Goal: Task Accomplishment & Management: Complete application form

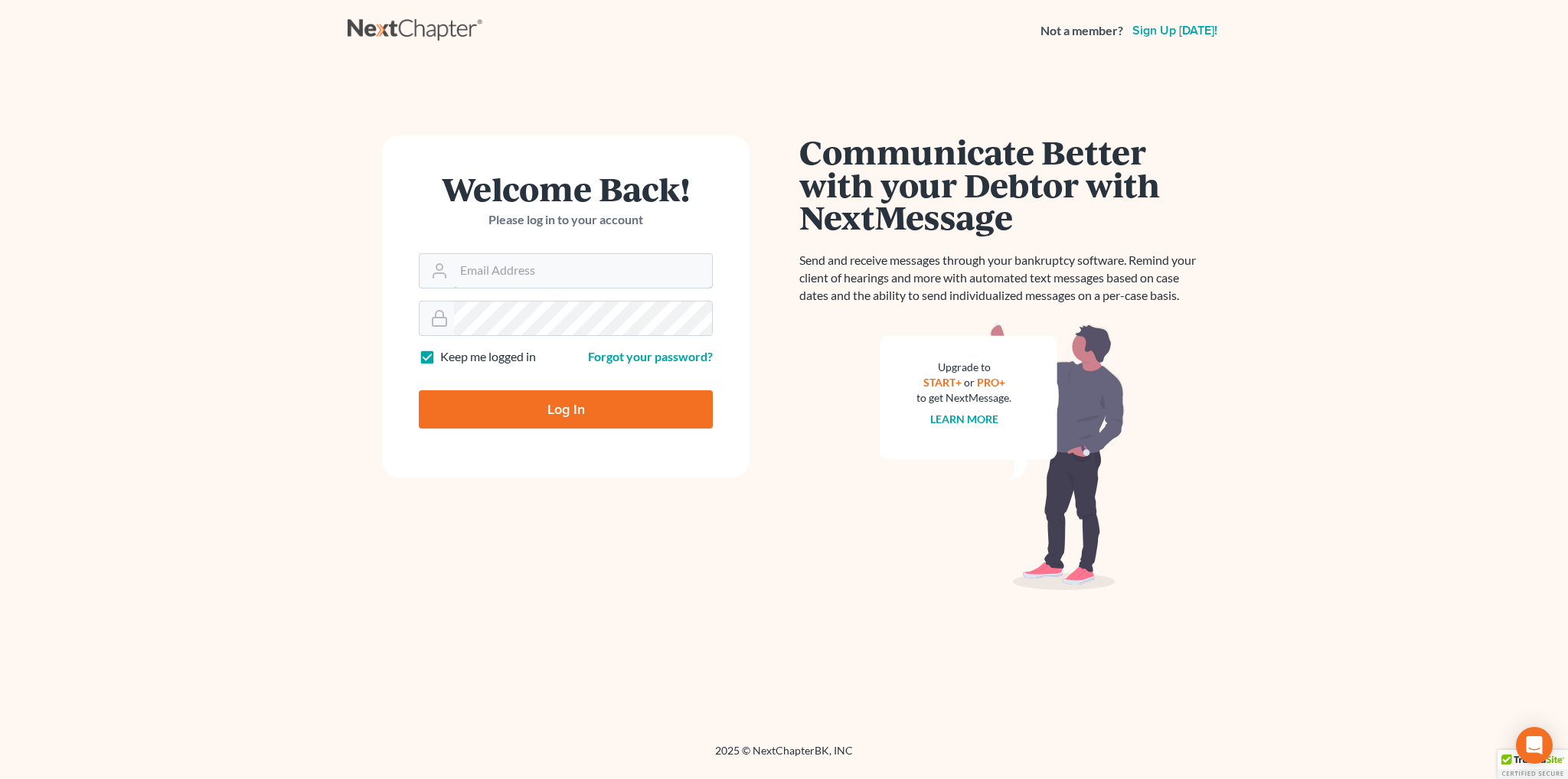
type input "[EMAIL_ADDRESS][DOMAIN_NAME]"
click at [500, 402] on input "Log In" at bounding box center [565, 408] width 294 height 38
type input "Thinking..."
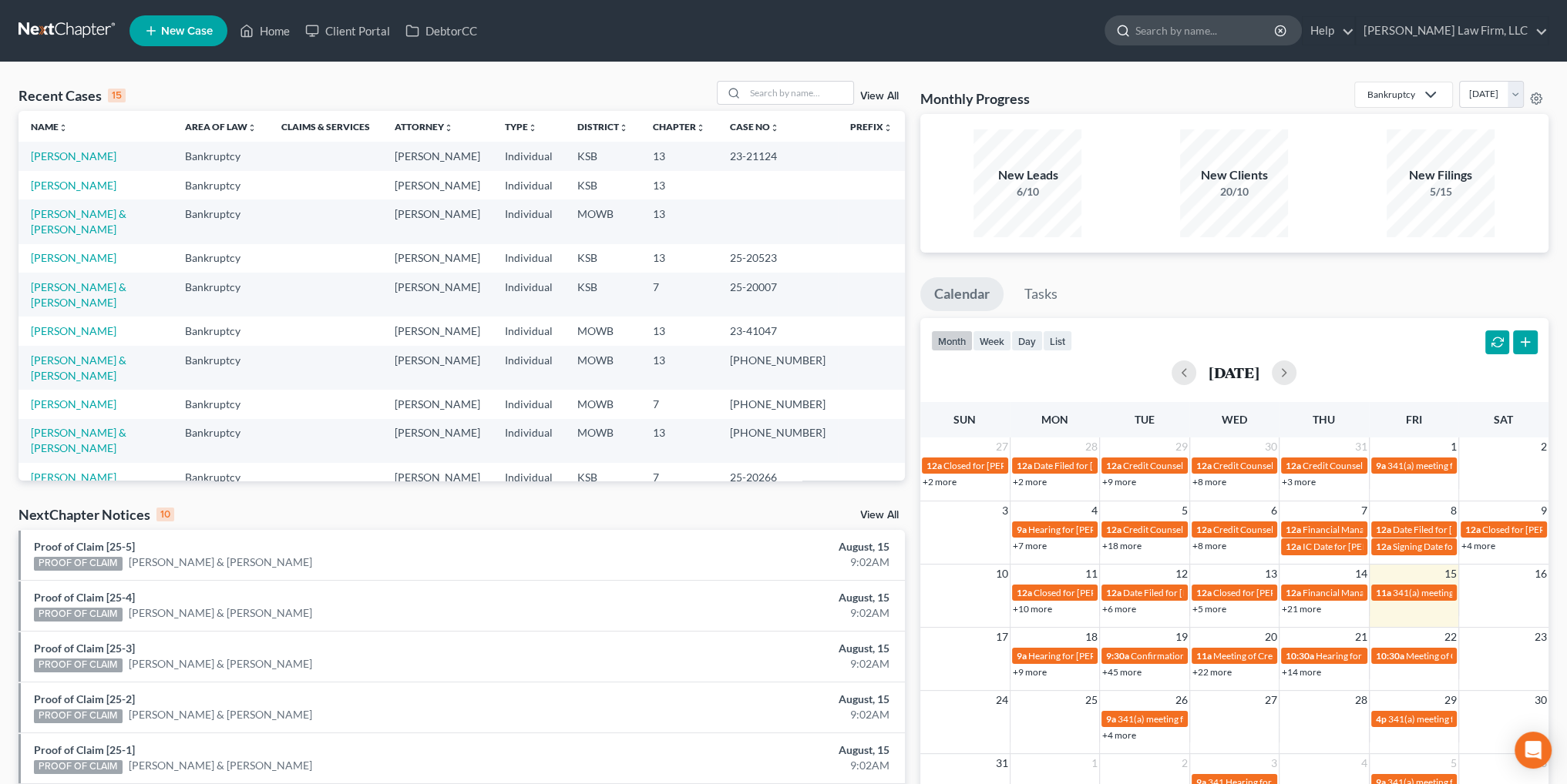
click at [1276, 23] on input "search" at bounding box center [1205, 30] width 141 height 29
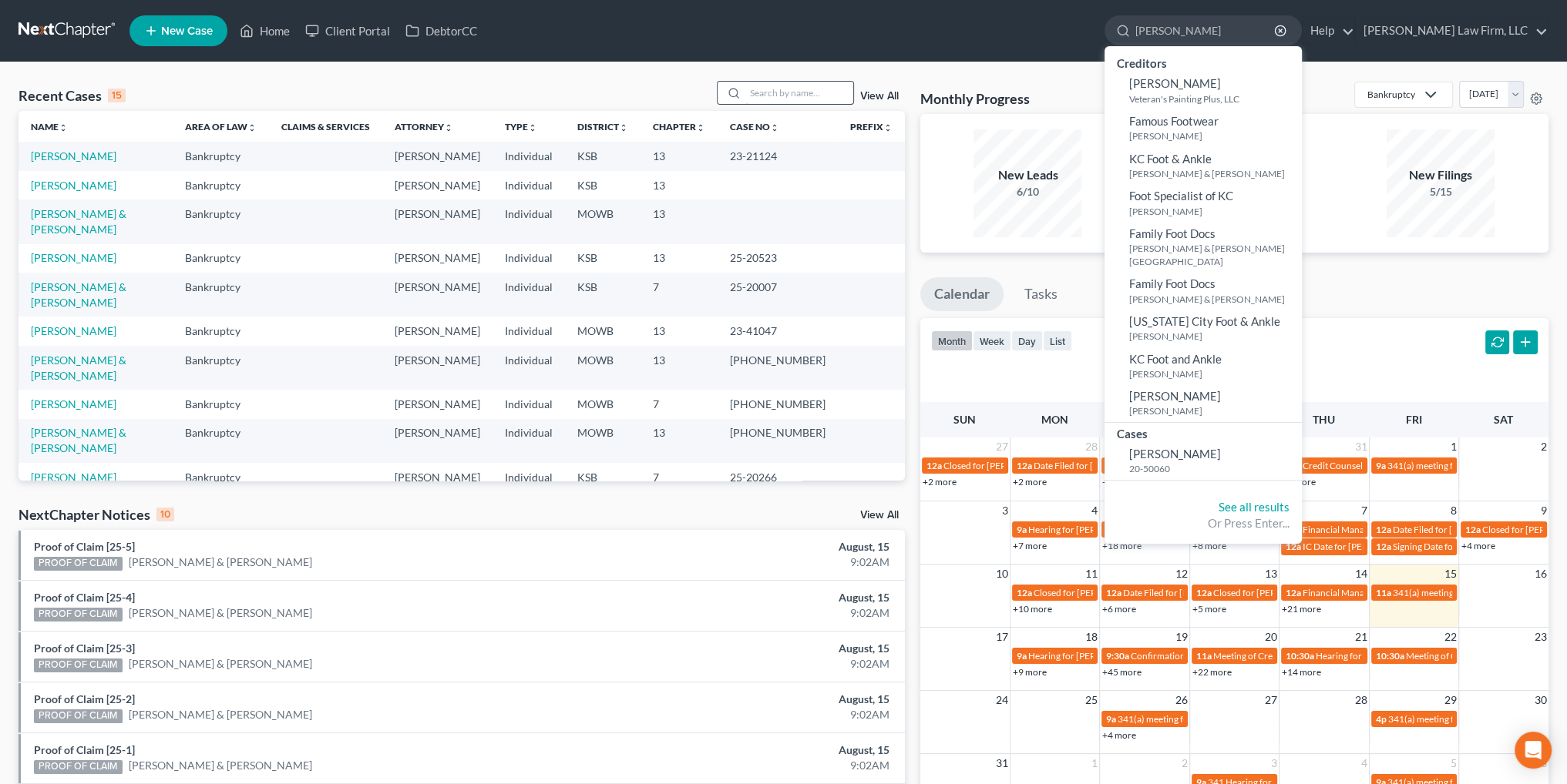
type input "[PERSON_NAME]"
click at [797, 97] on input "search" at bounding box center [799, 93] width 108 height 22
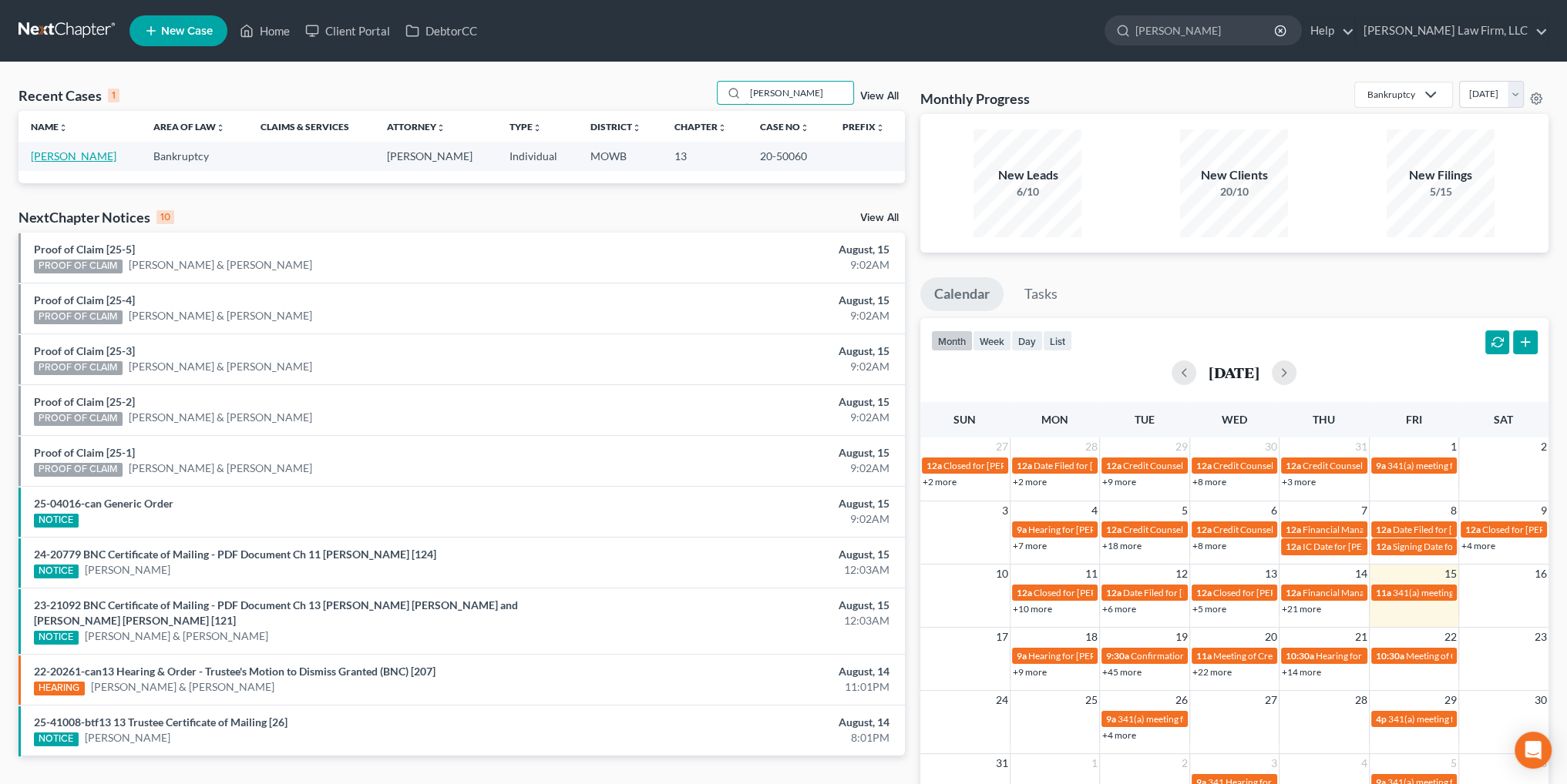
type input "[PERSON_NAME]"
click at [49, 161] on link "[PERSON_NAME]" at bounding box center [74, 156] width 86 height 13
select select "6"
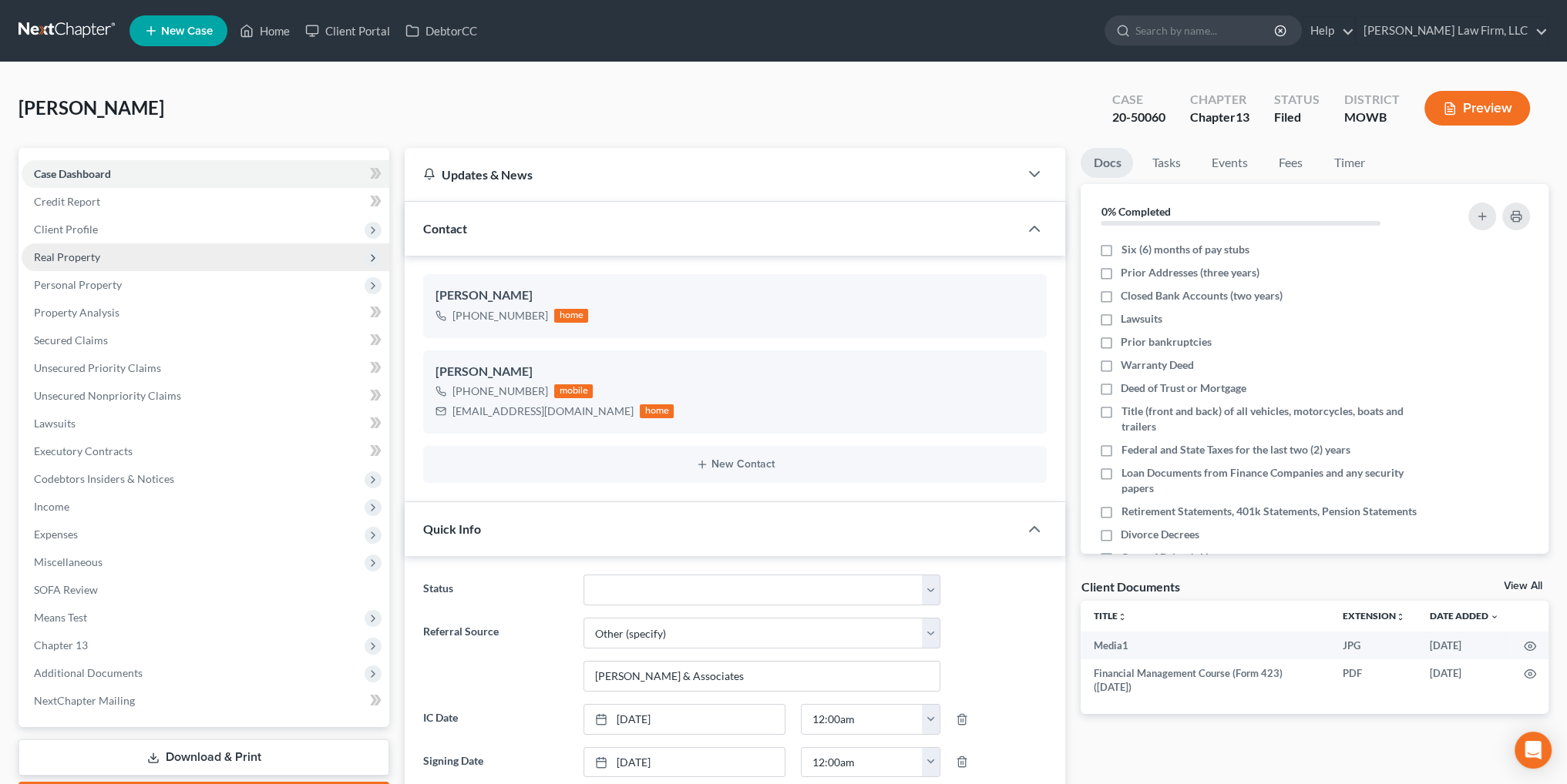
scroll to position [5655, 0]
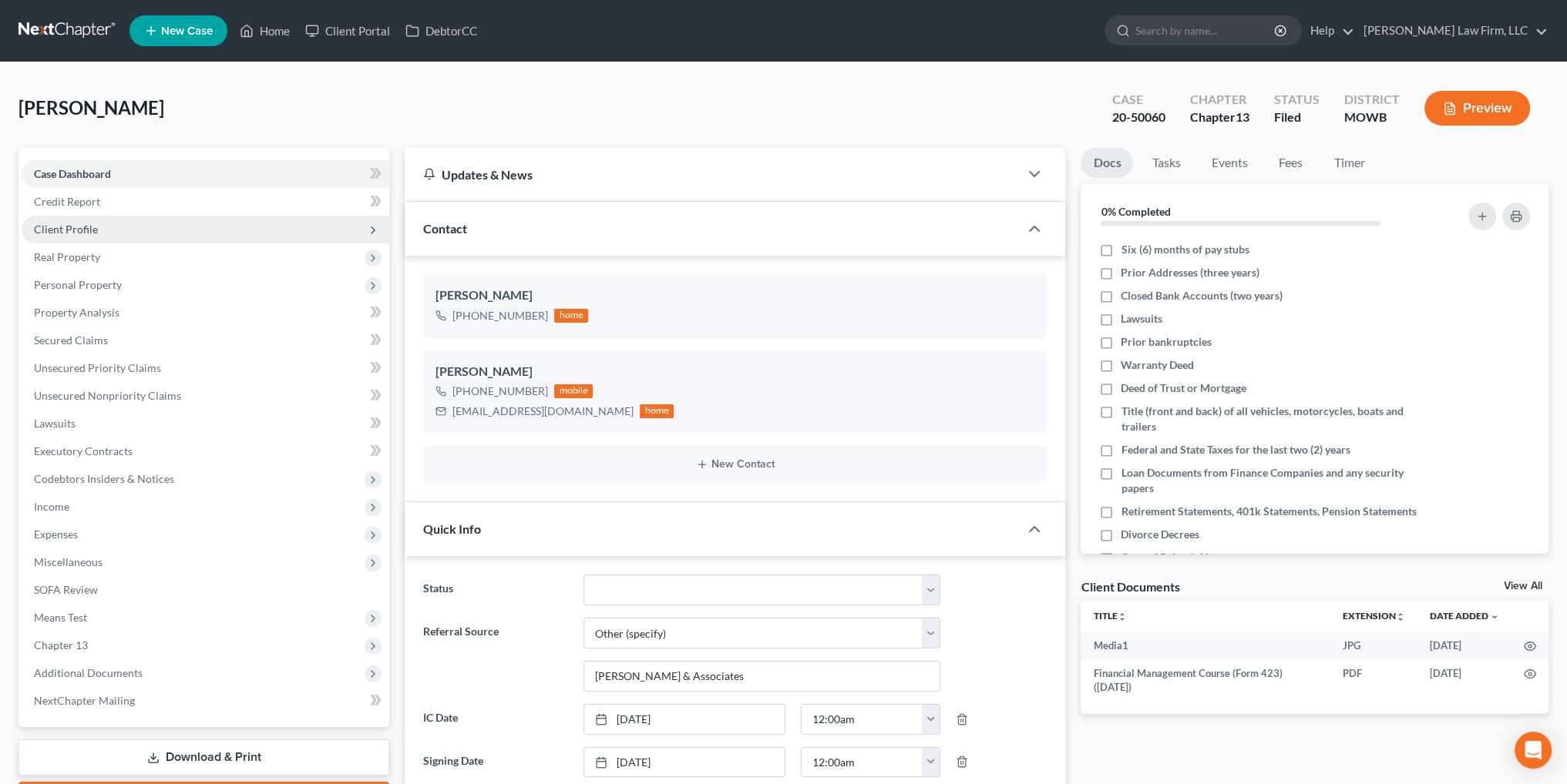
click at [76, 236] on span "Client Profile" at bounding box center [205, 229] width 367 height 28
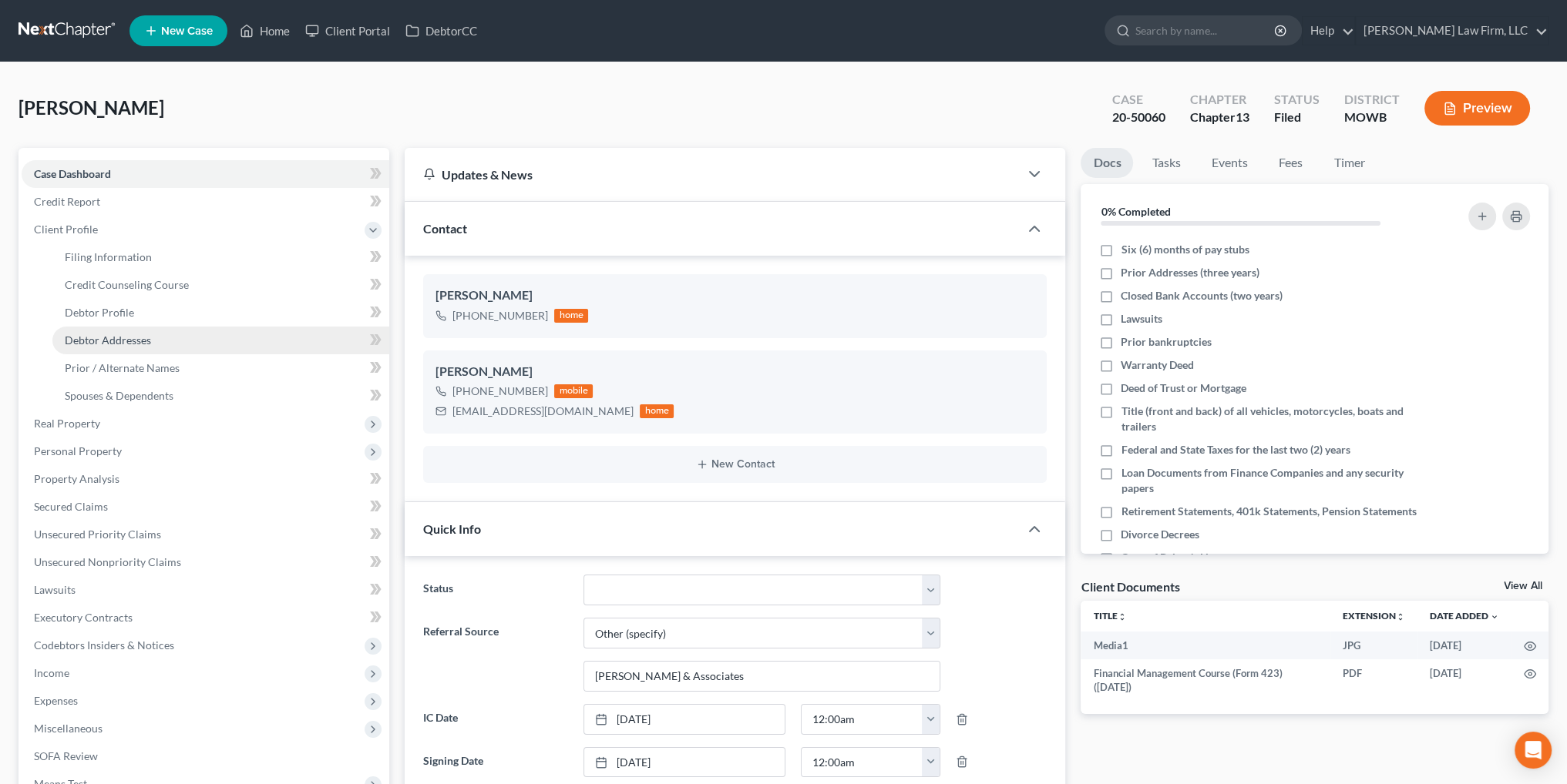
click at [114, 327] on link "Debtor Addresses" at bounding box center [220, 340] width 337 height 28
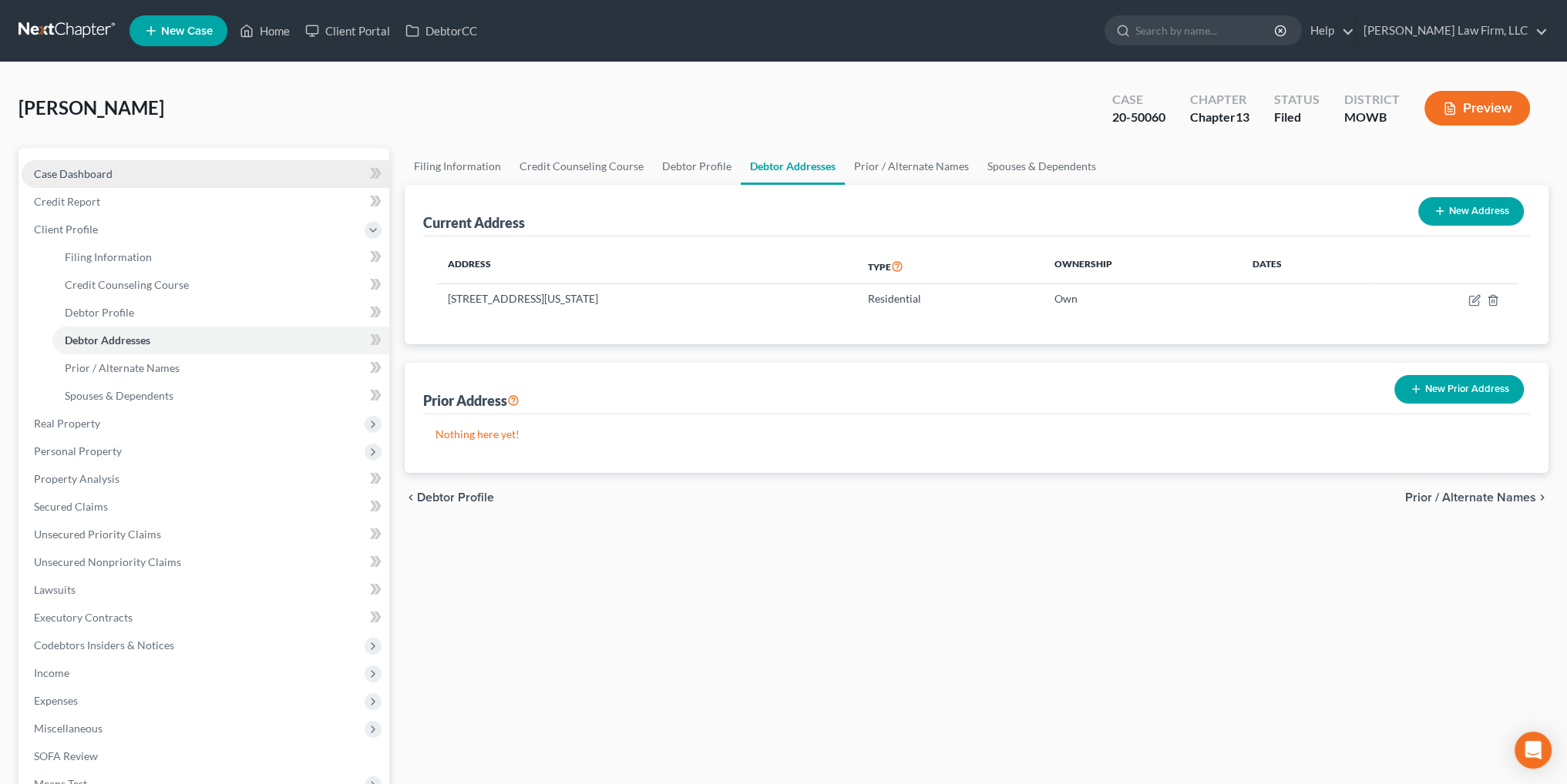
click at [87, 167] on span "Case Dashboard" at bounding box center [73, 173] width 78 height 13
select select "6"
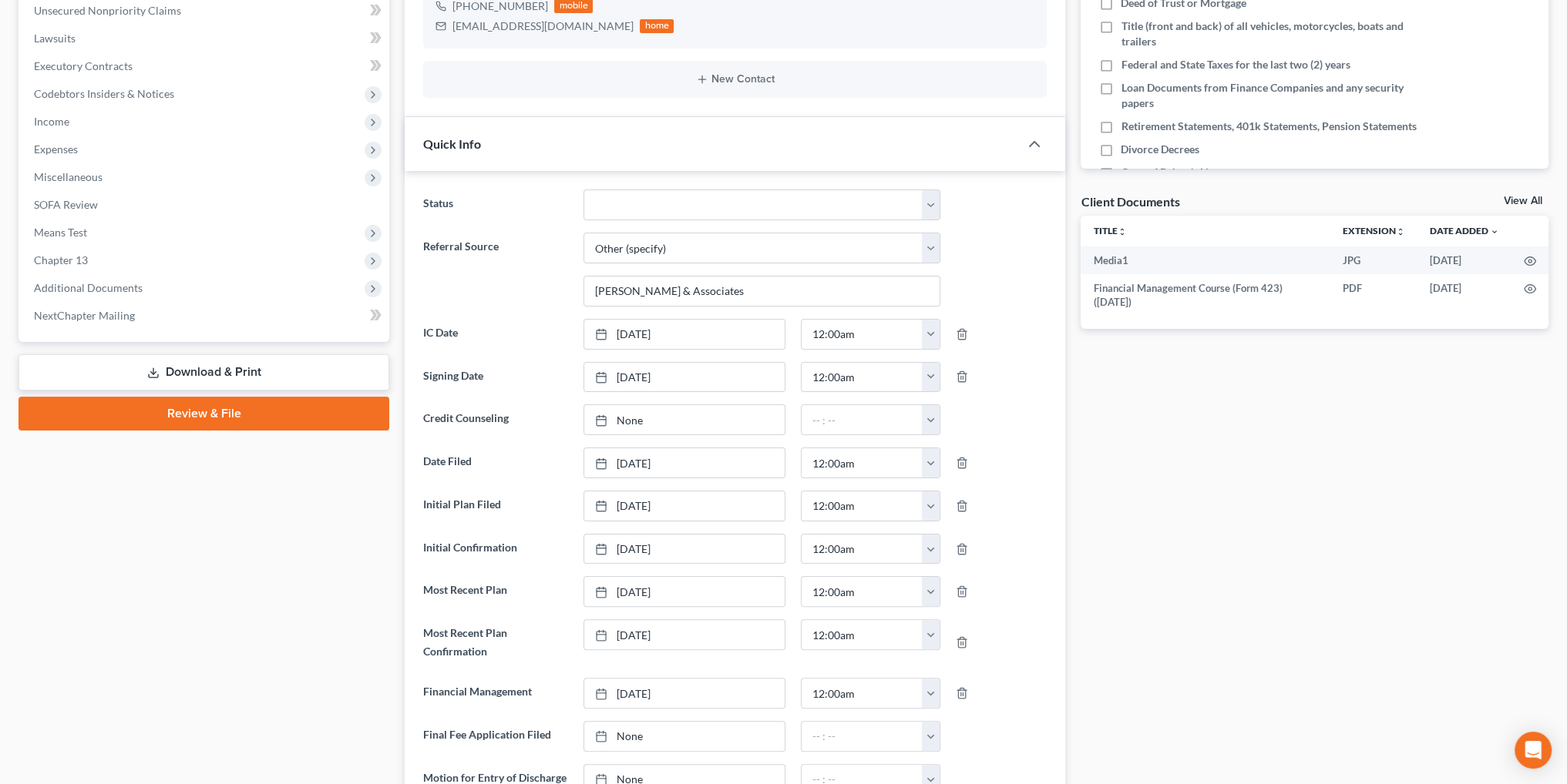
scroll to position [77, 0]
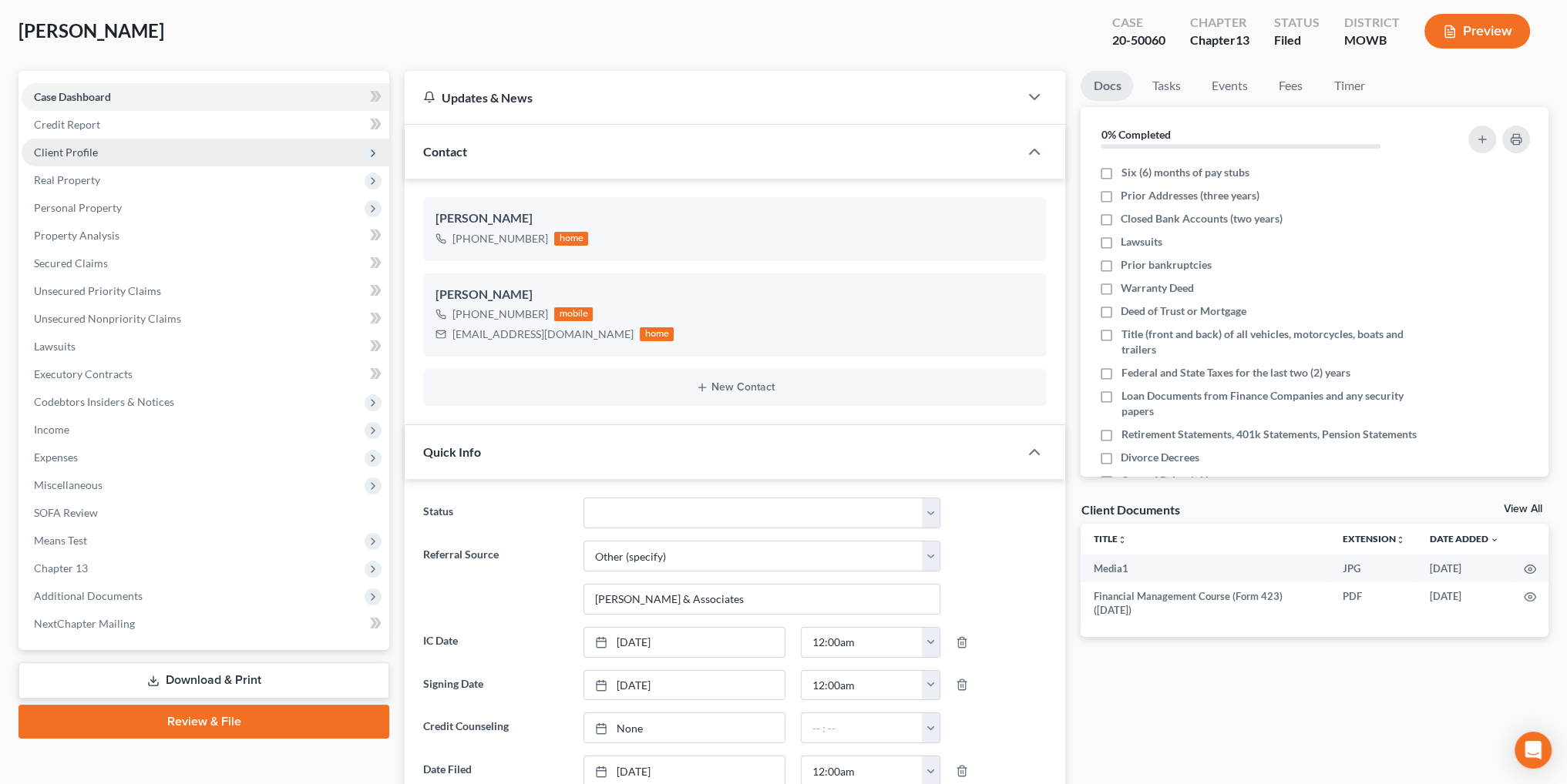
click at [42, 153] on span "Client Profile" at bounding box center [65, 152] width 64 height 13
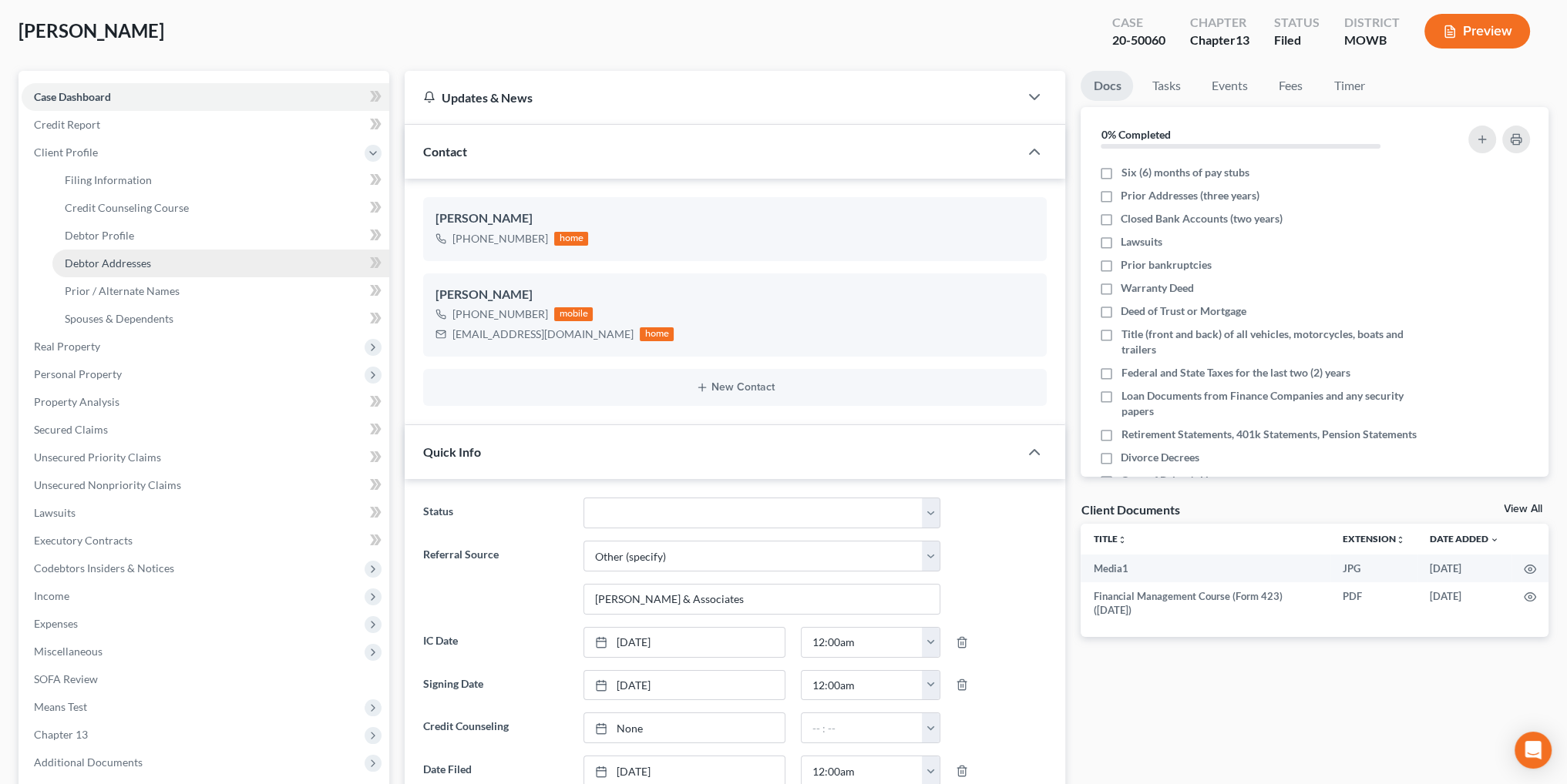
click at [102, 261] on span "Debtor Addresses" at bounding box center [107, 263] width 87 height 13
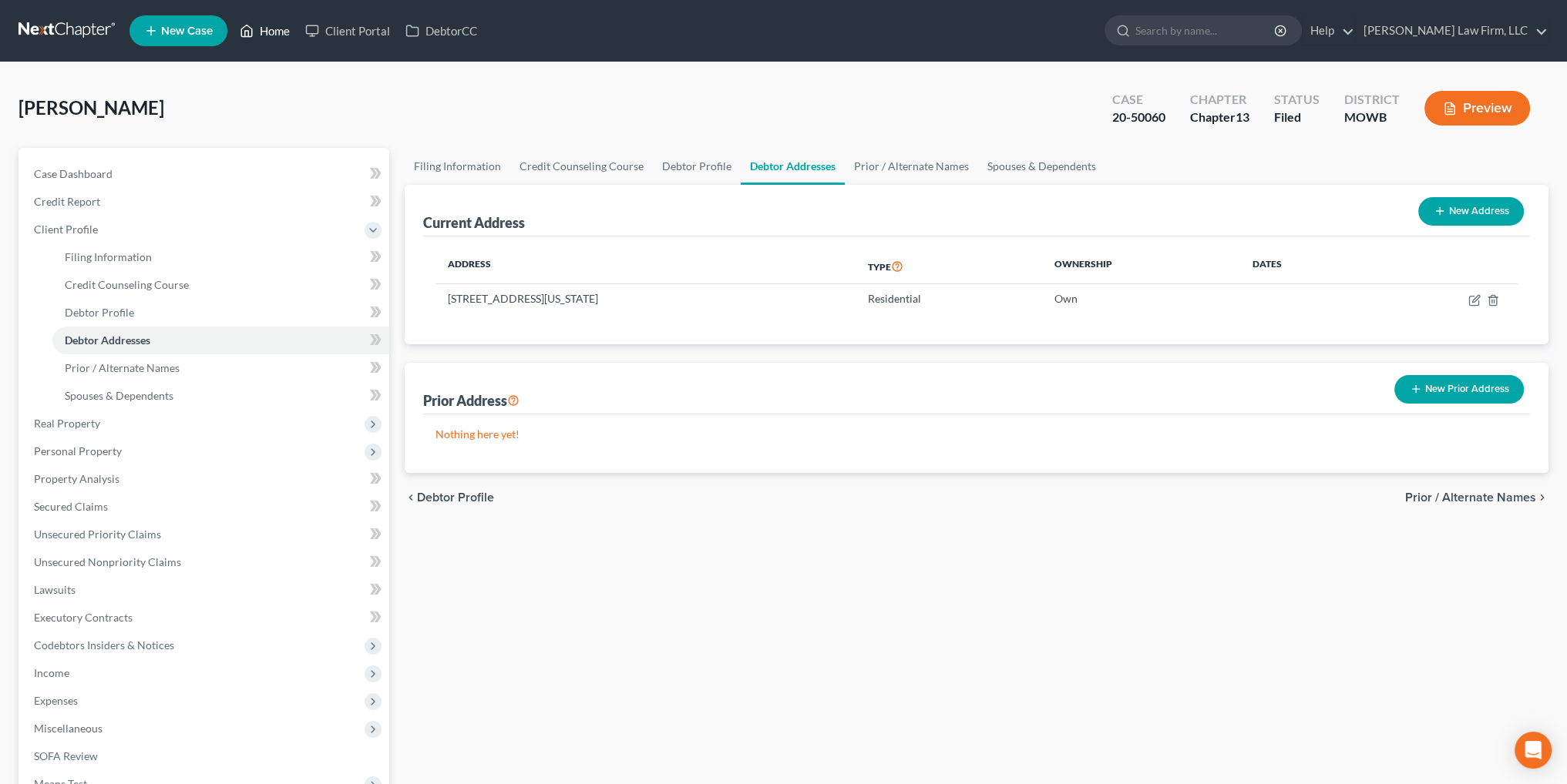
drag, startPoint x: 277, startPoint y: 24, endPoint x: 304, endPoint y: 16, distance: 28.2
click at [277, 24] on link "Home" at bounding box center [265, 31] width 65 height 28
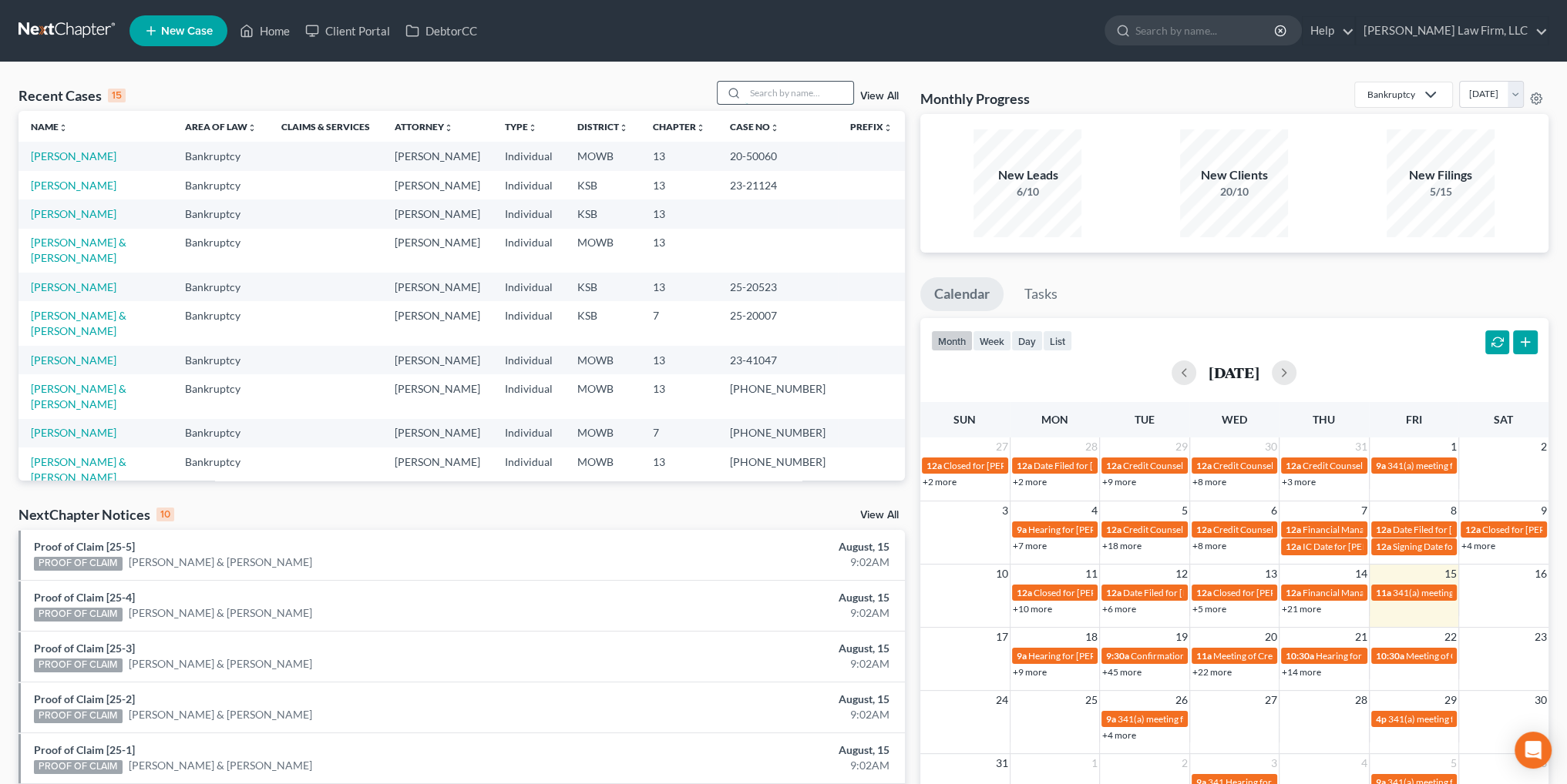
click at [756, 93] on input "search" at bounding box center [799, 93] width 108 height 22
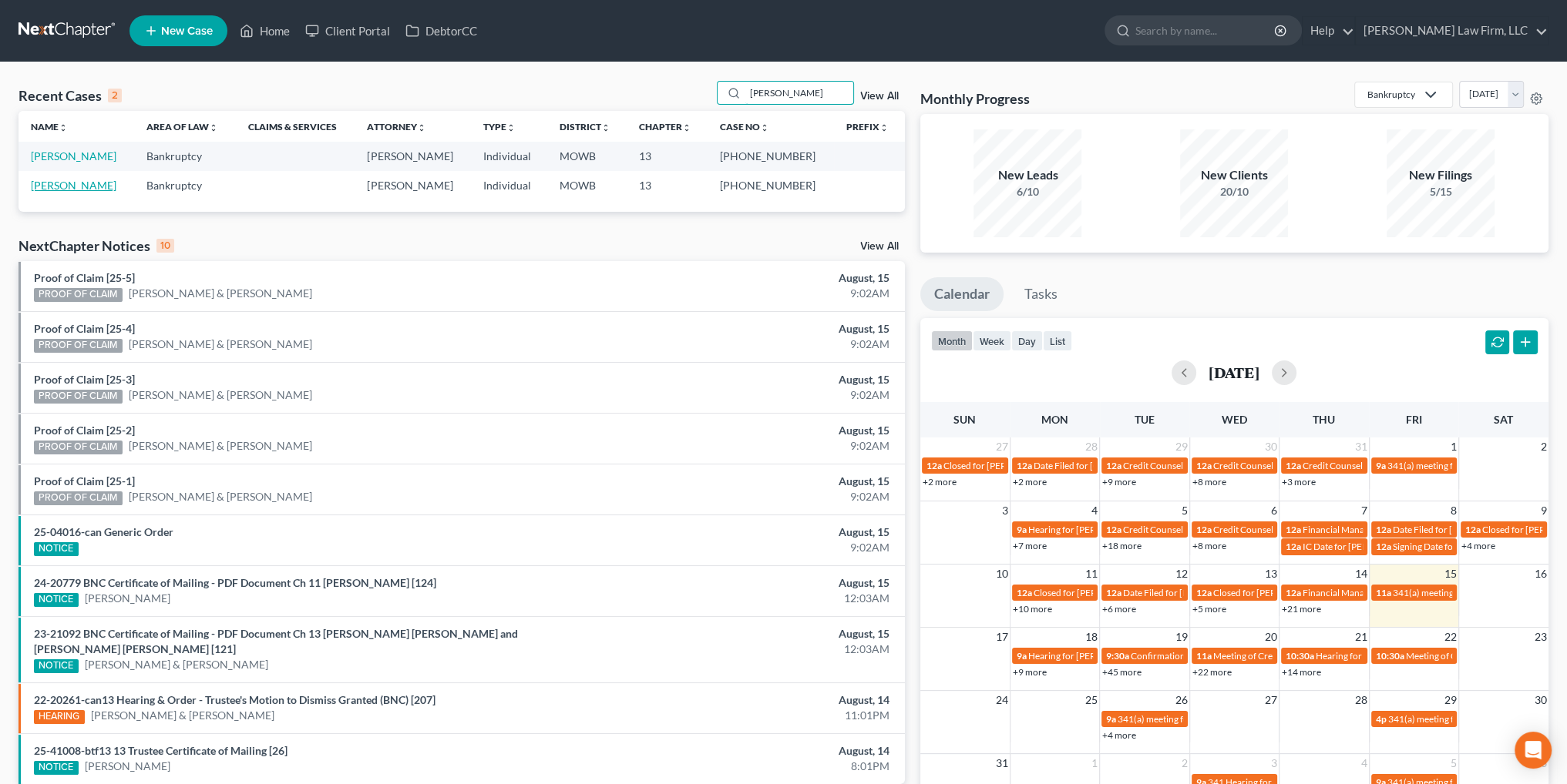
type input "[PERSON_NAME]"
click at [33, 188] on link "[PERSON_NAME]" at bounding box center [74, 186] width 86 height 13
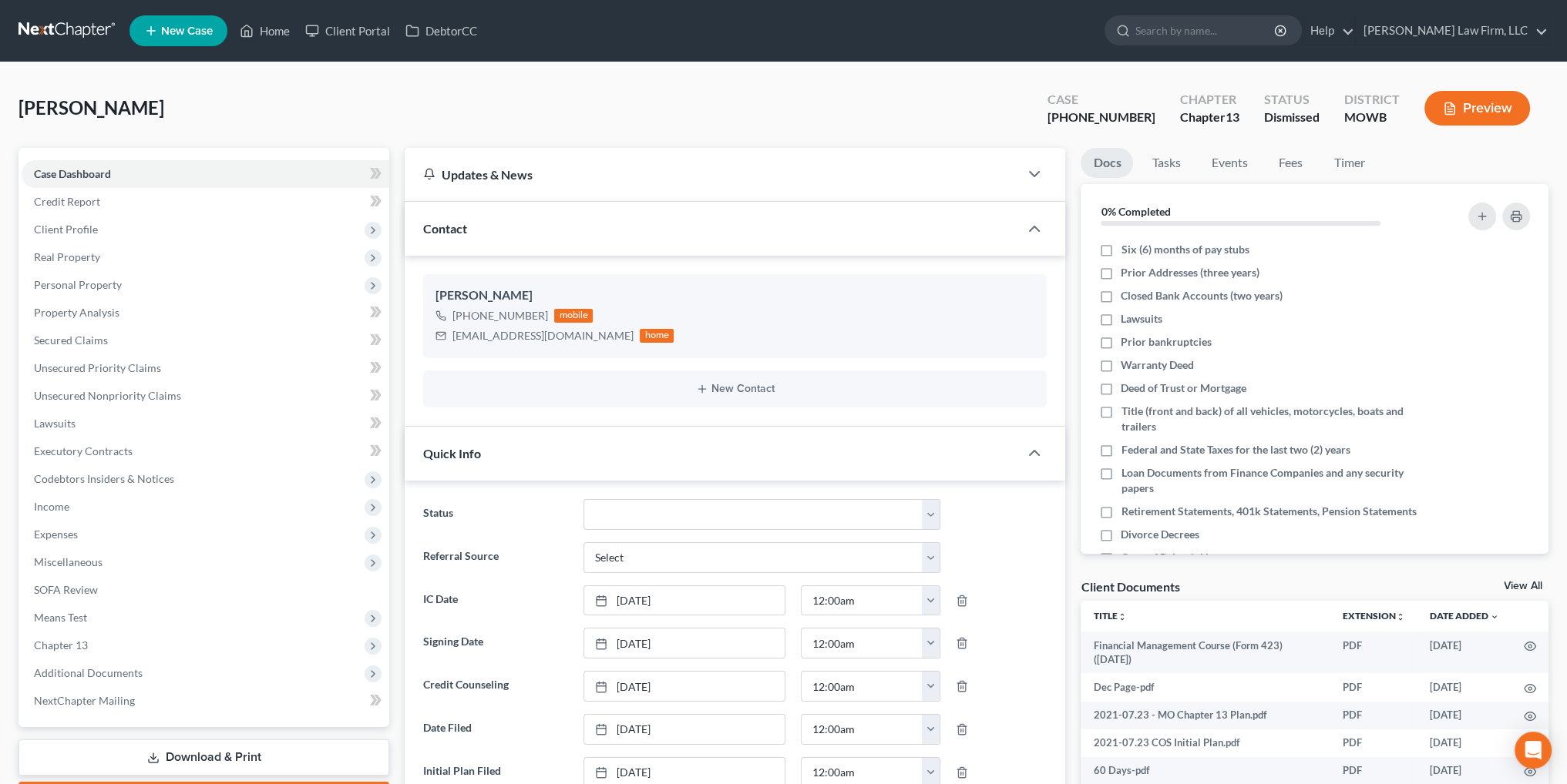
scroll to position [10656, 0]
click at [697, 518] on select "Closed Discharged Dismissed Filed In Progress Lead Lost Lead Ready to File To R…" at bounding box center [762, 514] width 357 height 31
select select "0"
click at [584, 499] on select "Closed Discharged Dismissed Filed In Progress Lead Lost Lead Ready to File To R…" at bounding box center [762, 514] width 357 height 31
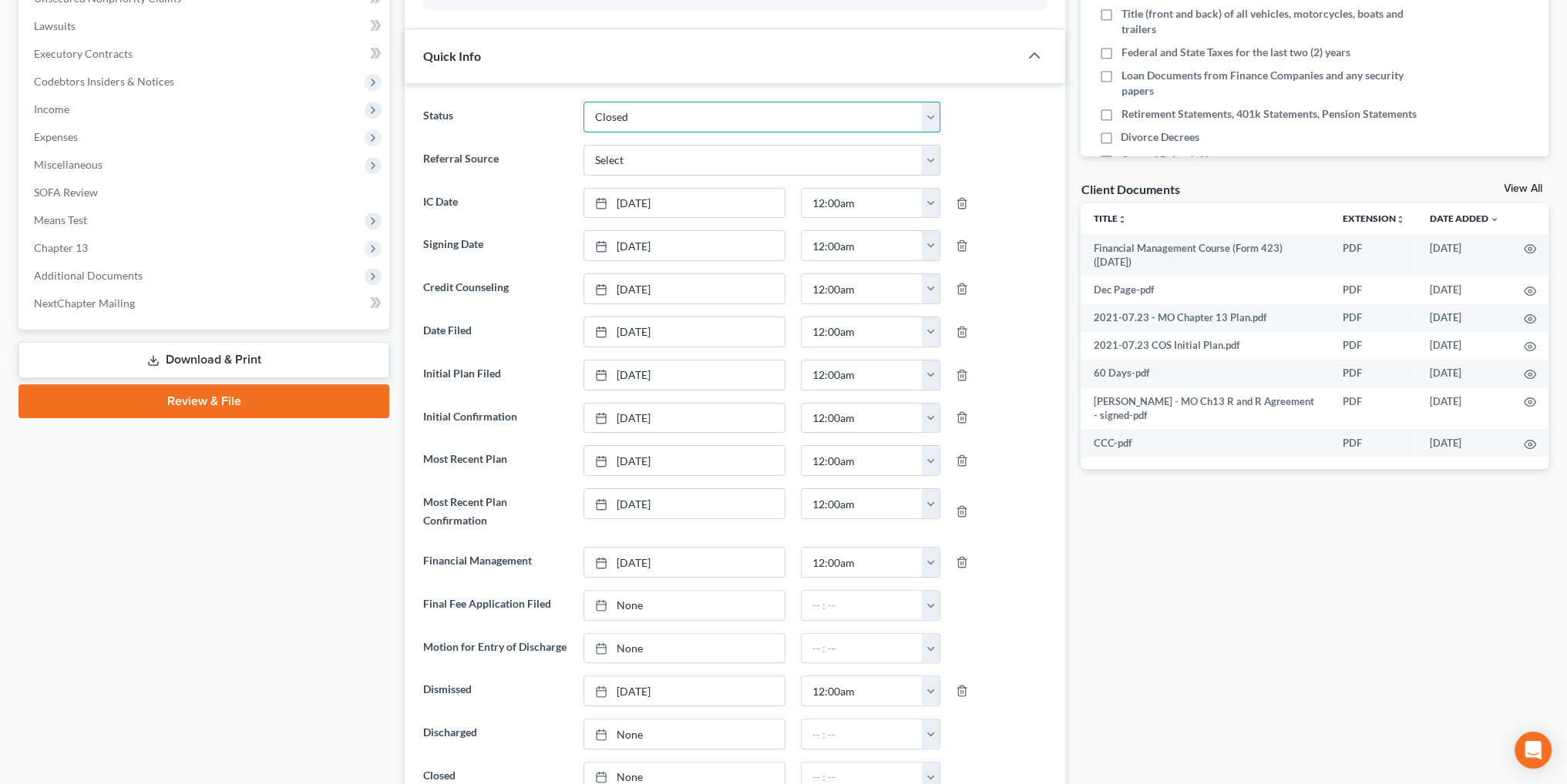
scroll to position [539, 0]
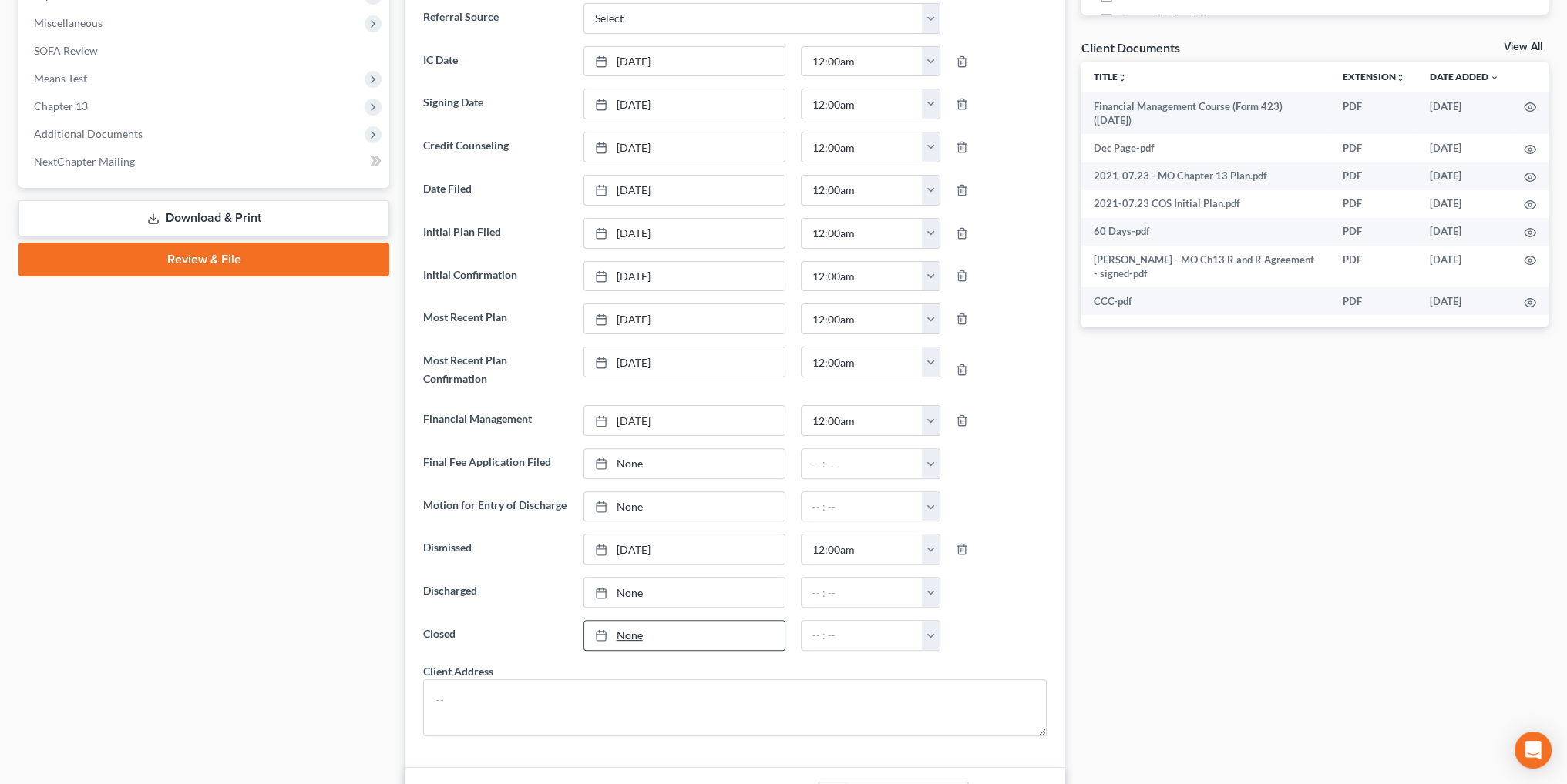
type input "[DATE]"
click at [617, 626] on link "None" at bounding box center [684, 635] width 201 height 29
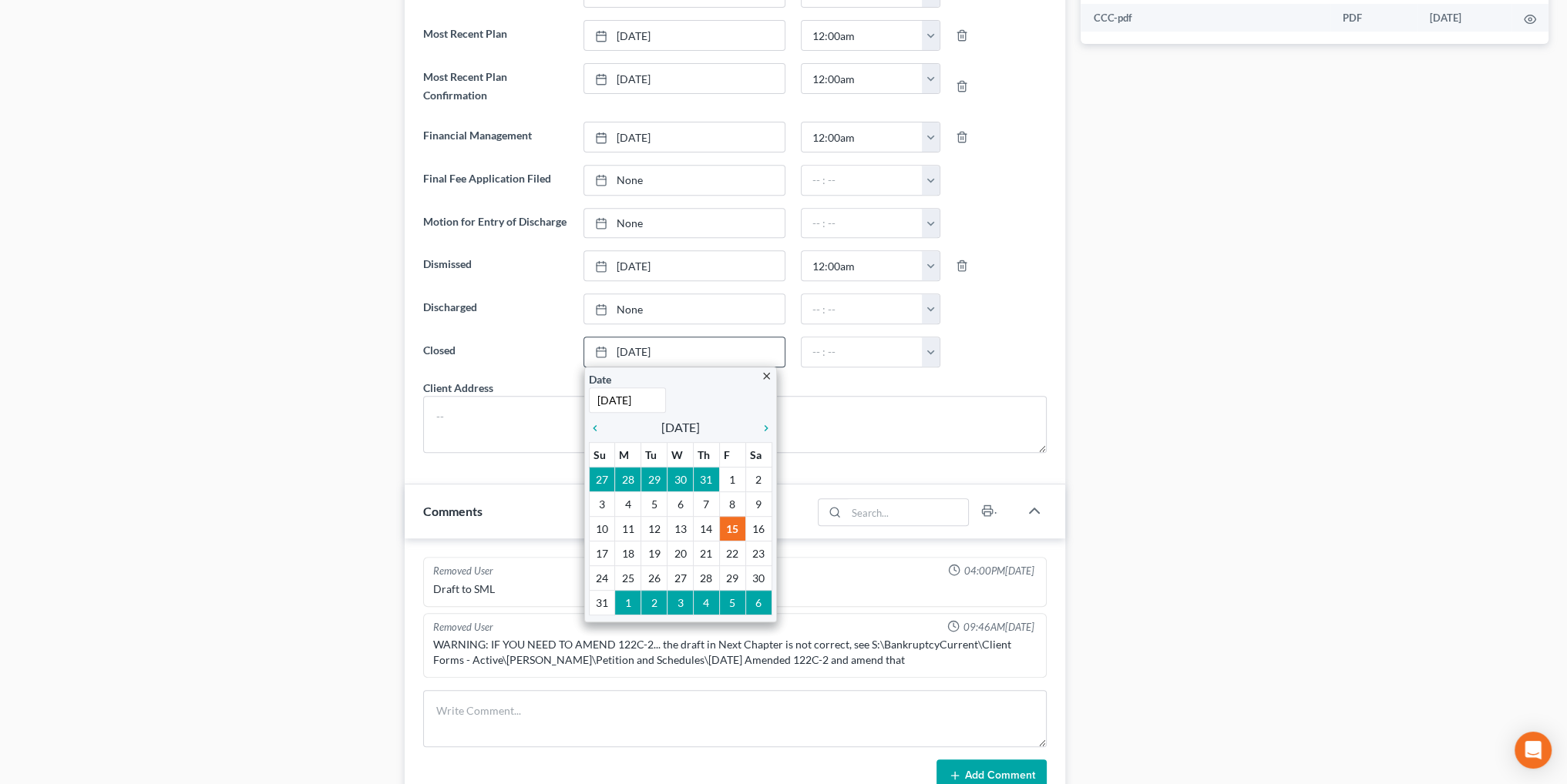
scroll to position [847, 0]
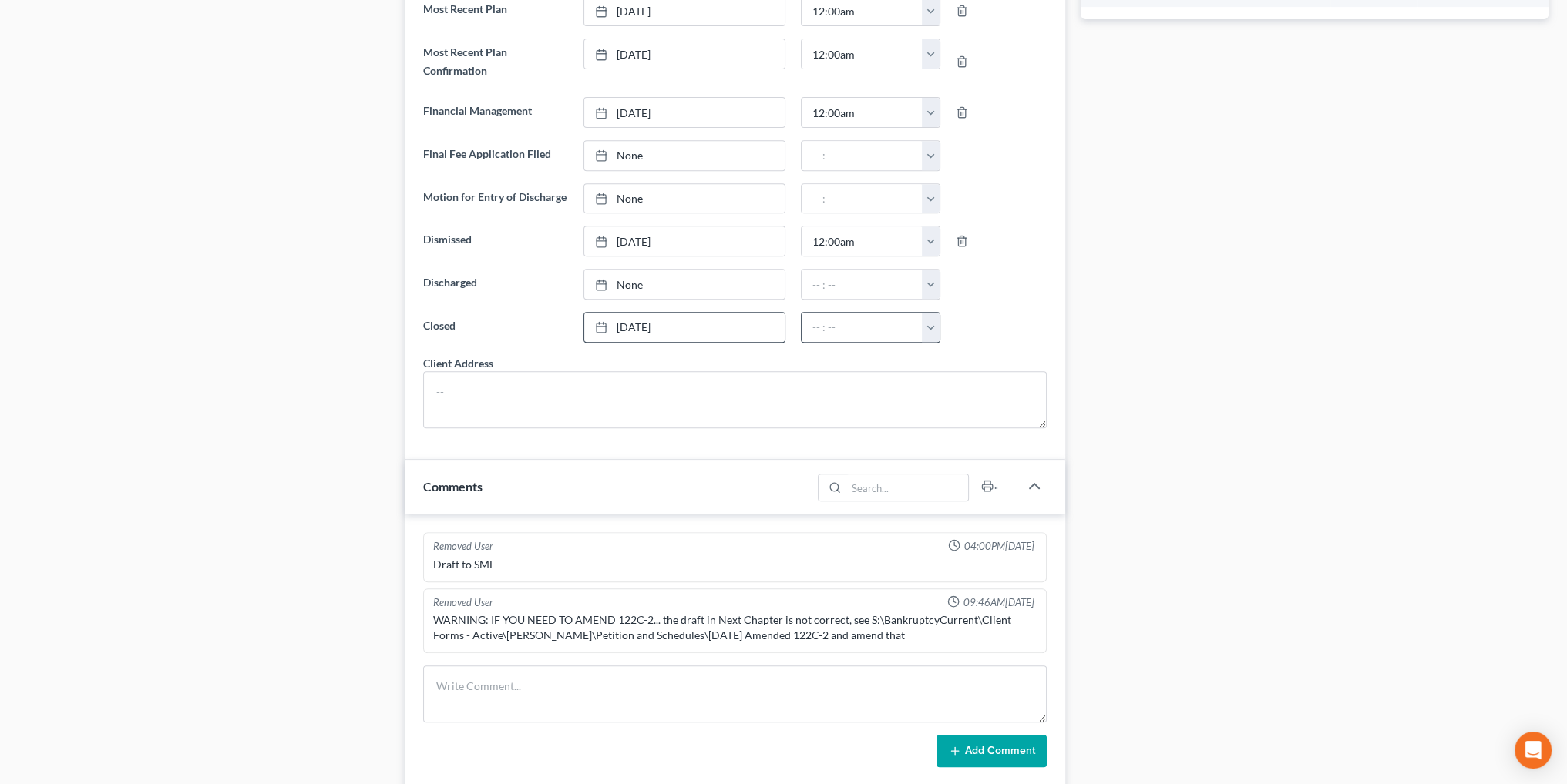
click at [930, 315] on button "button" at bounding box center [930, 326] width 18 height 29
click at [940, 349] on link "12:00am" at bounding box center [965, 362] width 87 height 26
type input "12:00am"
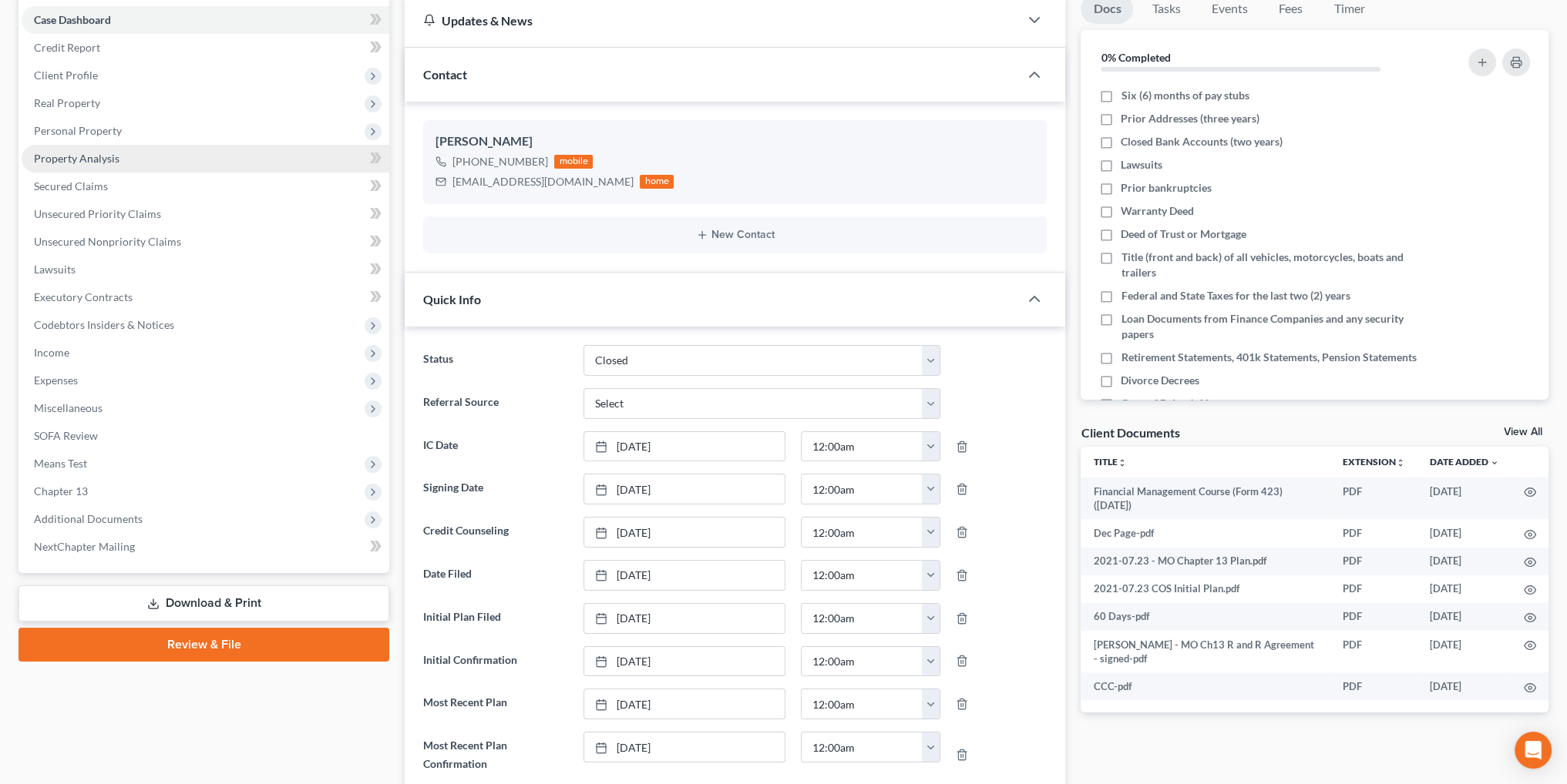
scroll to position [0, 0]
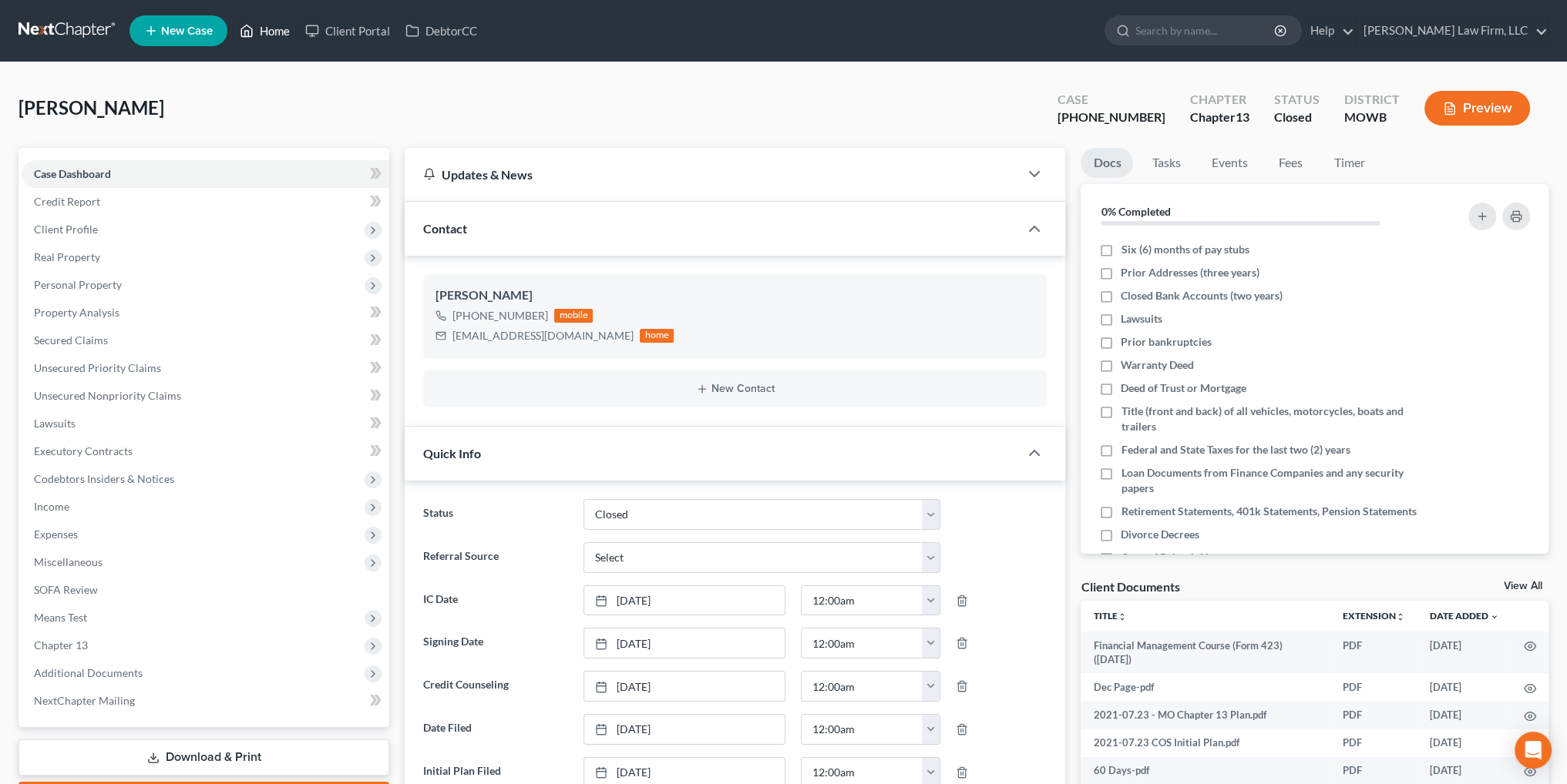
click at [262, 31] on link "Home" at bounding box center [265, 31] width 65 height 28
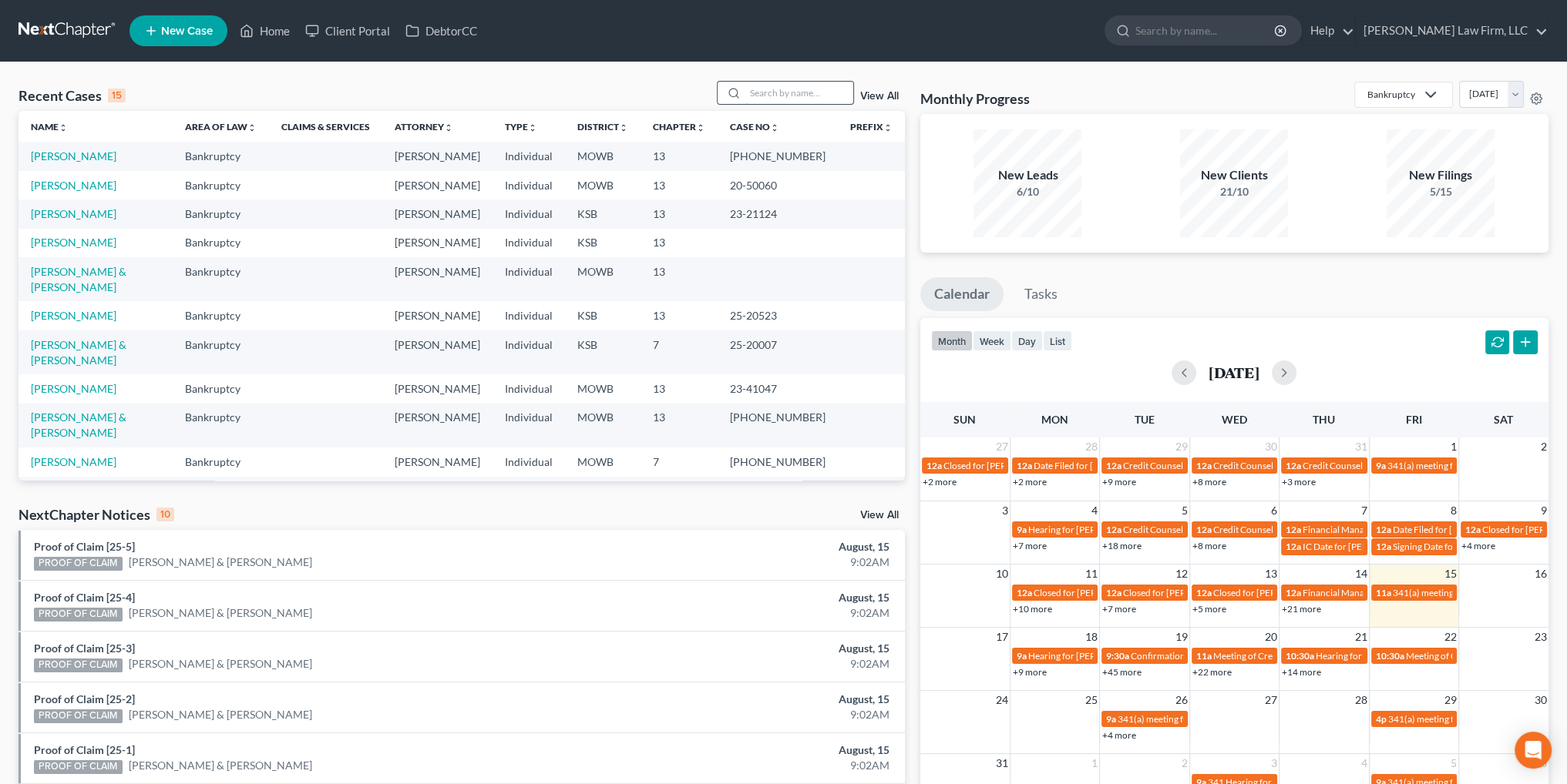
click at [765, 91] on input "search" at bounding box center [799, 93] width 108 height 22
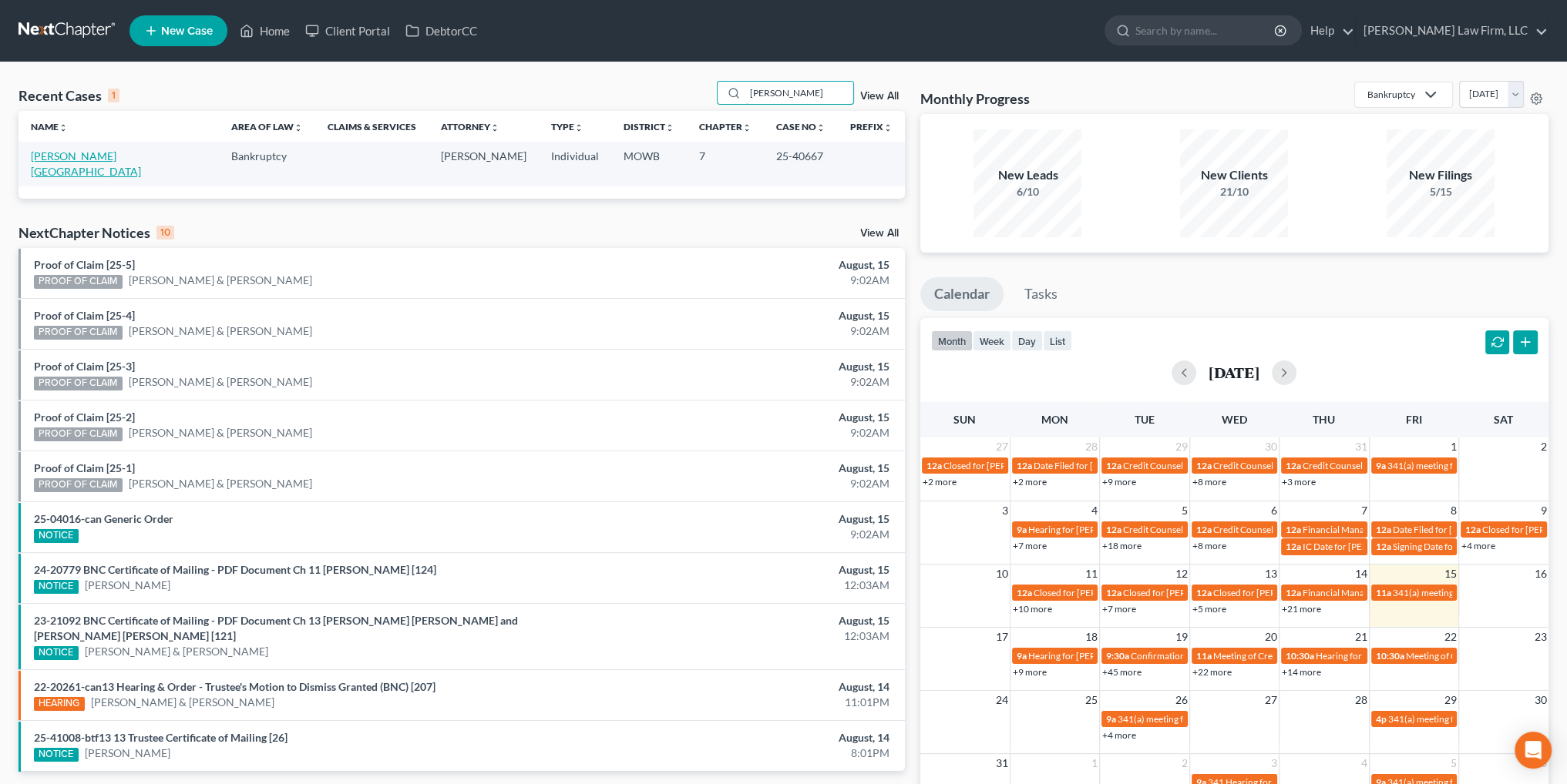
type input "[PERSON_NAME]"
click at [51, 150] on link "[PERSON_NAME][GEOGRAPHIC_DATA]" at bounding box center [86, 163] width 110 height 29
select select "4"
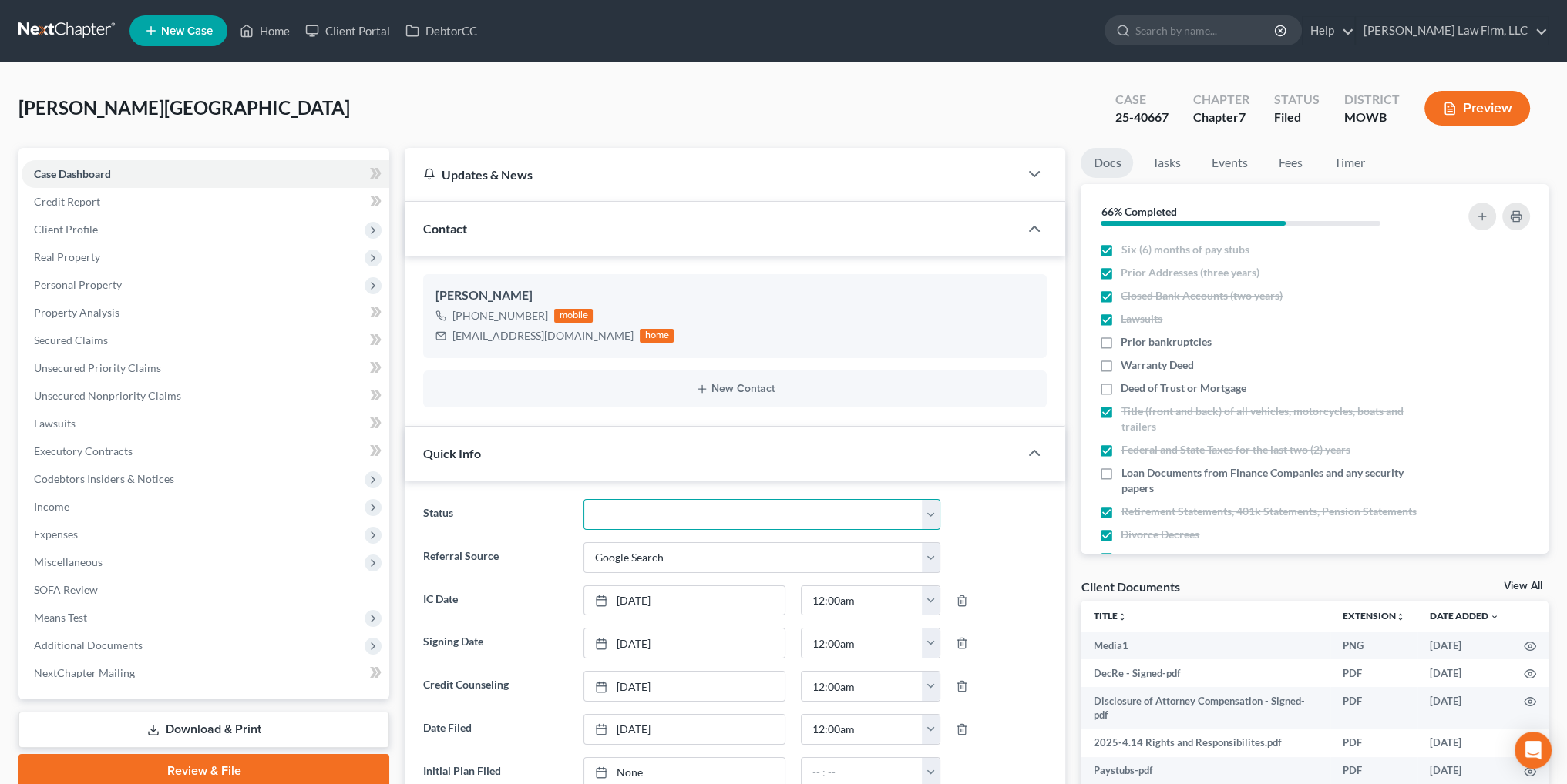
scroll to position [3748, 0]
click at [605, 525] on select "Closed Discharged Dismissed Filed In Progress Lead Lost Lead Ready to File To R…" at bounding box center [762, 514] width 357 height 31
select select "1"
click at [584, 499] on select "Closed Discharged Dismissed Filed In Progress Lead Lost Lead Ready to File To R…" at bounding box center [762, 514] width 357 height 31
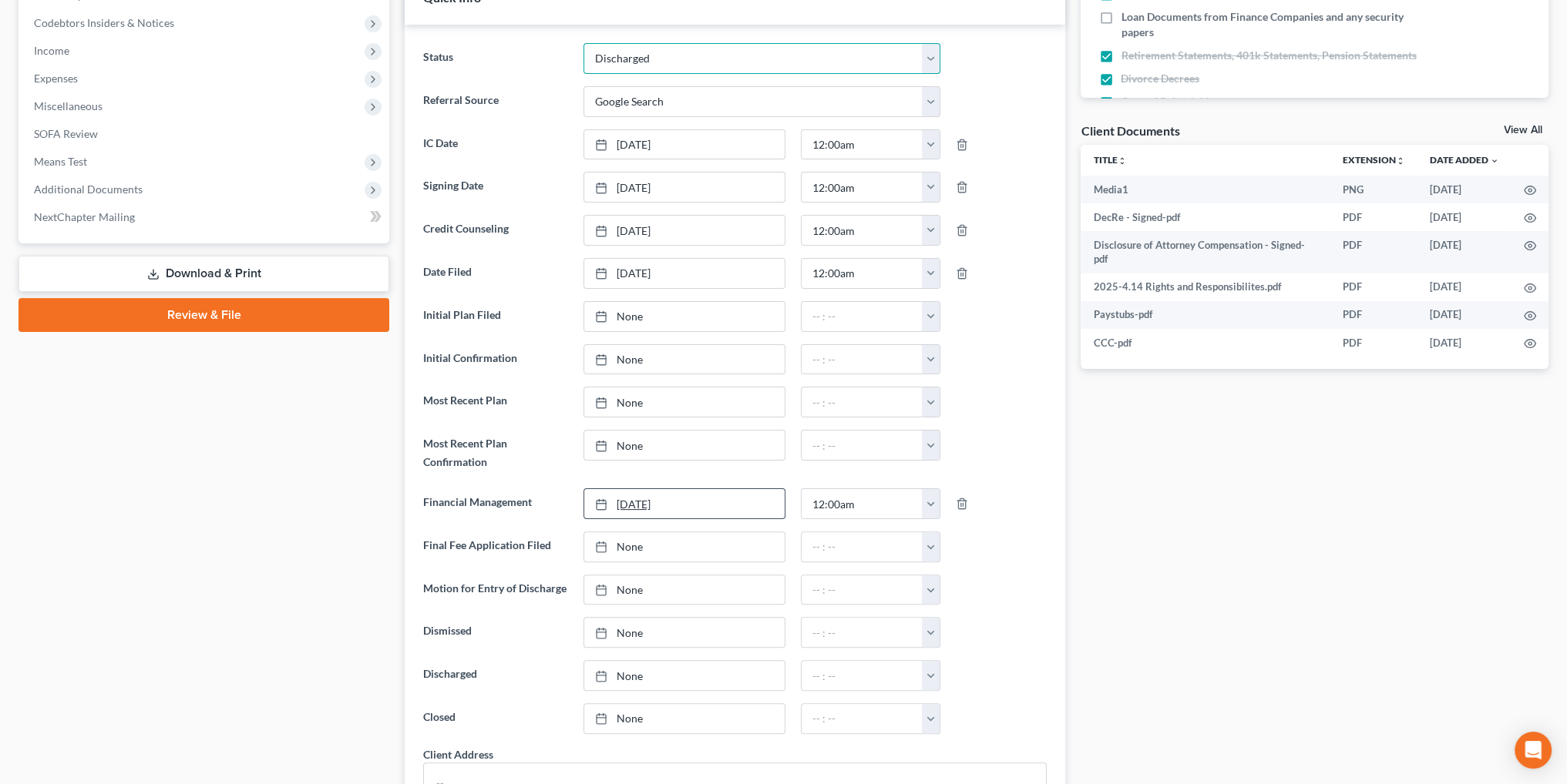
scroll to position [462, 0]
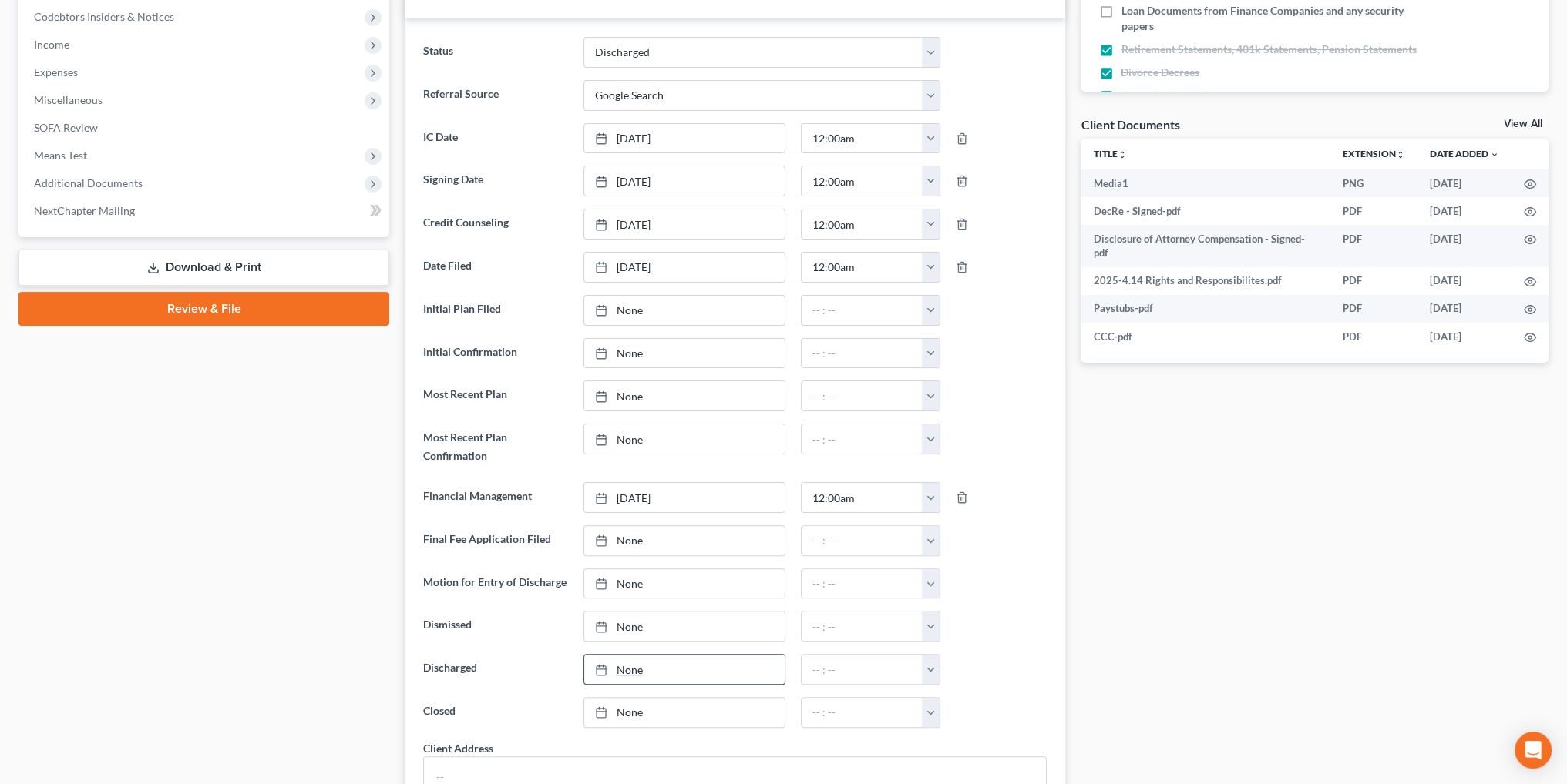
click at [628, 663] on link "None" at bounding box center [684, 668] width 201 height 29
type input "[DATE]"
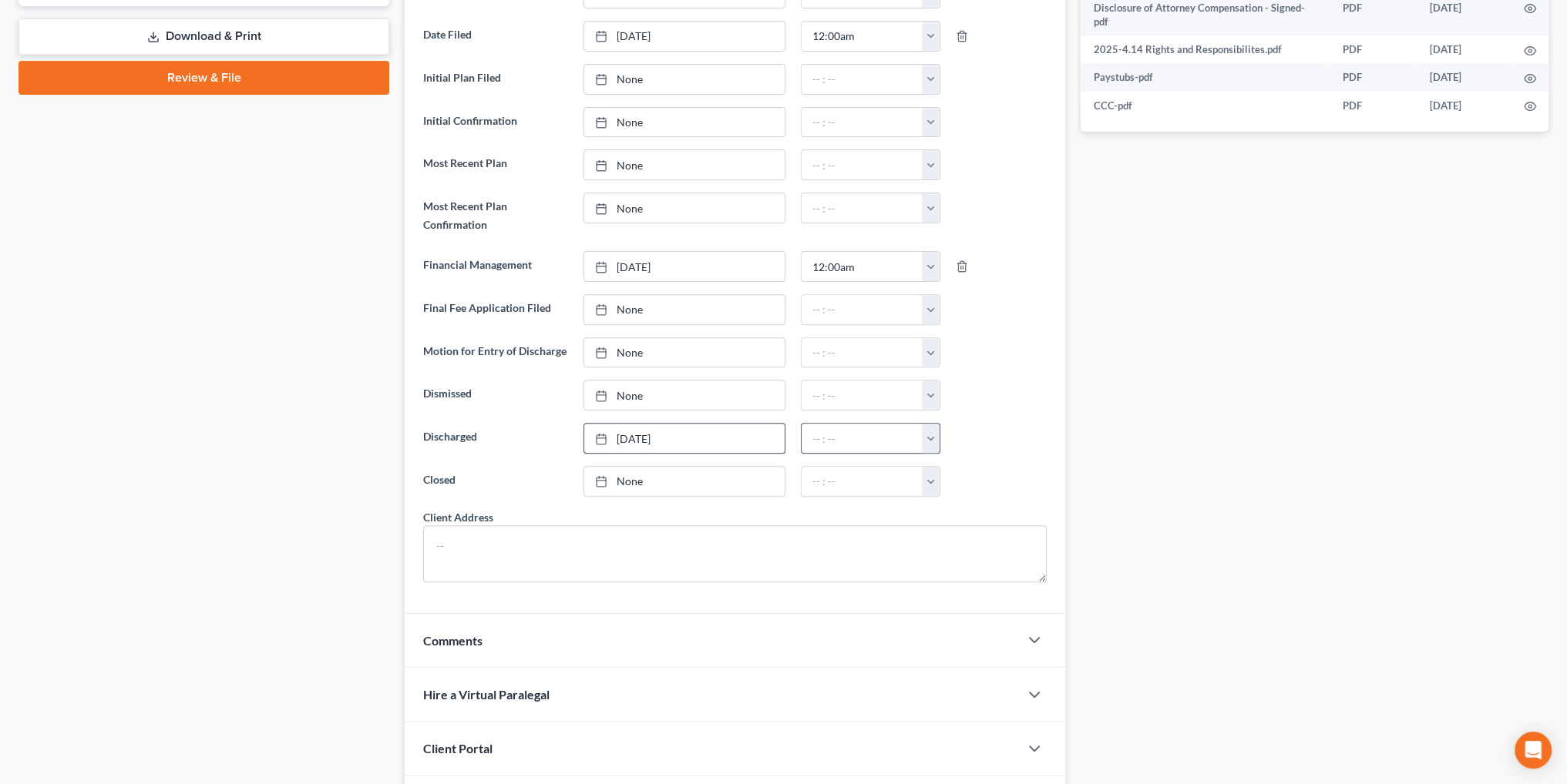
click at [937, 433] on button "button" at bounding box center [930, 437] width 18 height 29
click at [943, 460] on link "12:00am" at bounding box center [965, 472] width 87 height 26
type input "12:00am"
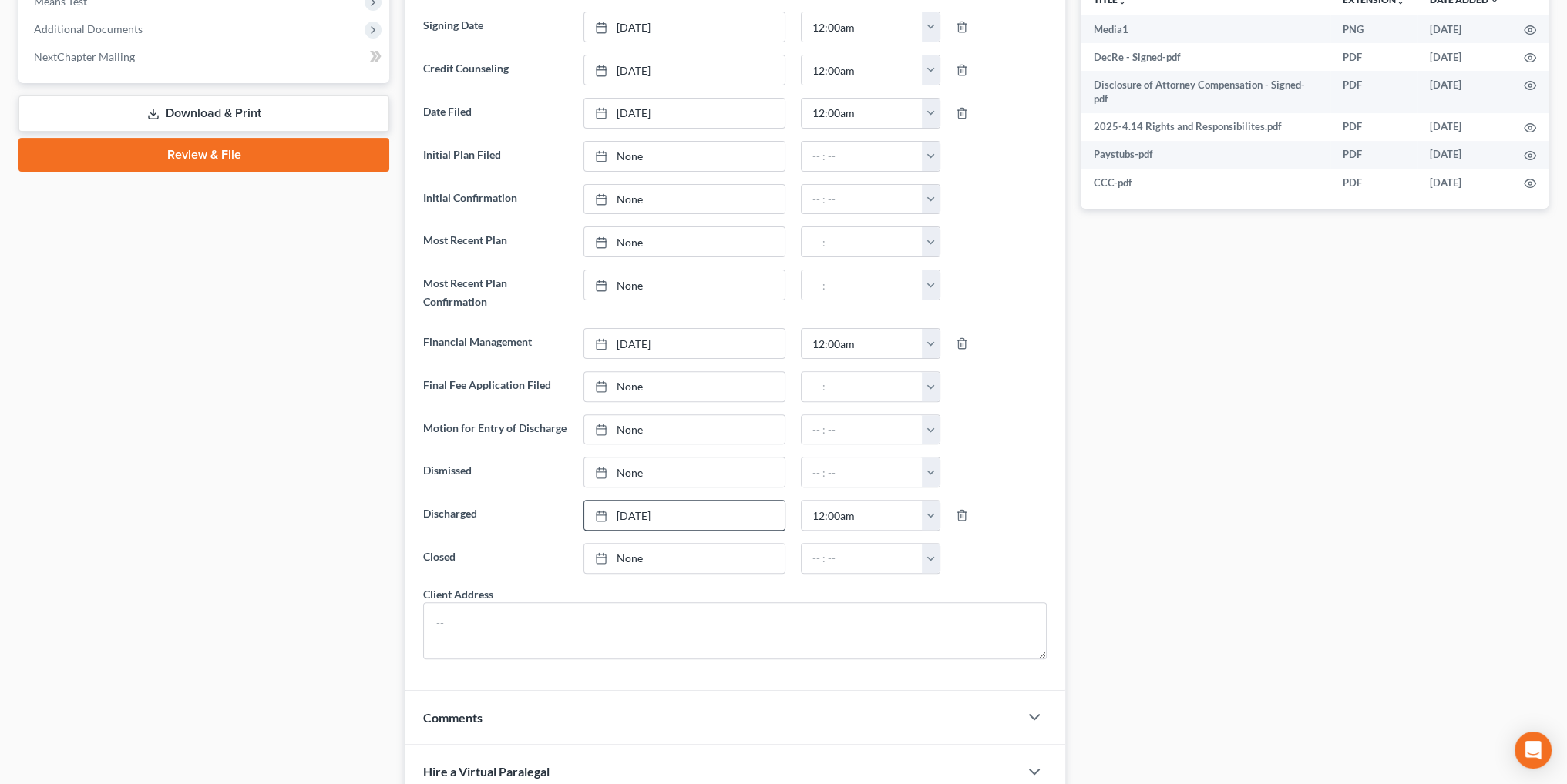
scroll to position [616, 0]
click at [631, 556] on link "None" at bounding box center [684, 557] width 201 height 29
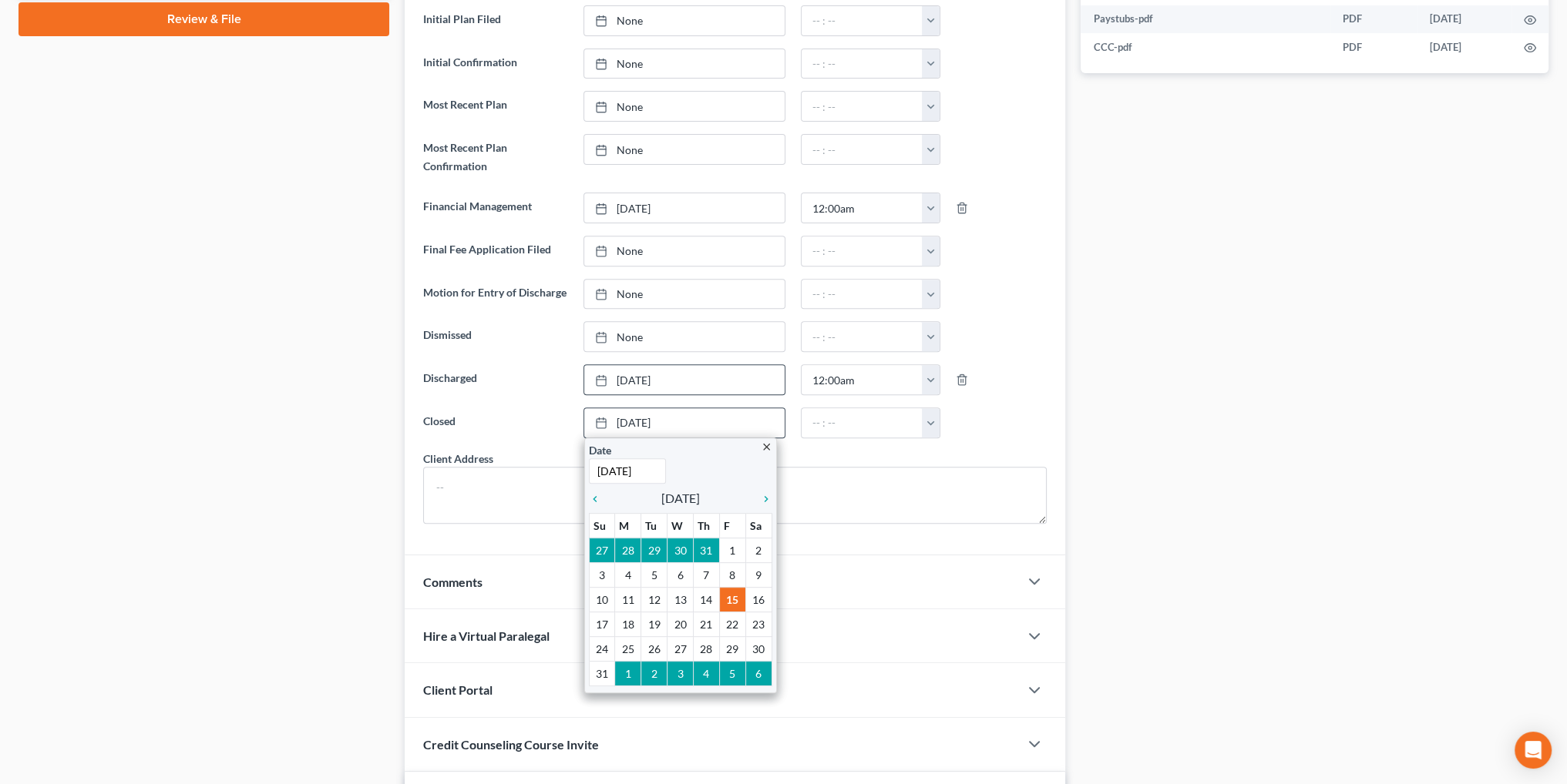
scroll to position [847, 0]
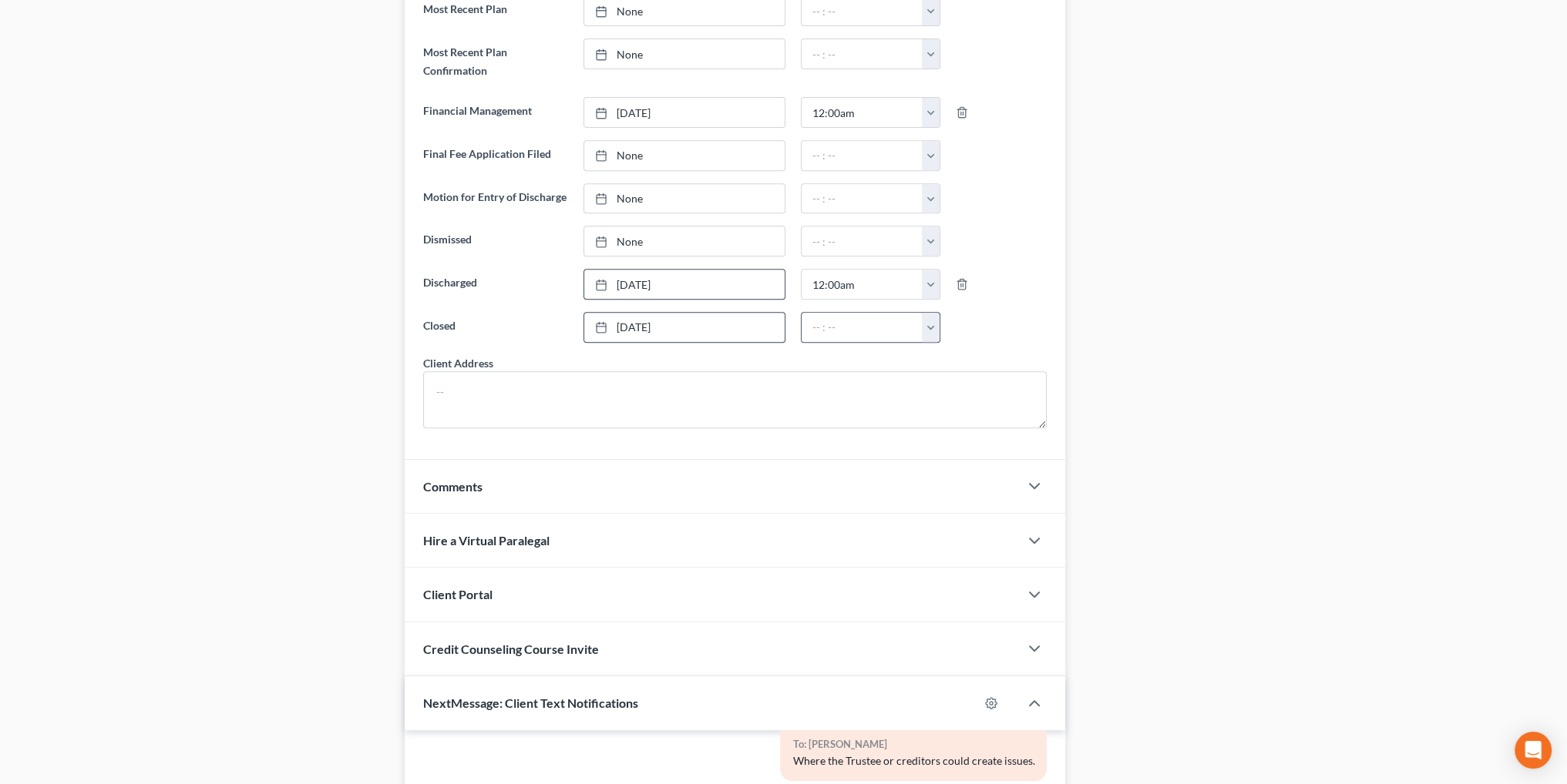
click at [930, 325] on button "button" at bounding box center [930, 326] width 18 height 29
click at [943, 352] on link "12:00am" at bounding box center [965, 362] width 87 height 26
type input "12:00am"
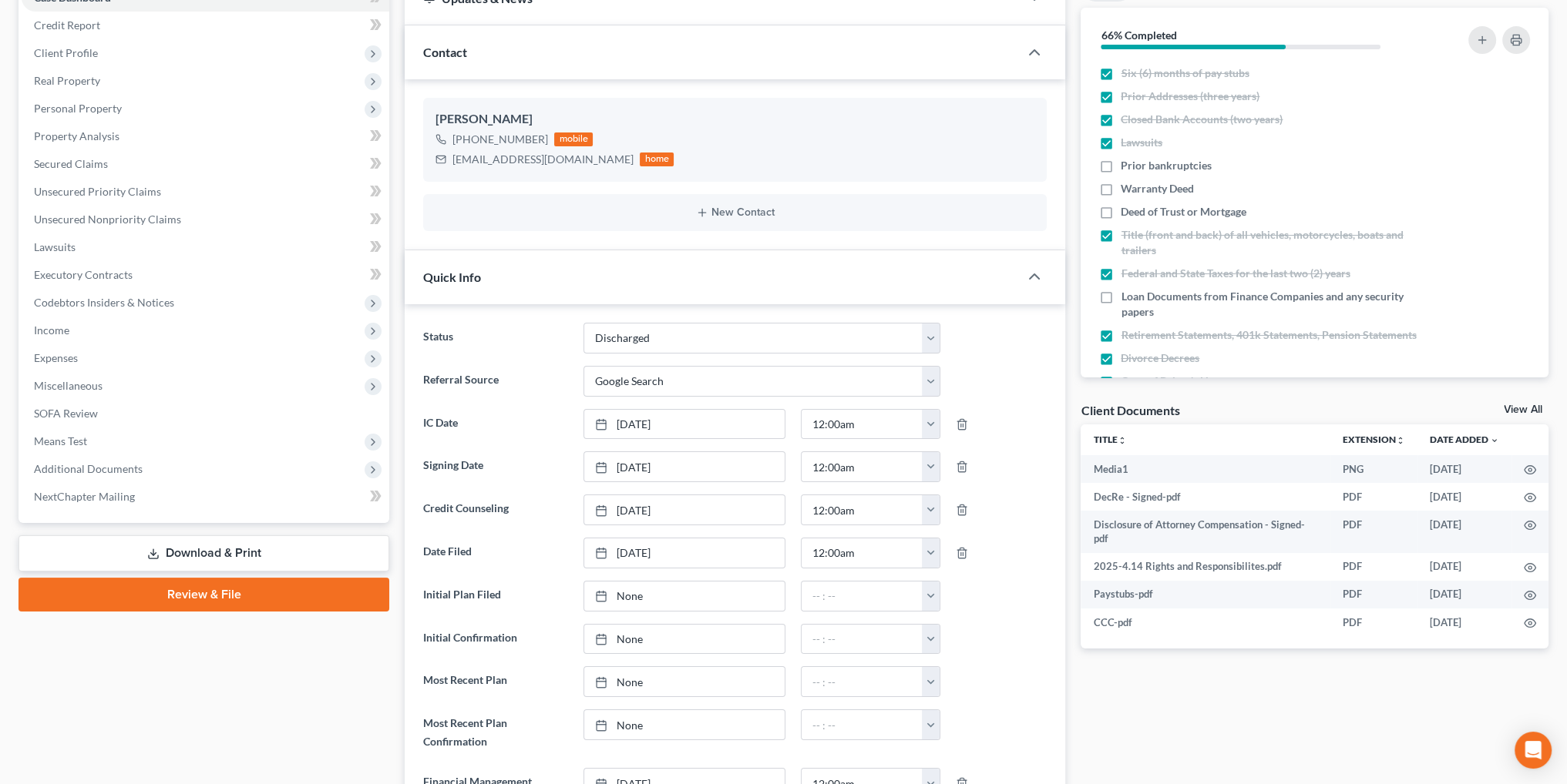
scroll to position [154, 0]
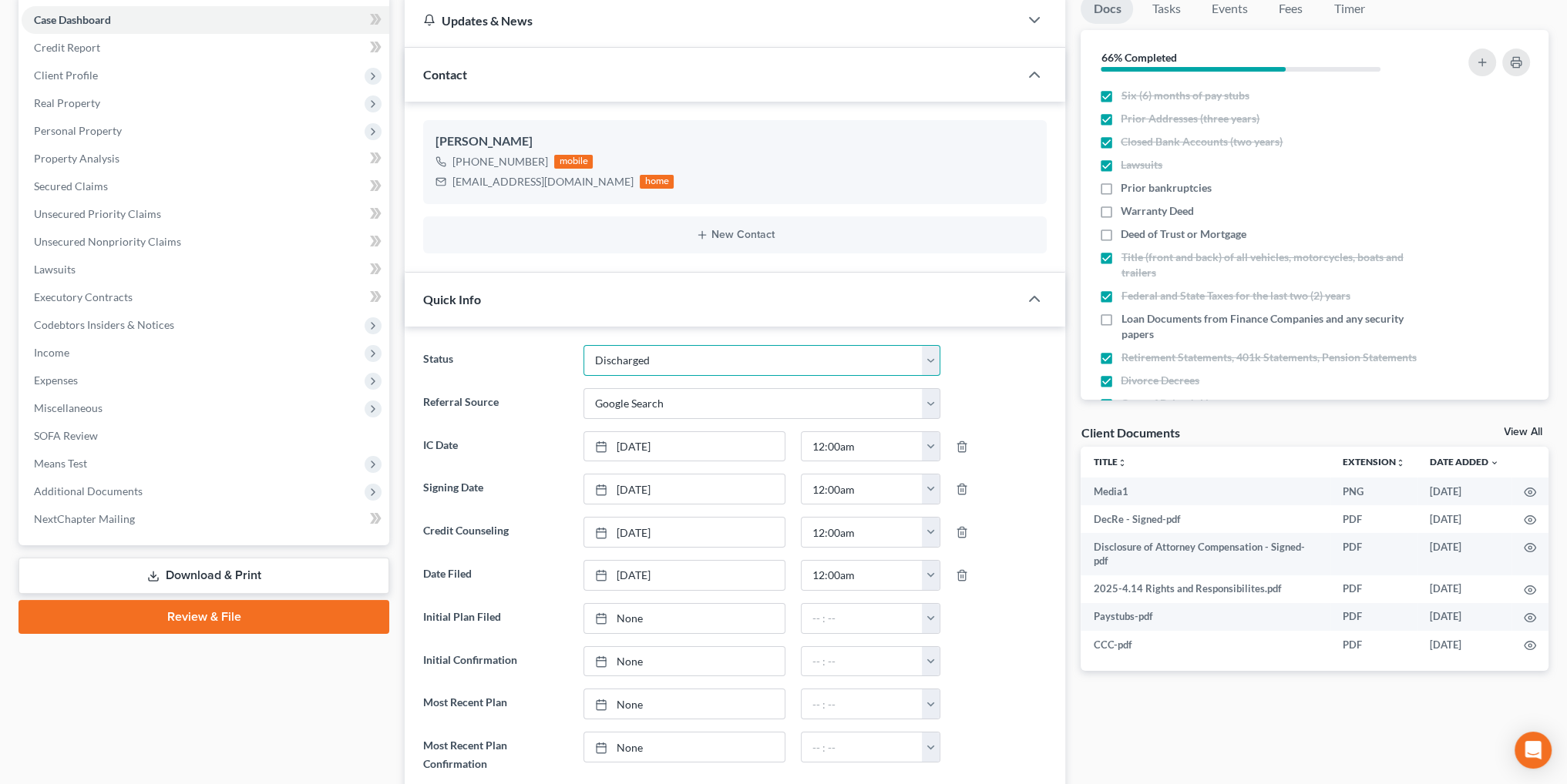
click at [629, 354] on select "Closed Discharged Dismissed Filed In Progress Lead Lost Lead Ready to File To R…" at bounding box center [762, 360] width 357 height 31
select select "0"
click at [584, 345] on select "Closed Discharged Dismissed Filed In Progress Lead Lost Lead Ready to File To R…" at bounding box center [762, 360] width 357 height 31
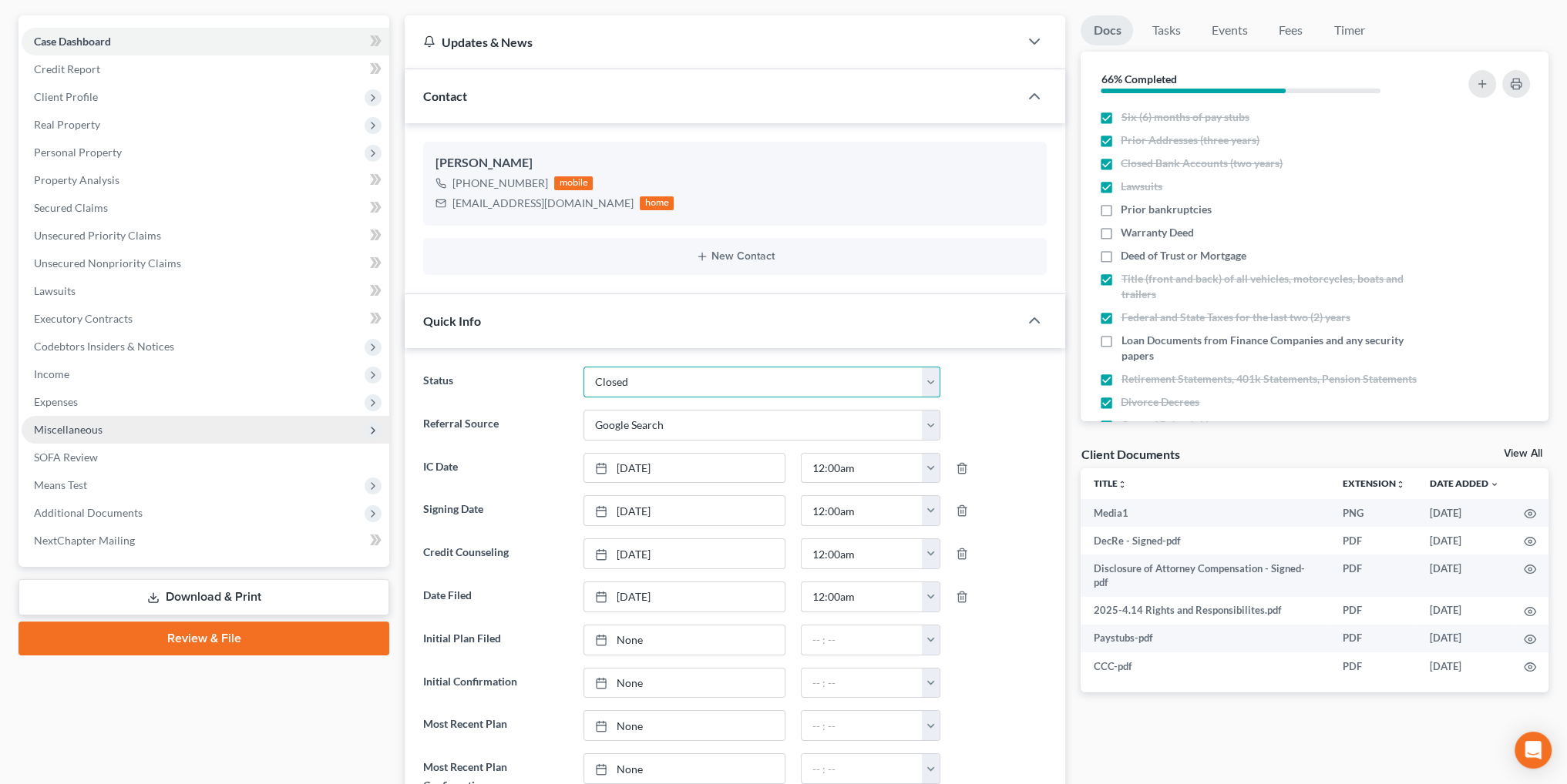
scroll to position [0, 0]
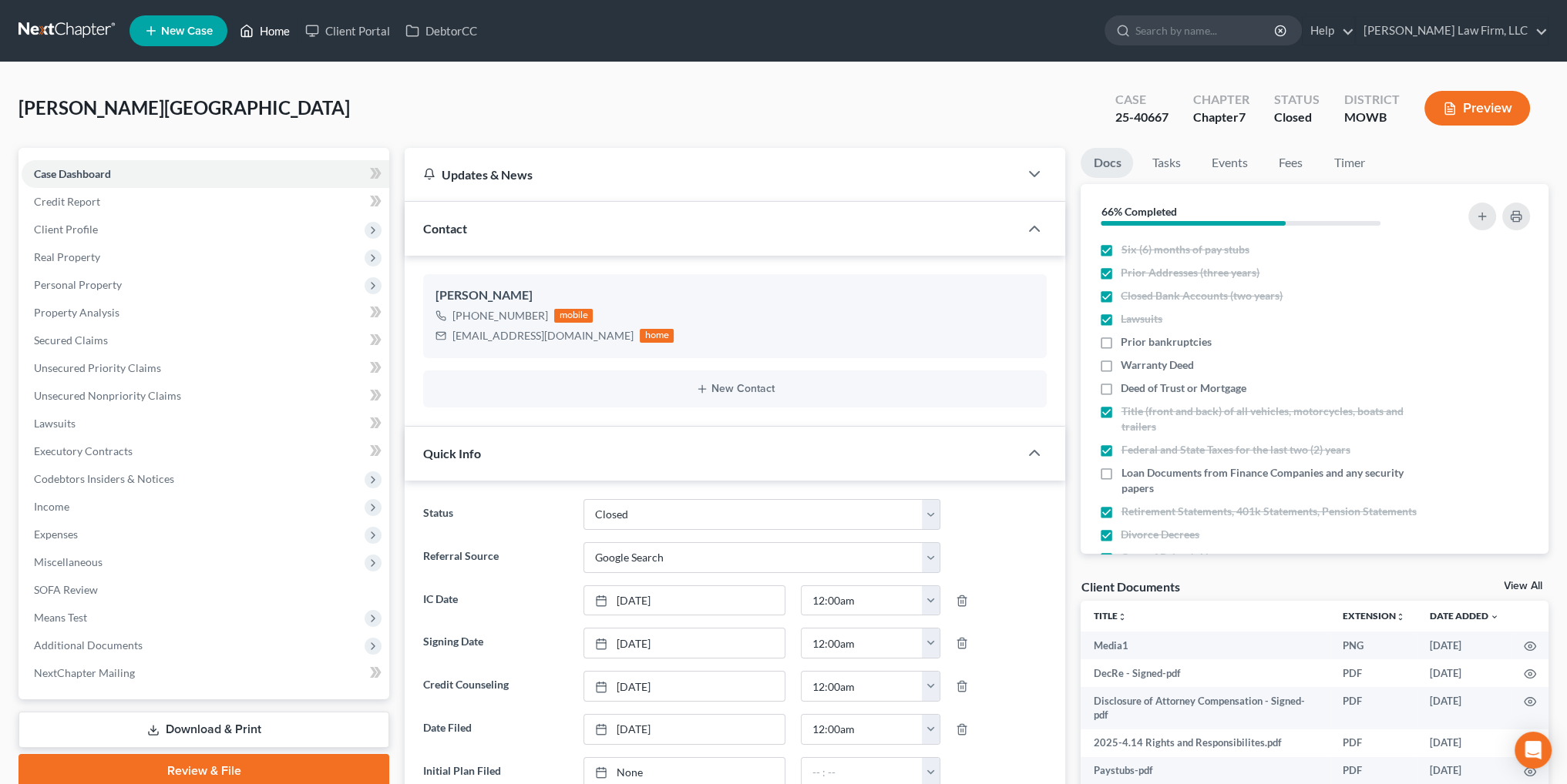
click at [271, 30] on link "Home" at bounding box center [265, 31] width 65 height 28
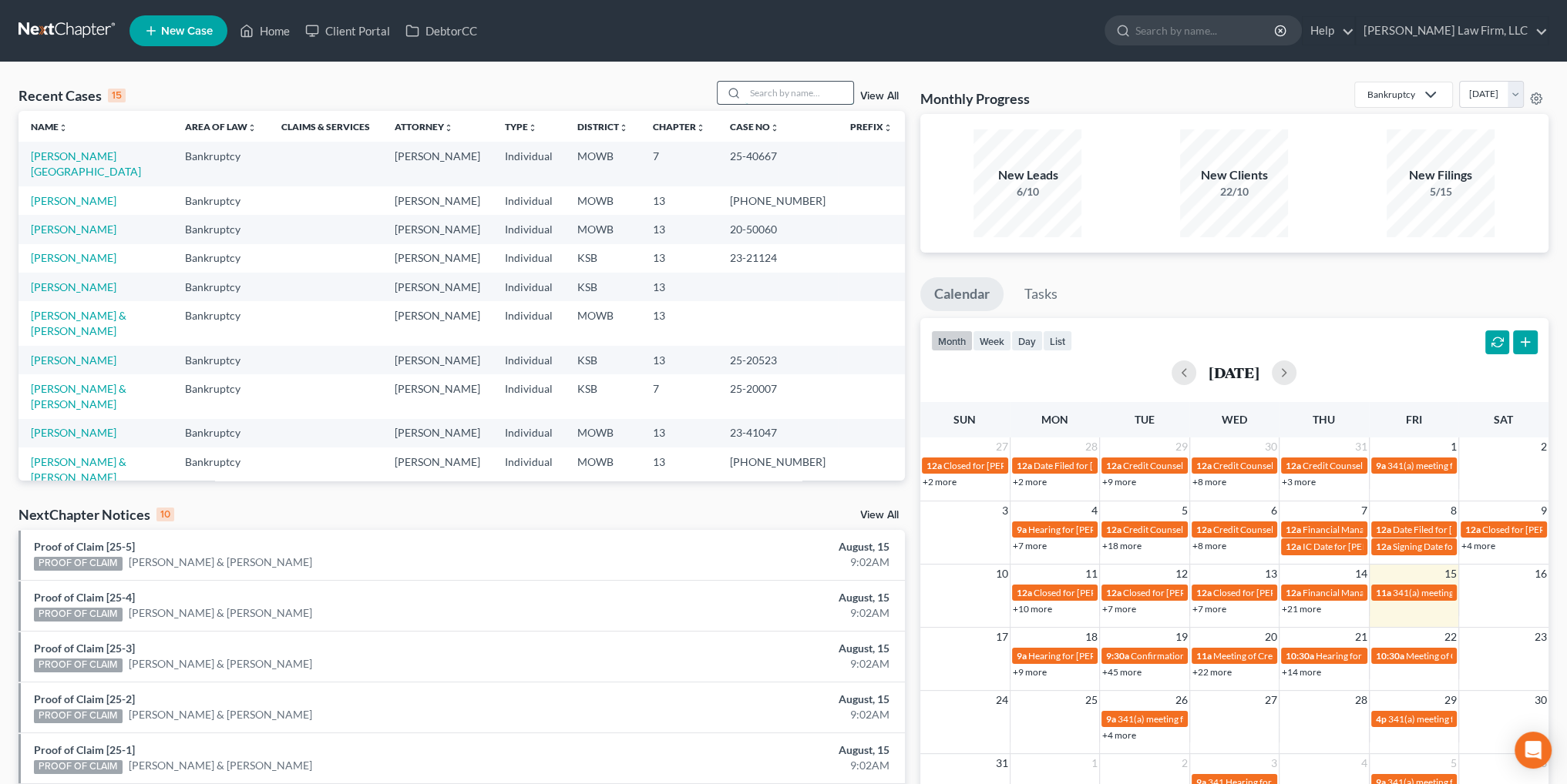
click at [769, 97] on input "search" at bounding box center [799, 93] width 108 height 22
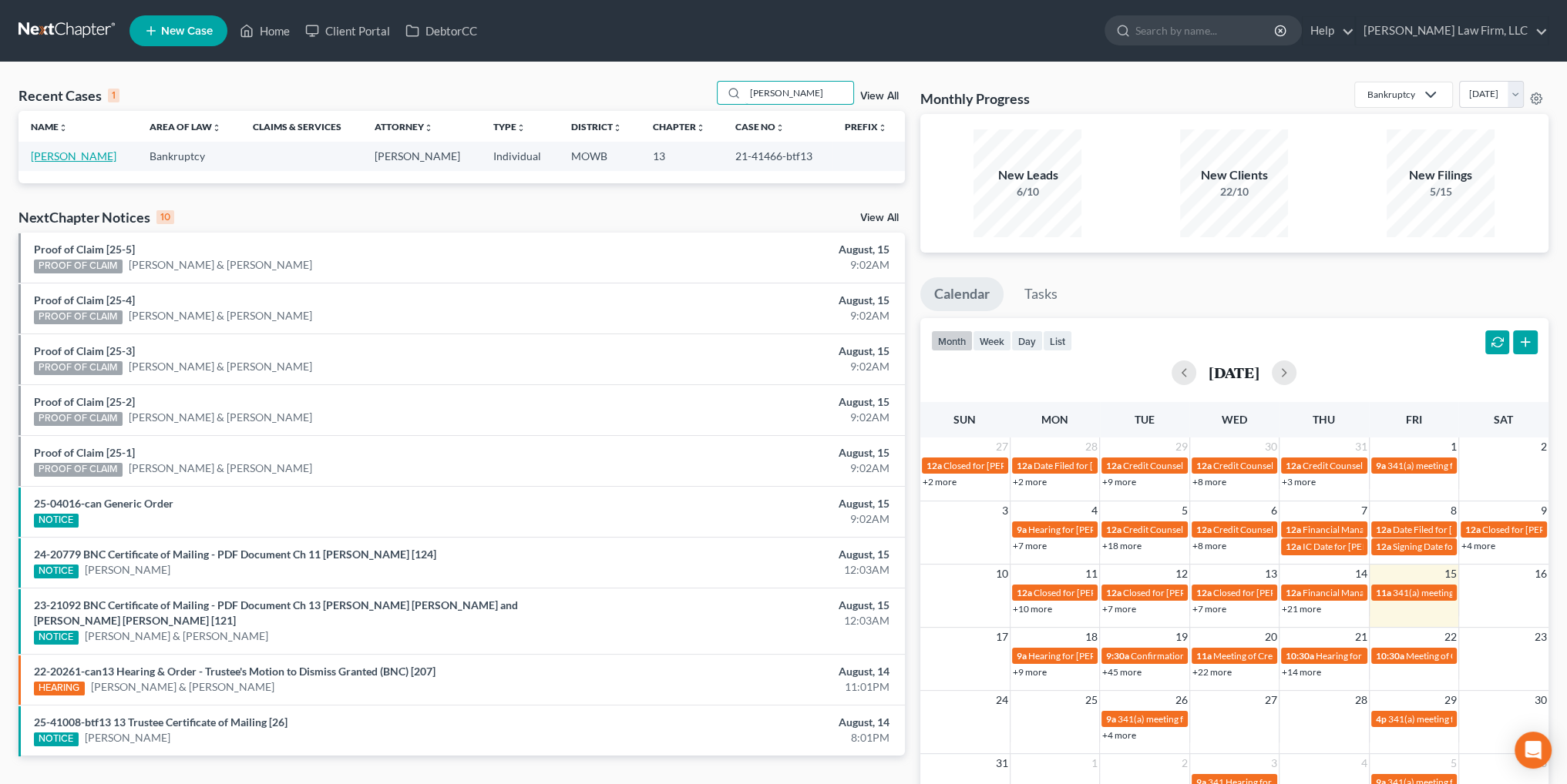
type input "[PERSON_NAME]"
click at [49, 149] on link "[PERSON_NAME]" at bounding box center [74, 156] width 86 height 13
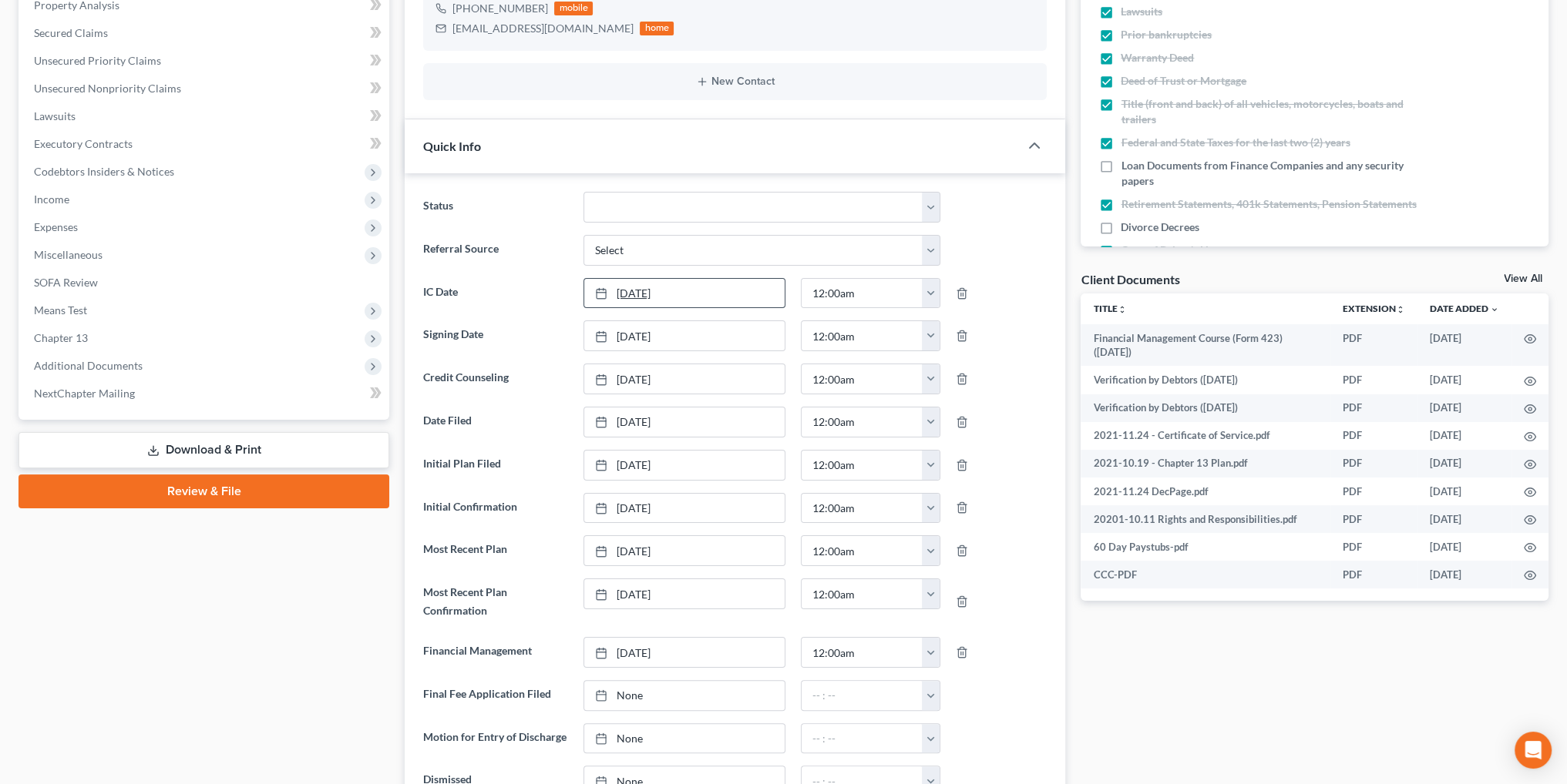
scroll to position [309, 0]
click at [645, 543] on link "[DATE]" at bounding box center [684, 549] width 201 height 29
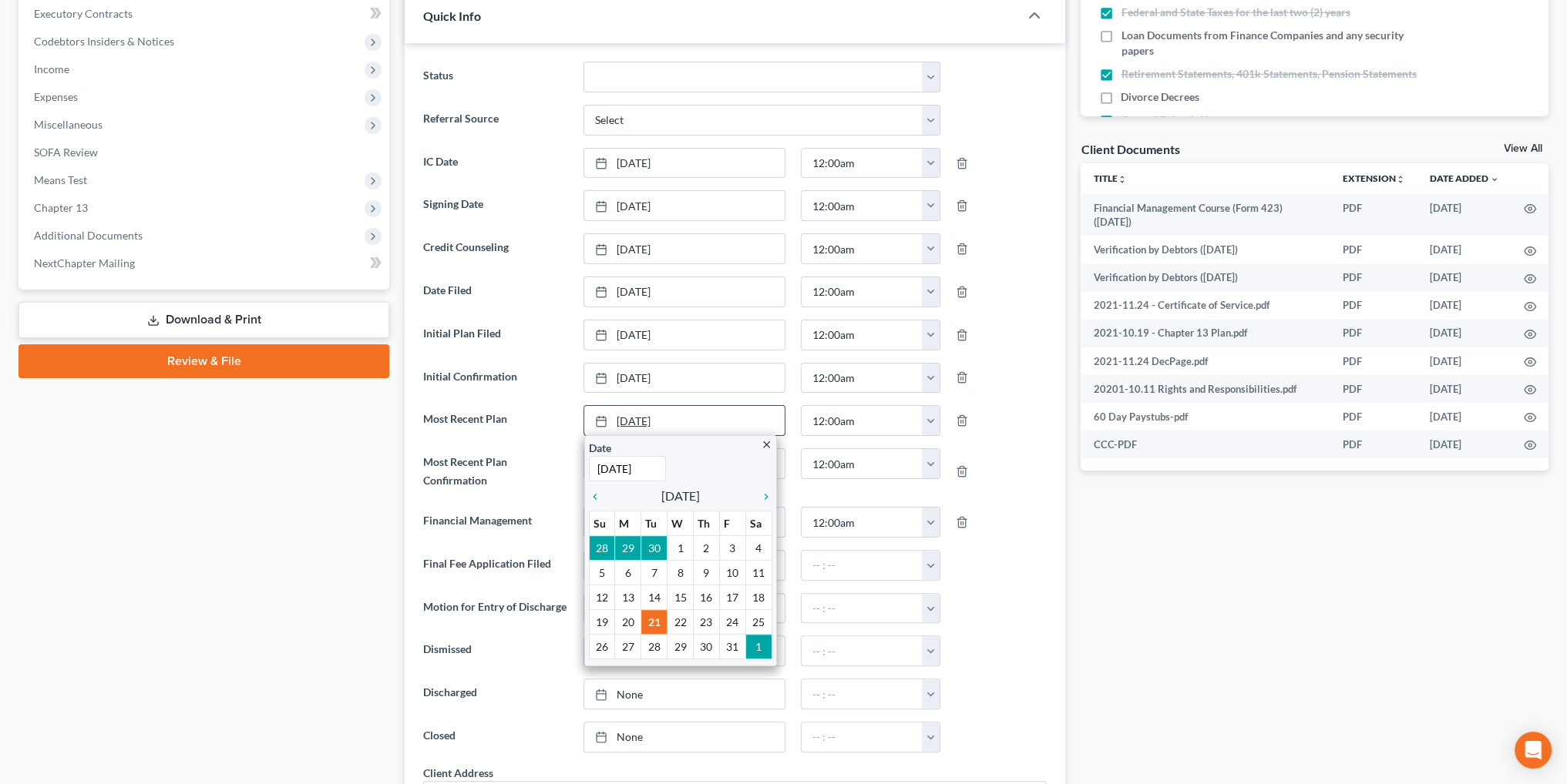
scroll to position [462, 0]
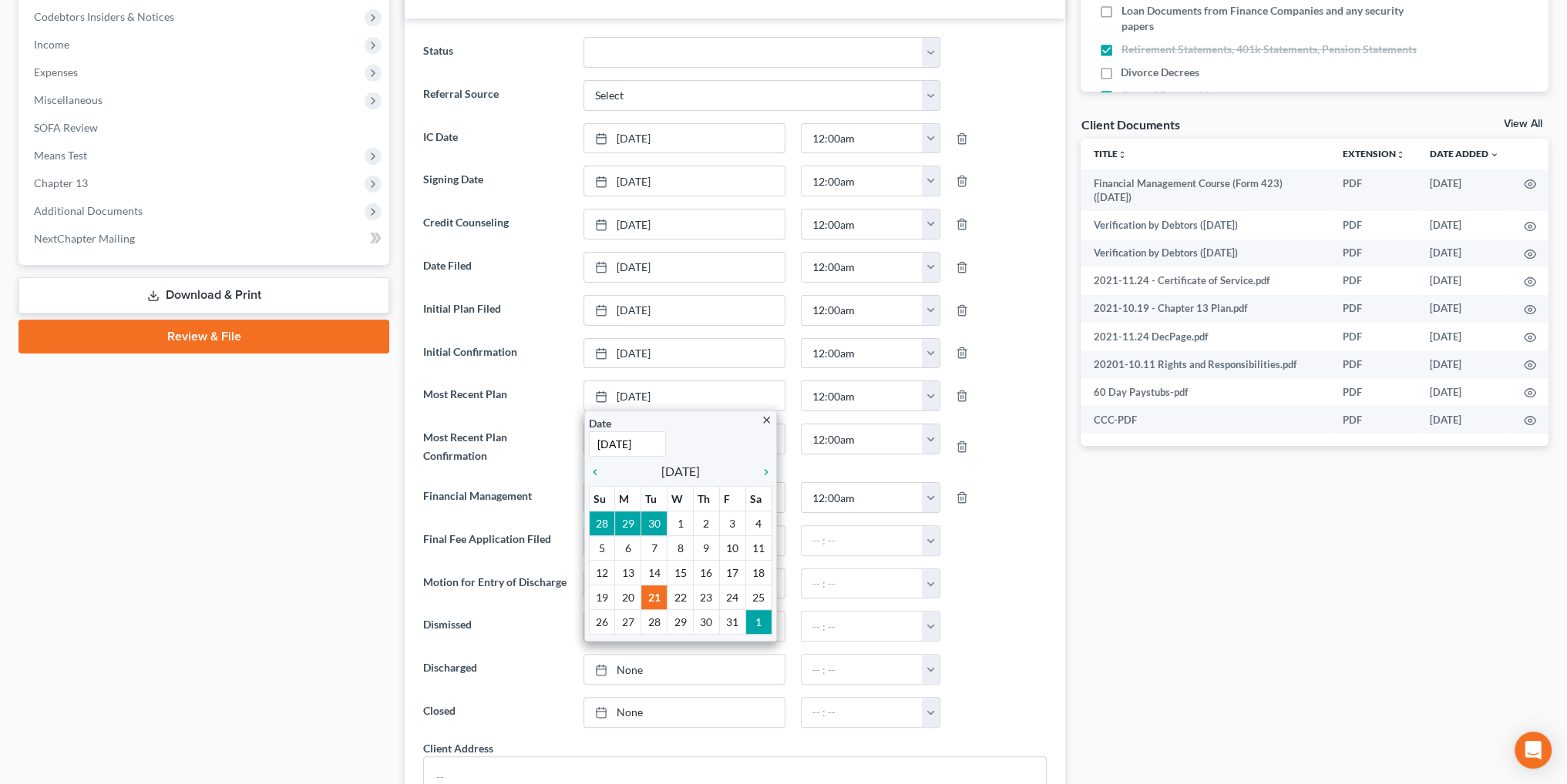
type input "[DATE]"
click at [1015, 423] on div at bounding box center [1001, 447] width 106 height 47
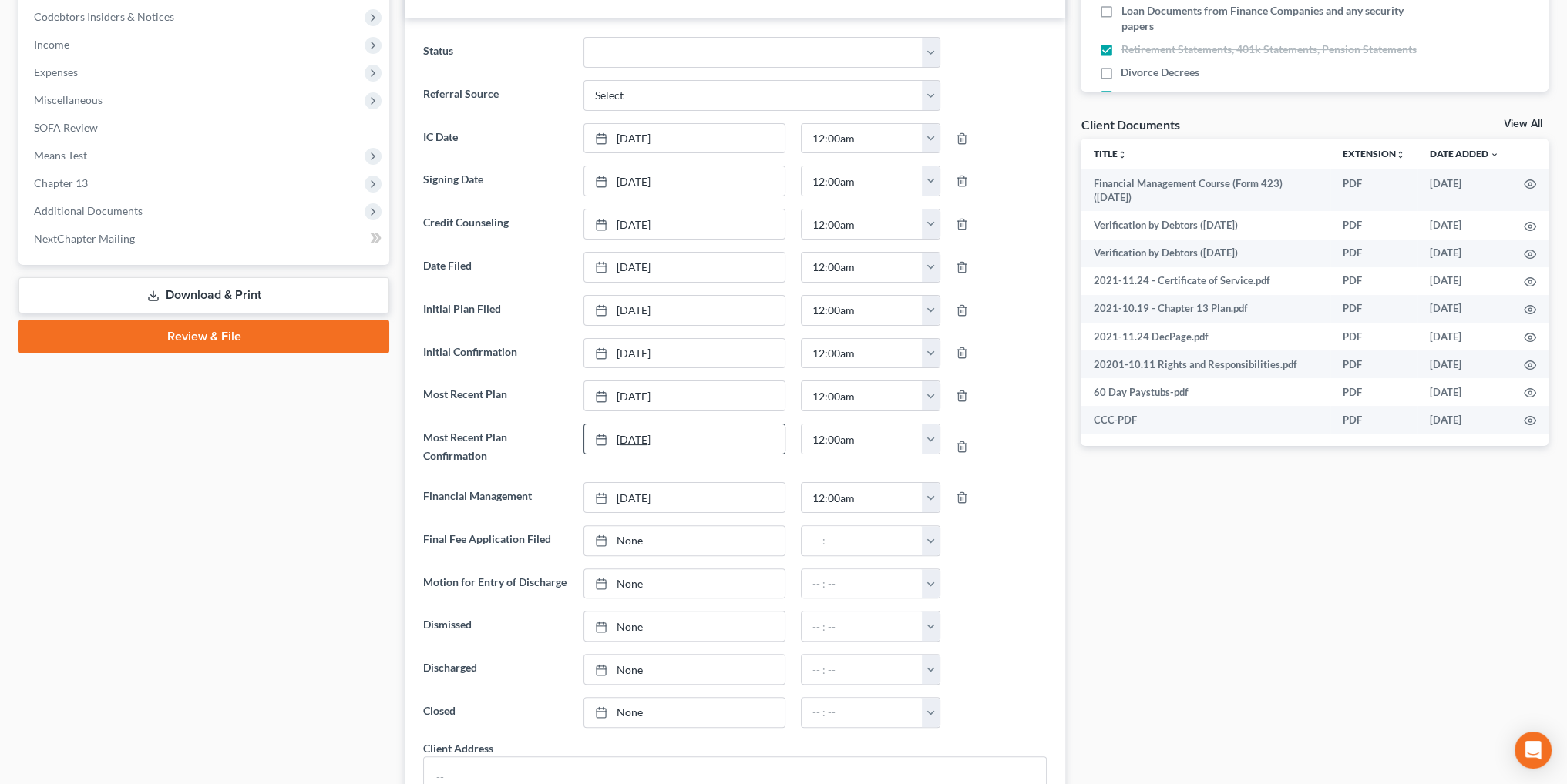
click at [638, 430] on link "[DATE]" at bounding box center [684, 438] width 201 height 29
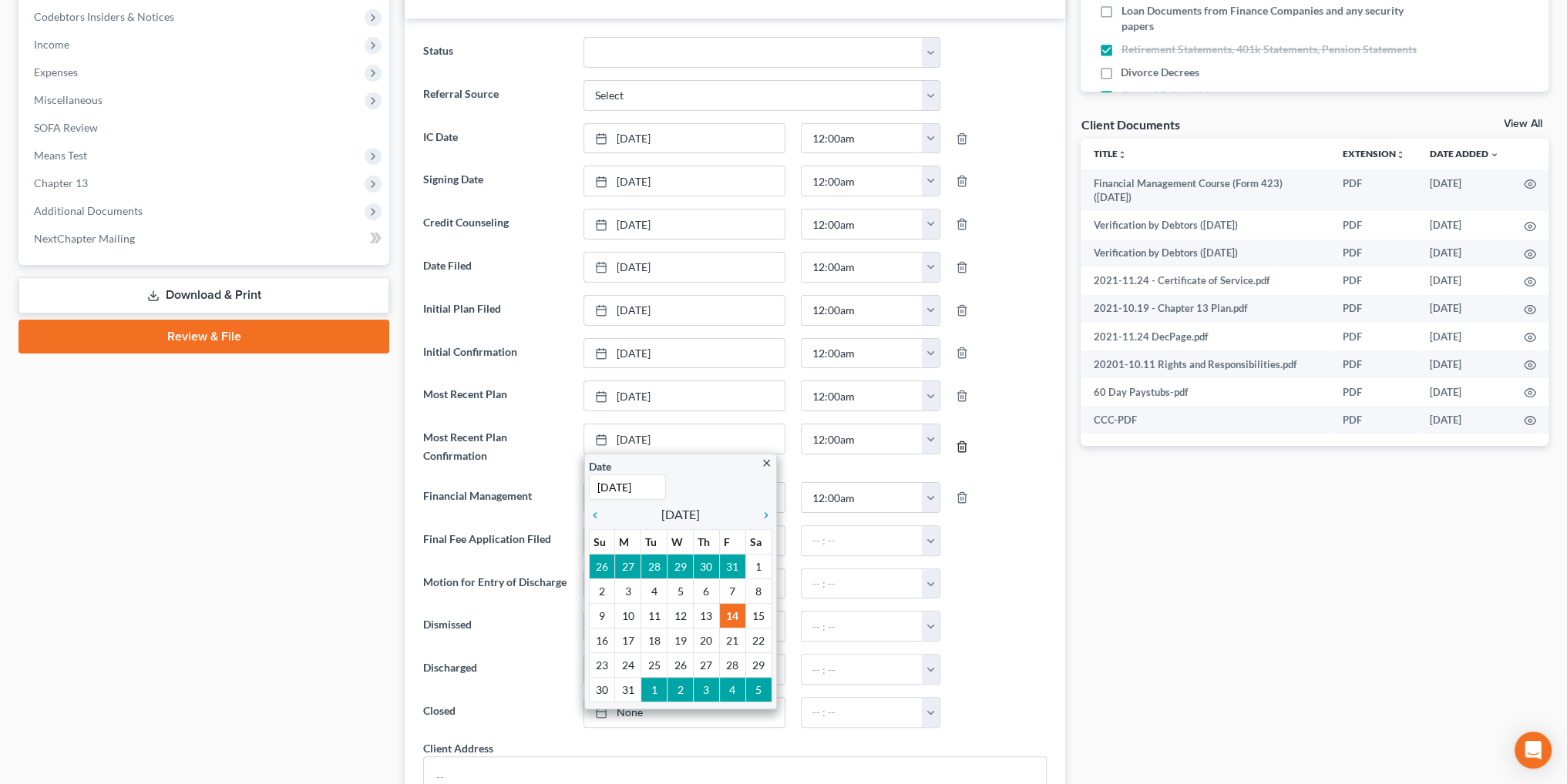
click at [961, 446] on line "button" at bounding box center [961, 447] width 0 height 3
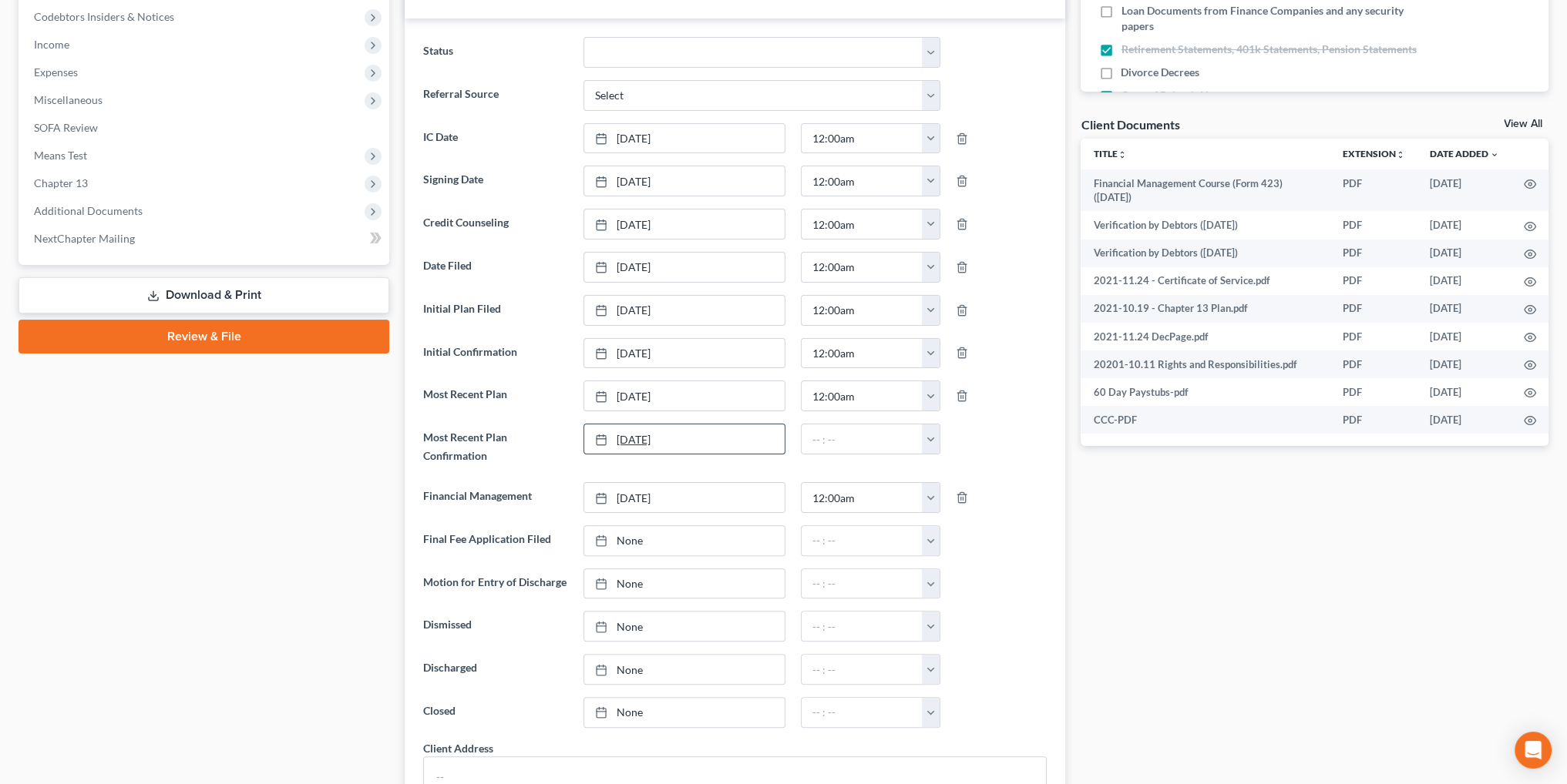
type input "[DATE]"
click at [637, 428] on link "[DATE]" at bounding box center [684, 438] width 201 height 29
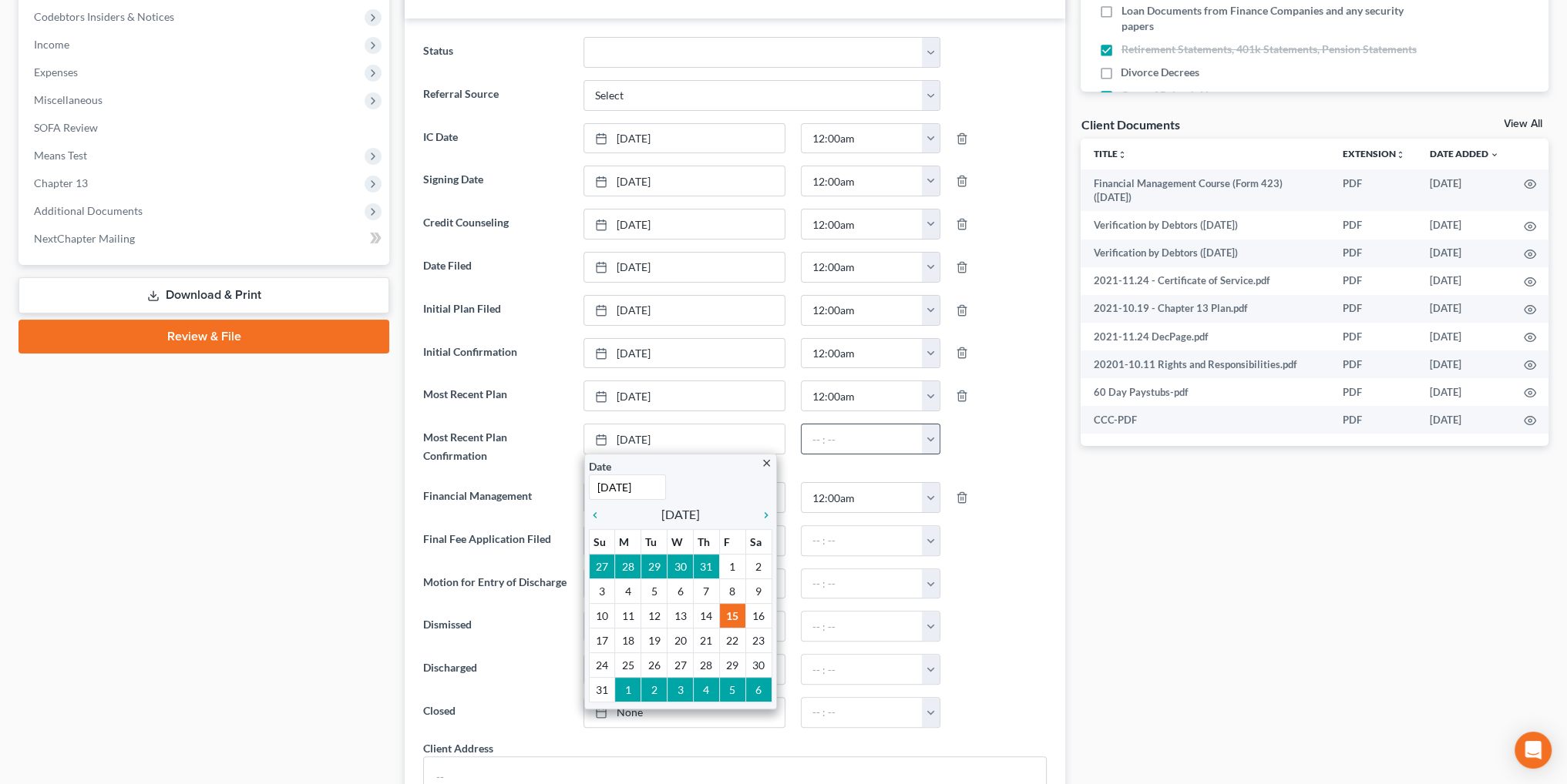
click at [930, 435] on button "button" at bounding box center [930, 438] width 18 height 29
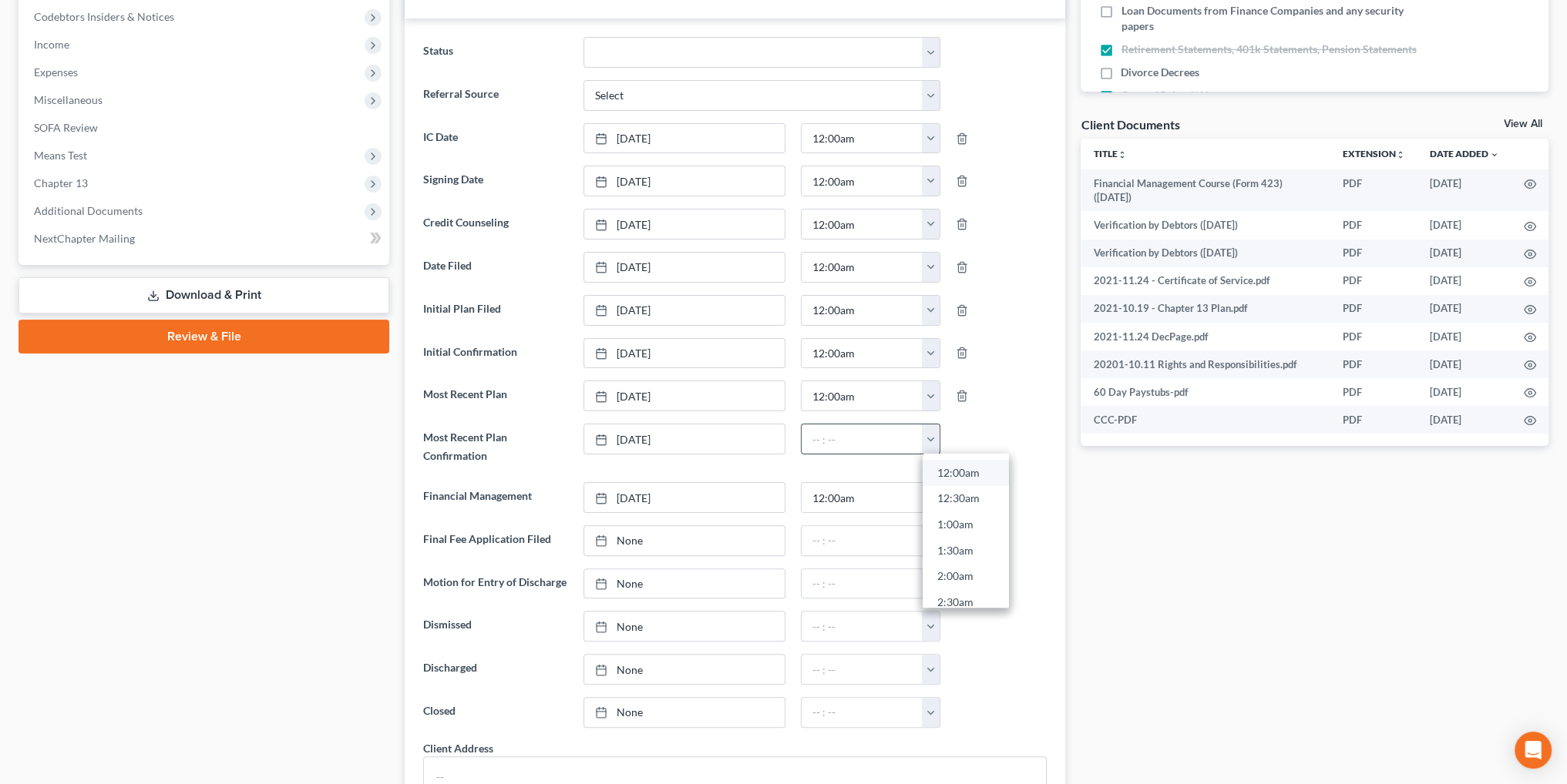
click at [951, 463] on link "12:00am" at bounding box center [965, 473] width 87 height 26
type input "12:00am"
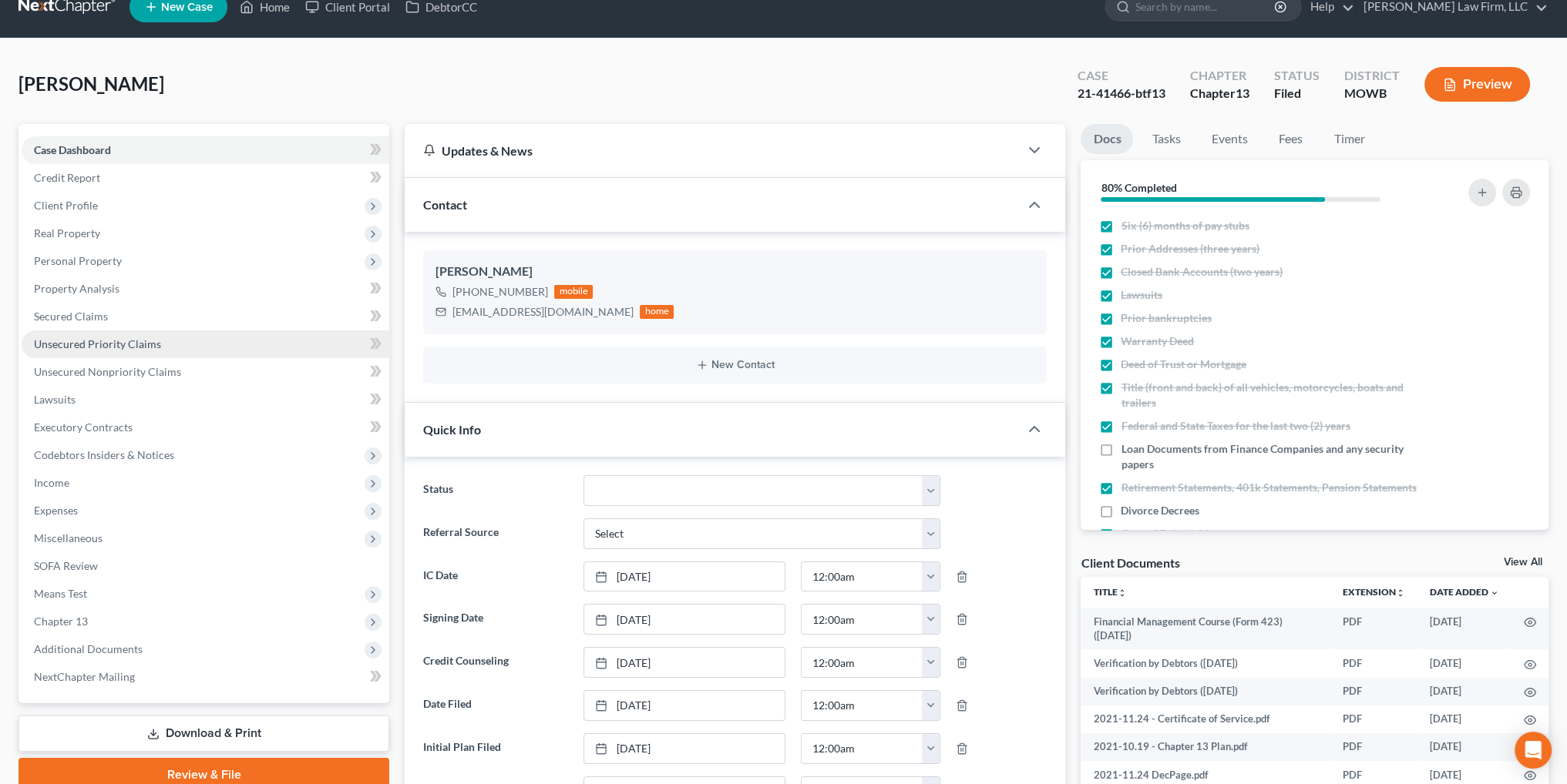
scroll to position [0, 0]
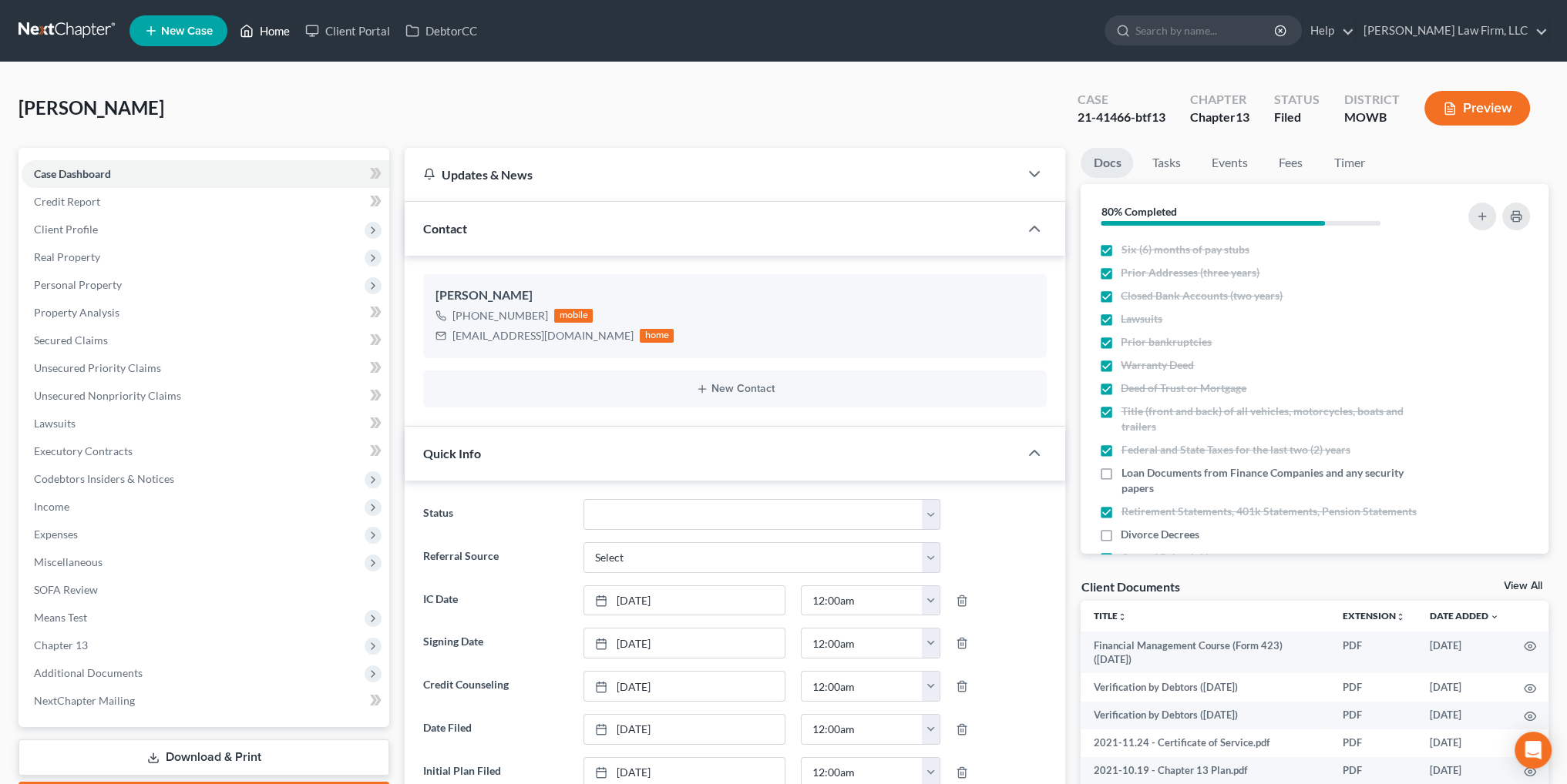
click at [270, 29] on link "Home" at bounding box center [265, 31] width 65 height 28
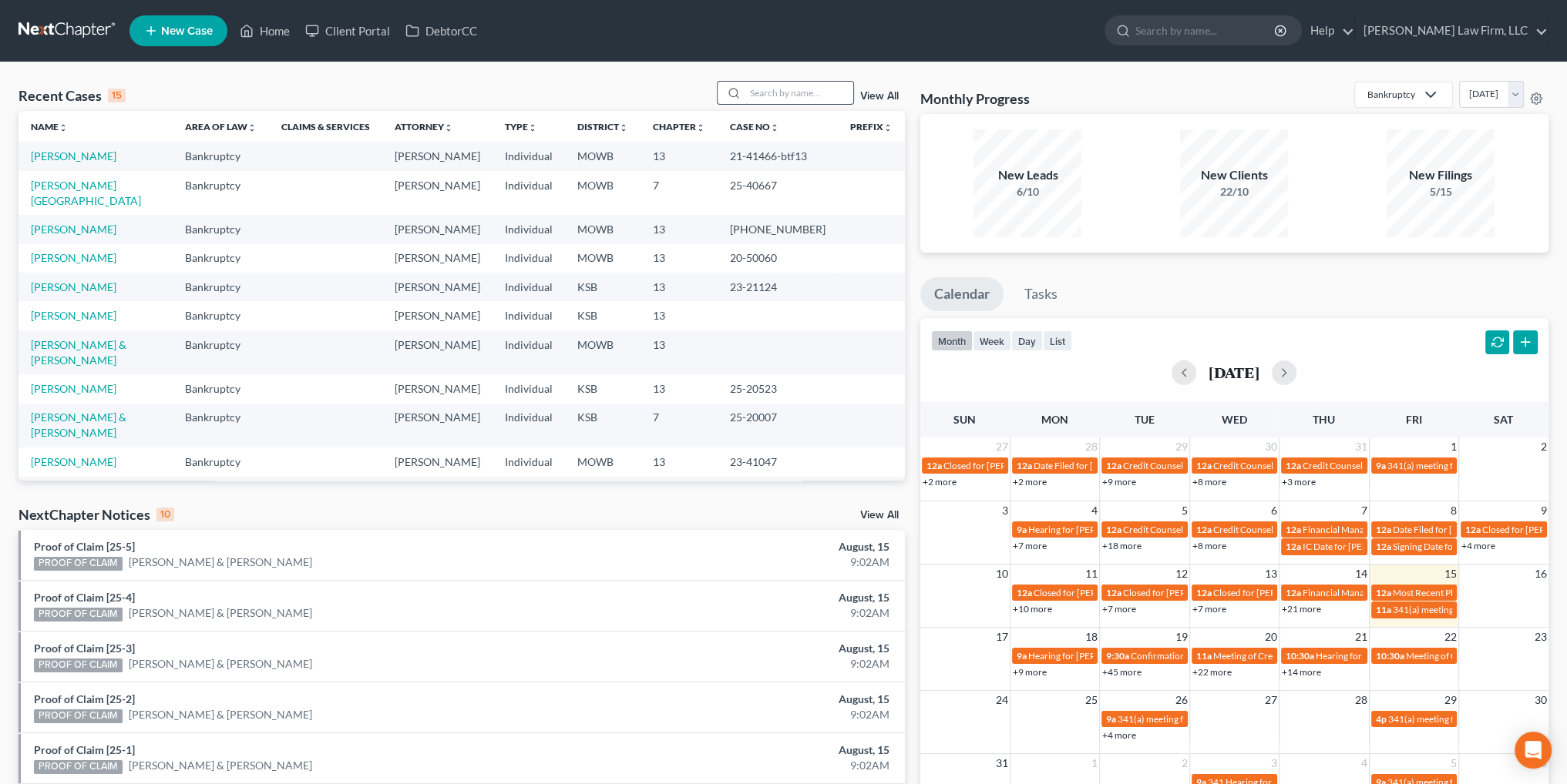
click at [756, 89] on input "search" at bounding box center [799, 93] width 108 height 22
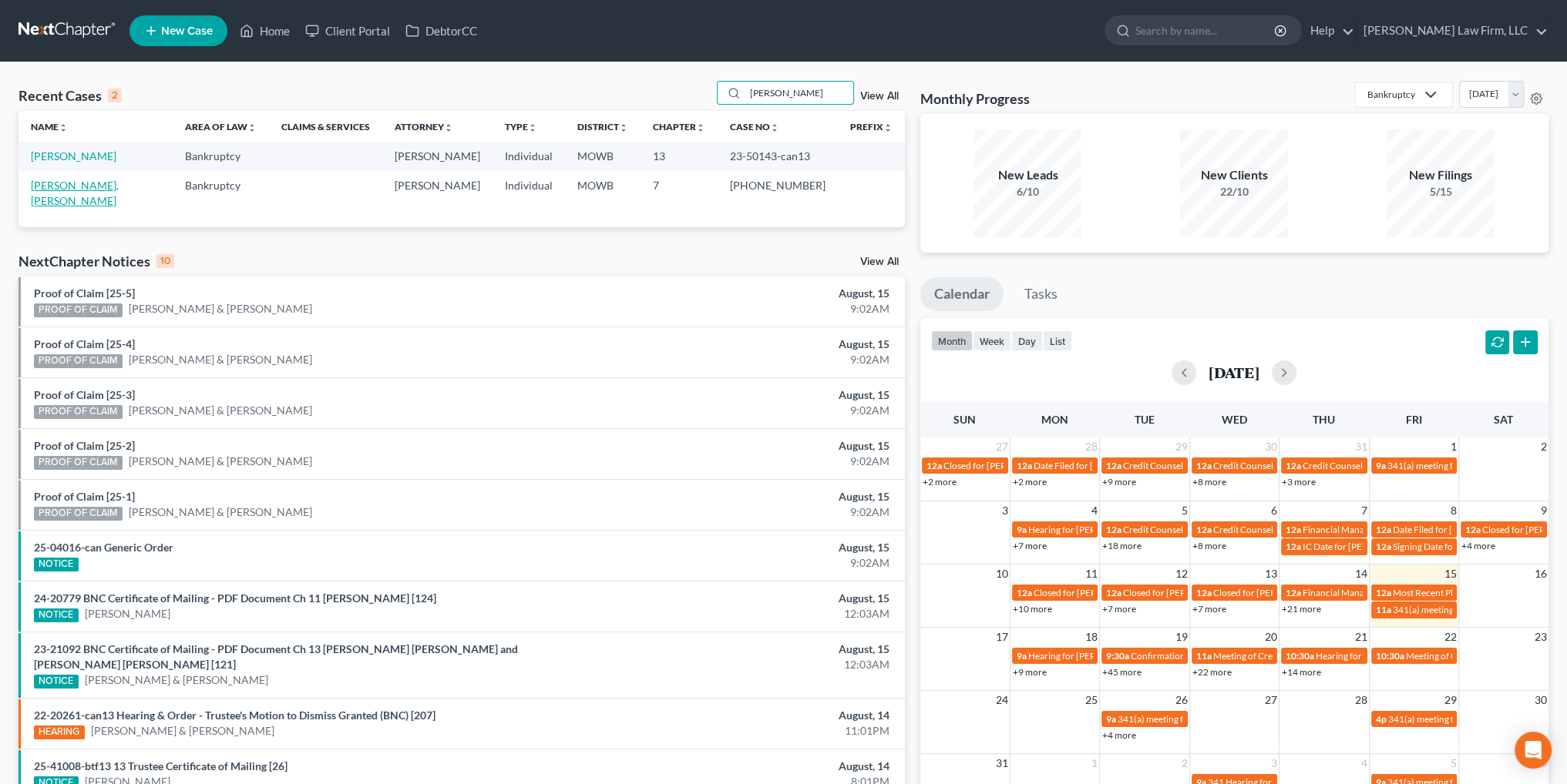
type input "[PERSON_NAME]"
click at [111, 186] on link "[PERSON_NAME], [PERSON_NAME]" at bounding box center [75, 193] width 88 height 29
select select "6"
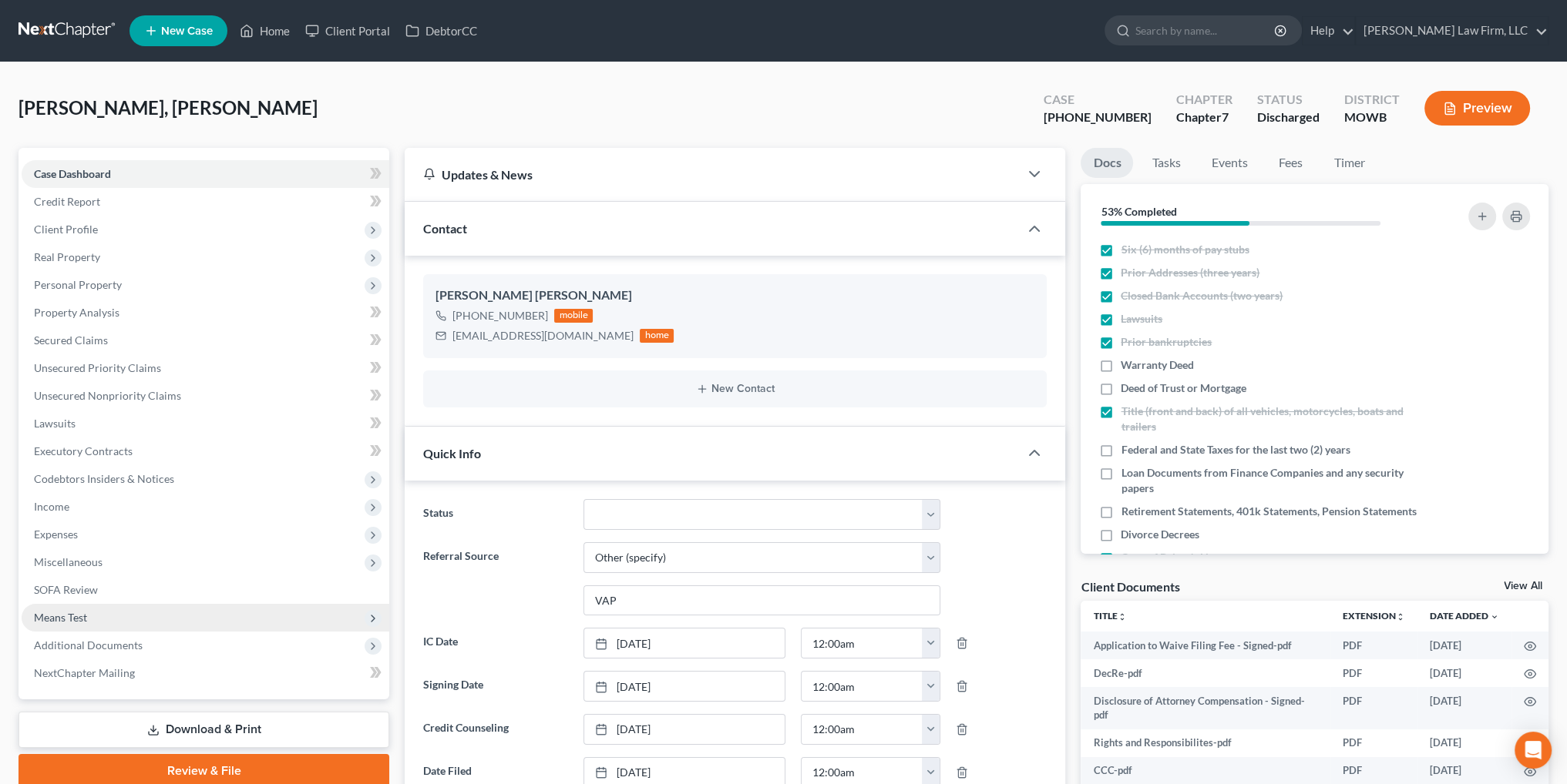
scroll to position [231, 0]
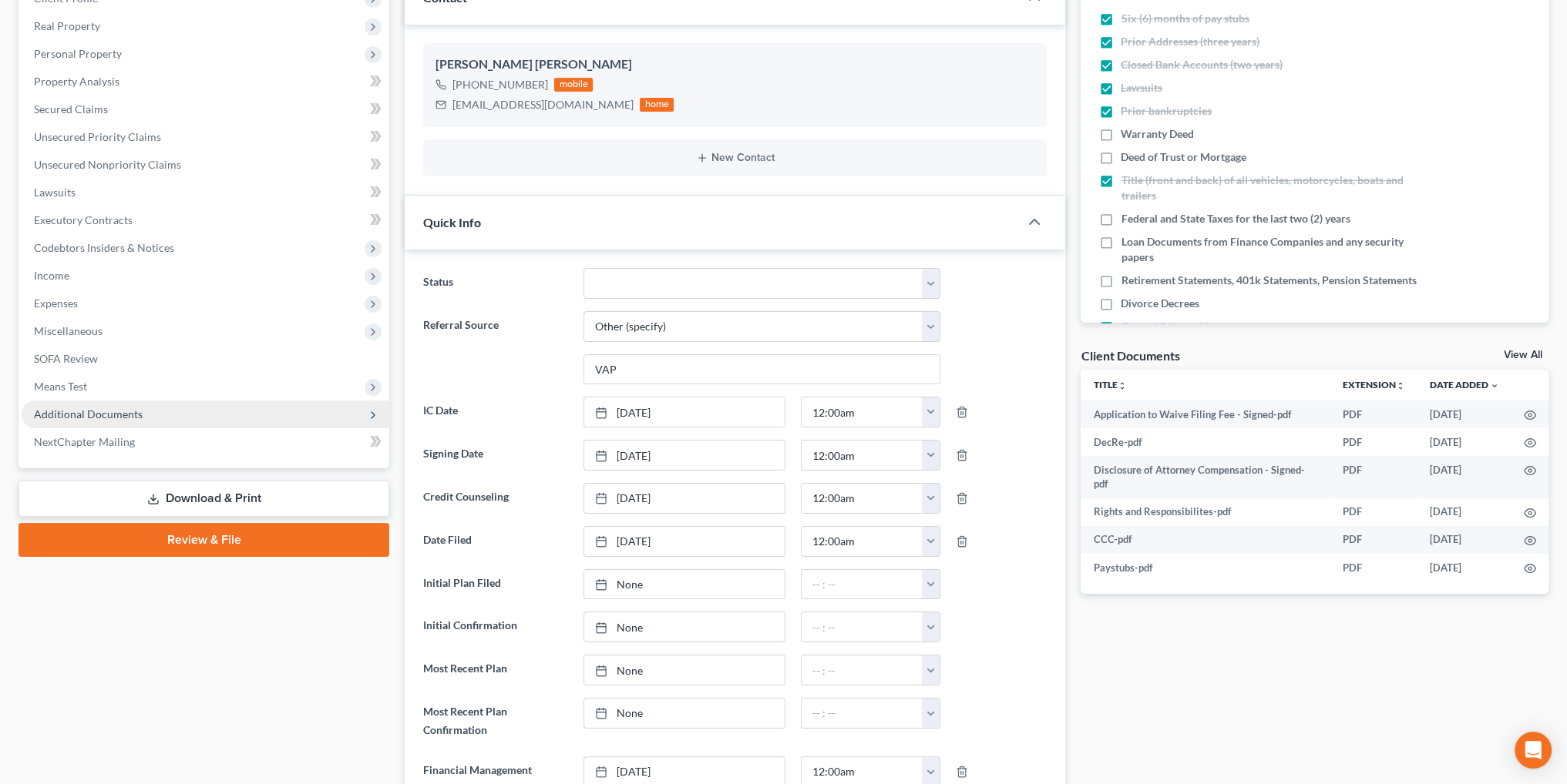
click at [96, 412] on span "Additional Documents" at bounding box center [88, 414] width 109 height 13
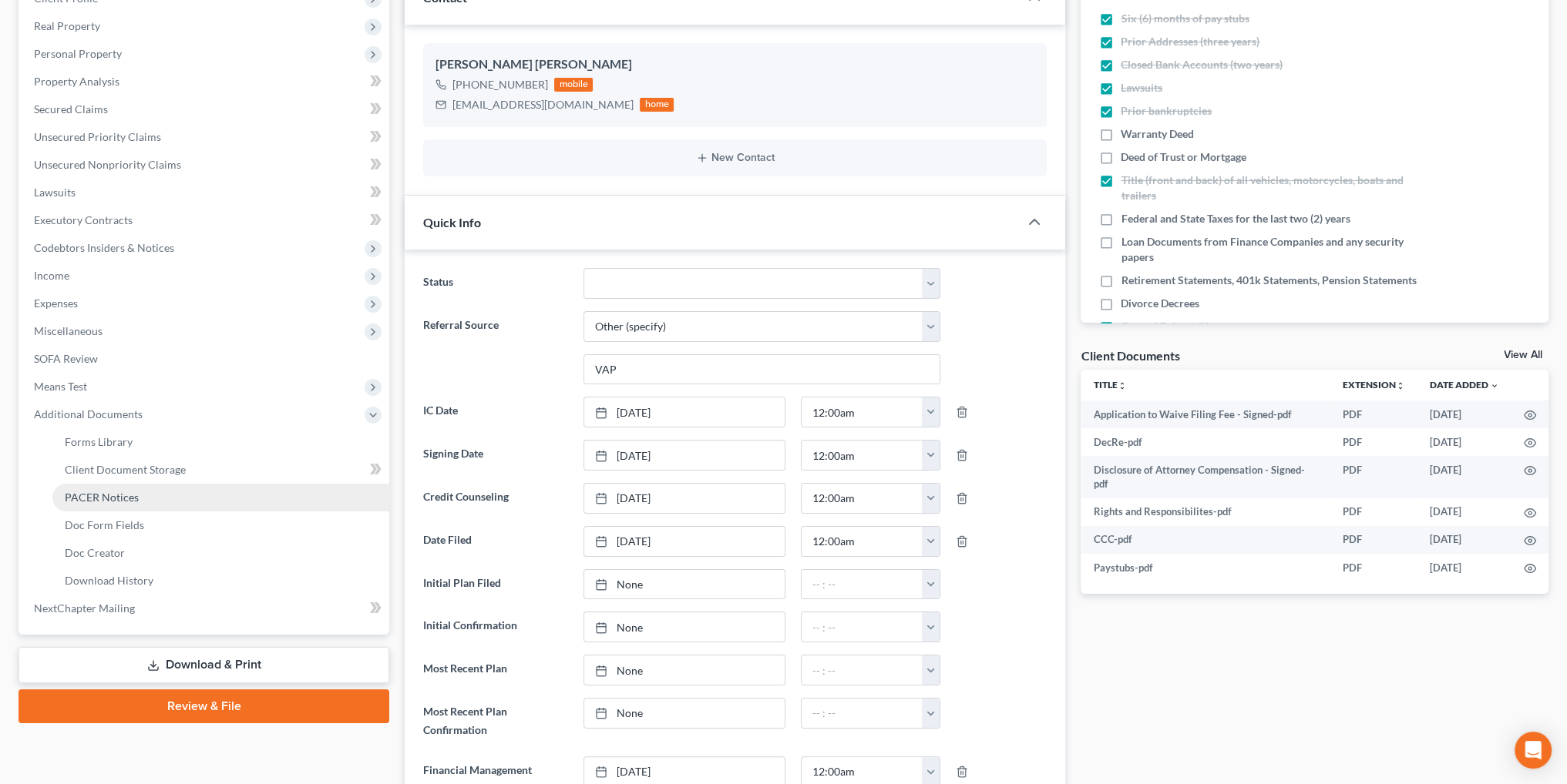
click at [102, 488] on link "PACER Notices" at bounding box center [220, 498] width 337 height 28
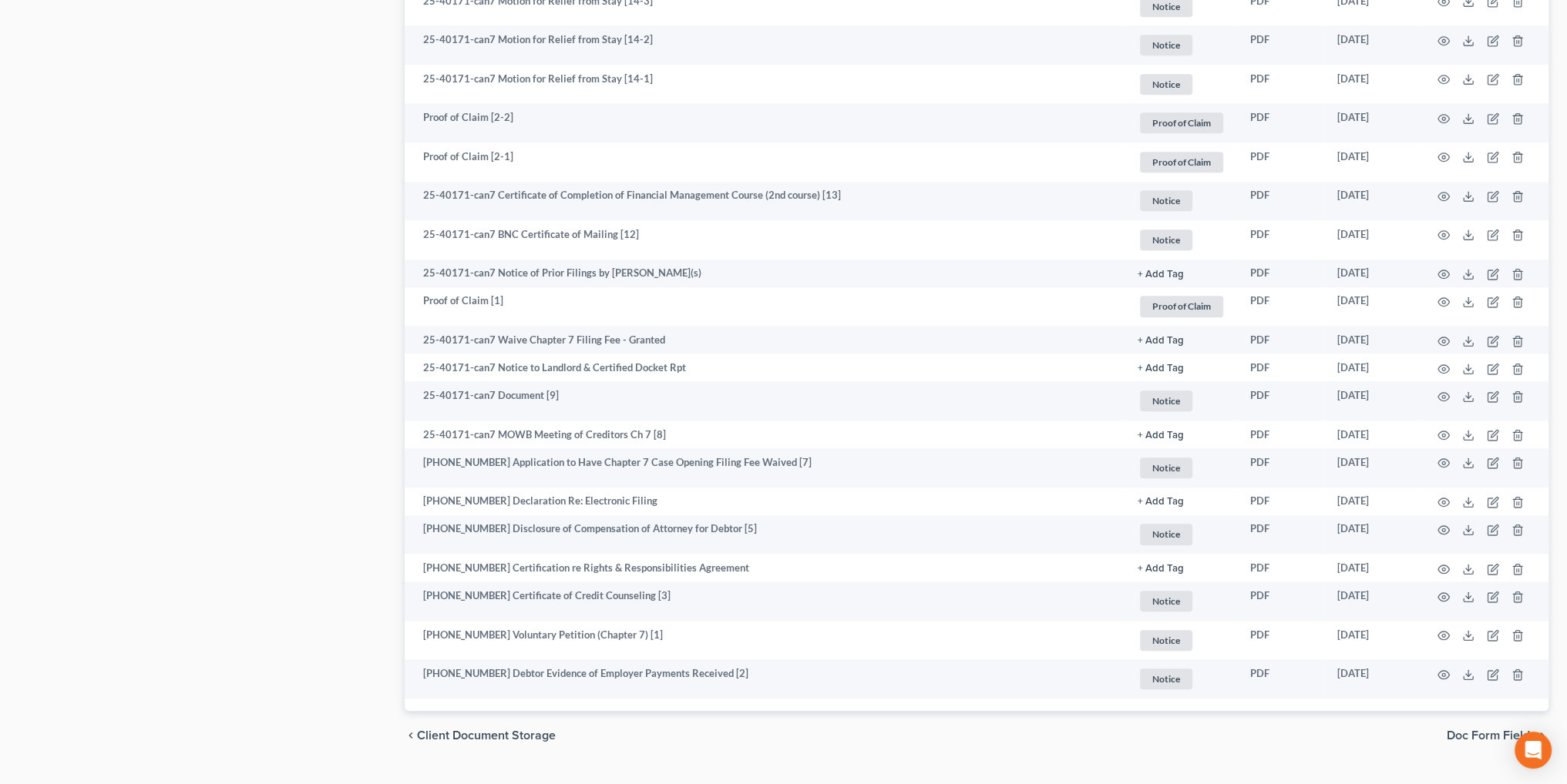
scroll to position [2073, 0]
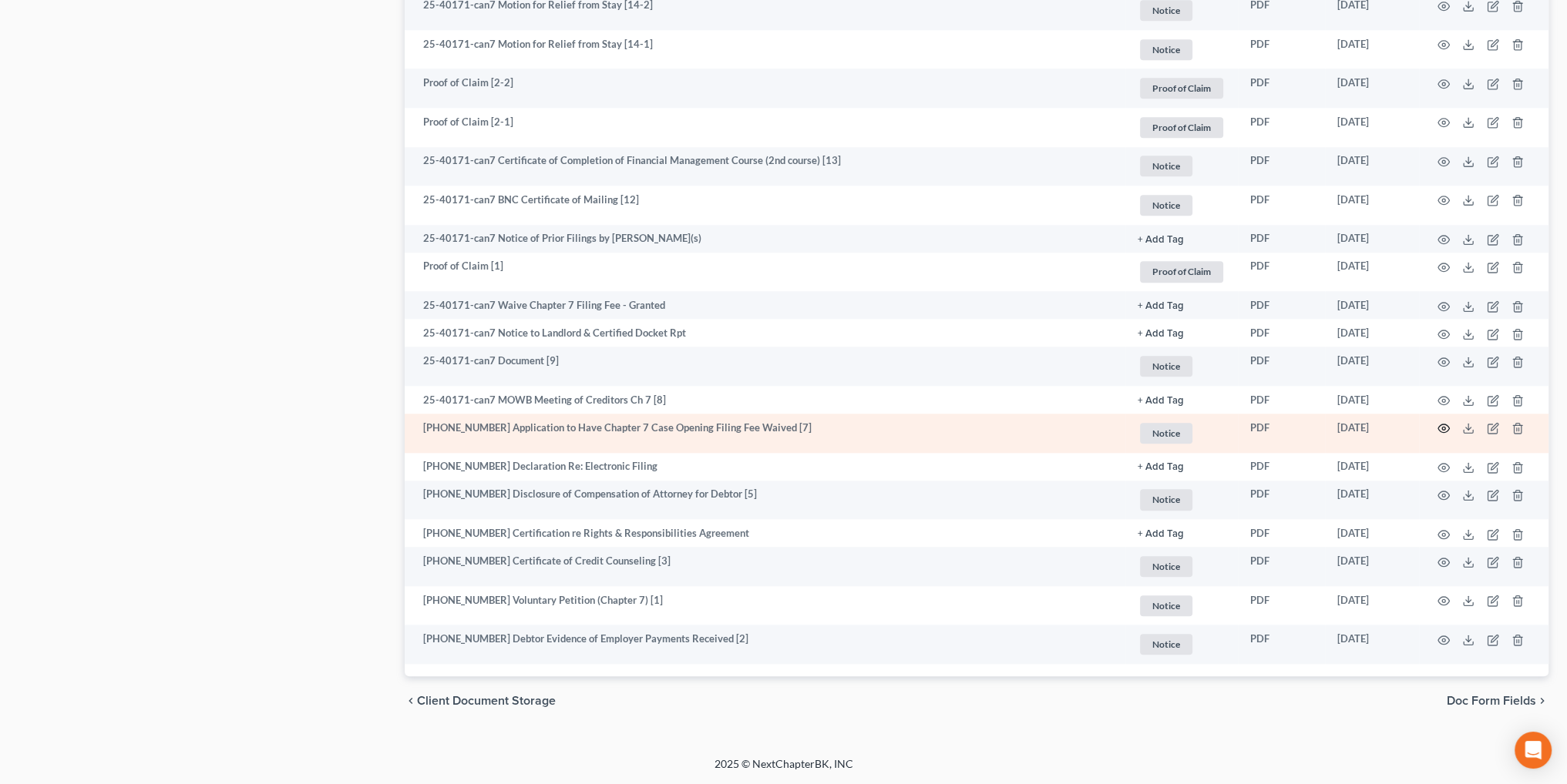
click at [1438, 429] on icon "button" at bounding box center [1444, 428] width 11 height 8
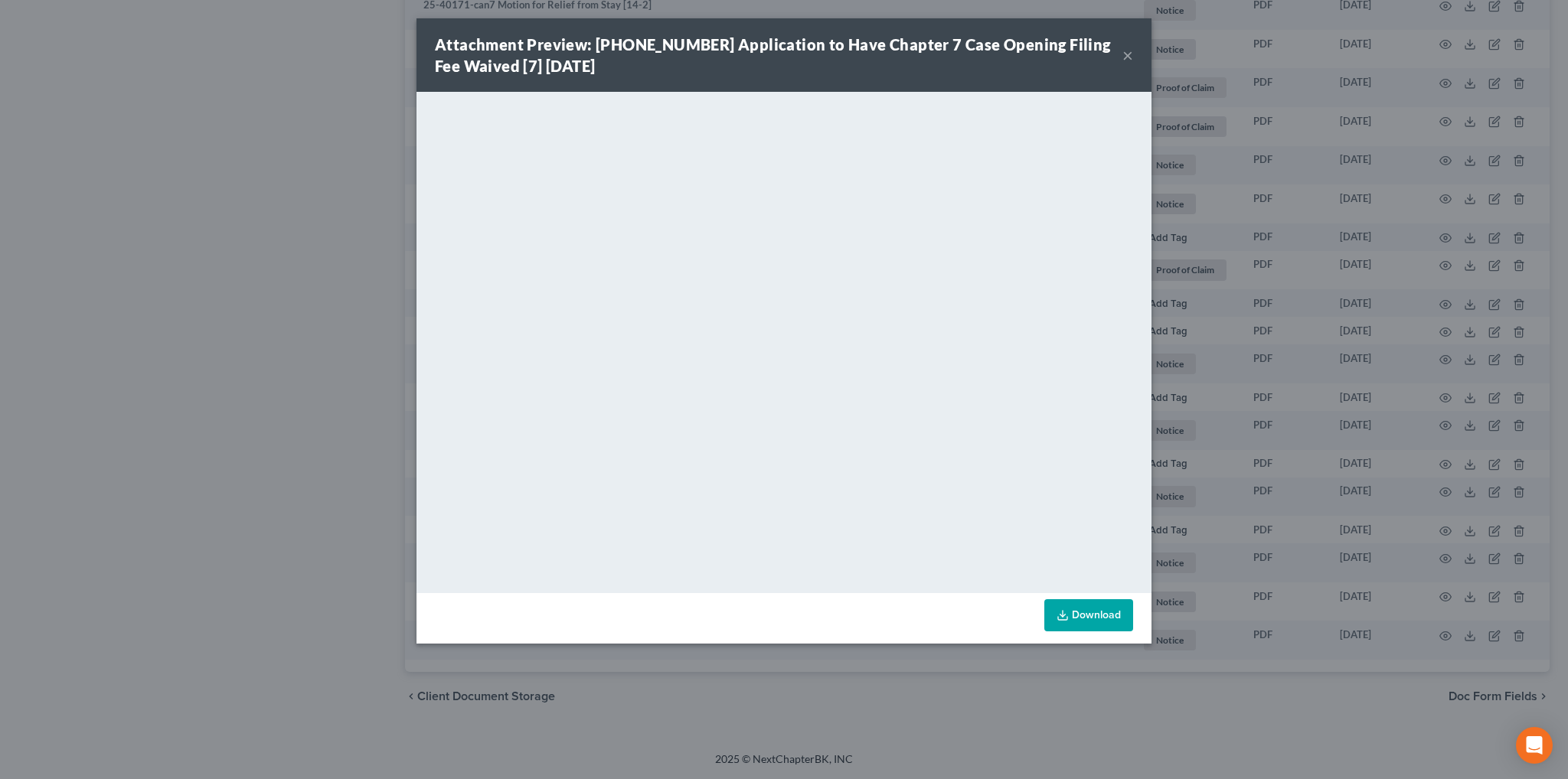
click at [1126, 58] on button "×" at bounding box center [1128, 56] width 11 height 19
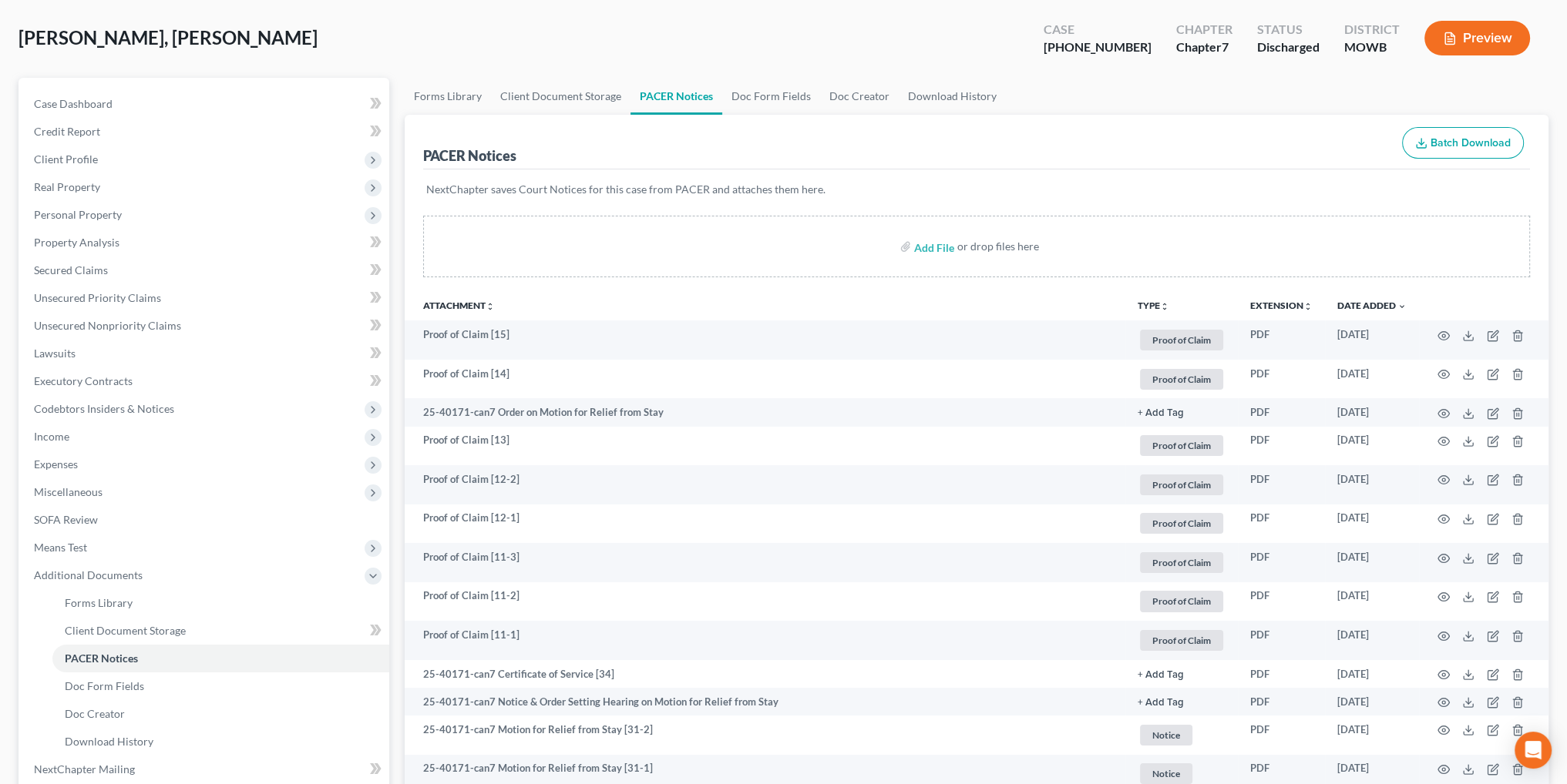
scroll to position [0, 0]
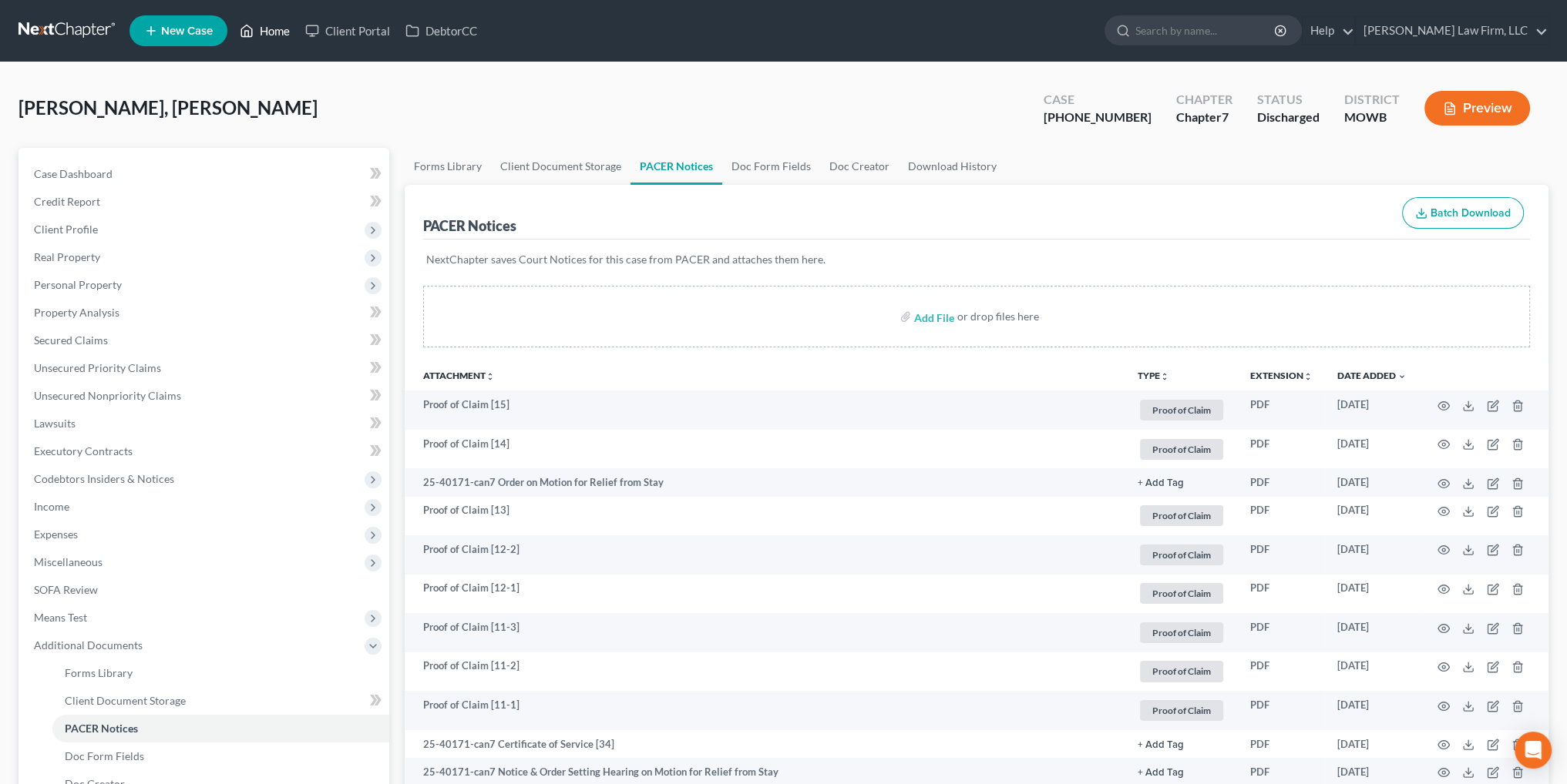
click at [265, 26] on link "Home" at bounding box center [265, 31] width 65 height 28
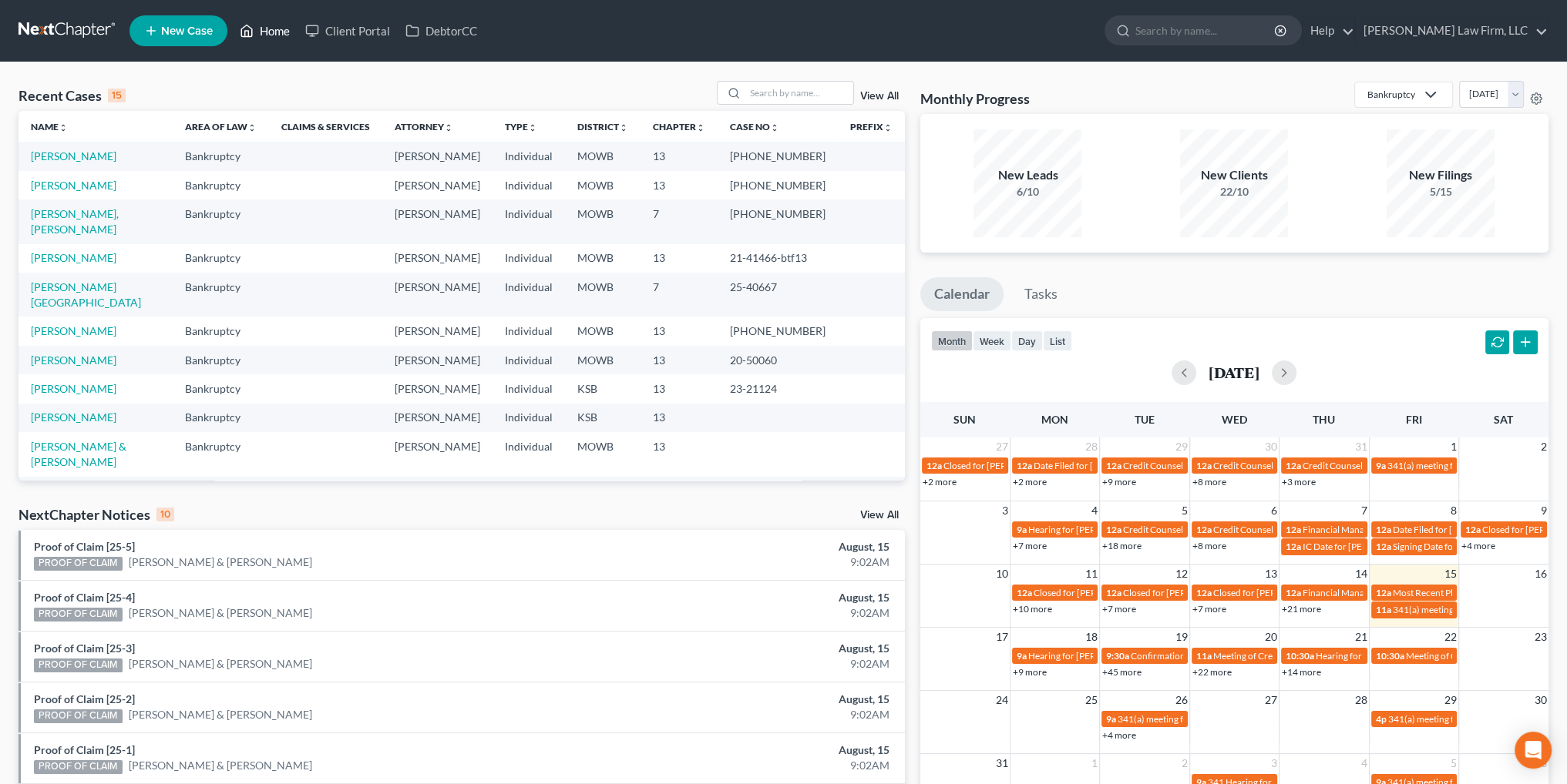
click at [277, 30] on link "Home" at bounding box center [265, 31] width 65 height 28
click at [785, 91] on input "search" at bounding box center [799, 93] width 108 height 22
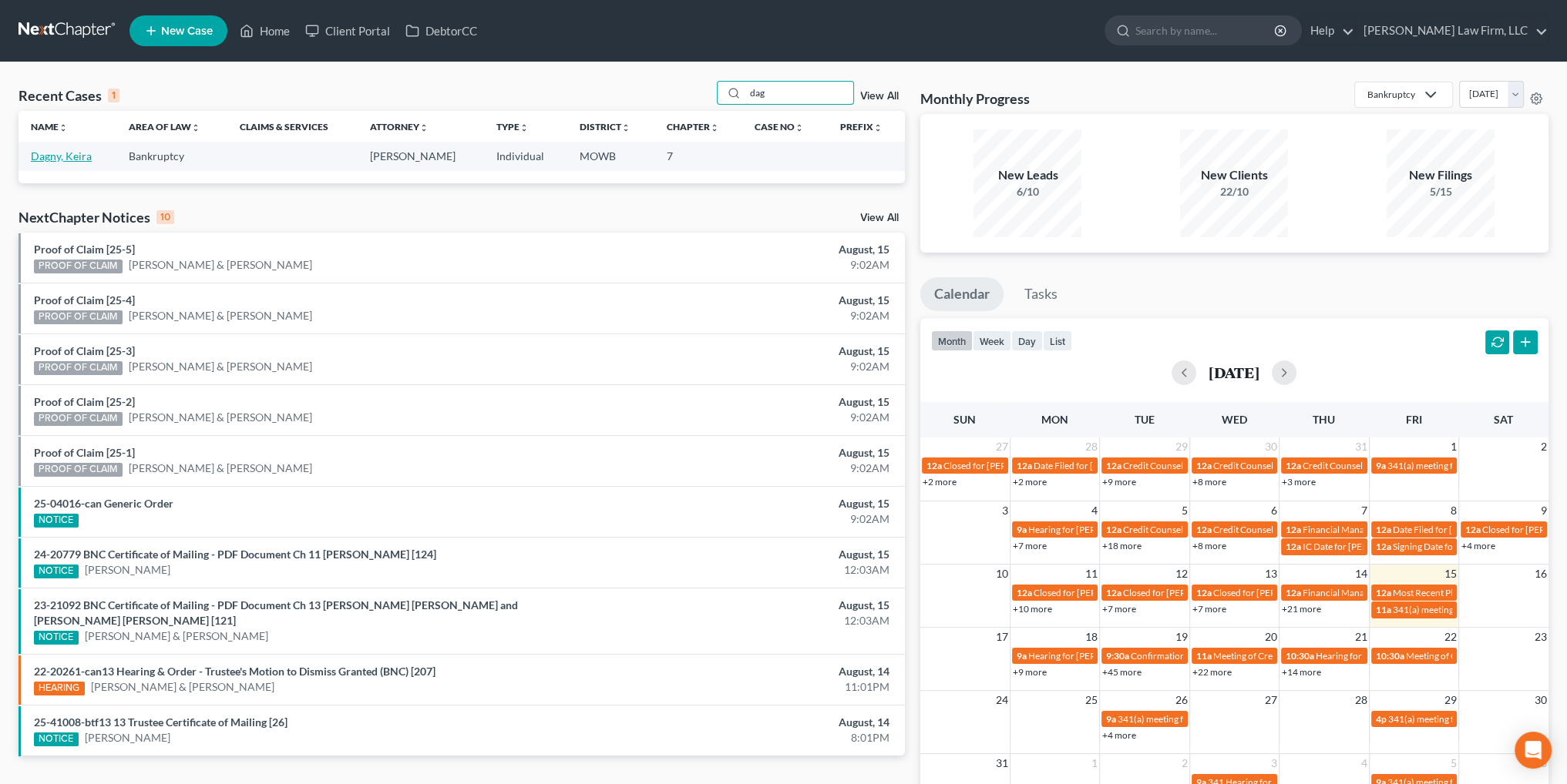
type input "dag"
click at [49, 155] on link "Dagny, Keira" at bounding box center [61, 156] width 61 height 13
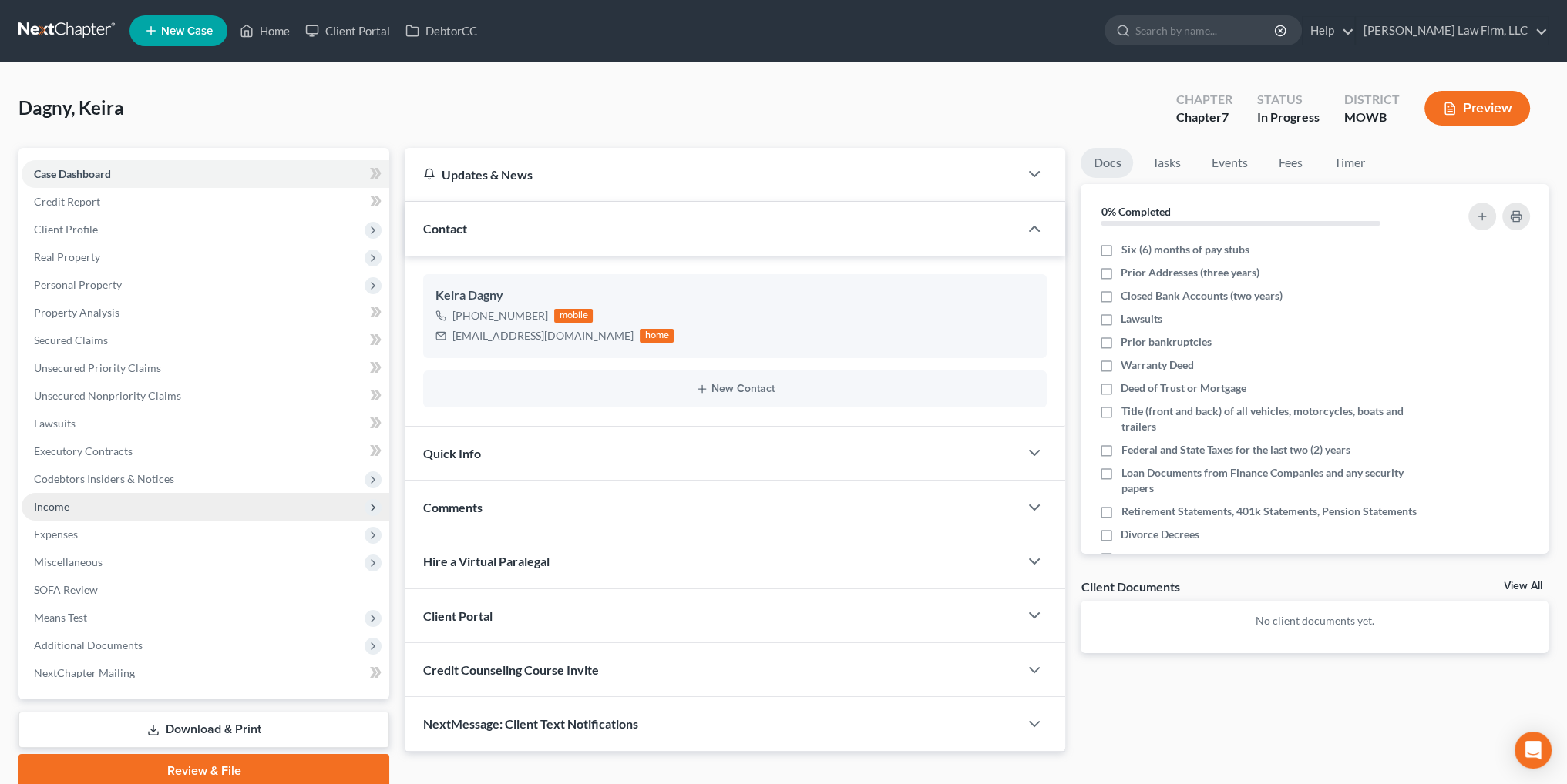
click at [35, 506] on span "Income" at bounding box center [51, 506] width 35 height 13
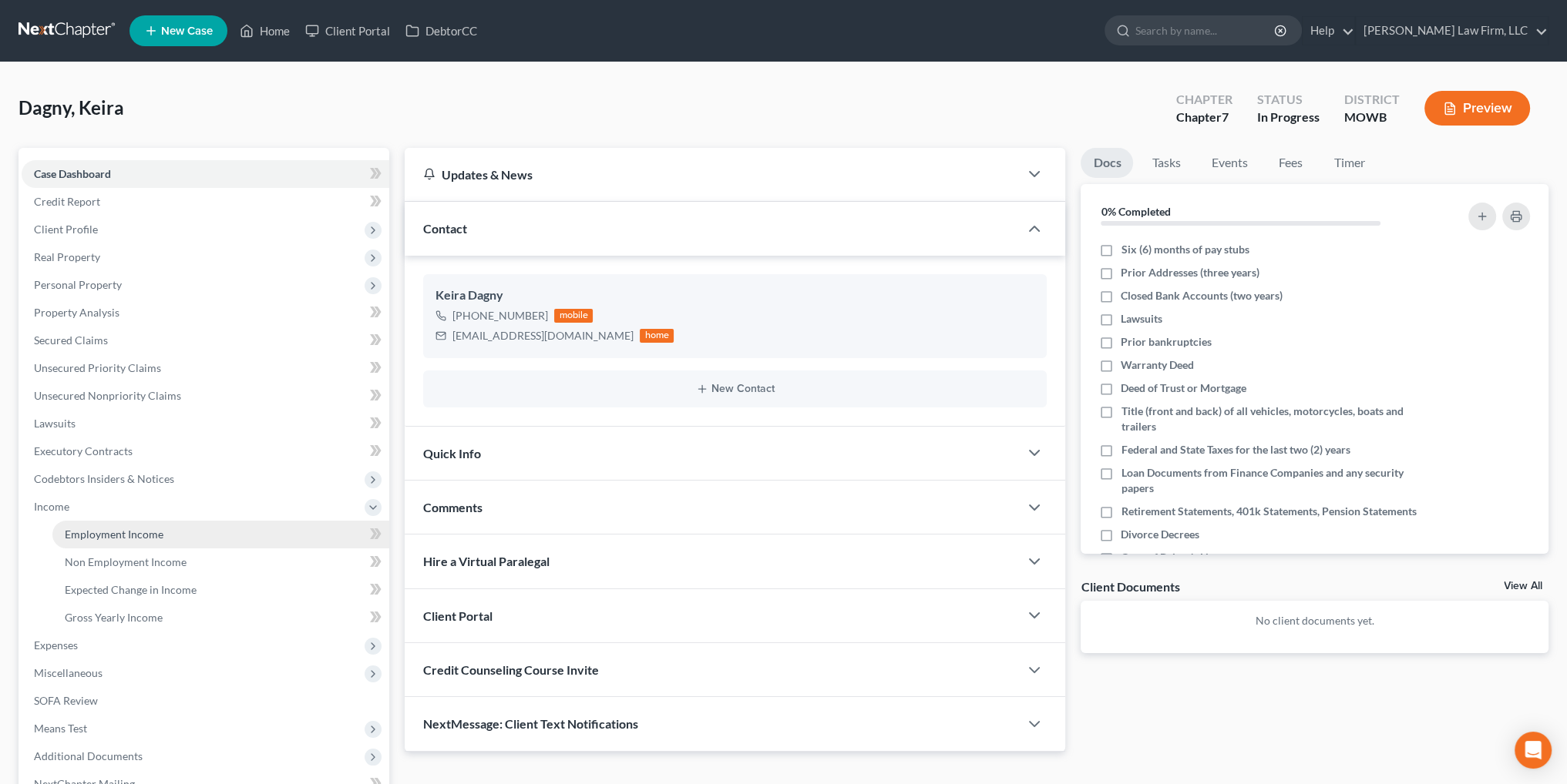
drag, startPoint x: 104, startPoint y: 535, endPoint x: 246, endPoint y: 544, distance: 142.3
click at [104, 535] on span "Employment Income" at bounding box center [114, 534] width 99 height 13
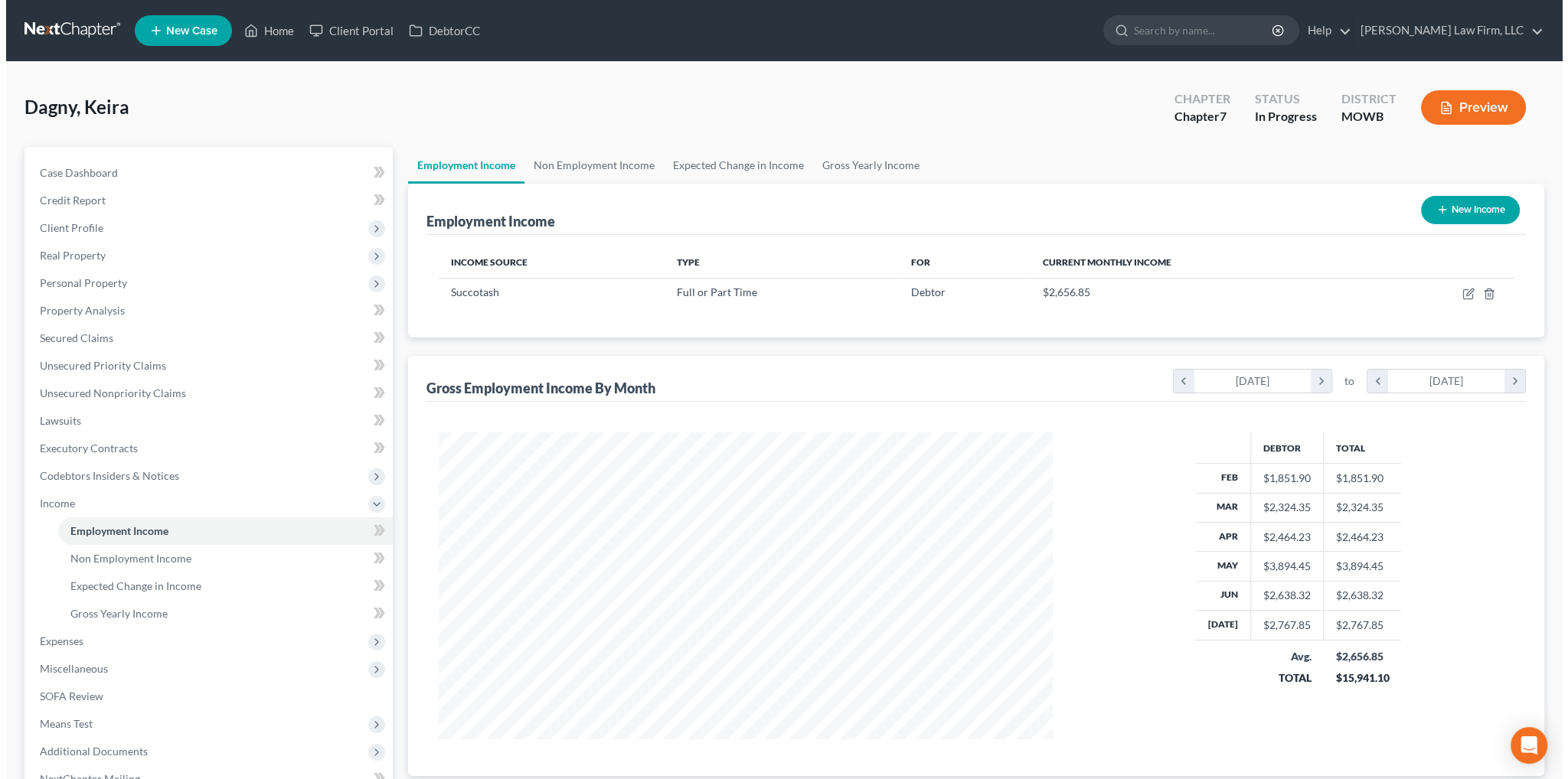
scroll to position [307, 644]
click at [1461, 292] on icon "button" at bounding box center [1462, 294] width 12 height 12
select select "0"
select select "26"
select select "2"
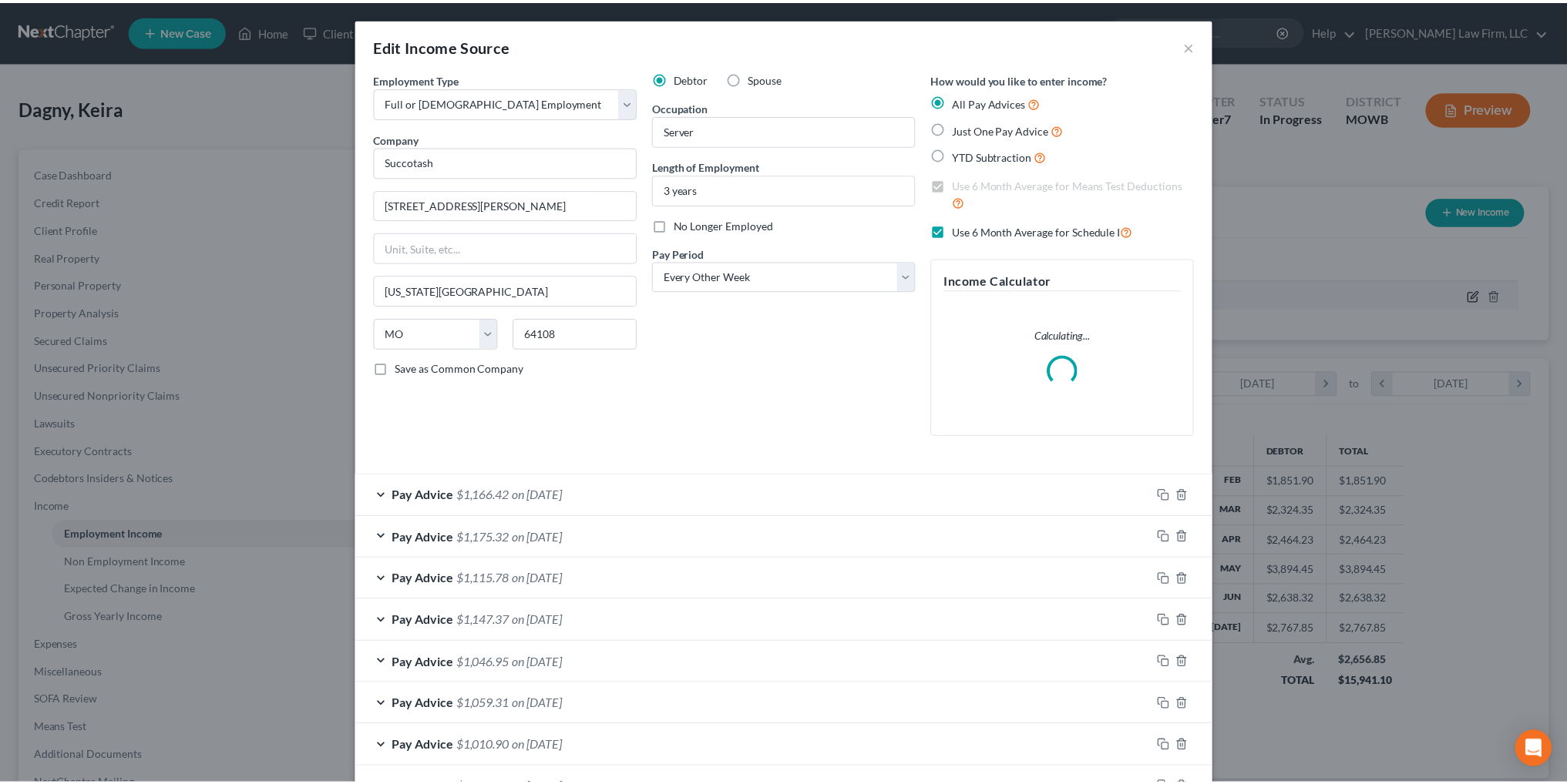
scroll to position [311, 654]
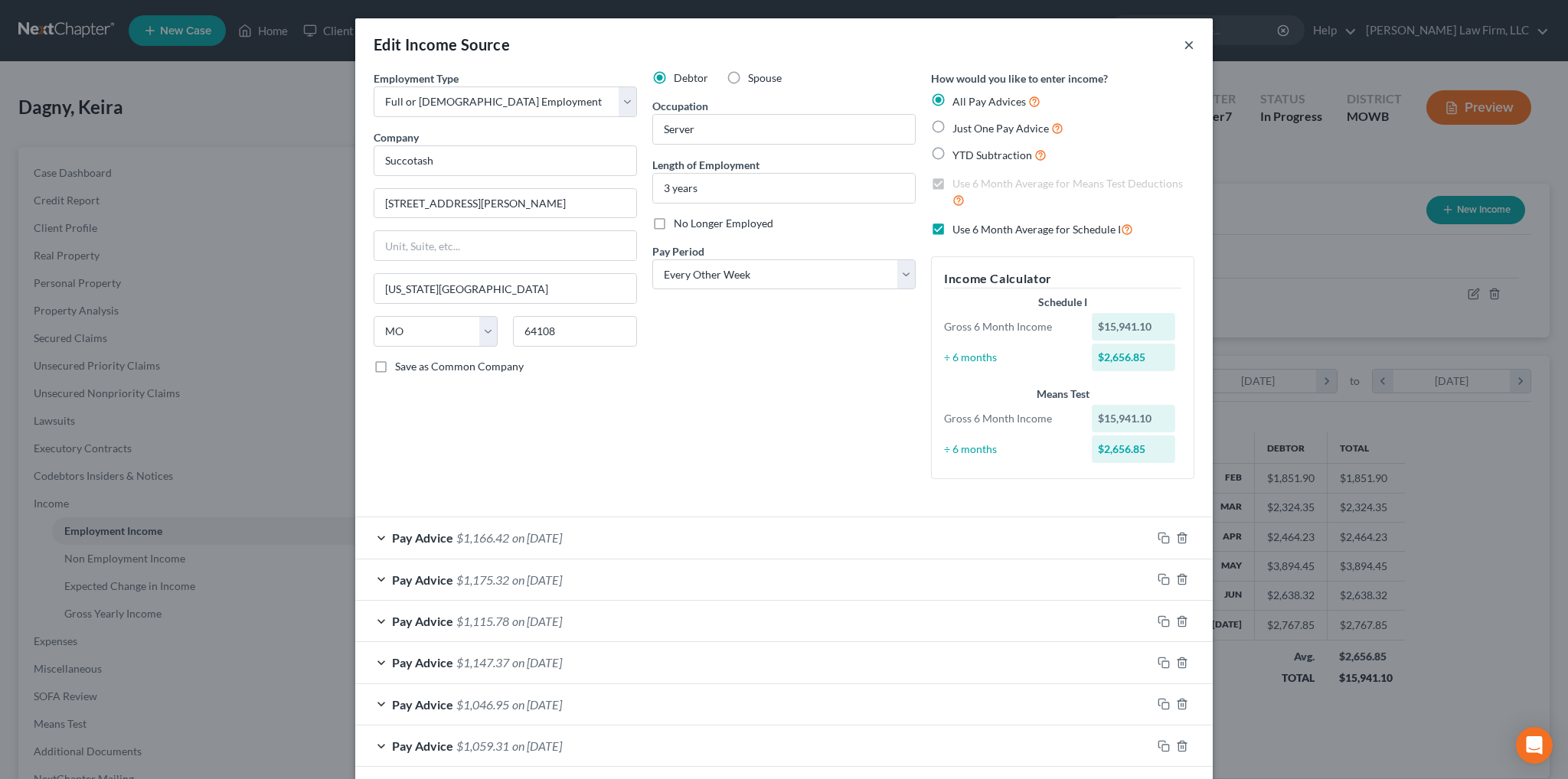
click at [1184, 46] on button "×" at bounding box center [1190, 44] width 11 height 19
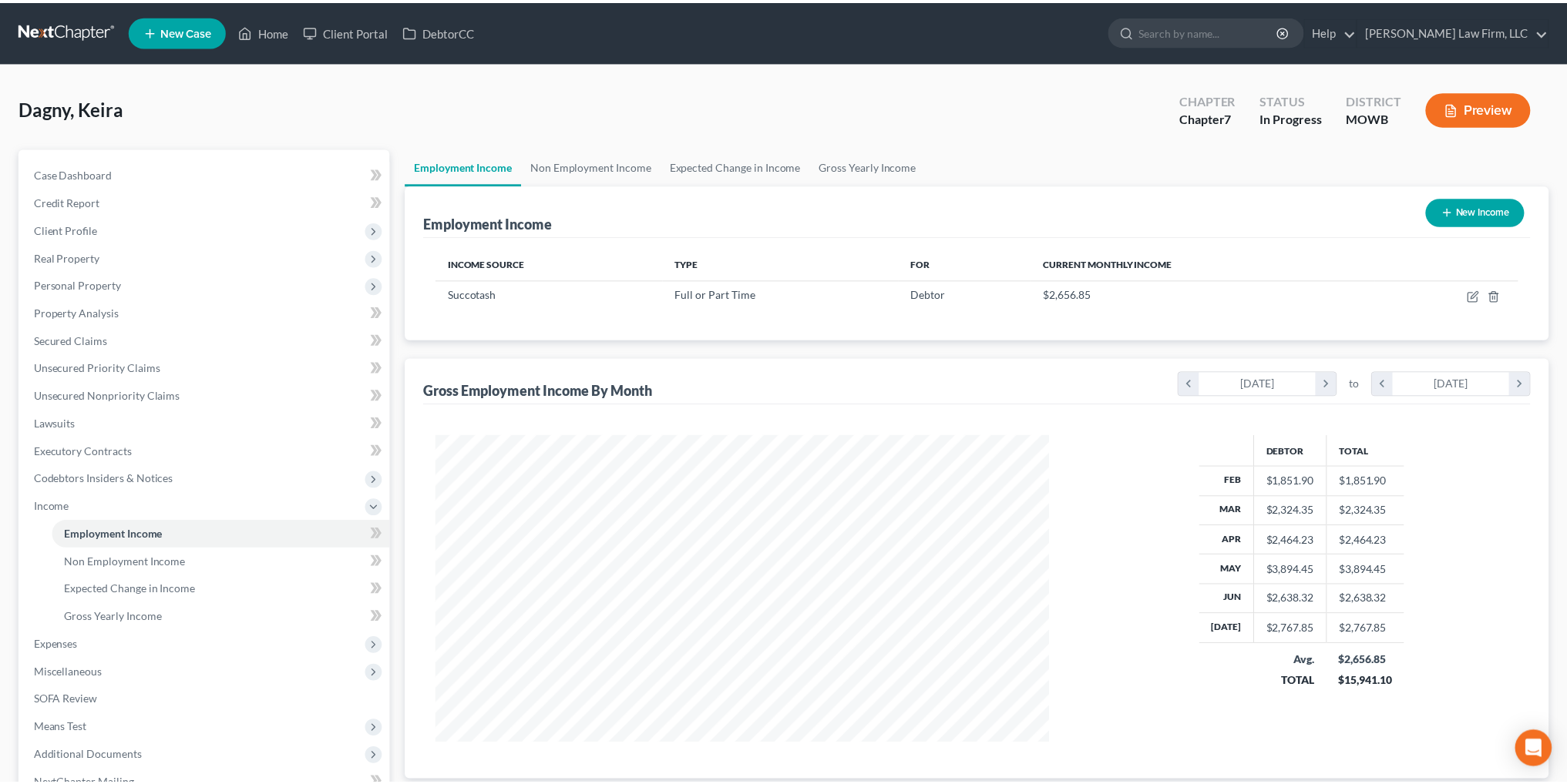
scroll to position [770019, 770102]
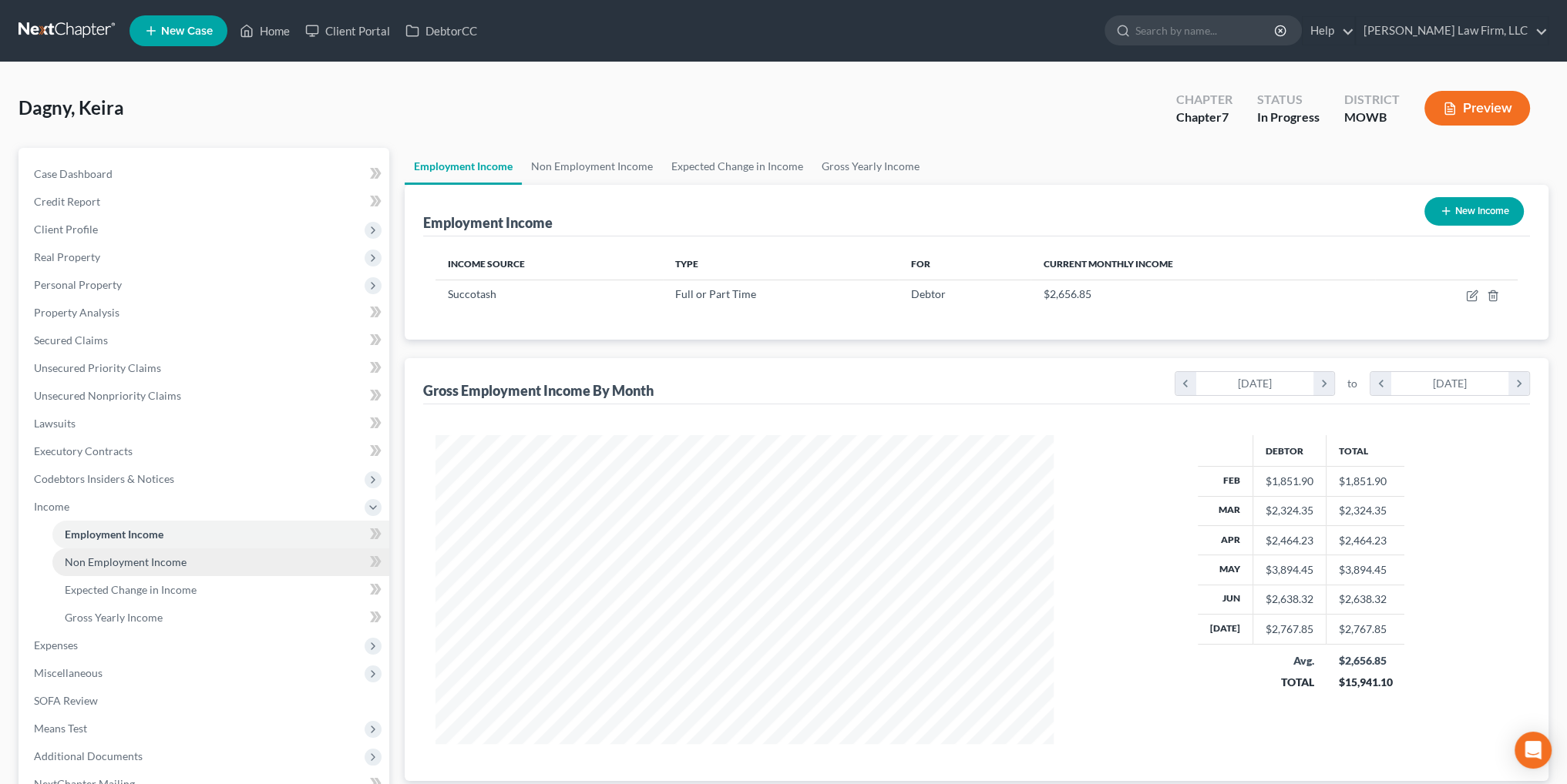
click at [120, 557] on span "Non Employment Income" at bounding box center [125, 562] width 122 height 13
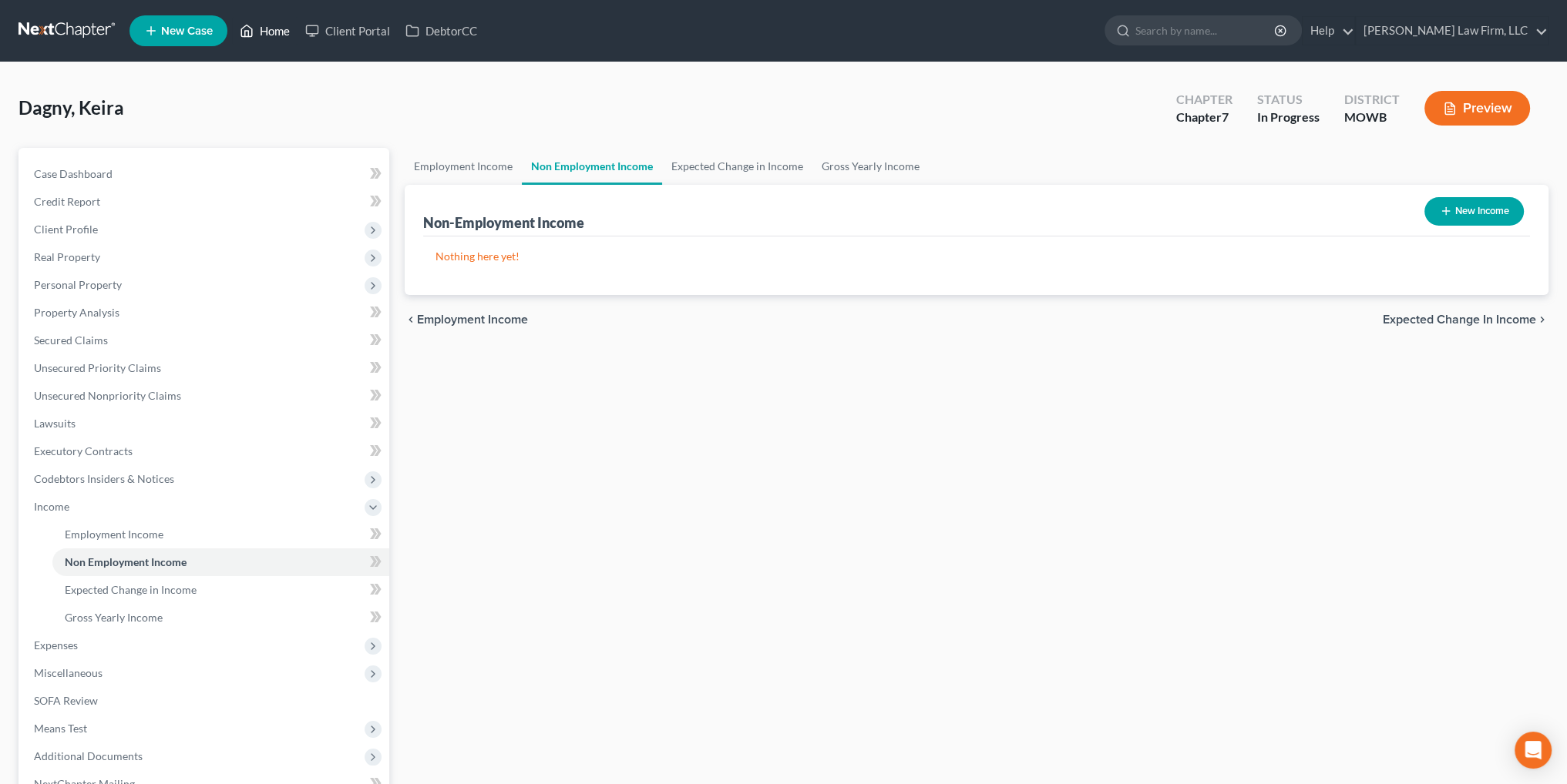
click at [256, 26] on link "Home" at bounding box center [265, 31] width 65 height 28
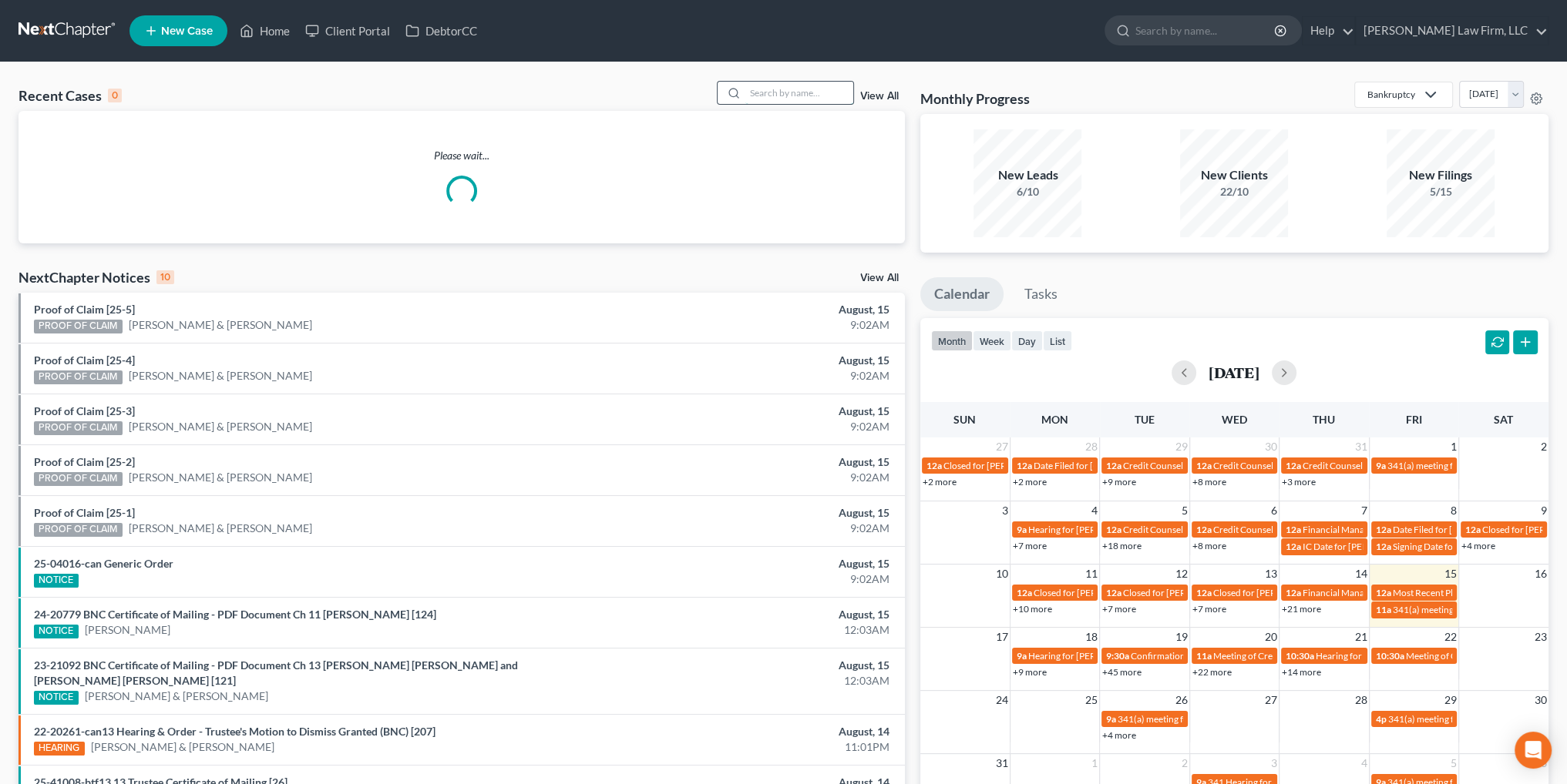
click at [805, 95] on input "search" at bounding box center [799, 93] width 108 height 22
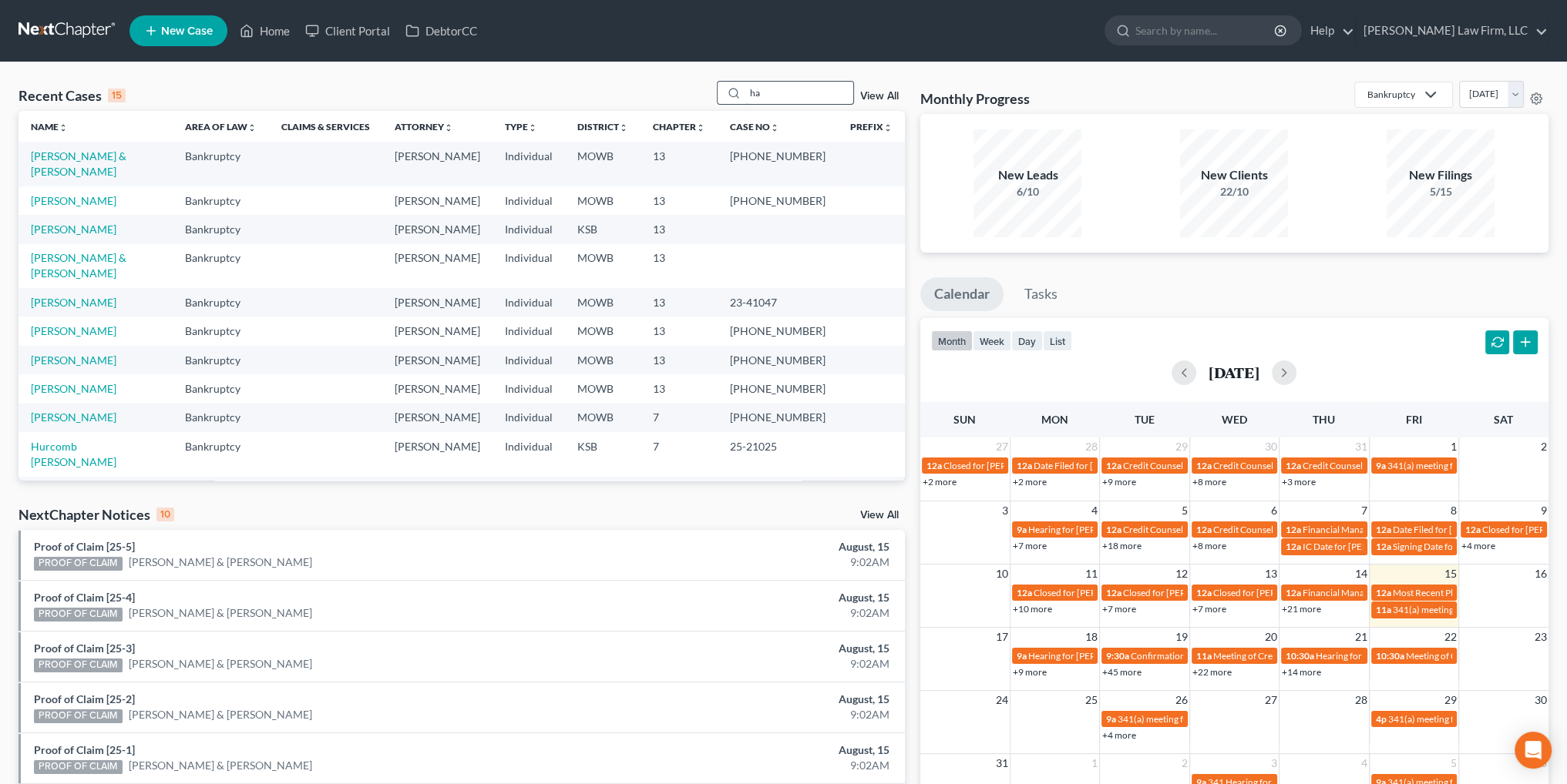
type input "h"
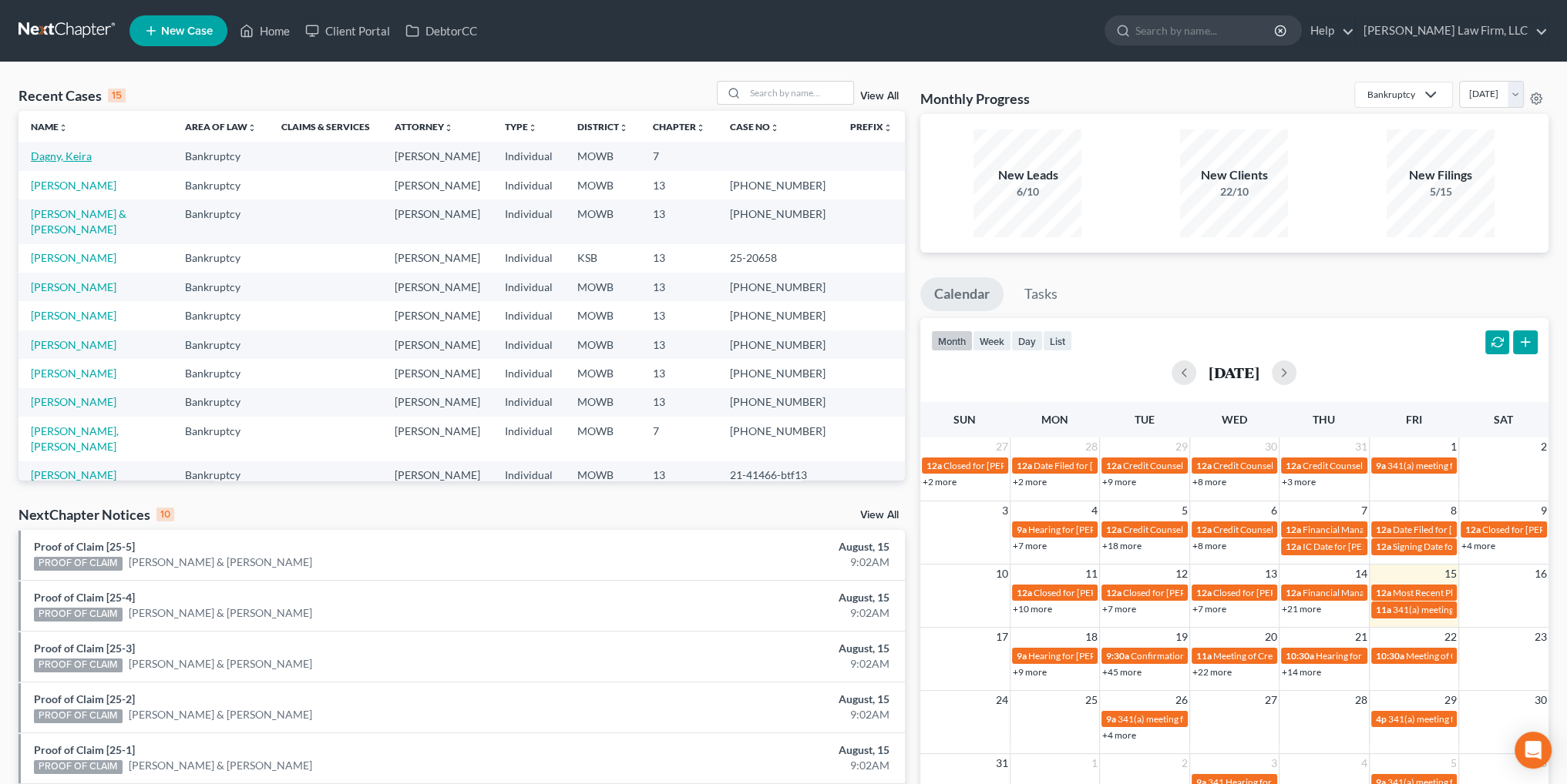
click at [62, 158] on link "Dagny, Keira" at bounding box center [61, 156] width 61 height 13
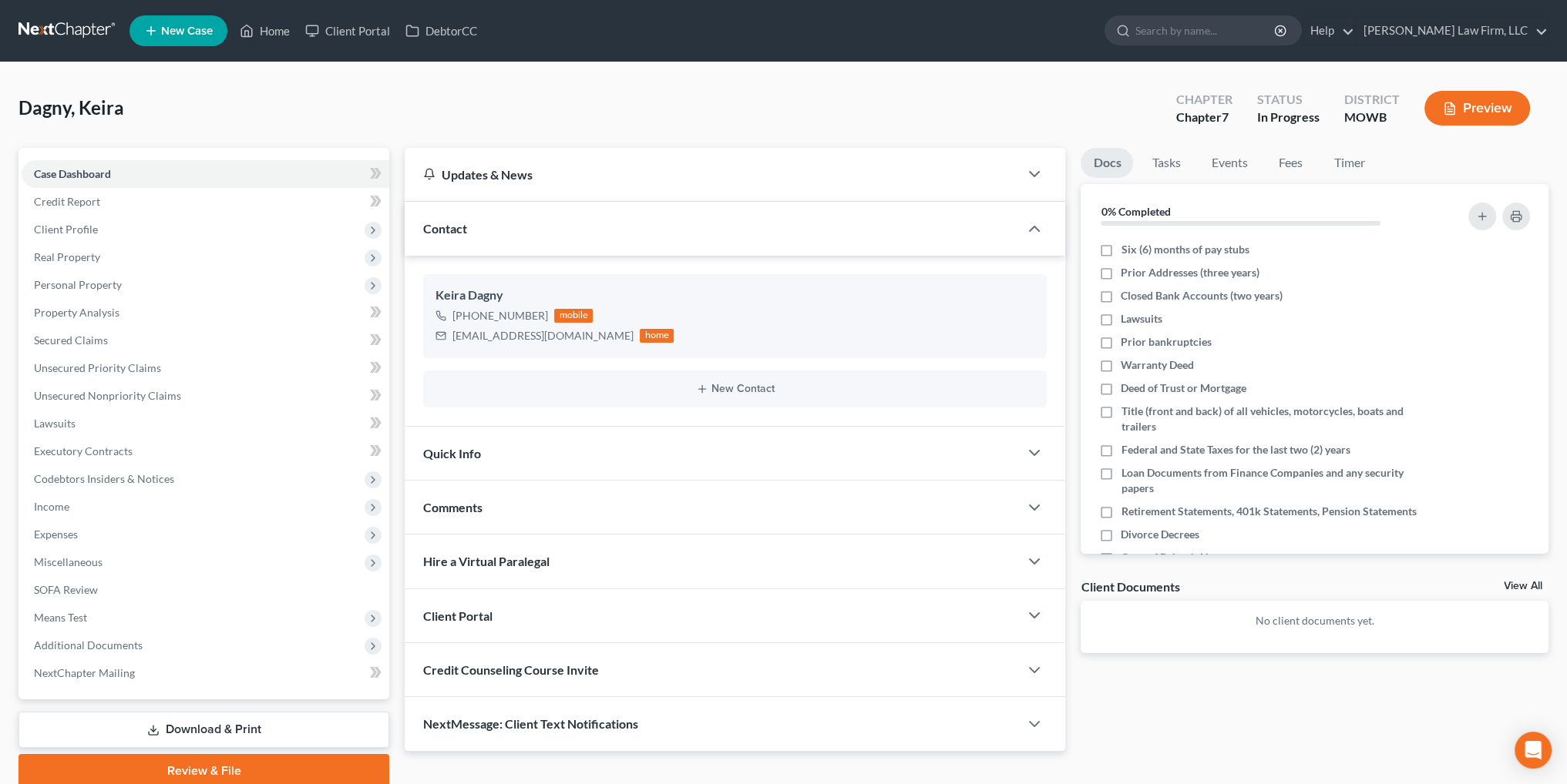
click at [212, 725] on link "Download & Print" at bounding box center [203, 730] width 370 height 36
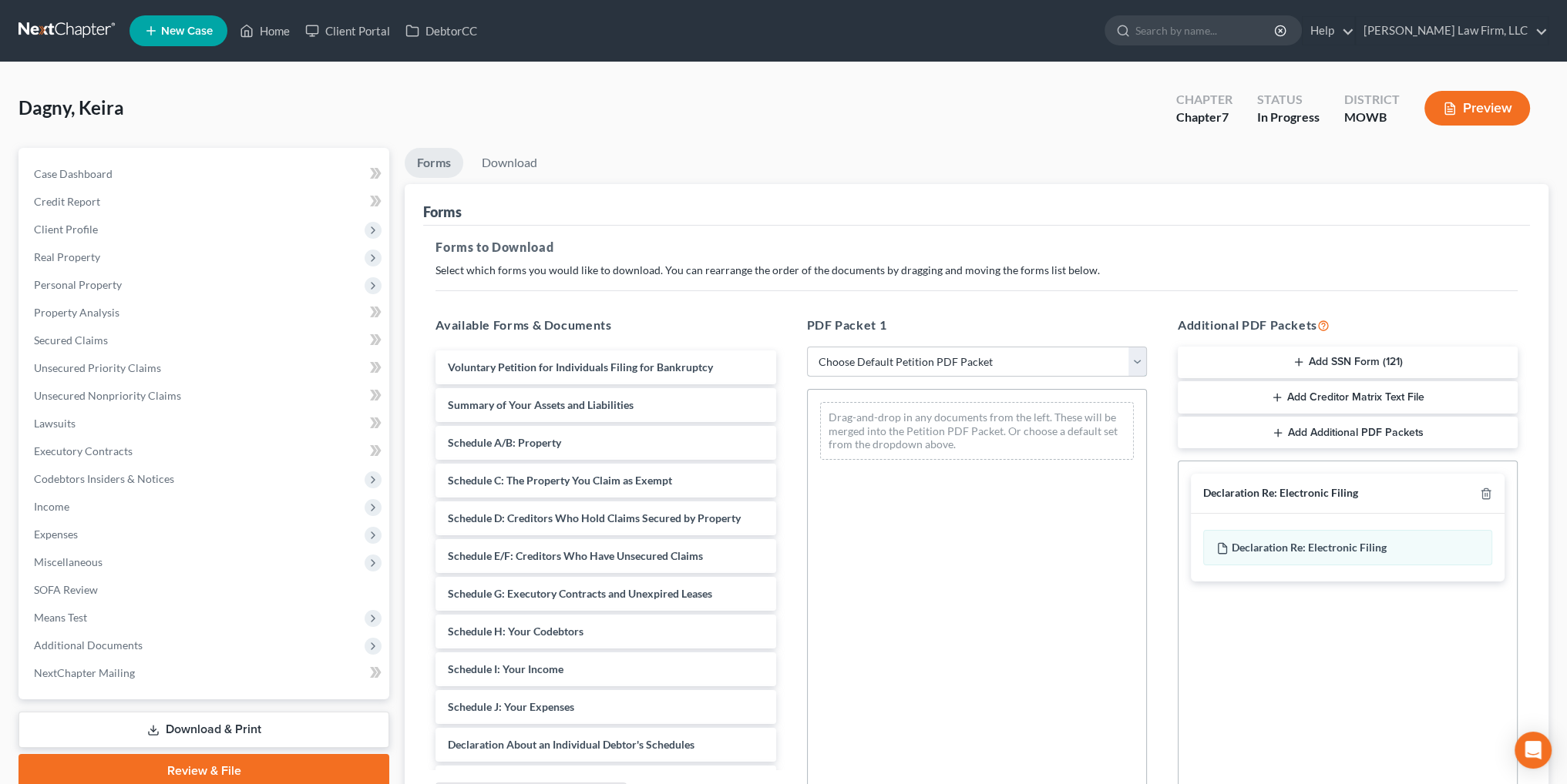
click at [917, 362] on select "Choose Default Petition PDF Packet Complete Bankruptcy Petition (all forms and …" at bounding box center [977, 362] width 340 height 31
select select "0"
click at [807, 347] on select "Choose Default Petition PDF Packet Complete Bankruptcy Petition (all forms and …" at bounding box center [977, 362] width 340 height 31
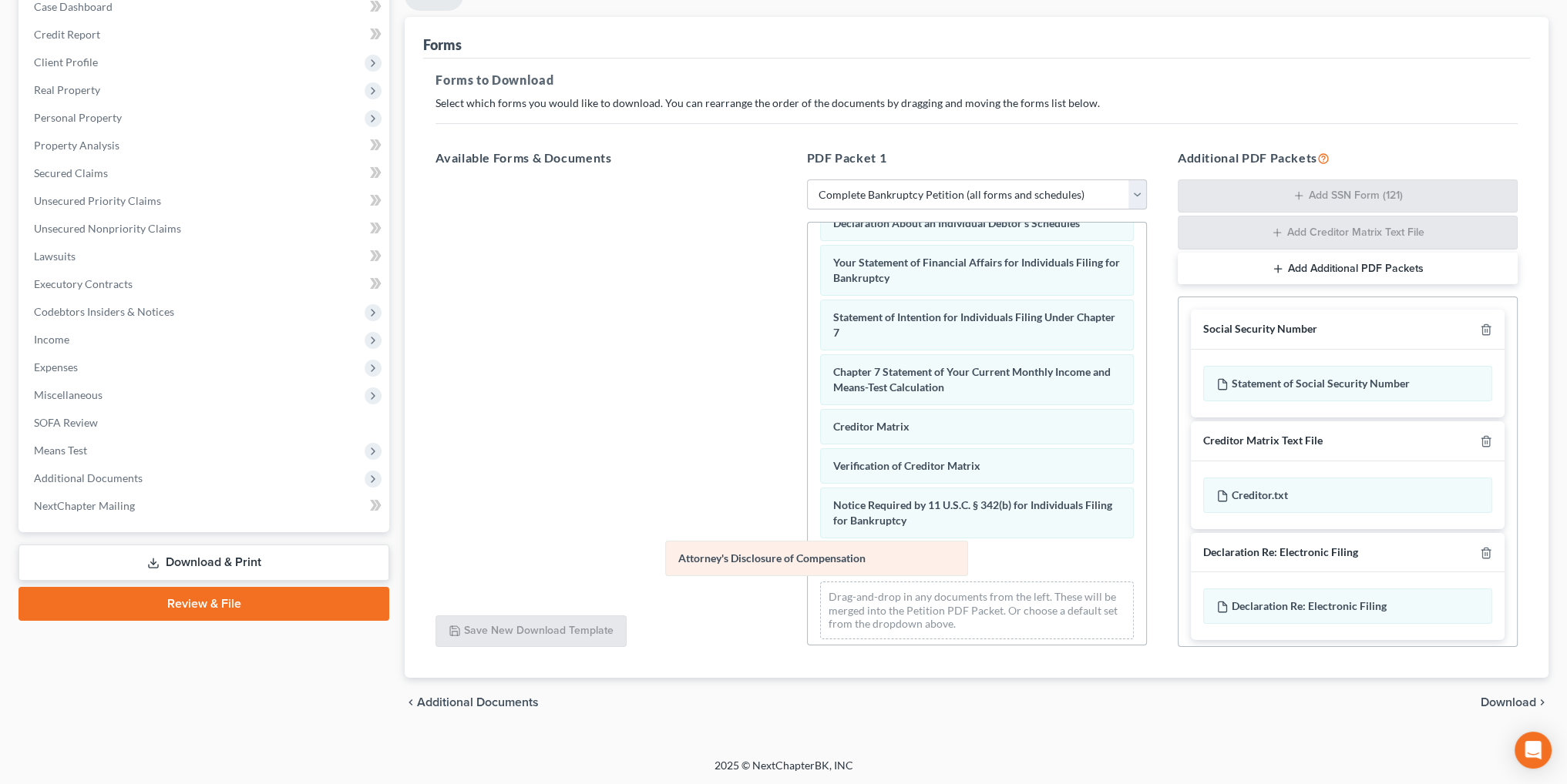
scroll to position [398, 0]
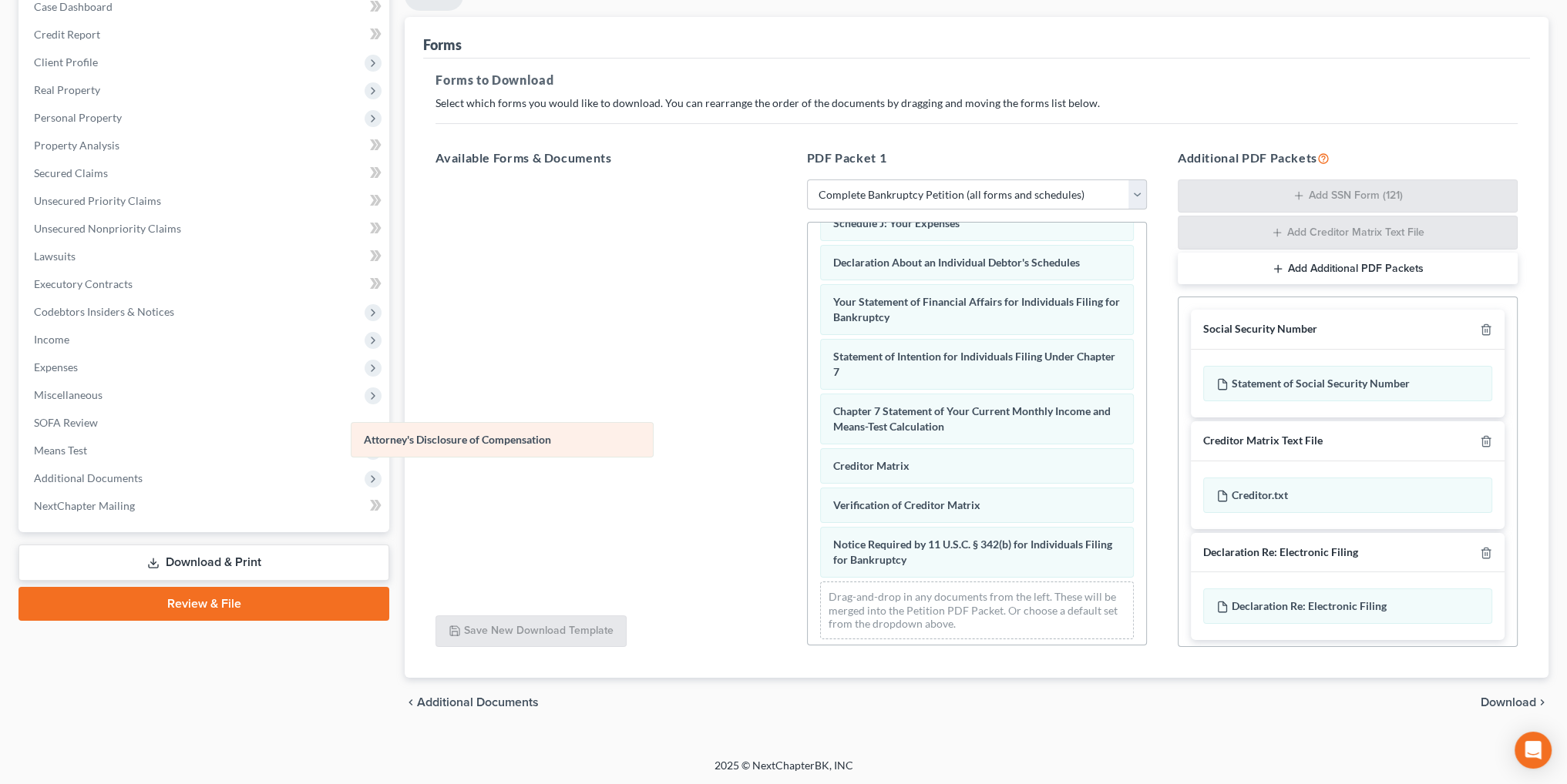
drag, startPoint x: 900, startPoint y: 555, endPoint x: 437, endPoint y: 438, distance: 477.6
click at [808, 438] on div "Attorney's Disclosure of Compensation Voluntary Petition for Individuals Filing…" at bounding box center [977, 238] width 339 height 827
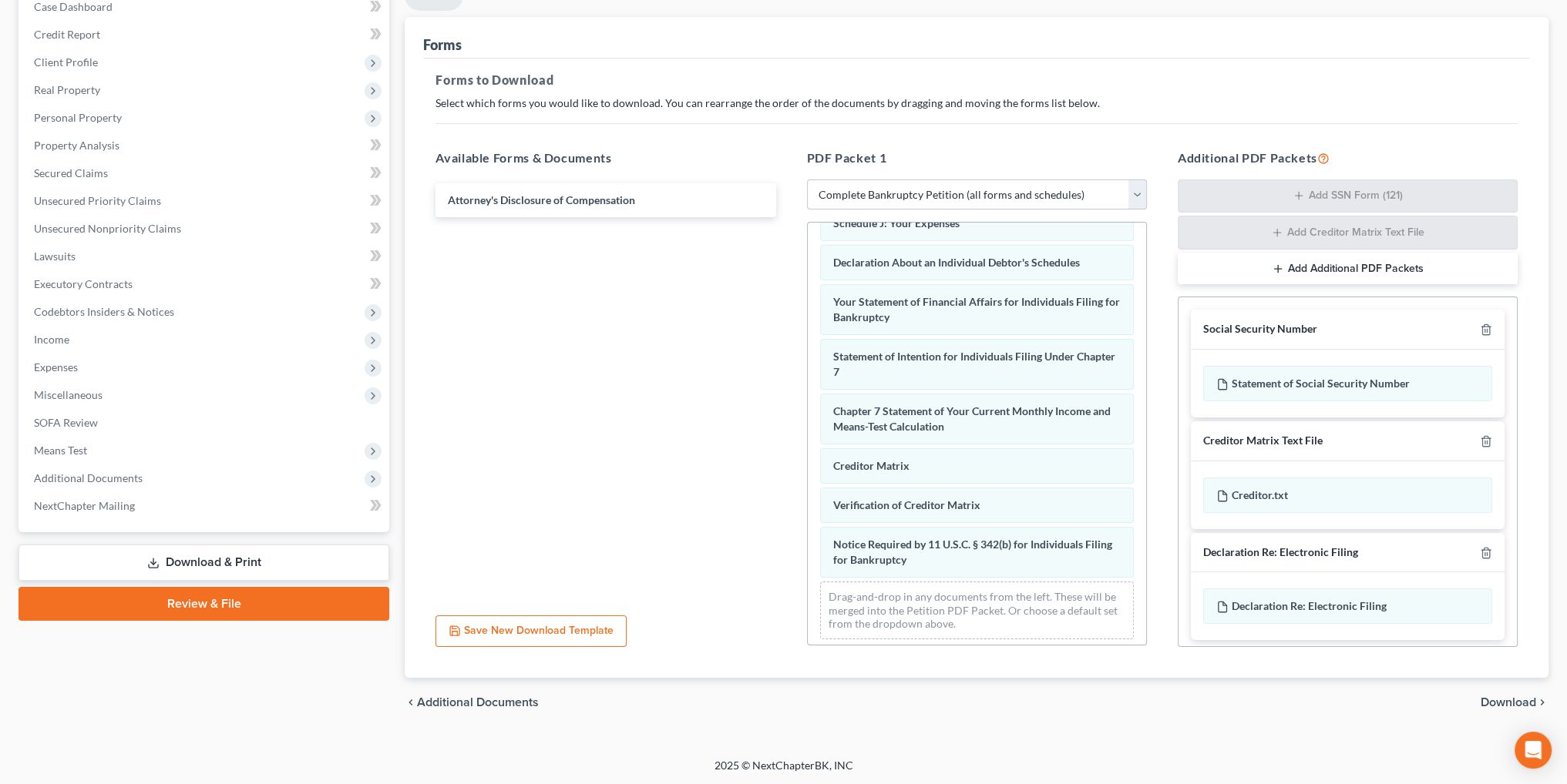
click at [1502, 698] on span "Download" at bounding box center [1507, 702] width 55 height 12
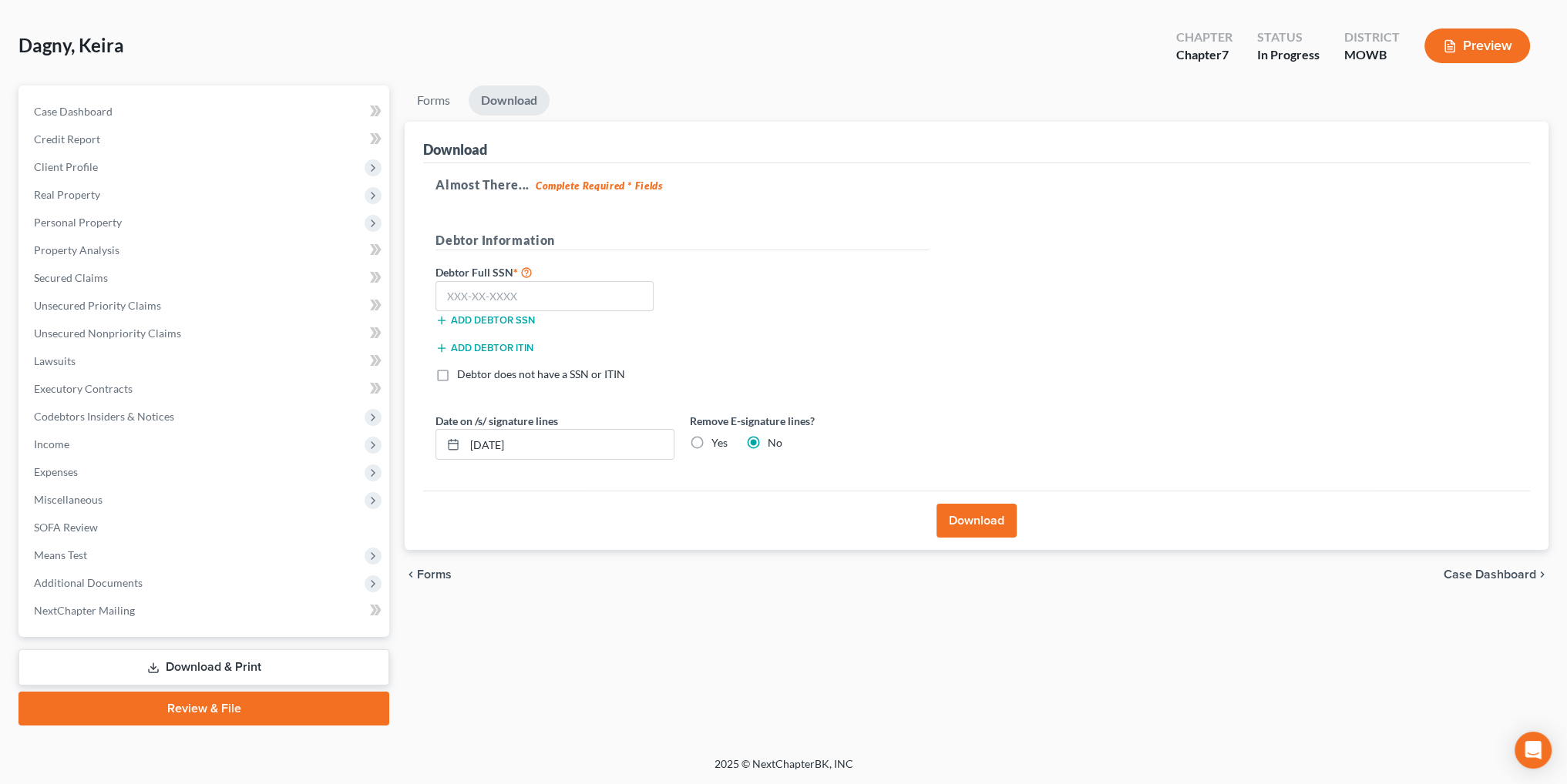
scroll to position [62, 0]
click at [578, 305] on input "text" at bounding box center [545, 296] width 218 height 31
drag, startPoint x: 552, startPoint y: 443, endPoint x: 395, endPoint y: 438, distance: 157.1
click at [395, 439] on div "Petition Navigation Case Dashboard Payments Invoices Payments Payments Credit R…" at bounding box center [784, 406] width 1546 height 640
click at [712, 446] on label "Yes" at bounding box center [719, 444] width 16 height 16
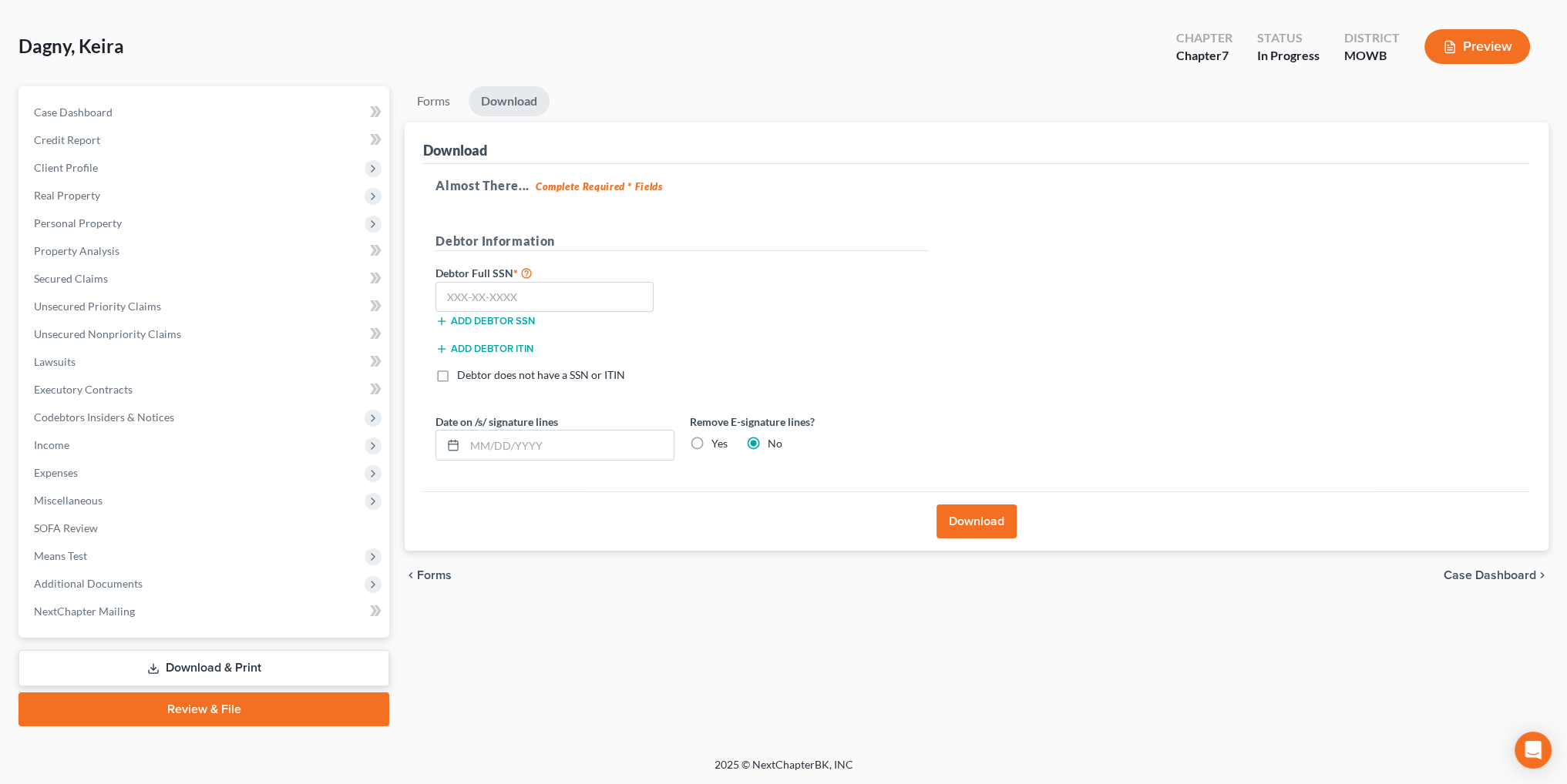
click at [717, 446] on input "Yes" at bounding box center [722, 441] width 10 height 10
radio input "true"
radio input "false"
click at [539, 296] on input "text" at bounding box center [545, 296] width 218 height 31
type input "488-08-3044"
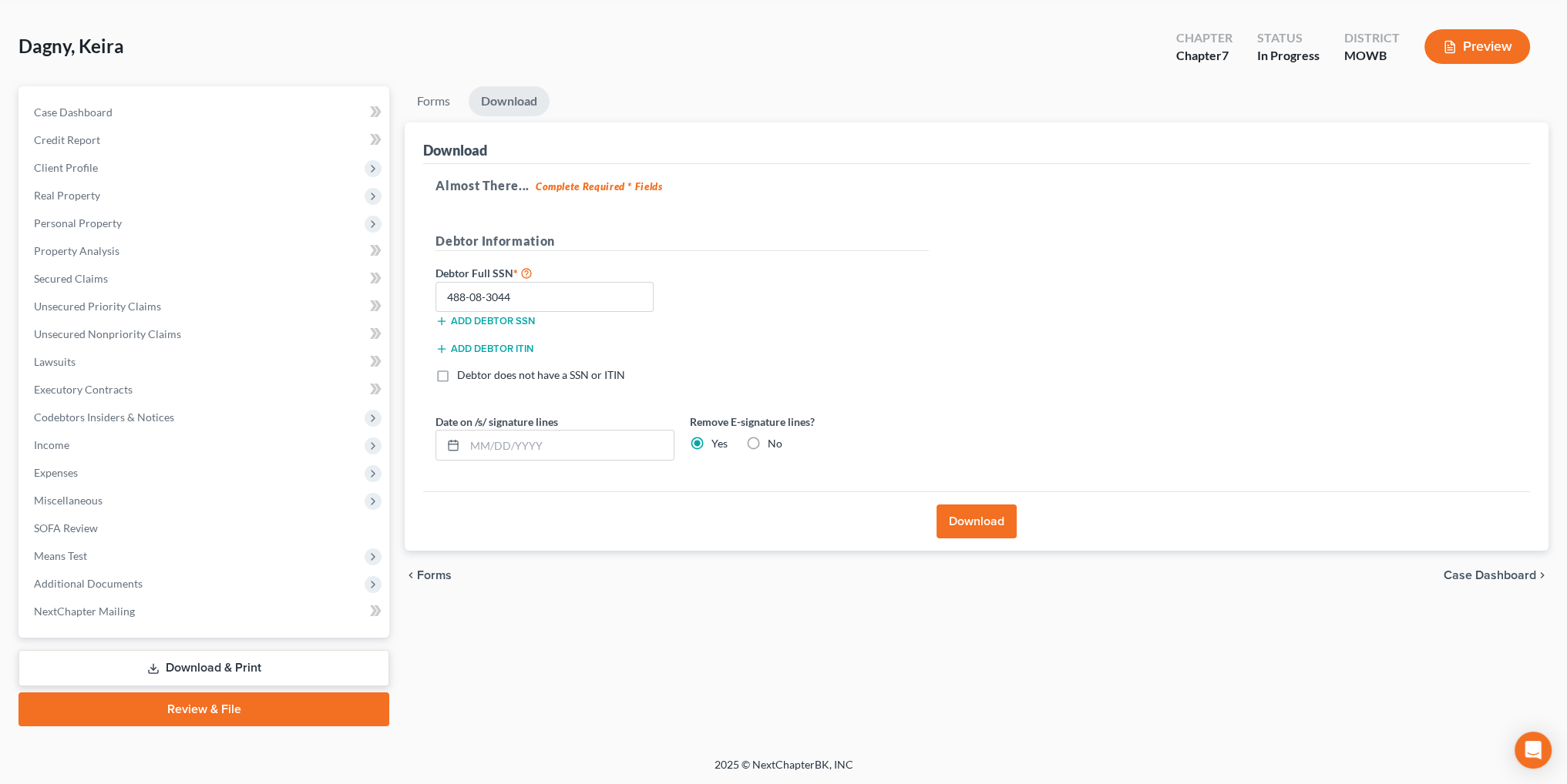
click at [958, 523] on button "Download" at bounding box center [977, 521] width 80 height 34
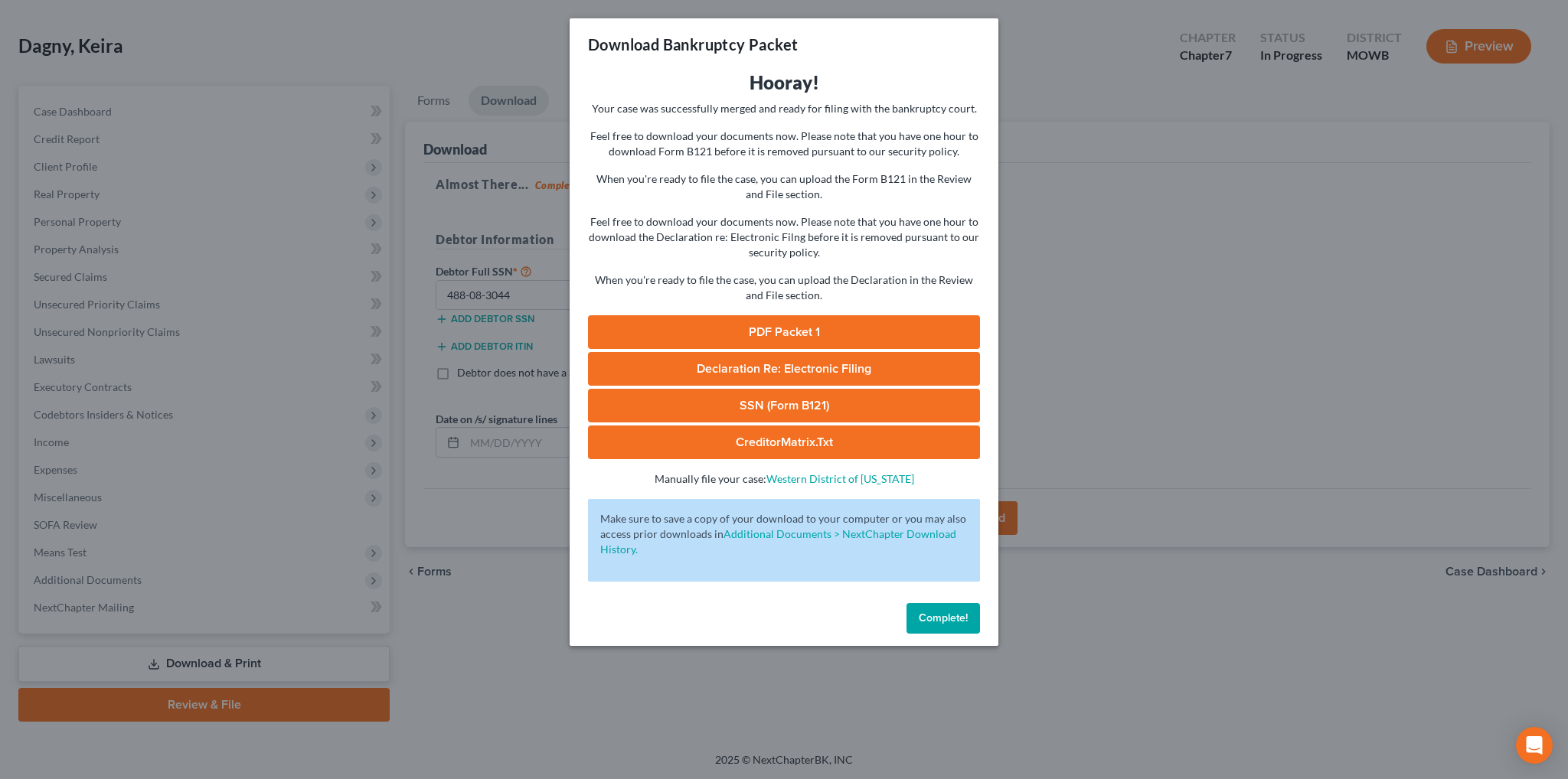
click at [801, 325] on link "PDF Packet 1" at bounding box center [784, 332] width 392 height 33
click at [756, 371] on span "Declaration Re: Electronic Filing" at bounding box center [784, 369] width 174 height 16
click at [955, 622] on span "Complete!" at bounding box center [943, 618] width 49 height 13
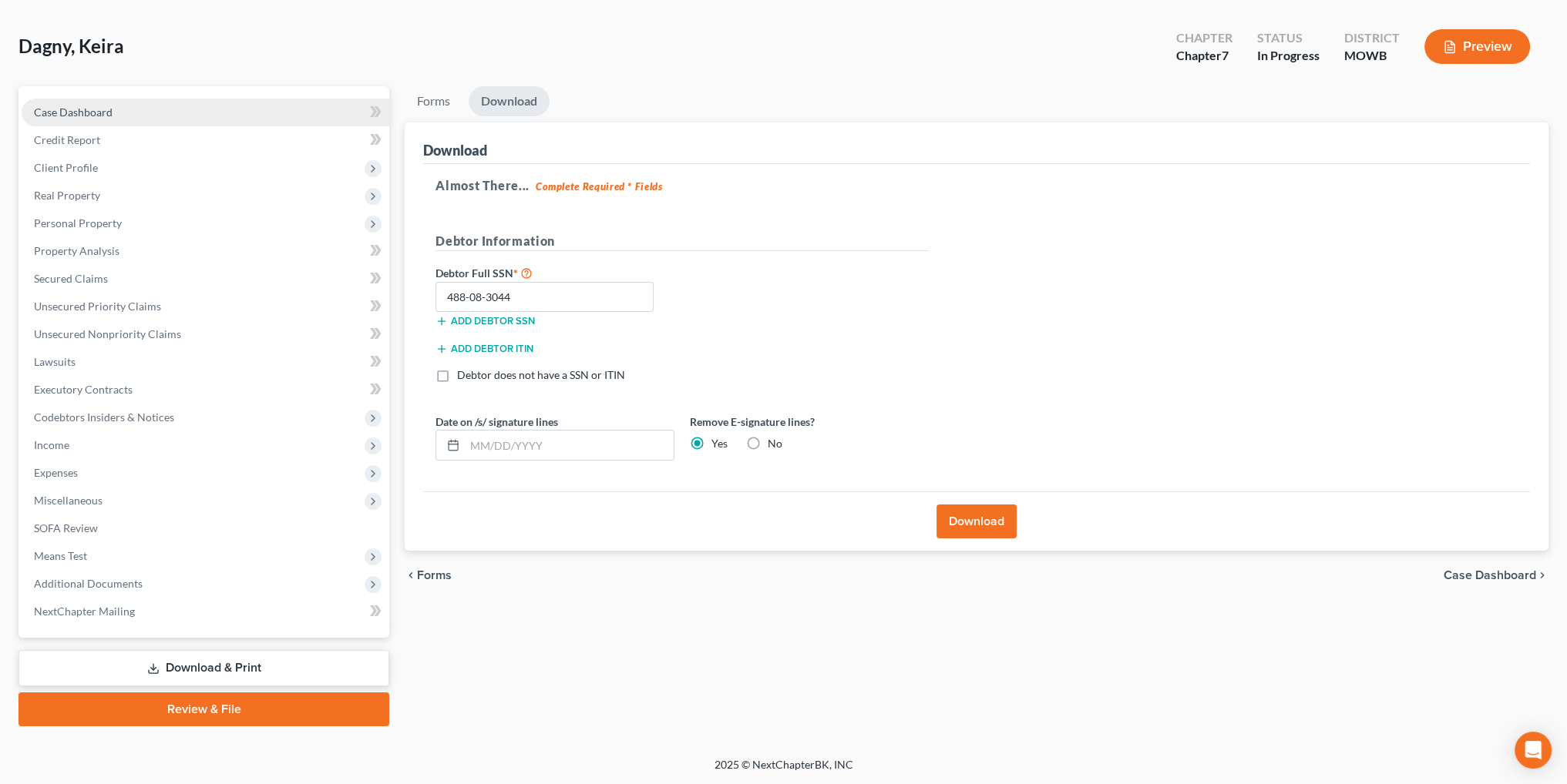
click at [69, 105] on span "Case Dashboard" at bounding box center [73, 112] width 78 height 13
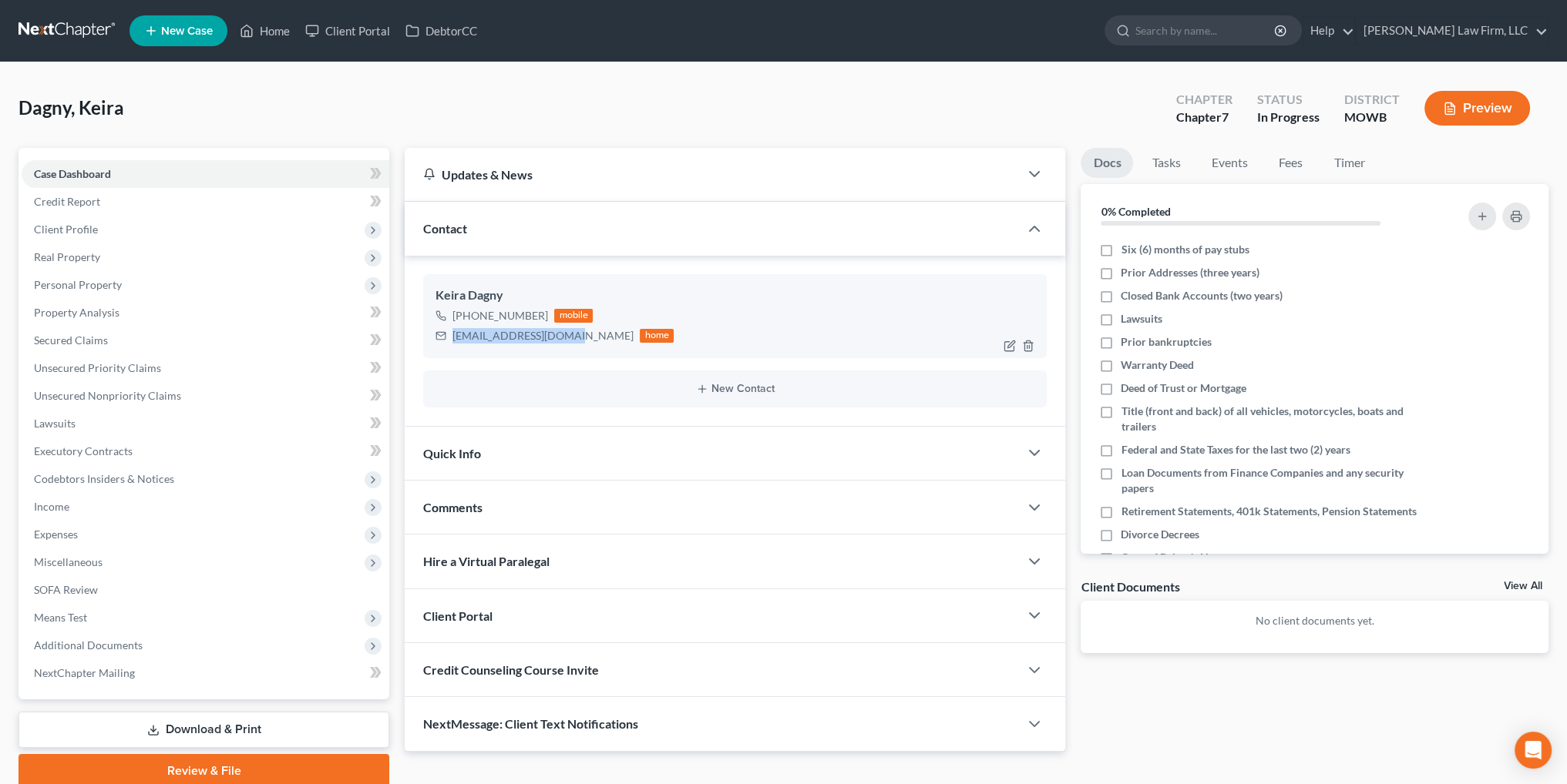
drag, startPoint x: 566, startPoint y: 335, endPoint x: 451, endPoint y: 338, distance: 115.0
click at [451, 338] on div "[EMAIL_ADDRESS][DOMAIN_NAME] home" at bounding box center [554, 336] width 238 height 20
copy div "[EMAIL_ADDRESS][DOMAIN_NAME]"
drag, startPoint x: 284, startPoint y: 34, endPoint x: 1574, endPoint y: 207, distance: 1301.5
click at [284, 34] on link "Home" at bounding box center [265, 31] width 65 height 28
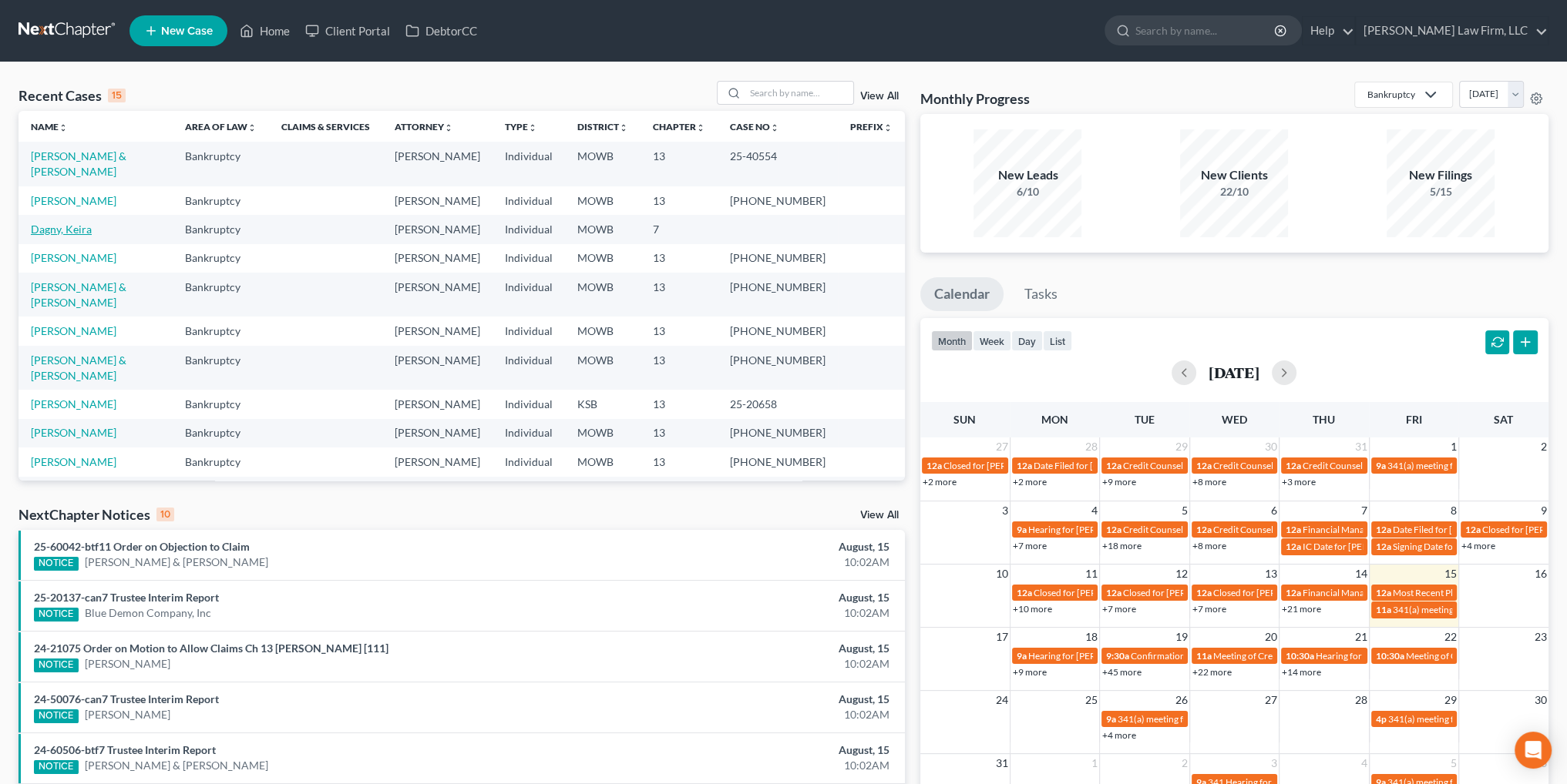
click at [62, 232] on link "Dagny, Keira" at bounding box center [61, 229] width 61 height 13
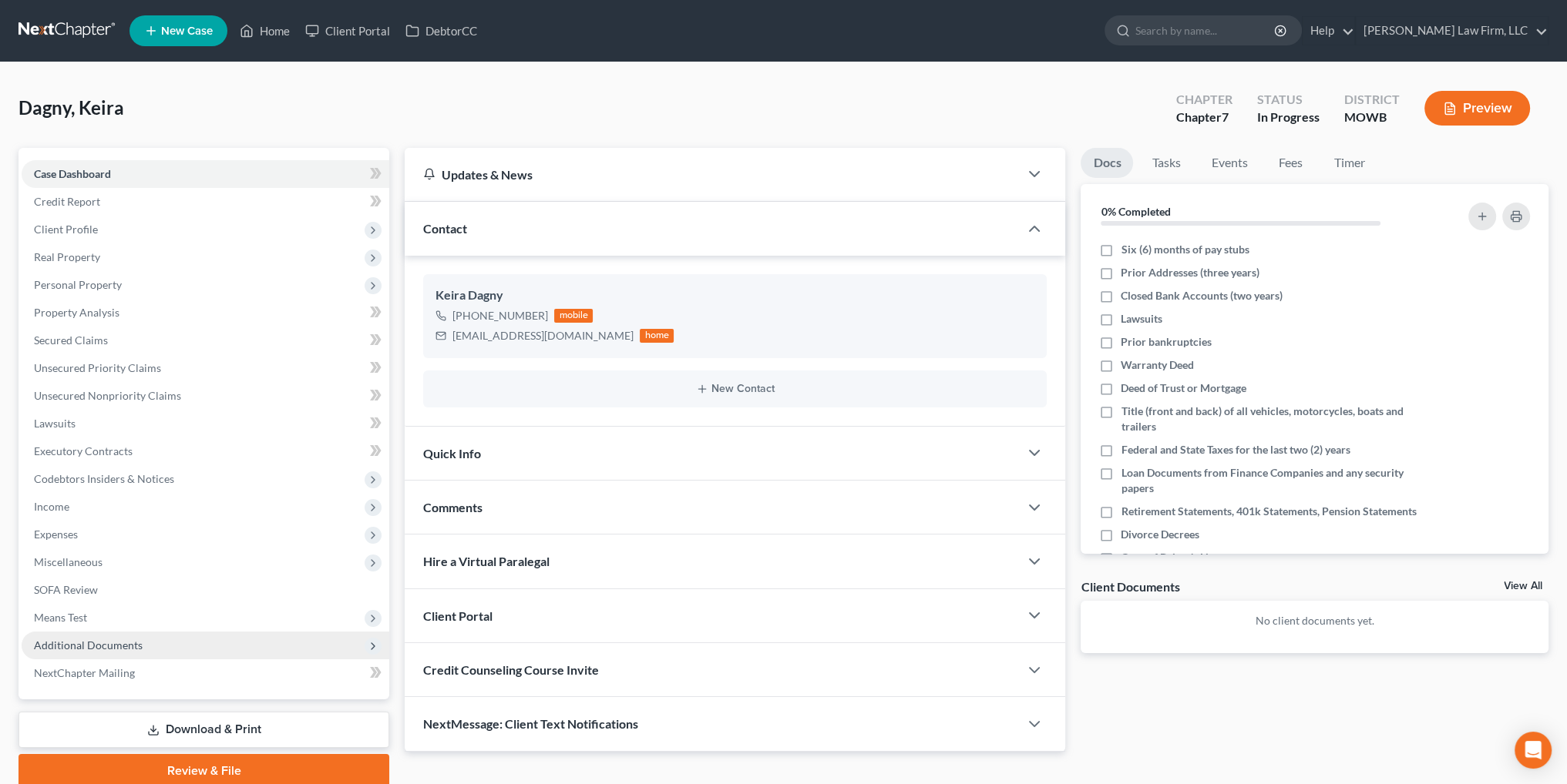
click at [79, 645] on span "Additional Documents" at bounding box center [88, 645] width 109 height 13
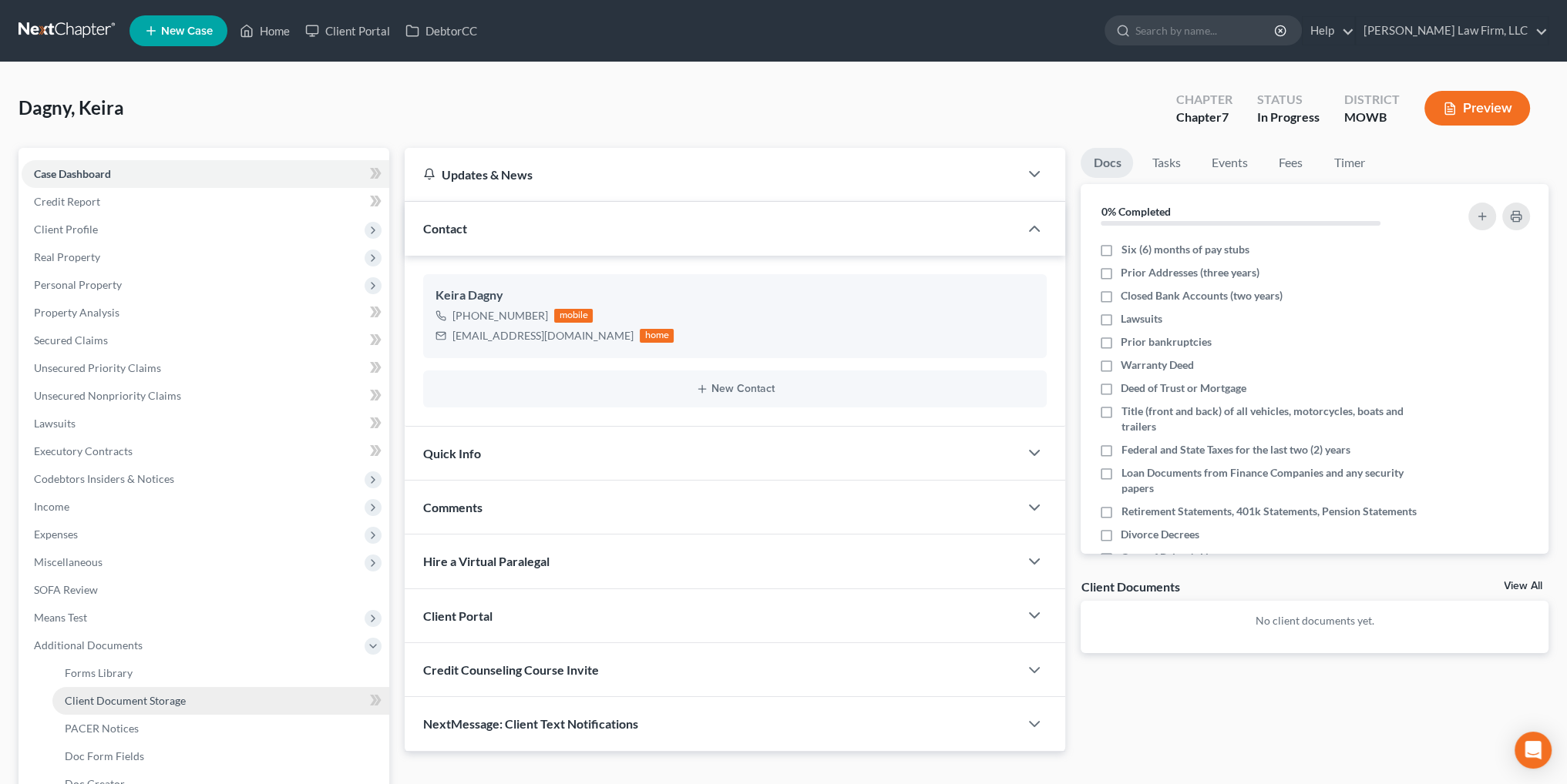
click at [118, 701] on span "Client Document Storage" at bounding box center [125, 701] width 121 height 13
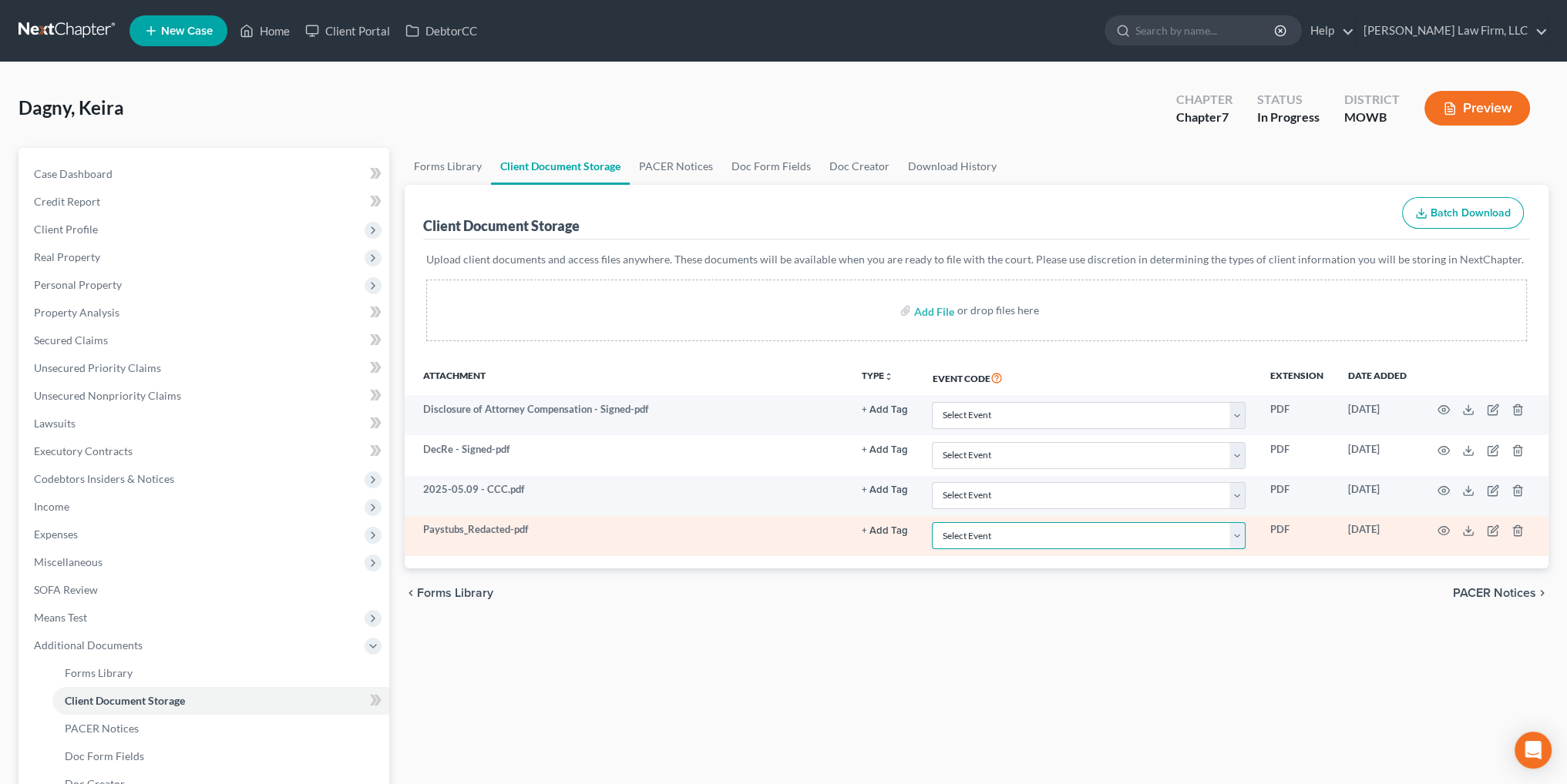
click at [1075, 534] on select "Select Event 20 Largest Unsecured Creditors Affidavit re: NO Tax Returns Amende…" at bounding box center [1089, 535] width 313 height 27
select select "21"
click at [932, 522] on select "Select Event 20 Largest Unsecured Creditors Affidavit re: NO Tax Returns Amende…" at bounding box center [1089, 535] width 313 height 27
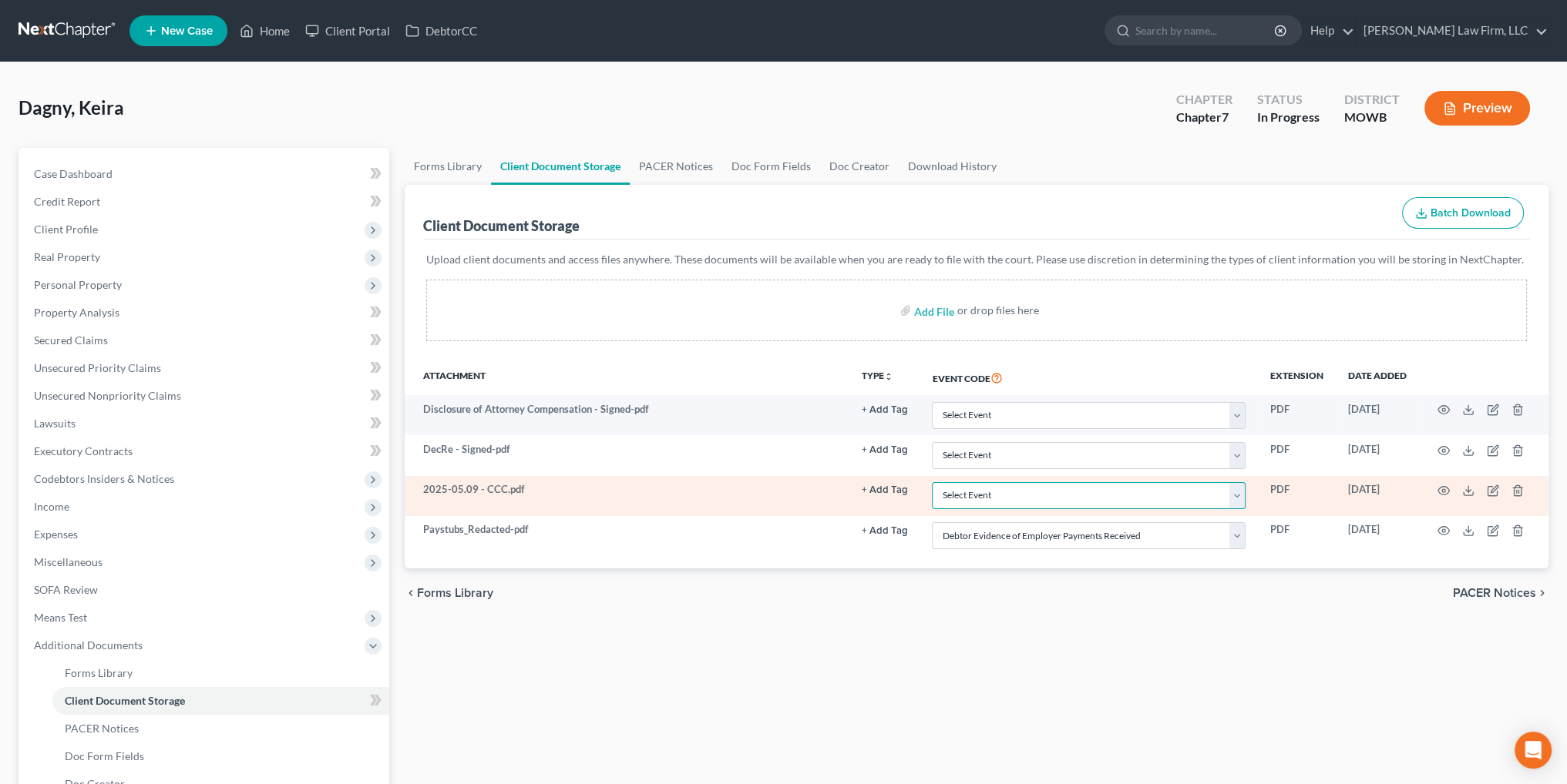
click at [1073, 490] on select "Select Event 20 Largest Unsecured Creditors Affidavit re: NO Tax Returns Amende…" at bounding box center [1089, 495] width 313 height 27
select select "5"
click at [932, 482] on select "Select Event 20 Largest Unsecured Creditors Affidavit re: NO Tax Returns Amende…" at bounding box center [1089, 495] width 313 height 27
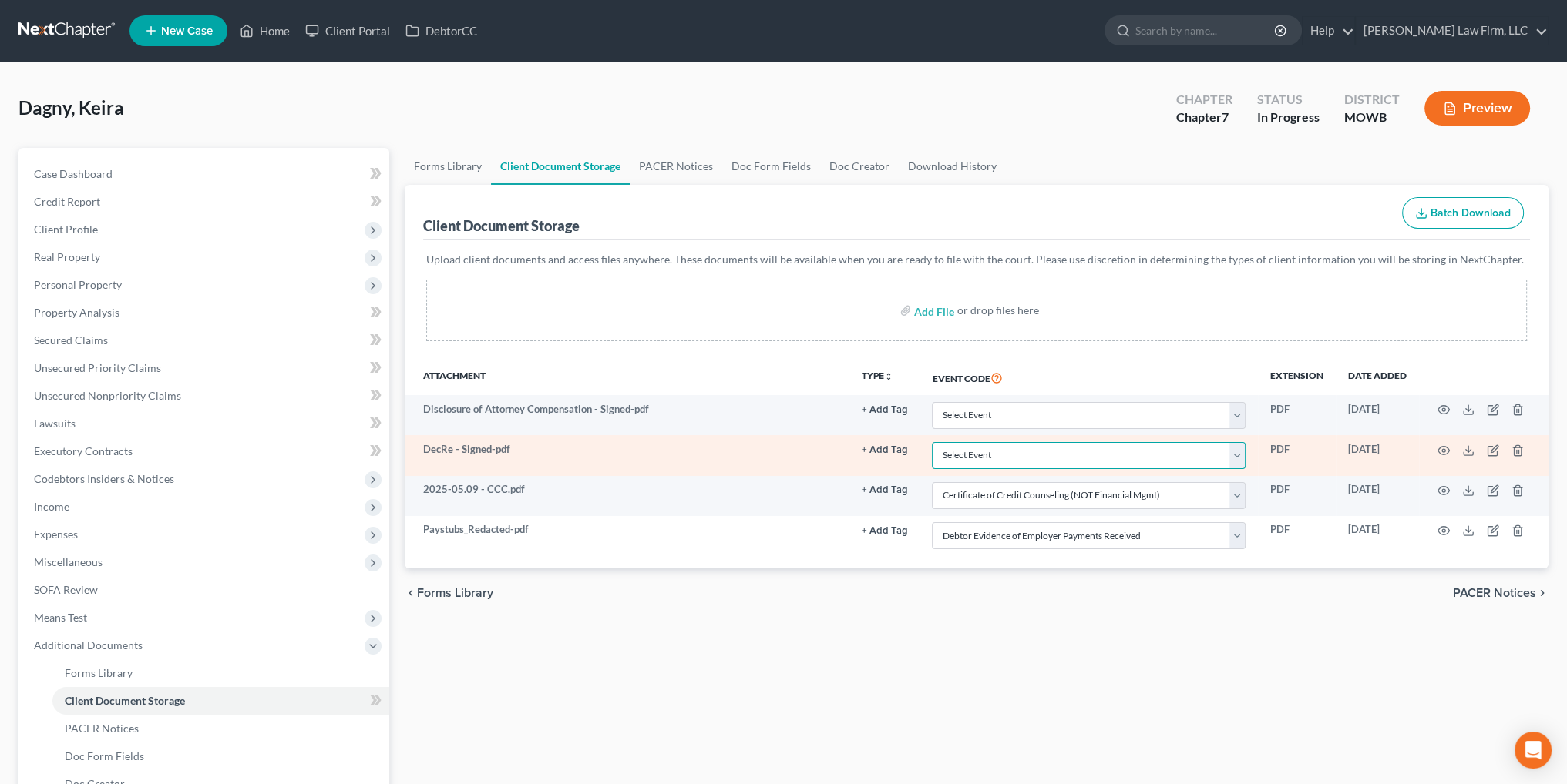
click at [970, 450] on select "Select Event 20 Largest Unsecured Creditors Affidavit re: NO Tax Returns Amende…" at bounding box center [1089, 455] width 313 height 27
select select "24"
click at [932, 442] on select "Select Event 20 Largest Unsecured Creditors Affidavit re: NO Tax Returns Amende…" at bounding box center [1089, 455] width 313 height 27
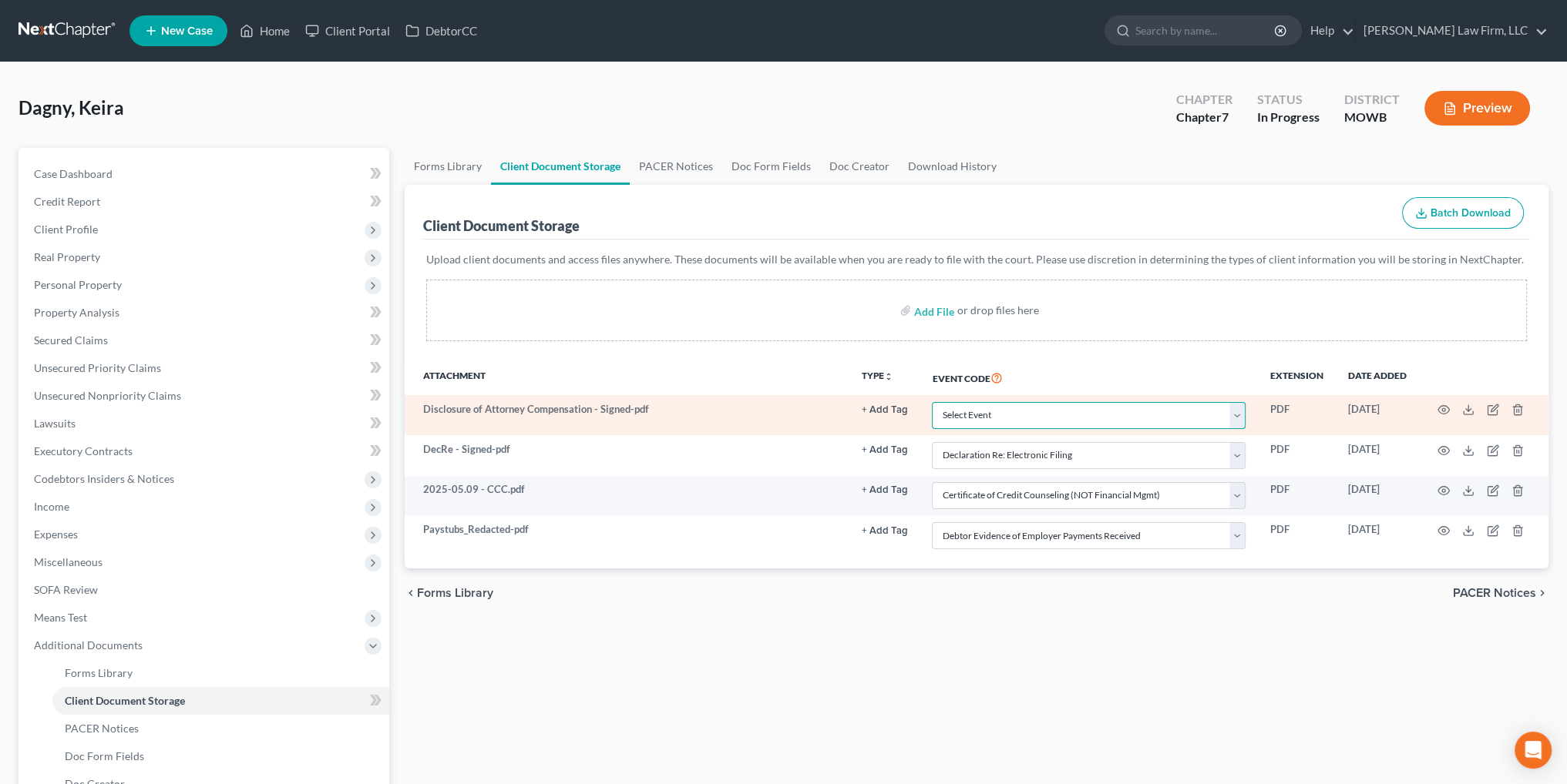
click at [977, 408] on select "Select Event 20 Largest Unsecured Creditors Affidavit re: NO Tax Returns Amende…" at bounding box center [1089, 415] width 313 height 27
select select "26"
click at [932, 402] on select "Select Event 20 Largest Unsecured Creditors Affidavit re: NO Tax Returns Amende…" at bounding box center [1089, 415] width 313 height 27
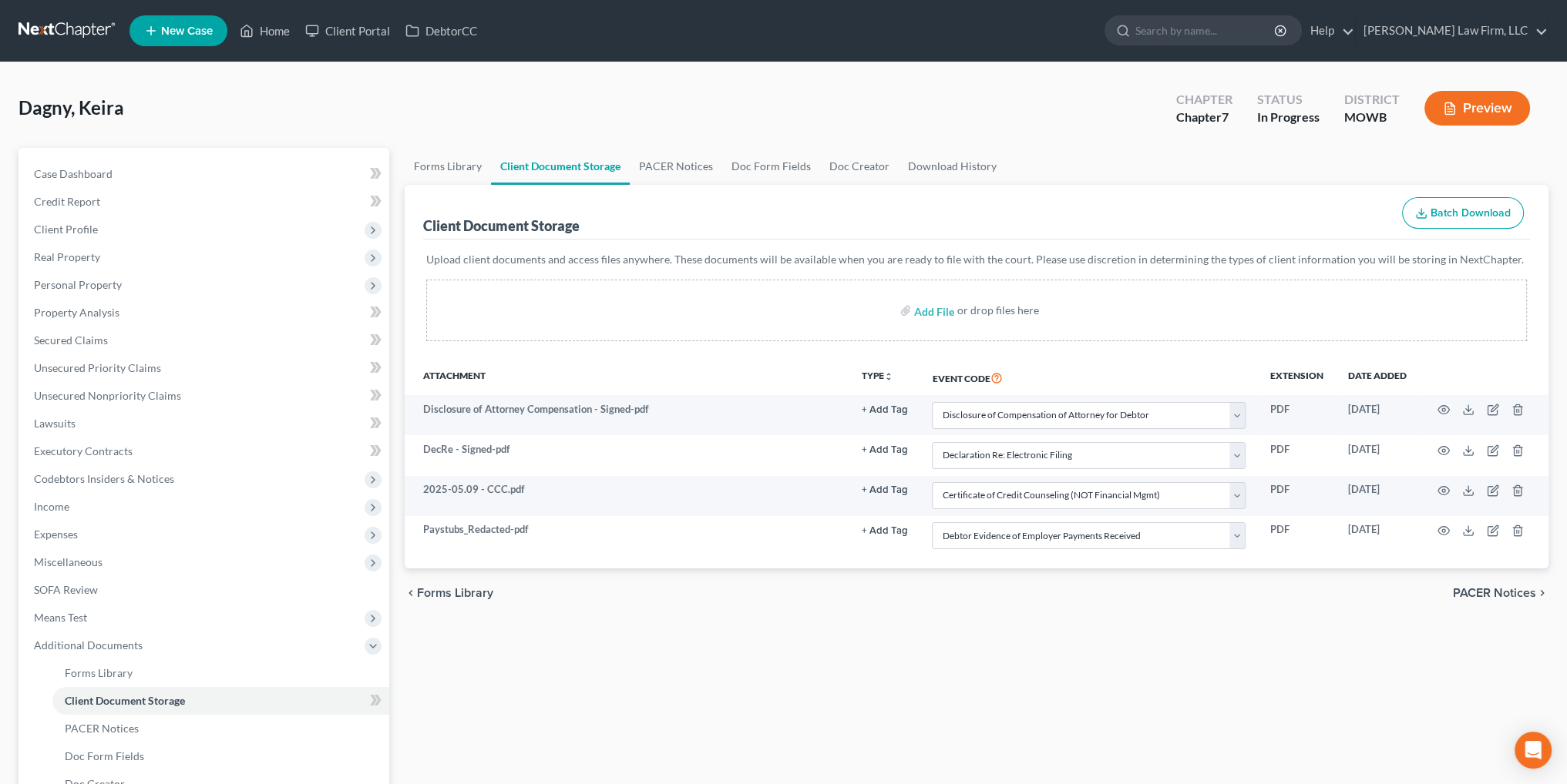
select select "26"
select select "24"
select select "5"
select select "21"
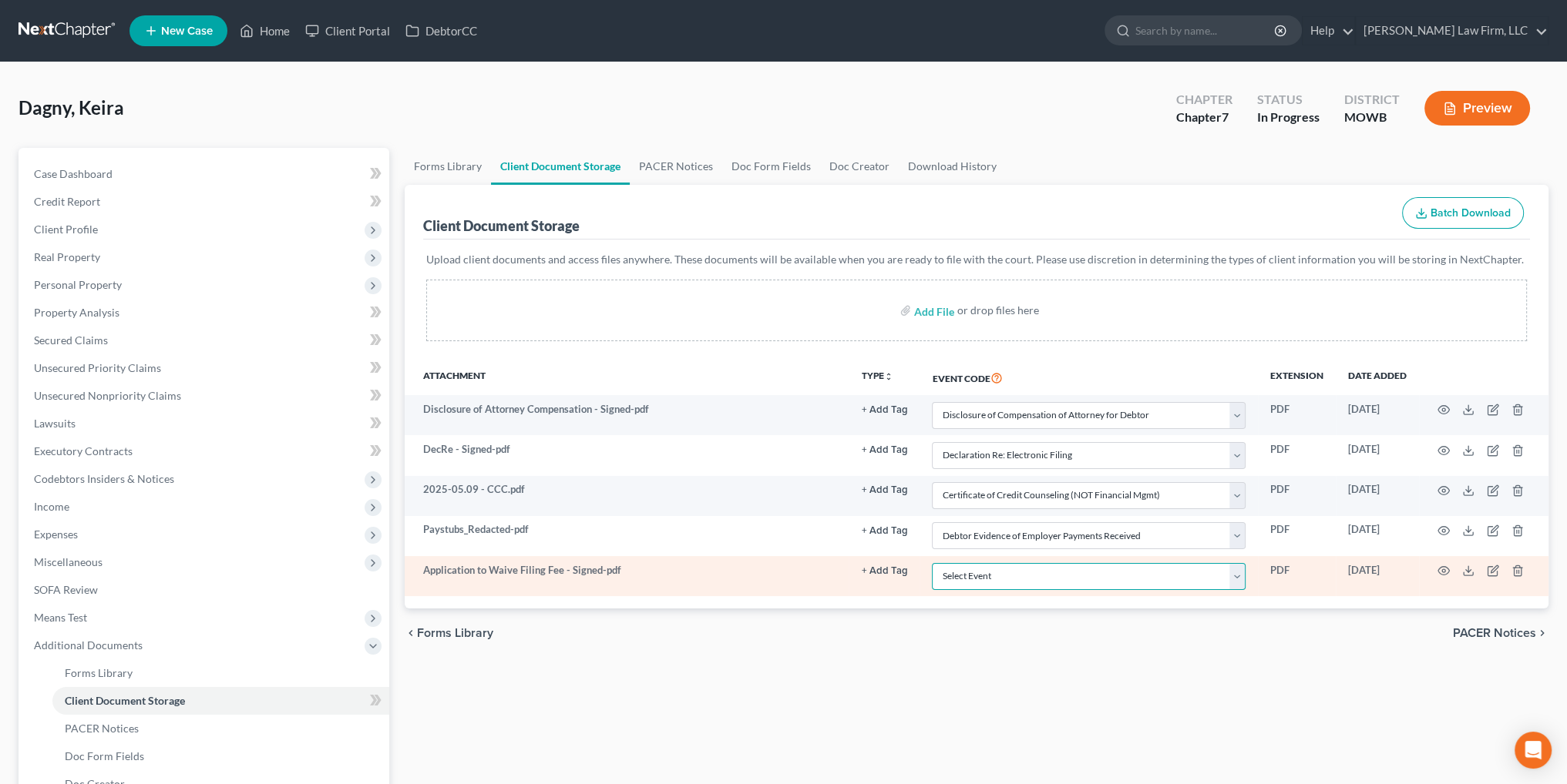
click at [1028, 580] on select "Select Event 20 Largest Unsecured Creditors Affidavit re: NO Tax Returns Amende…" at bounding box center [1089, 576] width 313 height 27
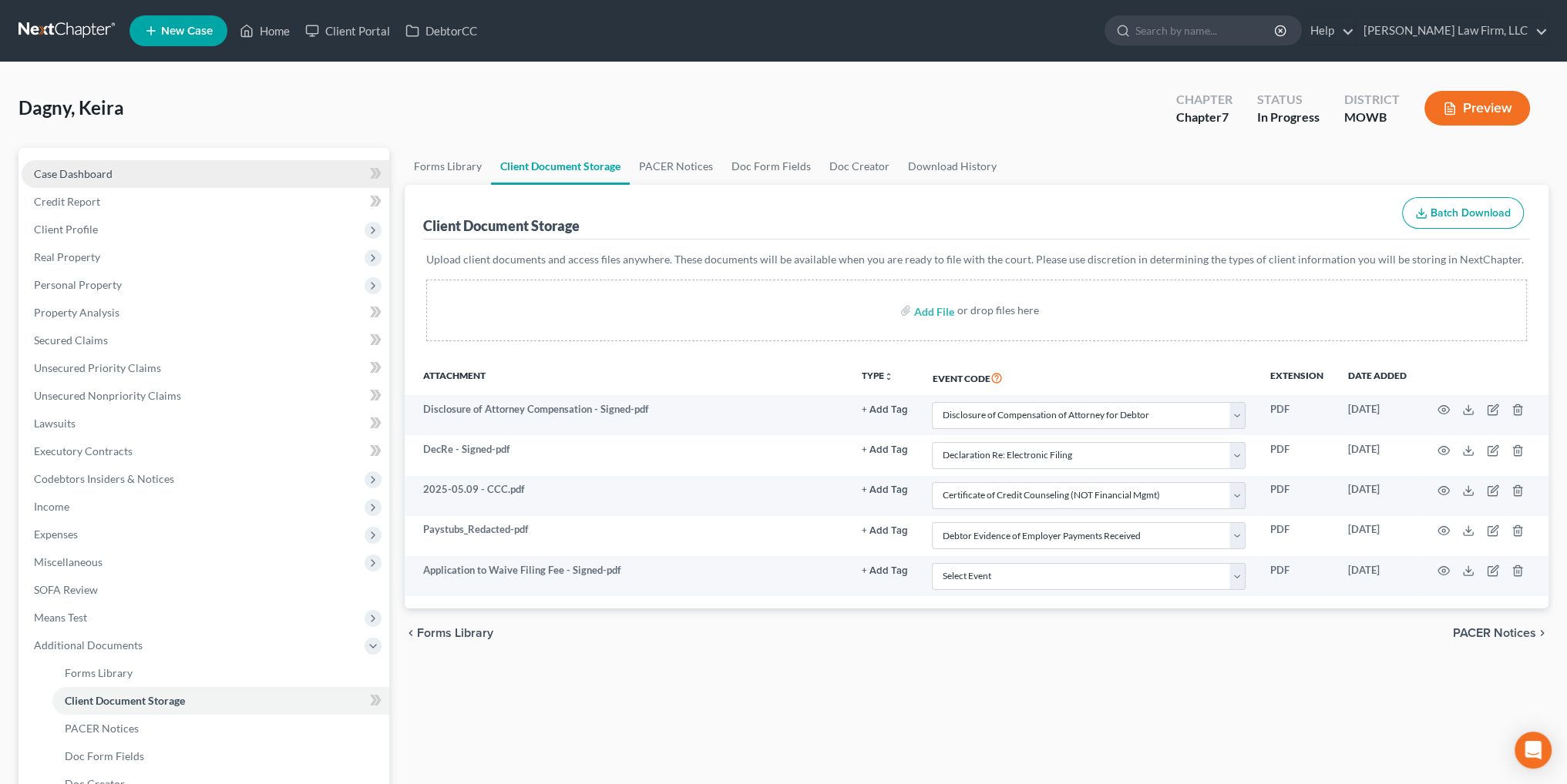
click at [94, 176] on span "Case Dashboard" at bounding box center [73, 173] width 78 height 13
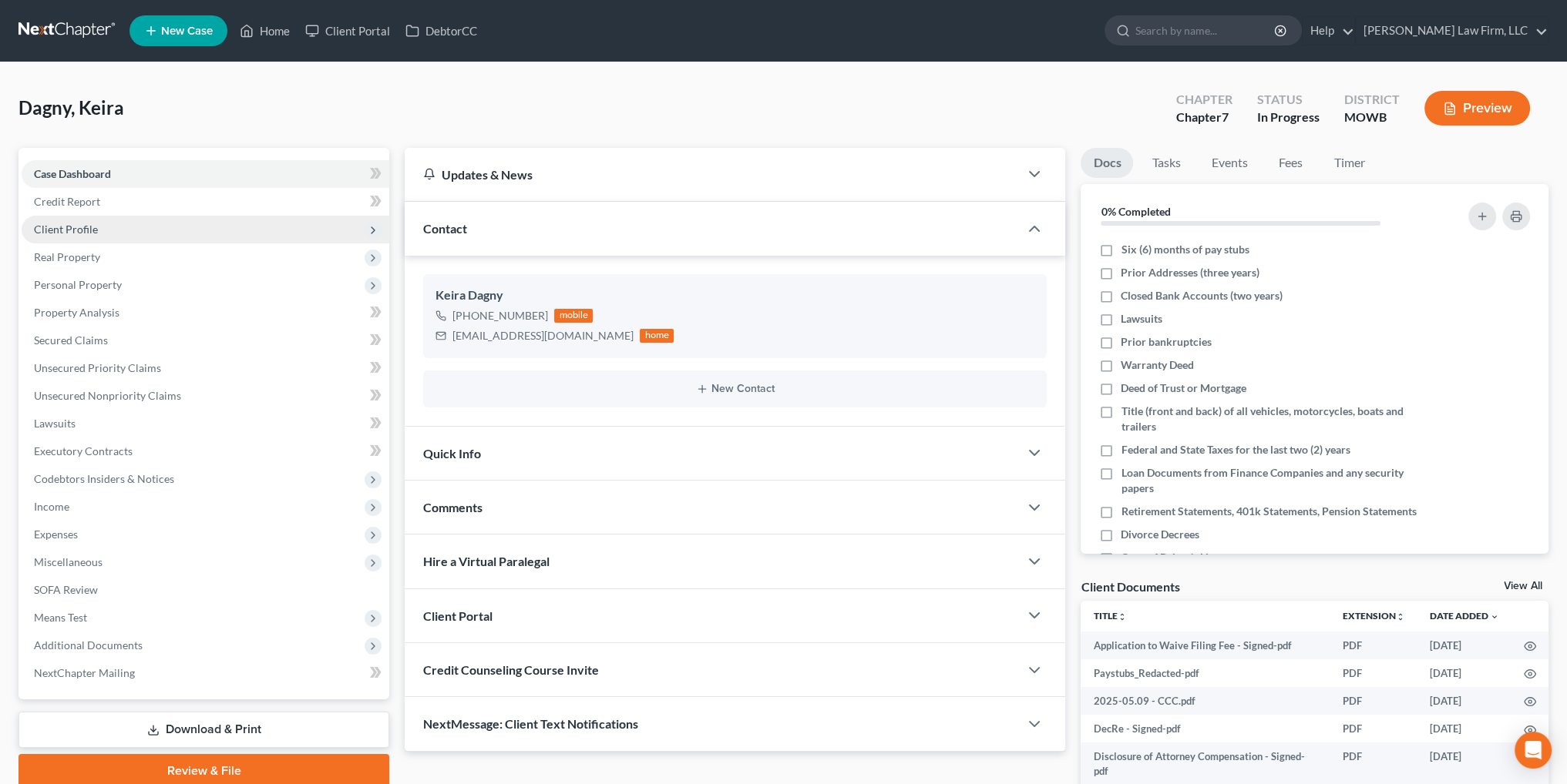
click at [66, 231] on span "Client Profile" at bounding box center [65, 229] width 64 height 13
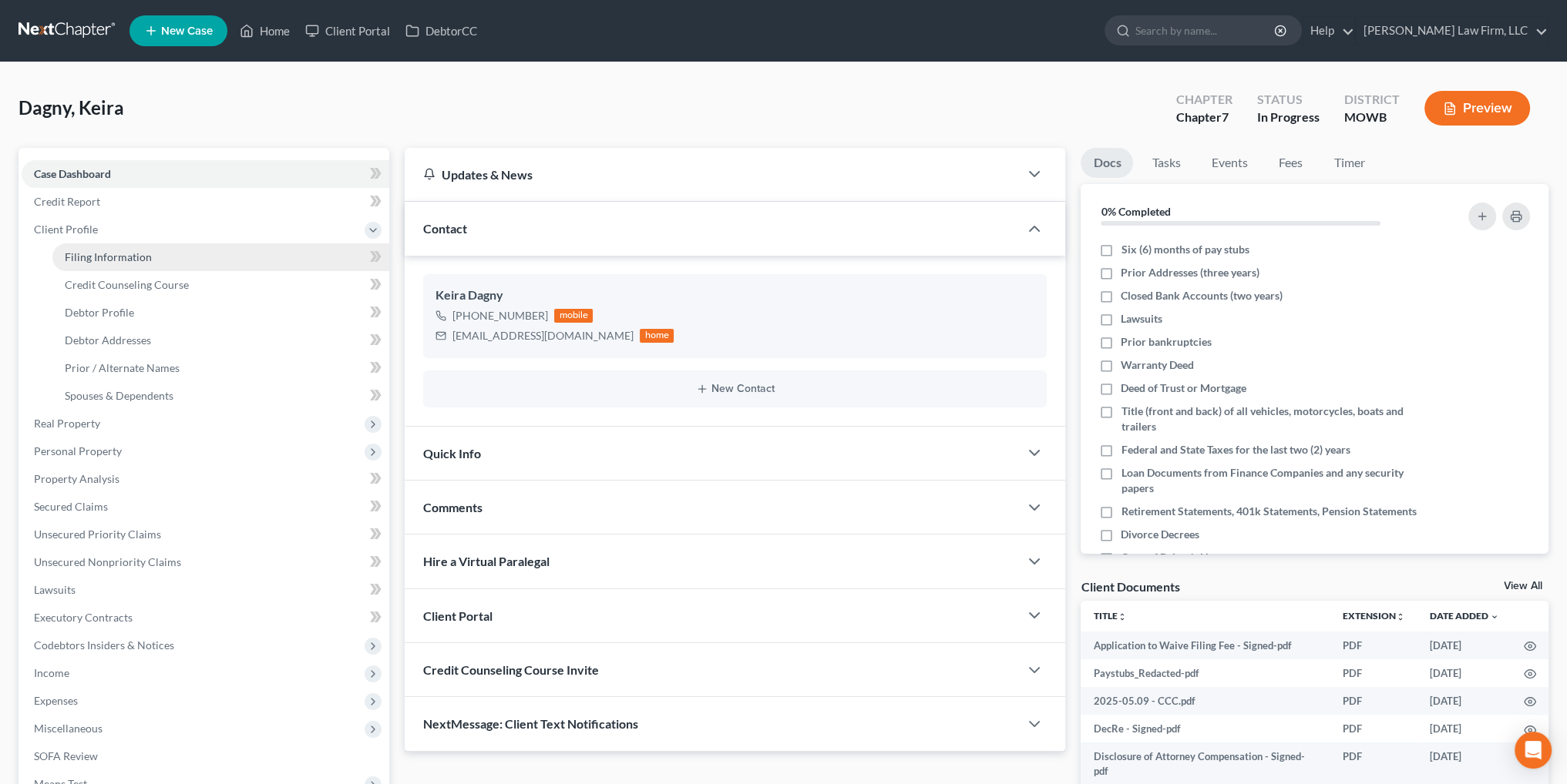
click at [87, 255] on span "Filing Information" at bounding box center [107, 257] width 87 height 13
select select "1"
select select "0"
select select "26"
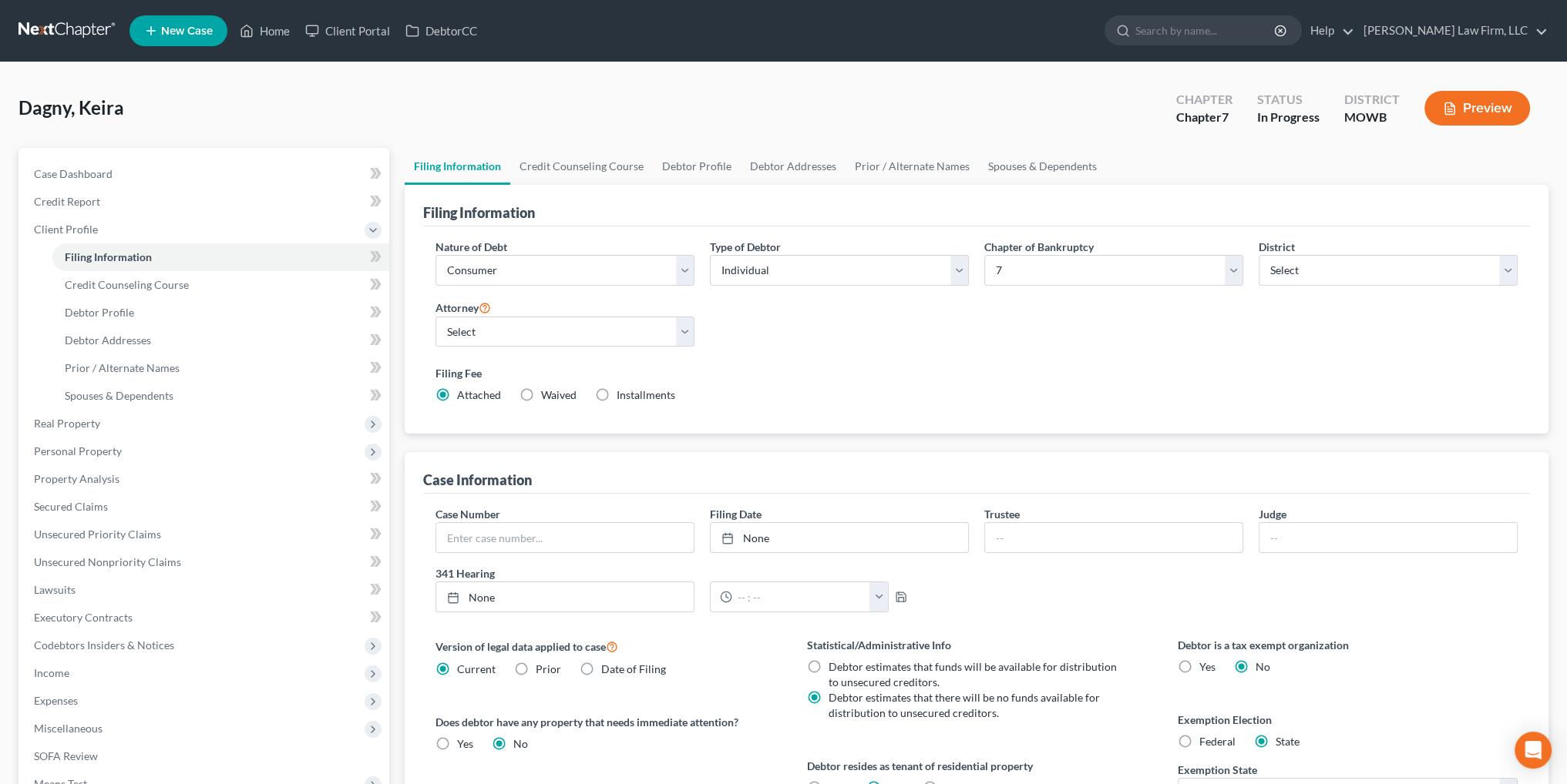
click at [541, 395] on label "Waived Waived" at bounding box center [559, 395] width 35 height 16
click at [548, 395] on input "Waived Waived" at bounding box center [552, 392] width 10 height 10
radio input "true"
radio input "false"
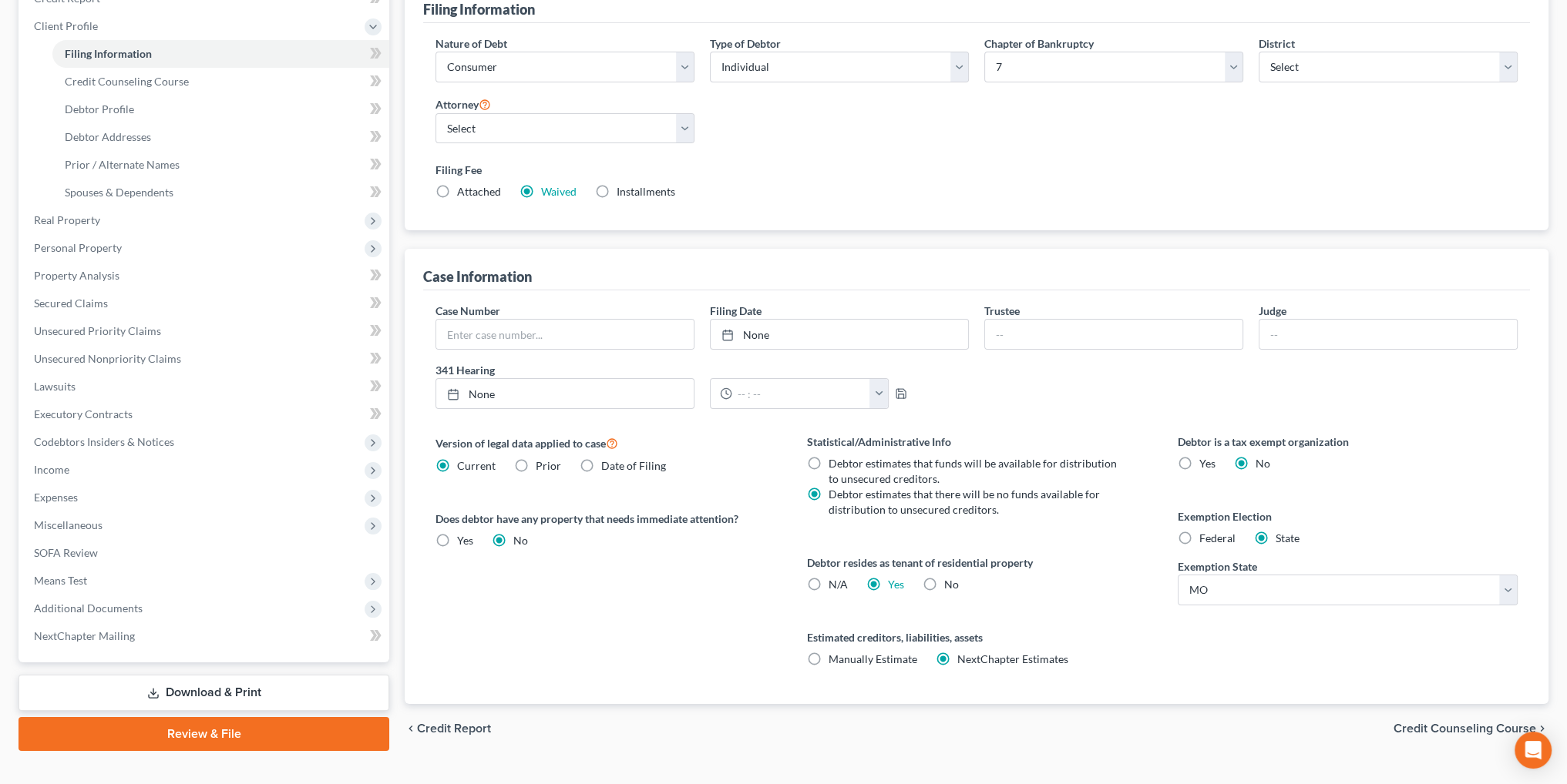
scroll to position [228, 0]
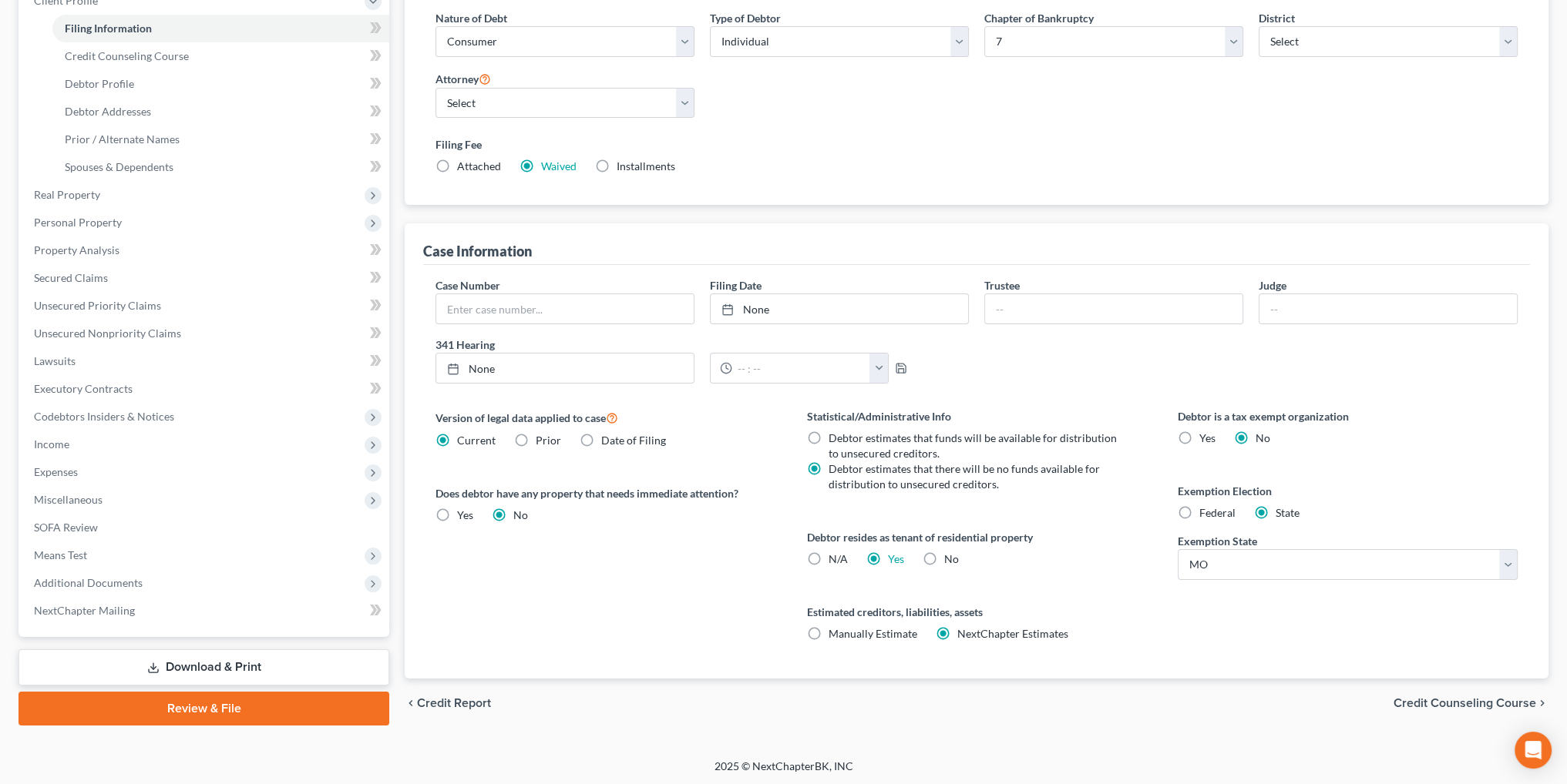
click at [215, 708] on link "Review & File" at bounding box center [203, 708] width 370 height 34
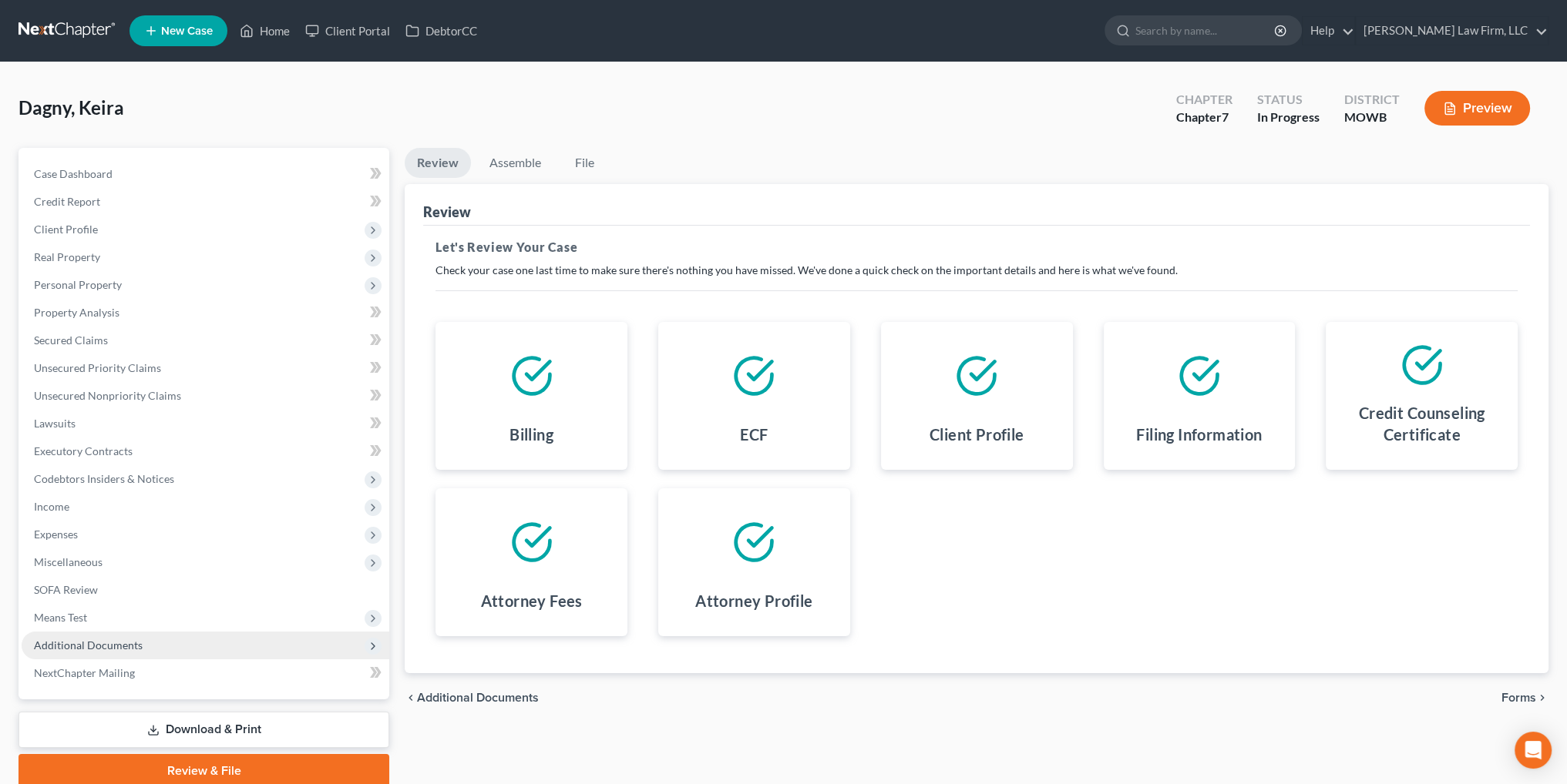
click at [131, 641] on span "Additional Documents" at bounding box center [88, 645] width 109 height 13
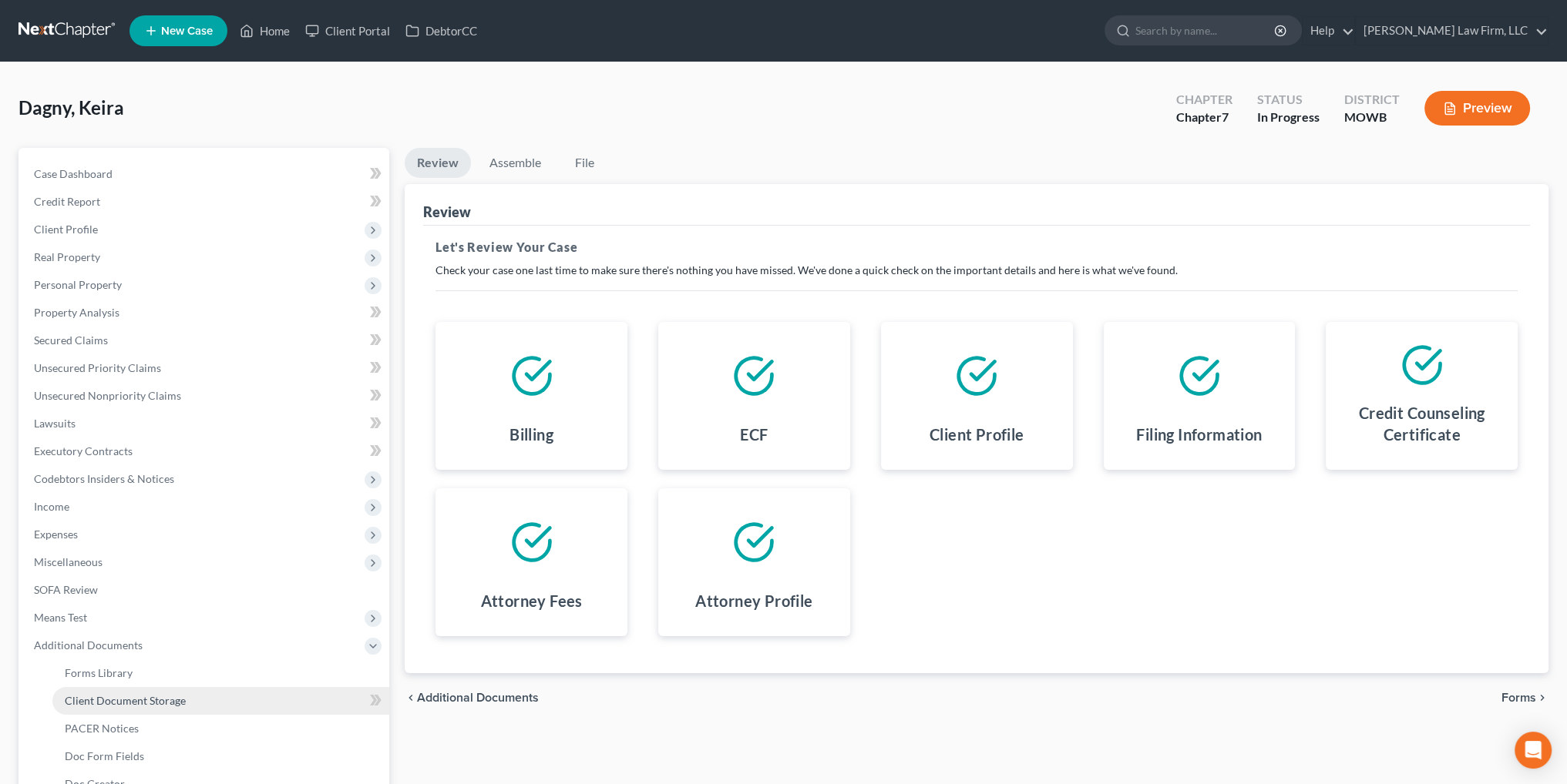
click at [159, 703] on span "Client Document Storage" at bounding box center [125, 701] width 121 height 13
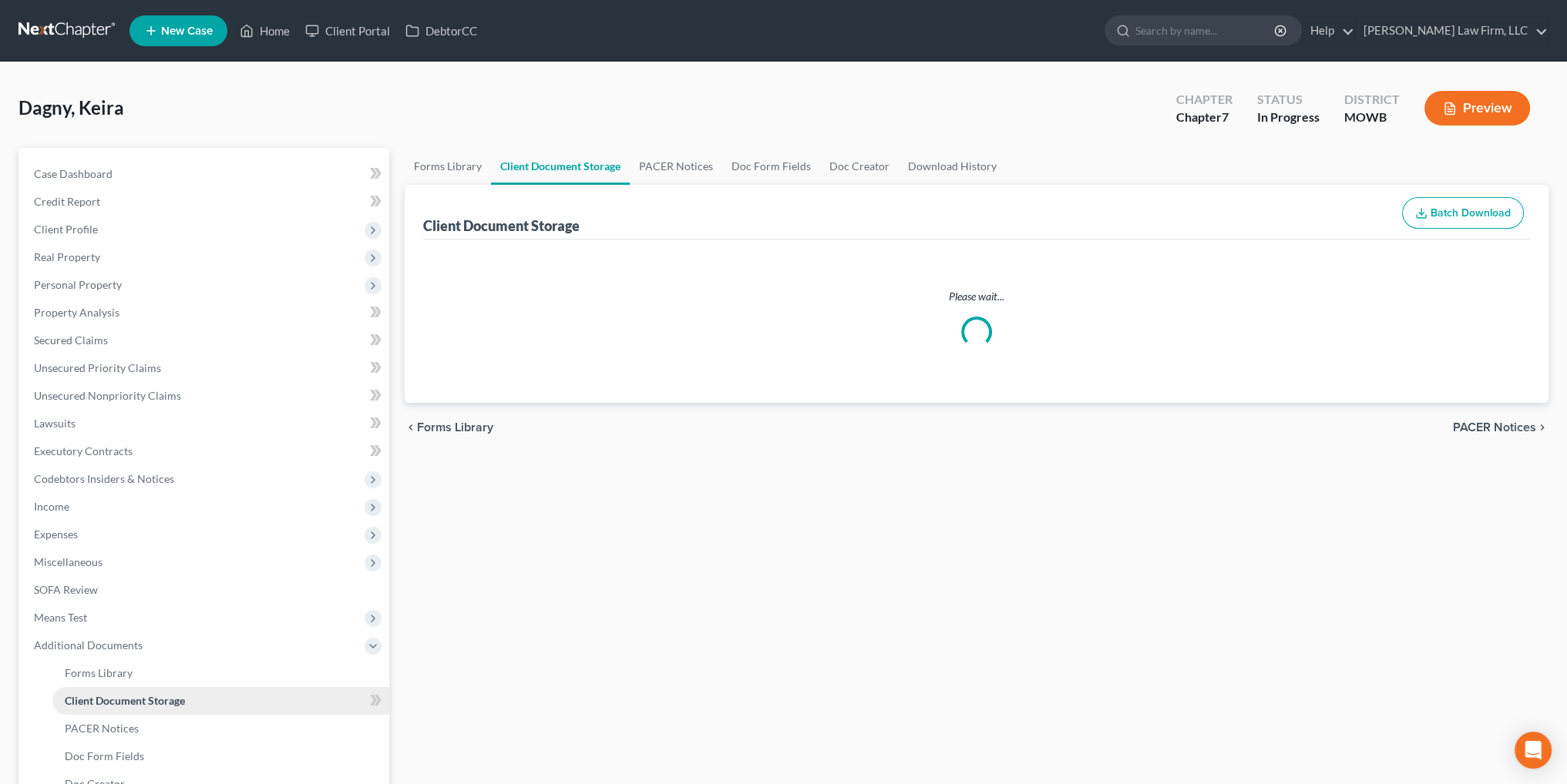
select select "26"
select select "24"
select select "5"
select select "21"
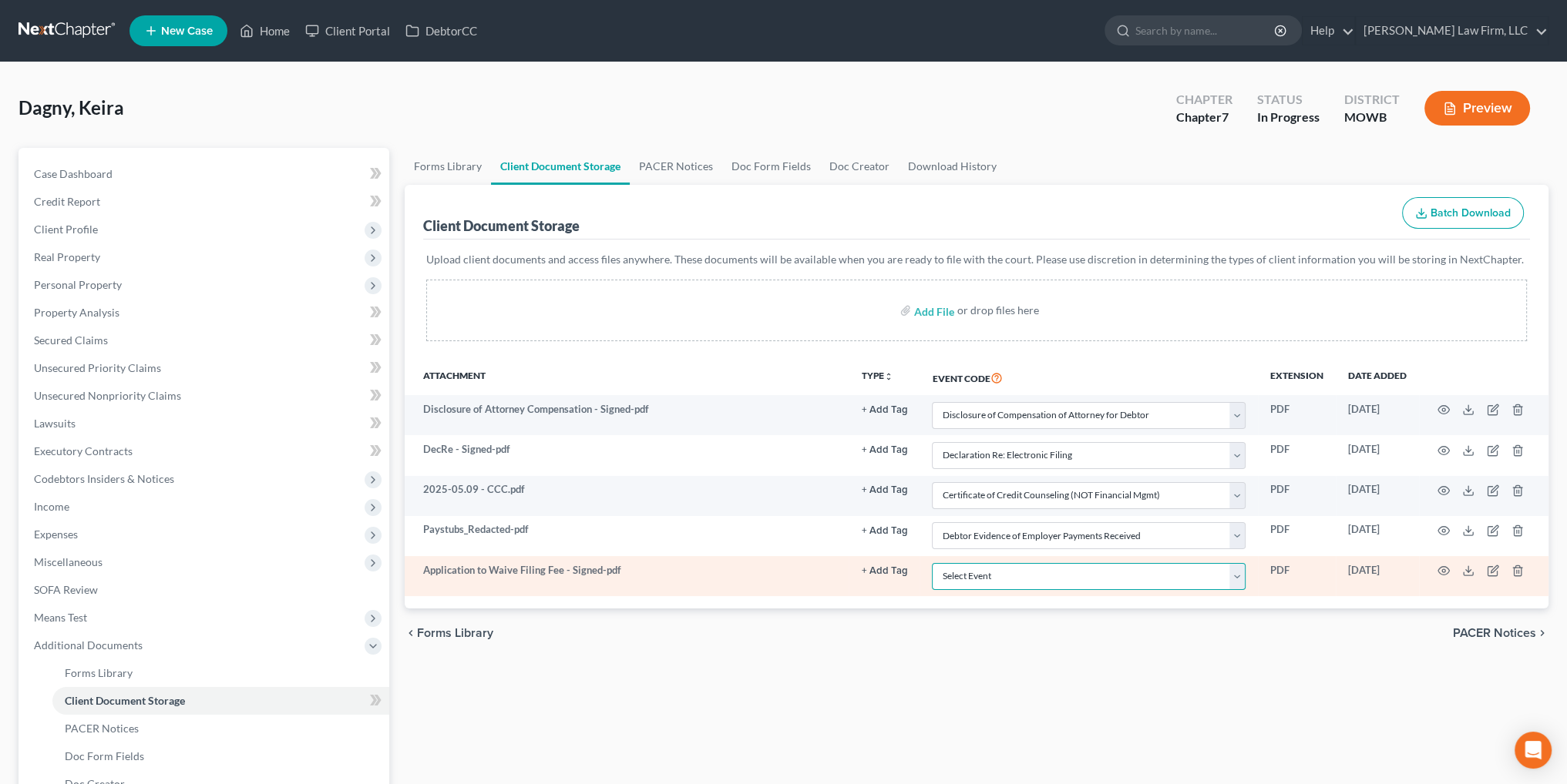
click at [1034, 580] on select "Select Event 20 Largest Unsecured Creditors Affidavit re: NO Tax Returns Amende…" at bounding box center [1089, 576] width 313 height 27
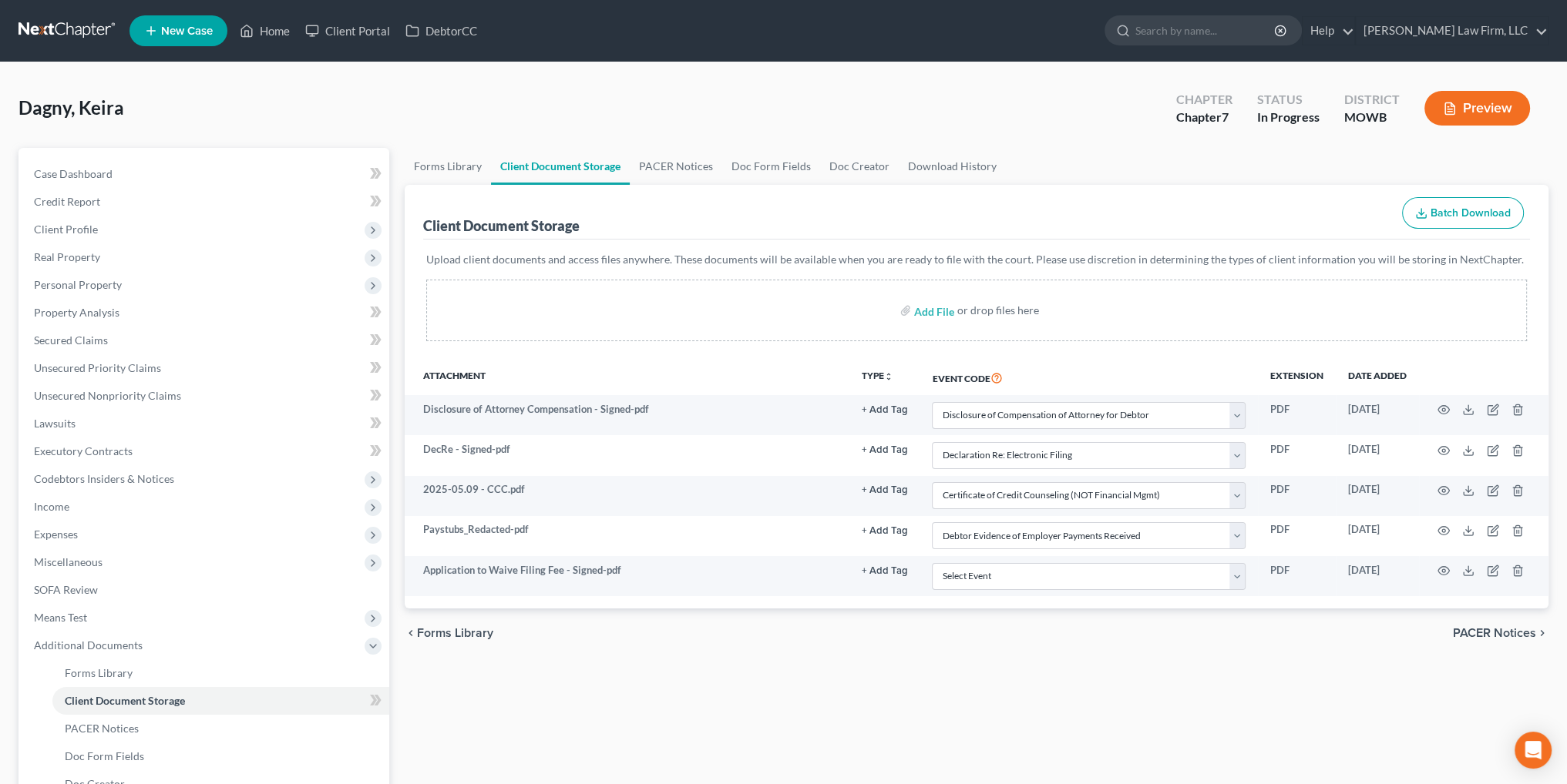
click at [1153, 651] on div "chevron_left Forms Library PACER Notices chevron_right" at bounding box center [977, 633] width 1144 height 49
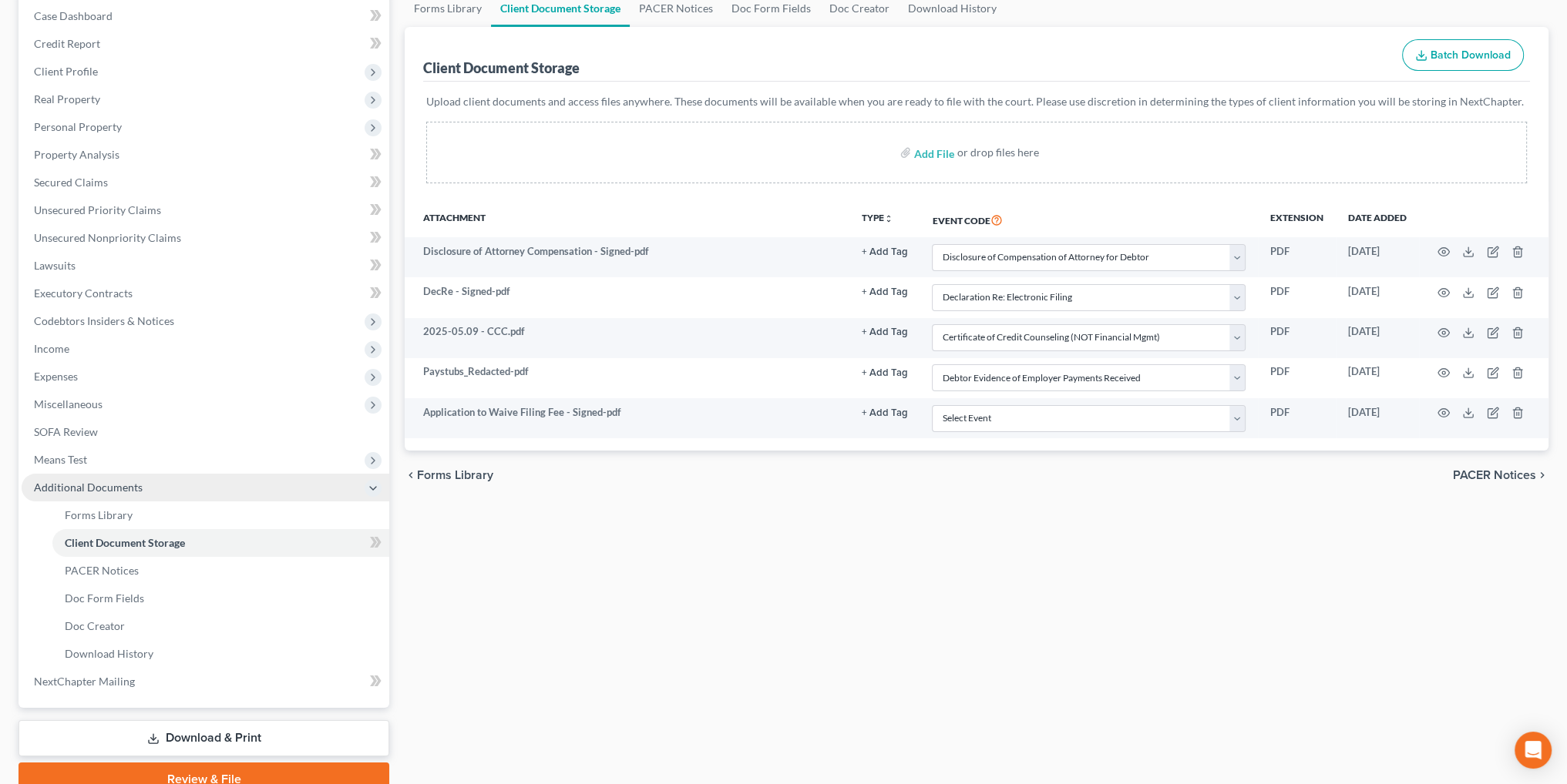
scroll to position [228, 0]
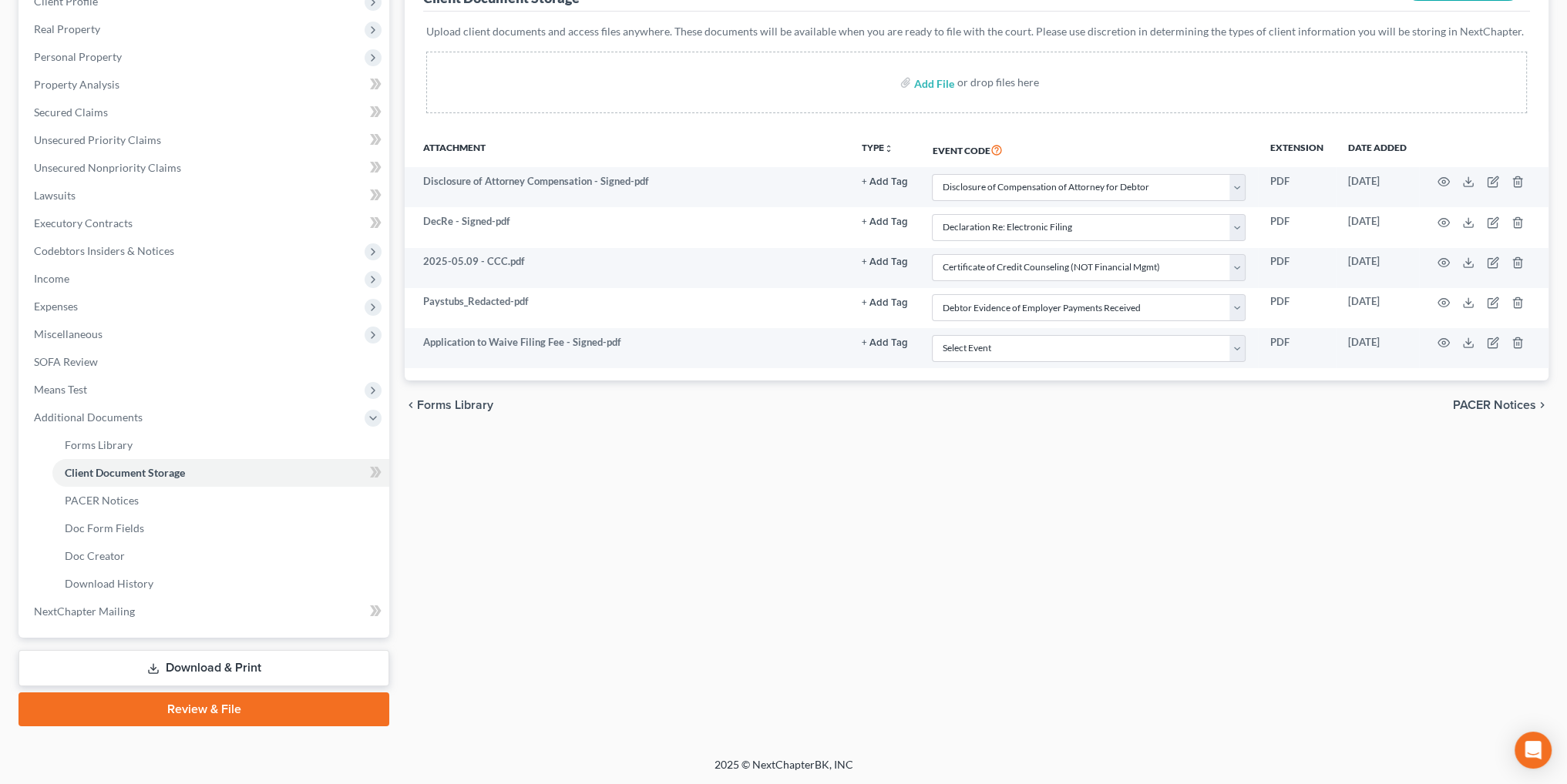
click at [201, 709] on link "Review & File" at bounding box center [203, 709] width 370 height 34
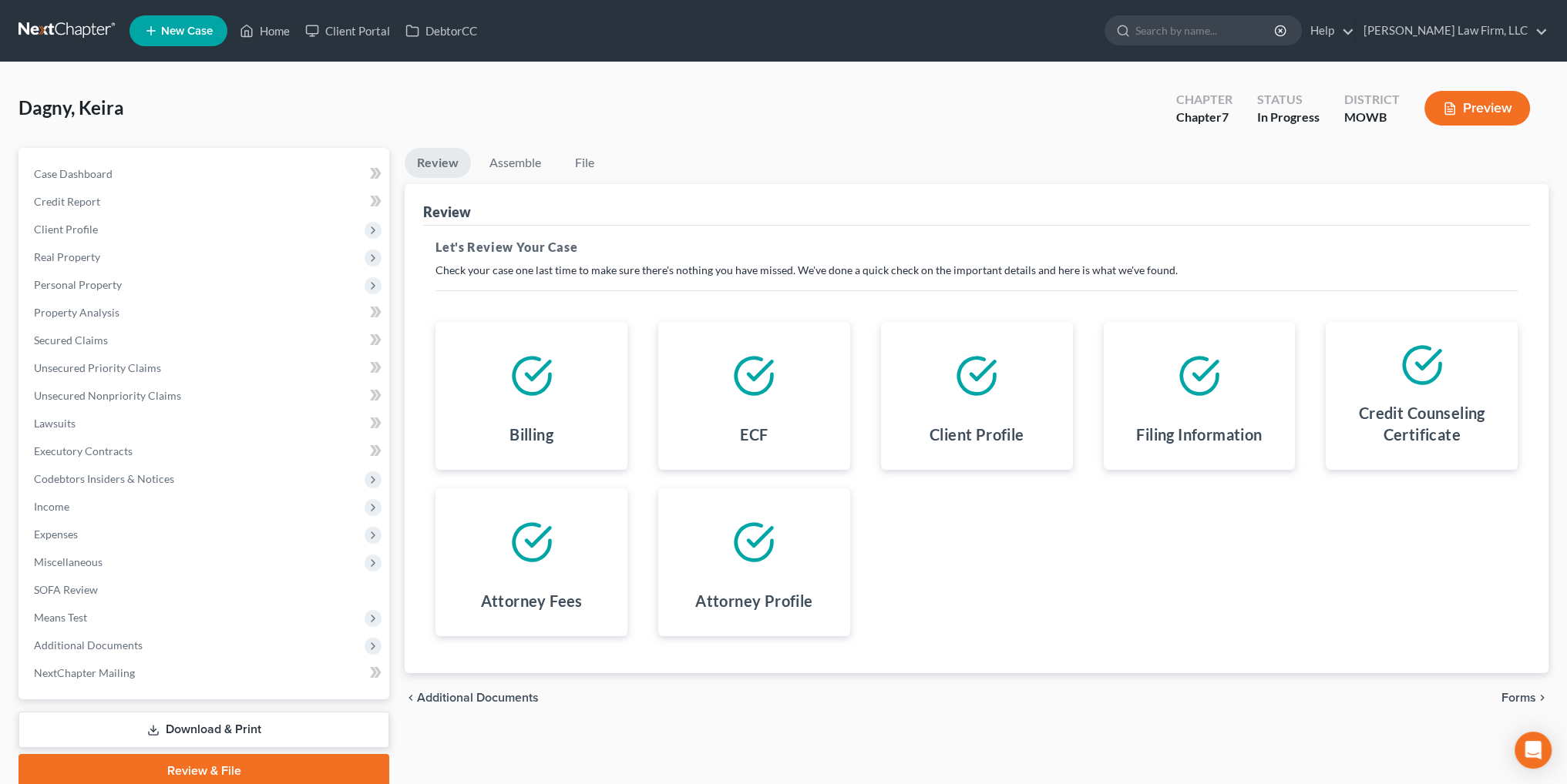
click at [1521, 695] on span "Forms" at bounding box center [1518, 697] width 35 height 12
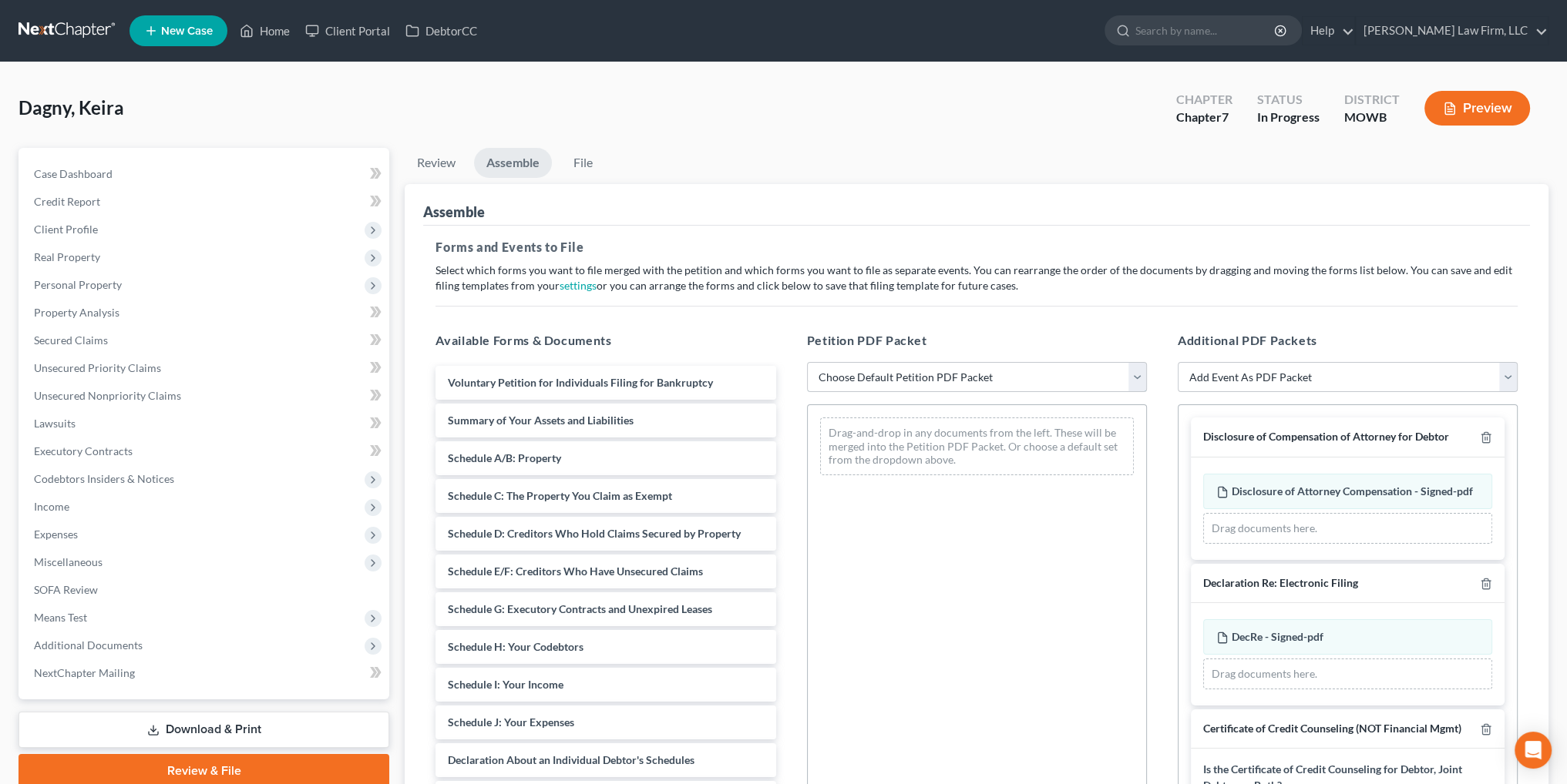
click at [879, 377] on select "Choose Default Petition PDF Packet Complete Bankruptcy Petition (all forms and …" at bounding box center [977, 377] width 340 height 31
select select "0"
click at [807, 362] on select "Choose Default Petition PDF Packet Complete Bankruptcy Petition (all forms and …" at bounding box center [977, 377] width 340 height 31
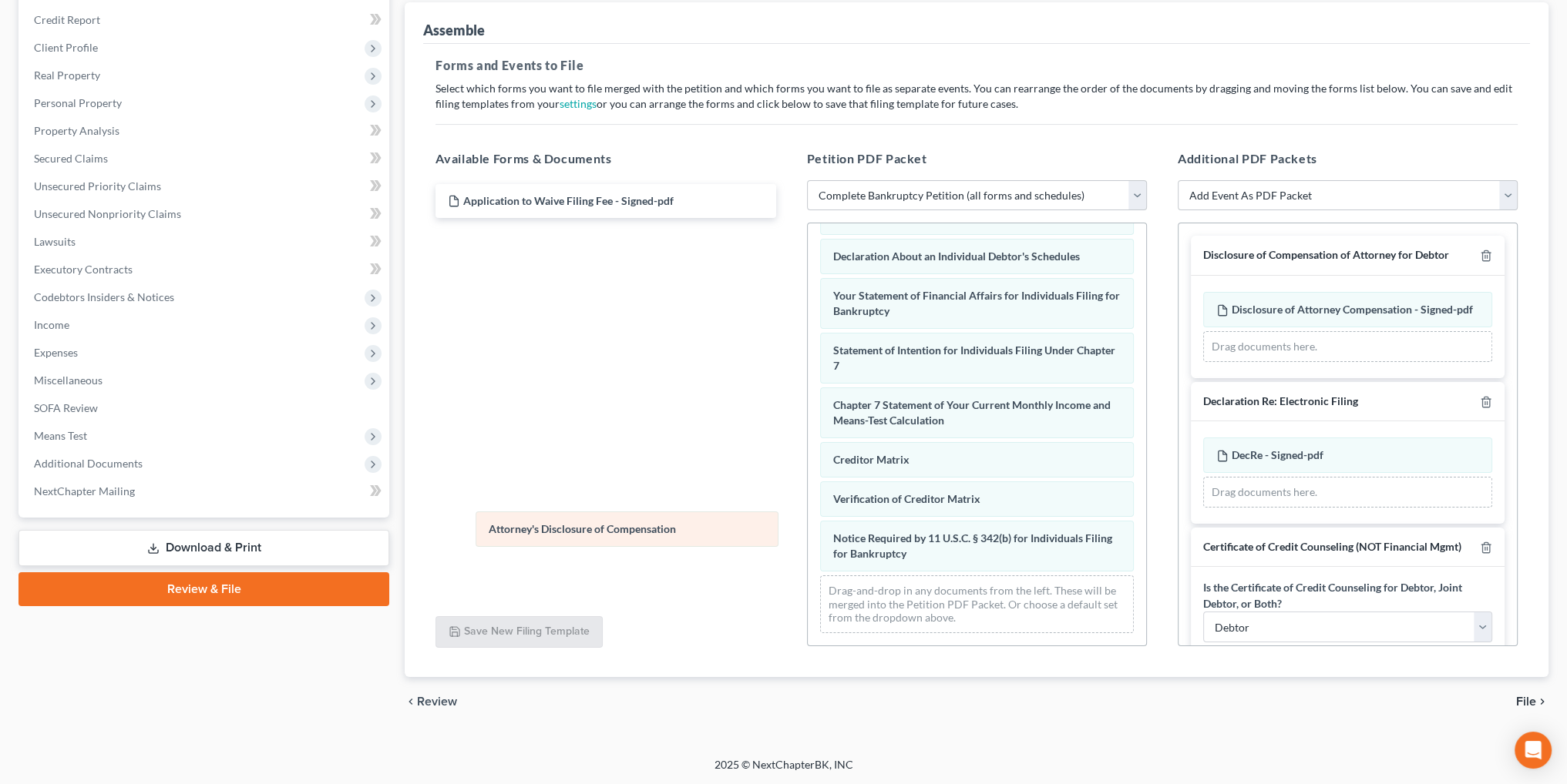
scroll to position [398, 0]
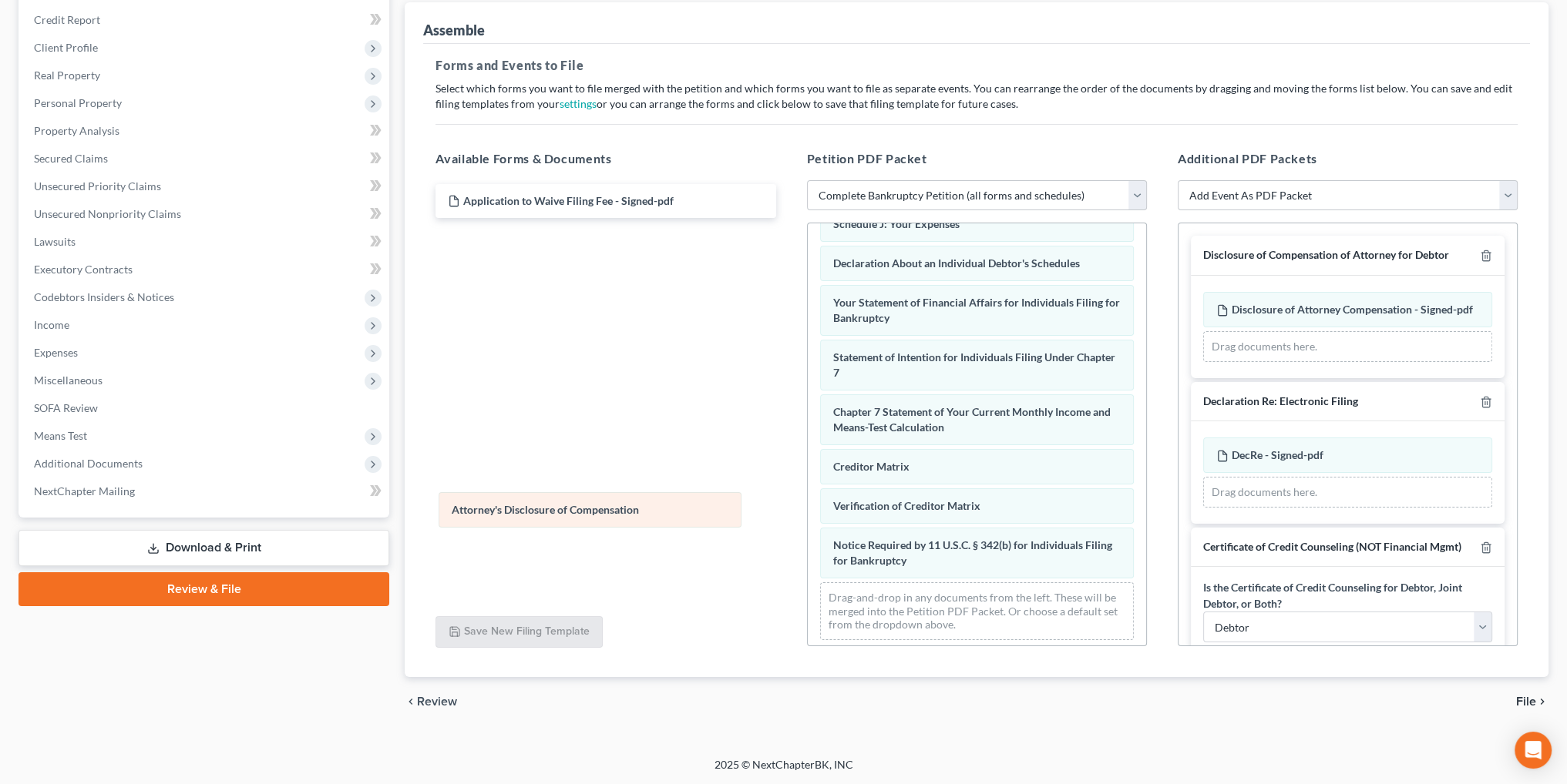
drag, startPoint x: 895, startPoint y: 555, endPoint x: 515, endPoint y: 510, distance: 382.7
click at [808, 510] on div "Attorney's Disclosure of Compensation Voluntary Petition for Individuals Filing…" at bounding box center [977, 238] width 339 height 827
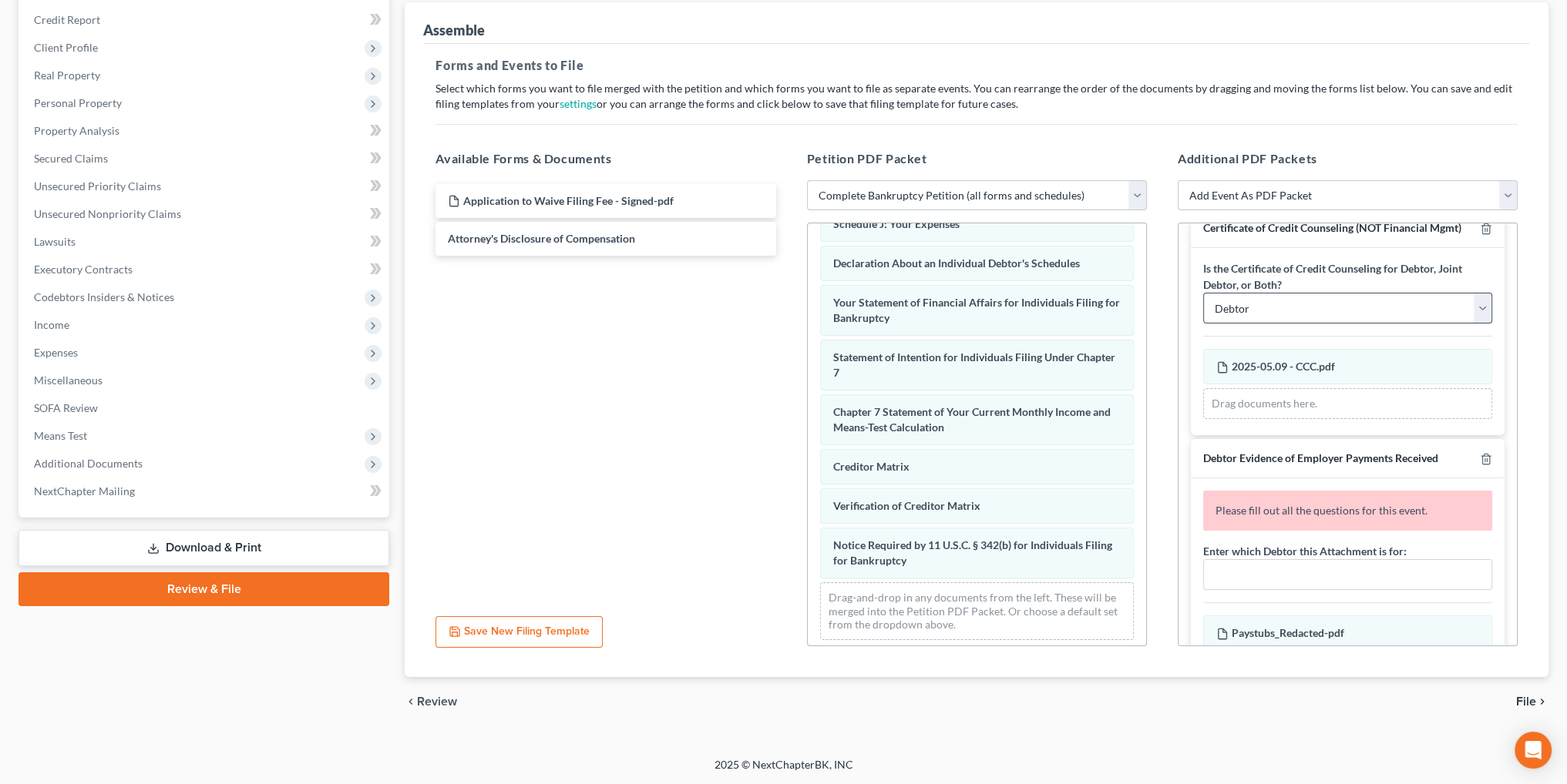
scroll to position [385, 0]
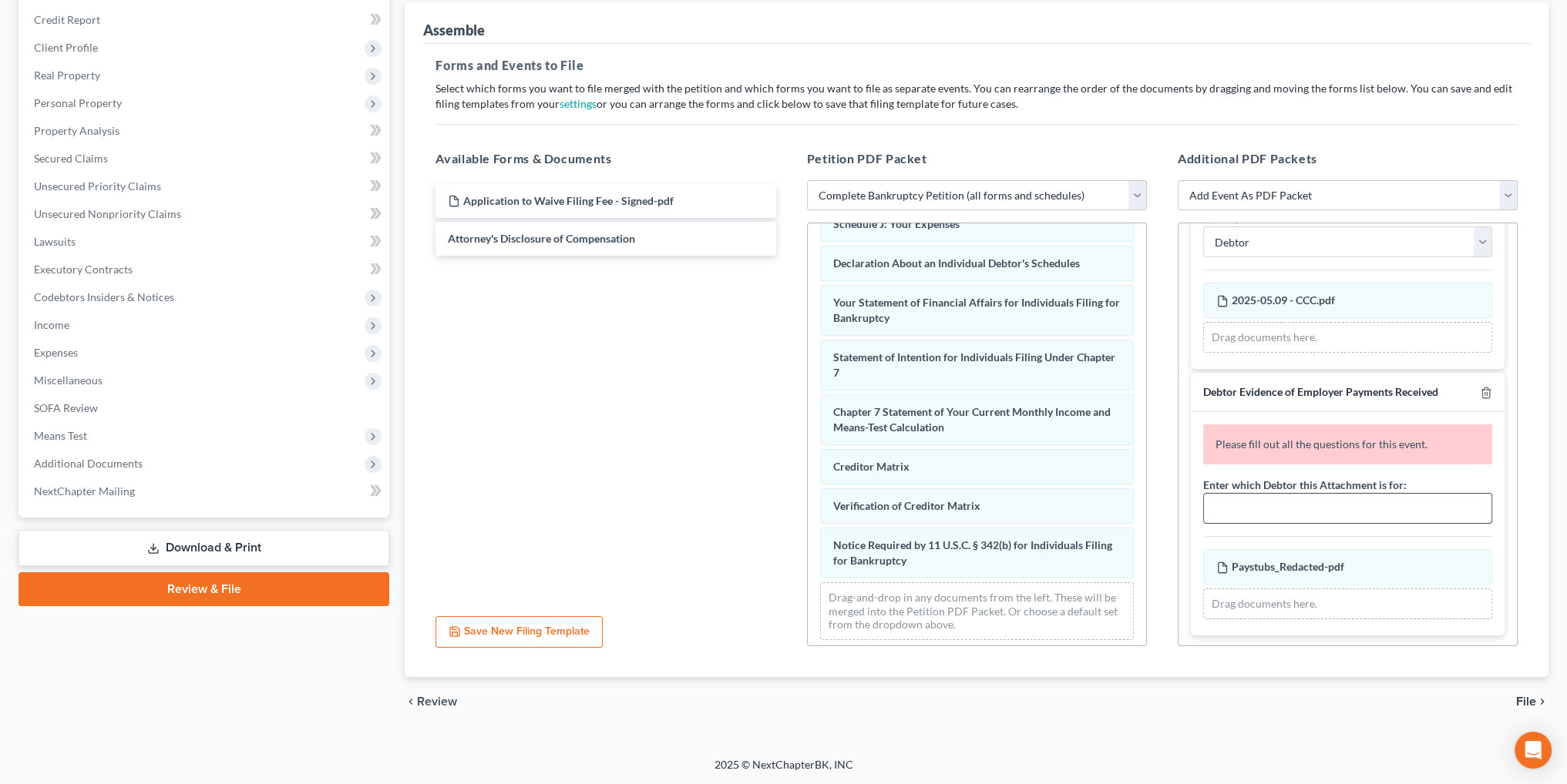
click at [1283, 523] on input "text" at bounding box center [1348, 508] width 287 height 29
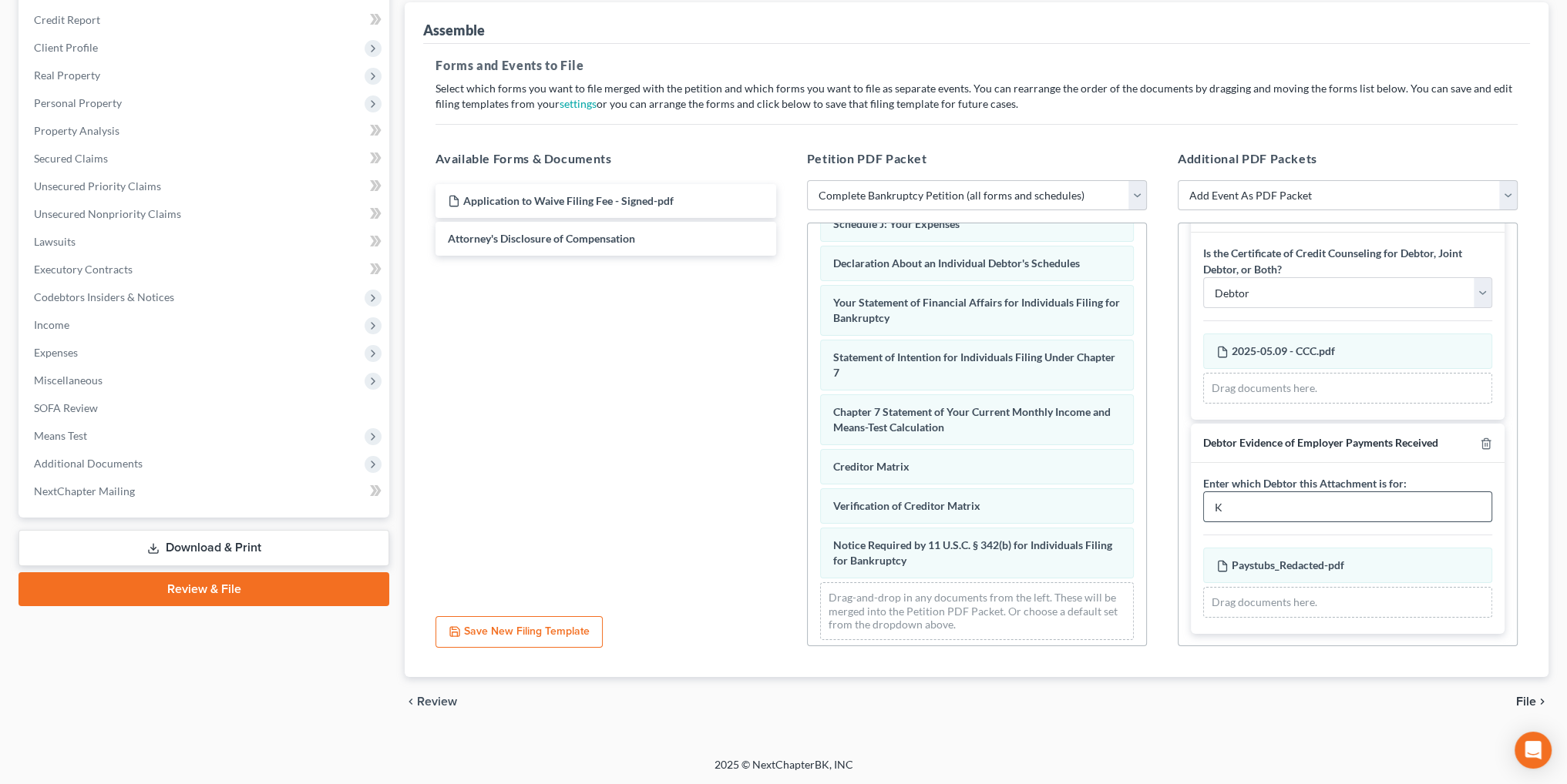
scroll to position [360, 0]
type input "Keira Dagny"
click at [1521, 698] on span "File" at bounding box center [1525, 701] width 20 height 12
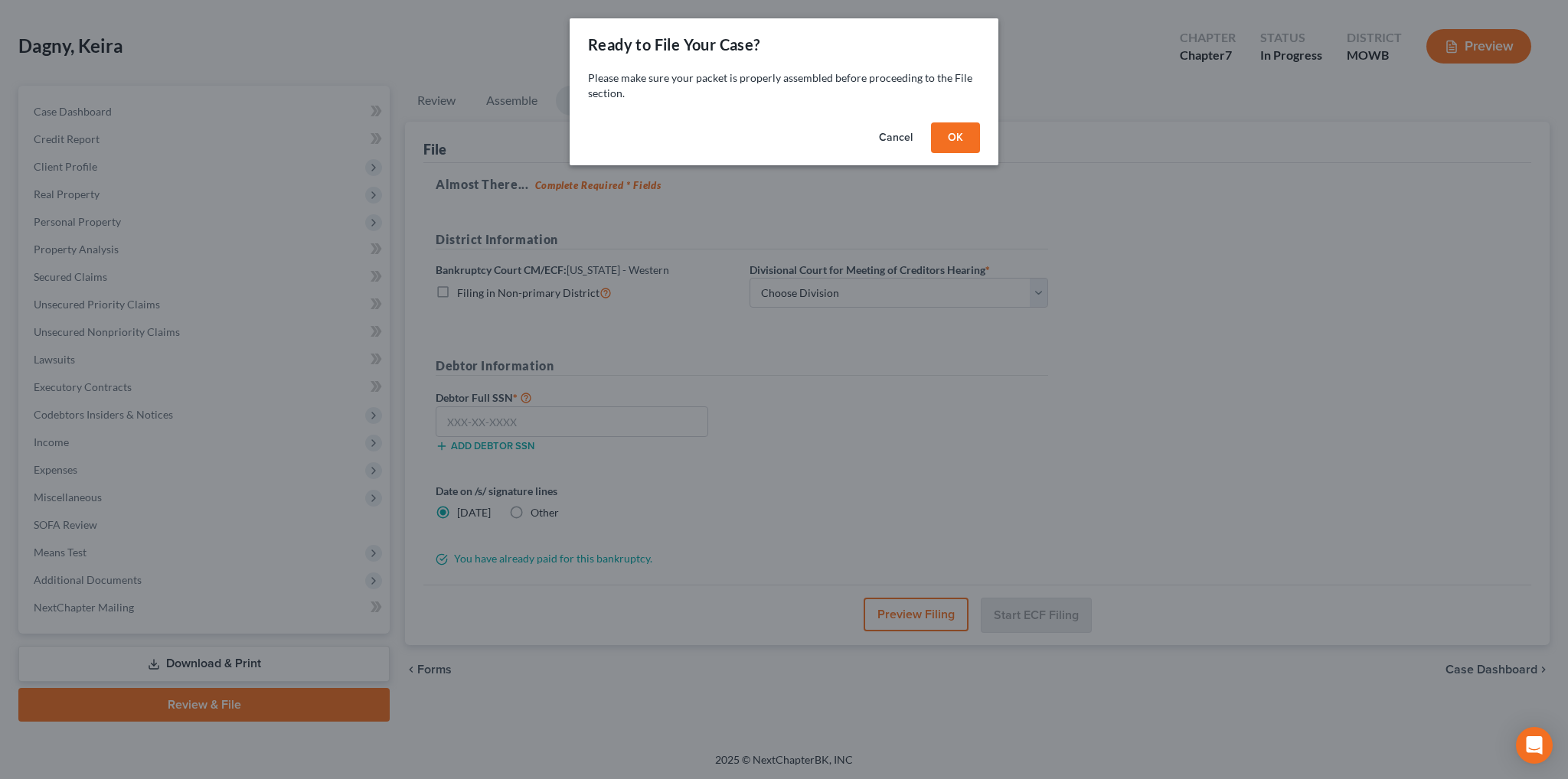
click at [943, 140] on button "OK" at bounding box center [955, 137] width 49 height 31
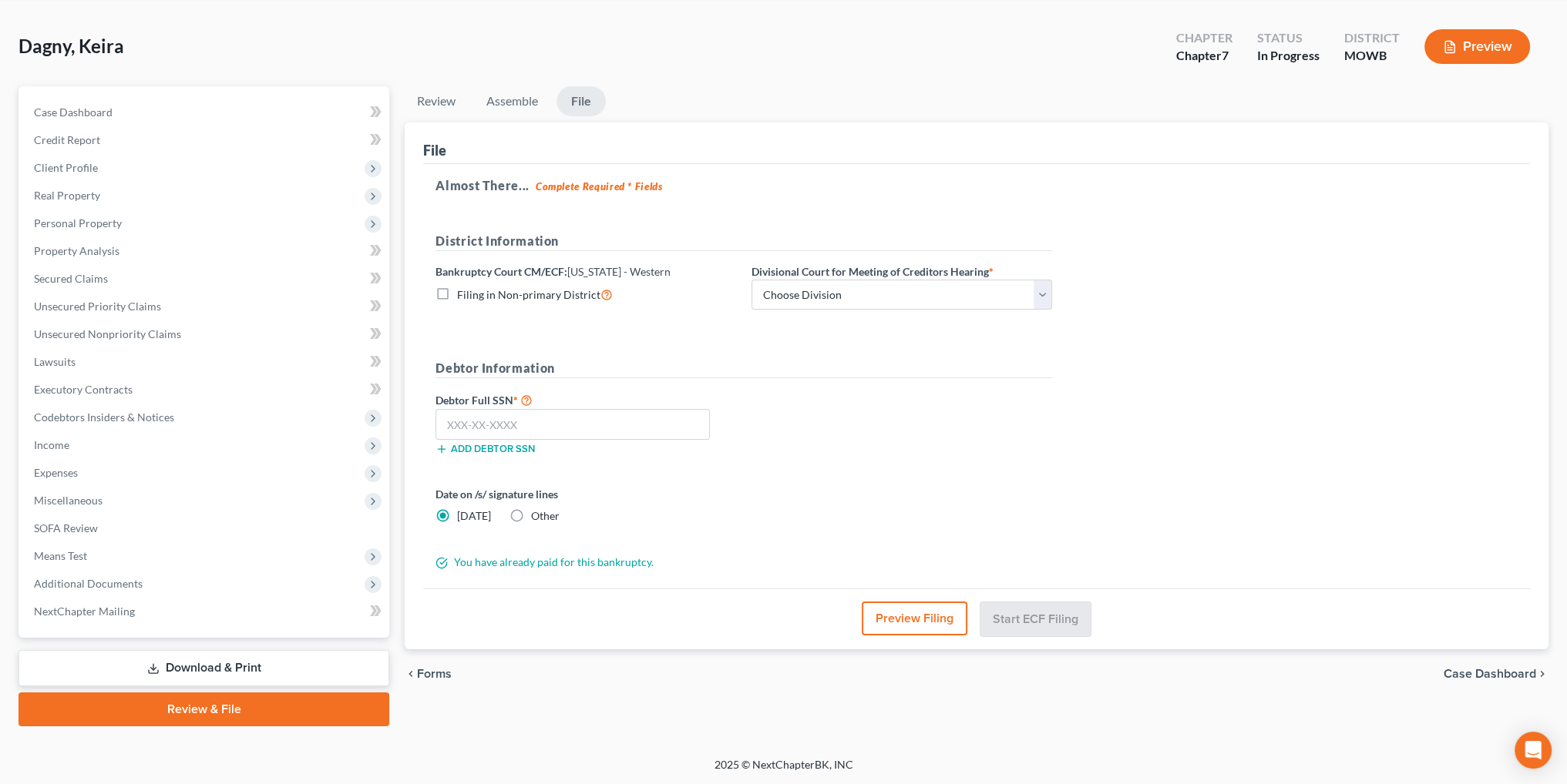
click at [921, 624] on button "Preview Filing" at bounding box center [914, 618] width 105 height 34
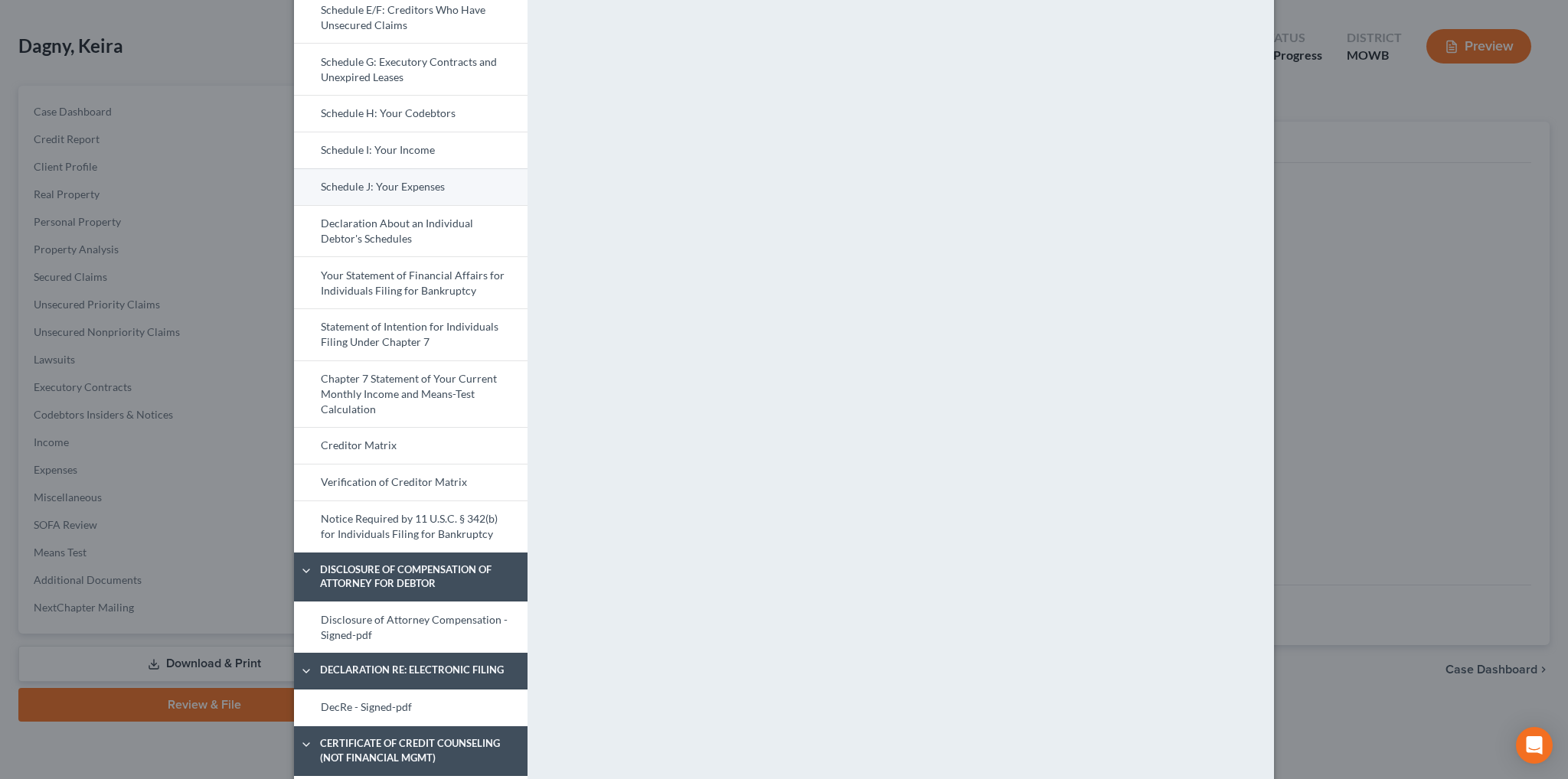
scroll to position [383, 0]
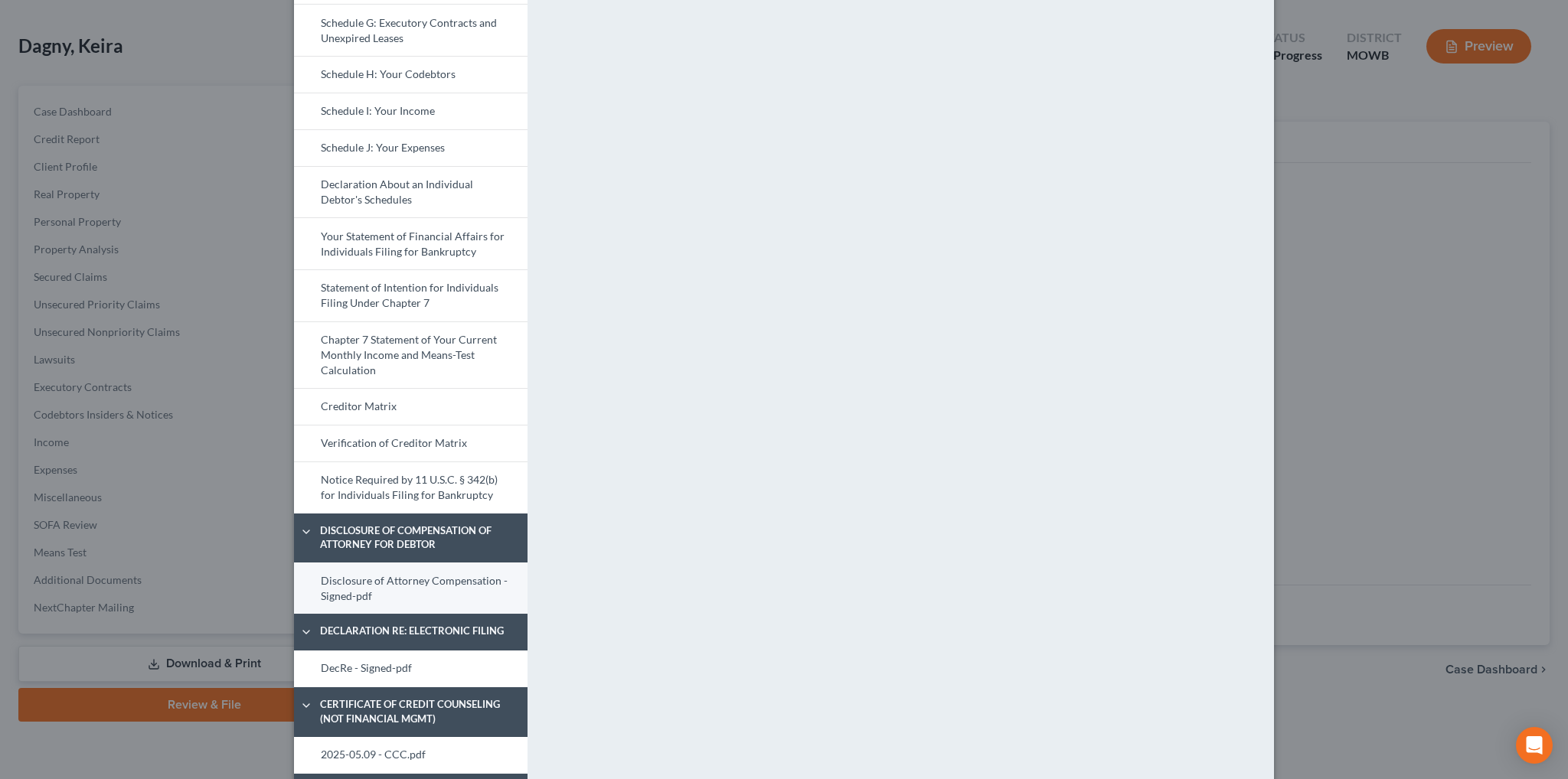
click at [358, 580] on link "Disclosure of Attorney Compensation - Signed-pdf" at bounding box center [411, 587] width 234 height 51
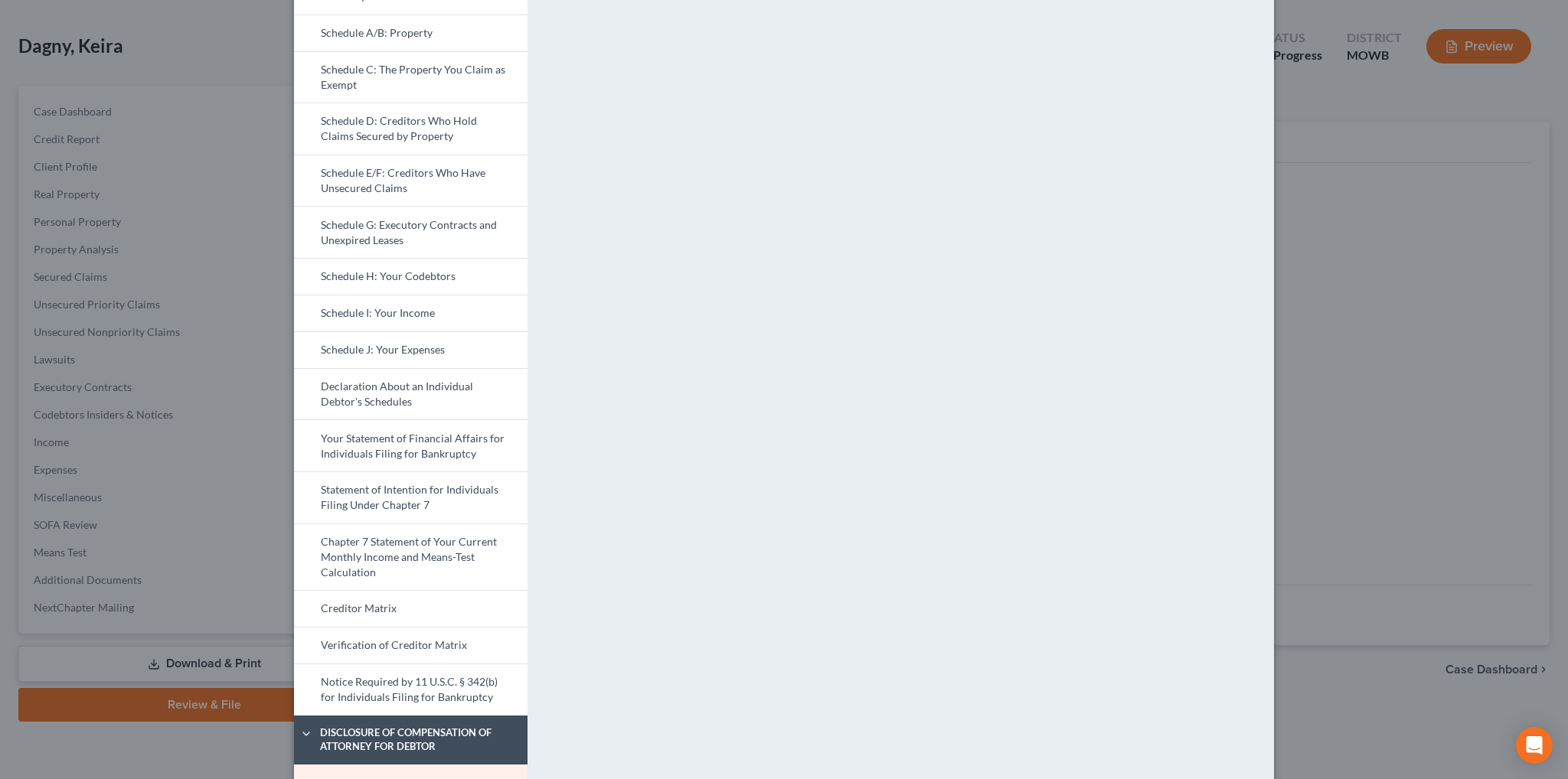
scroll to position [307, 0]
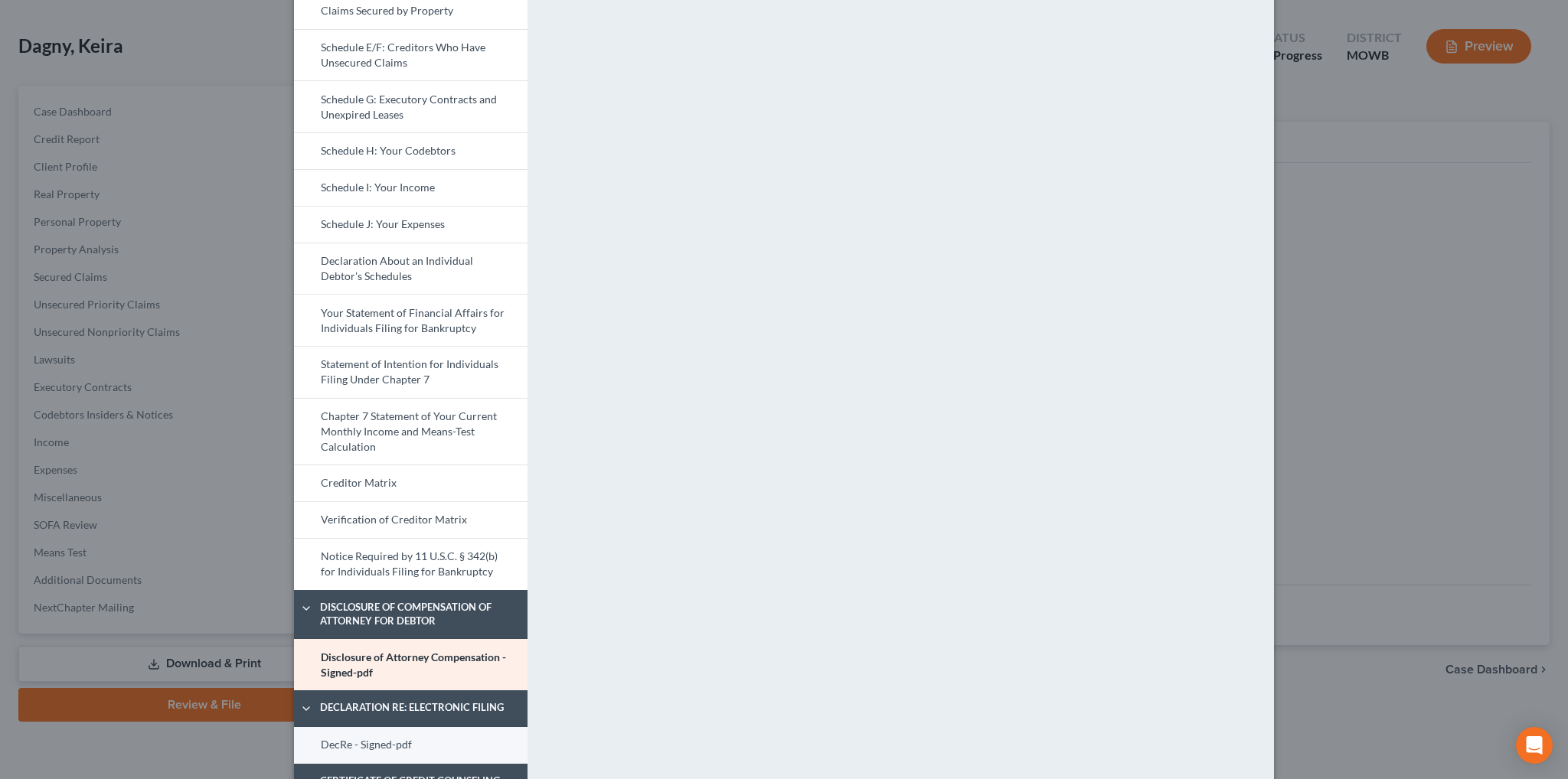
click at [377, 748] on link "DecRe - Signed-pdf" at bounding box center [411, 746] width 234 height 37
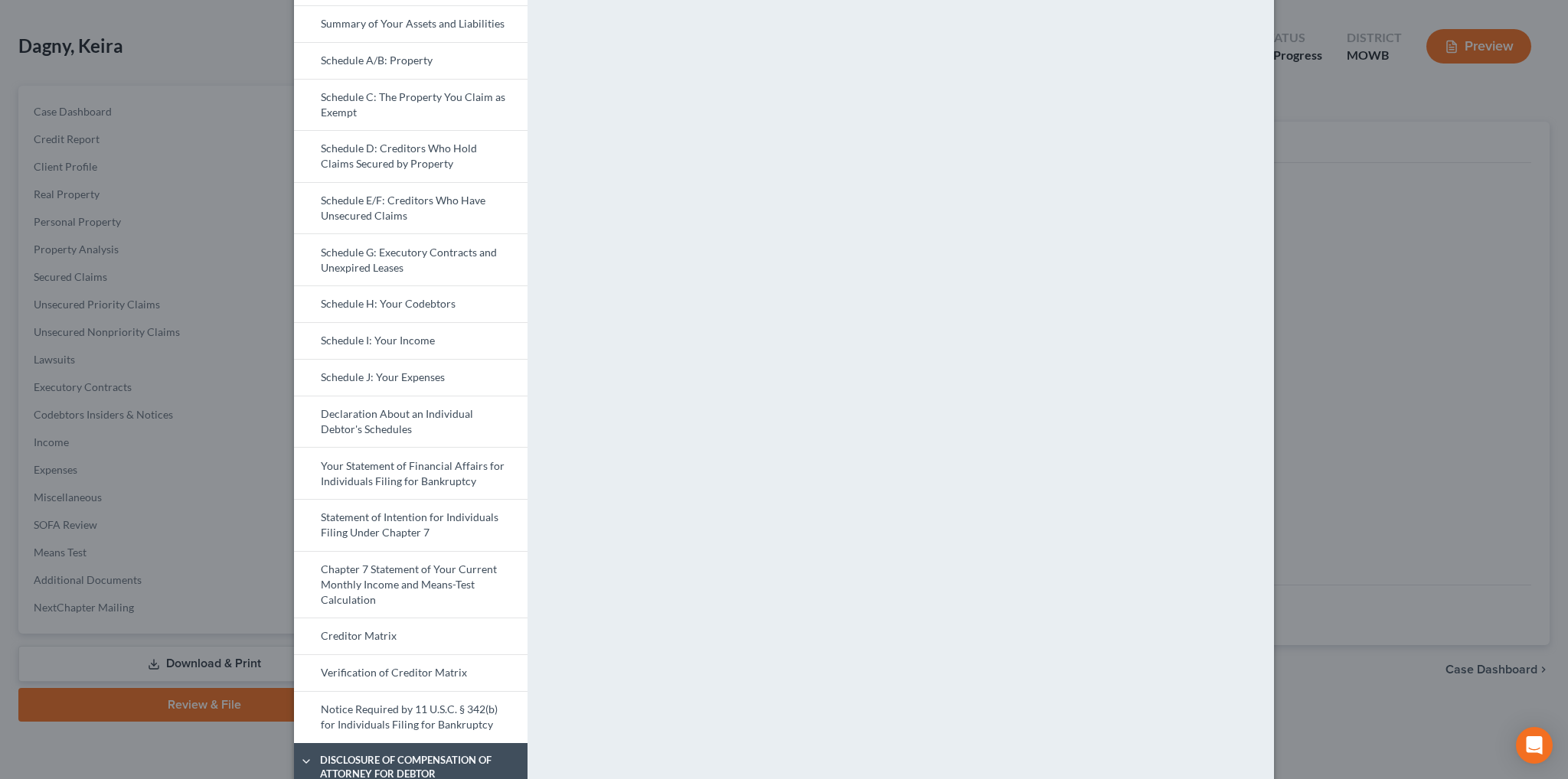
scroll to position [480, 0]
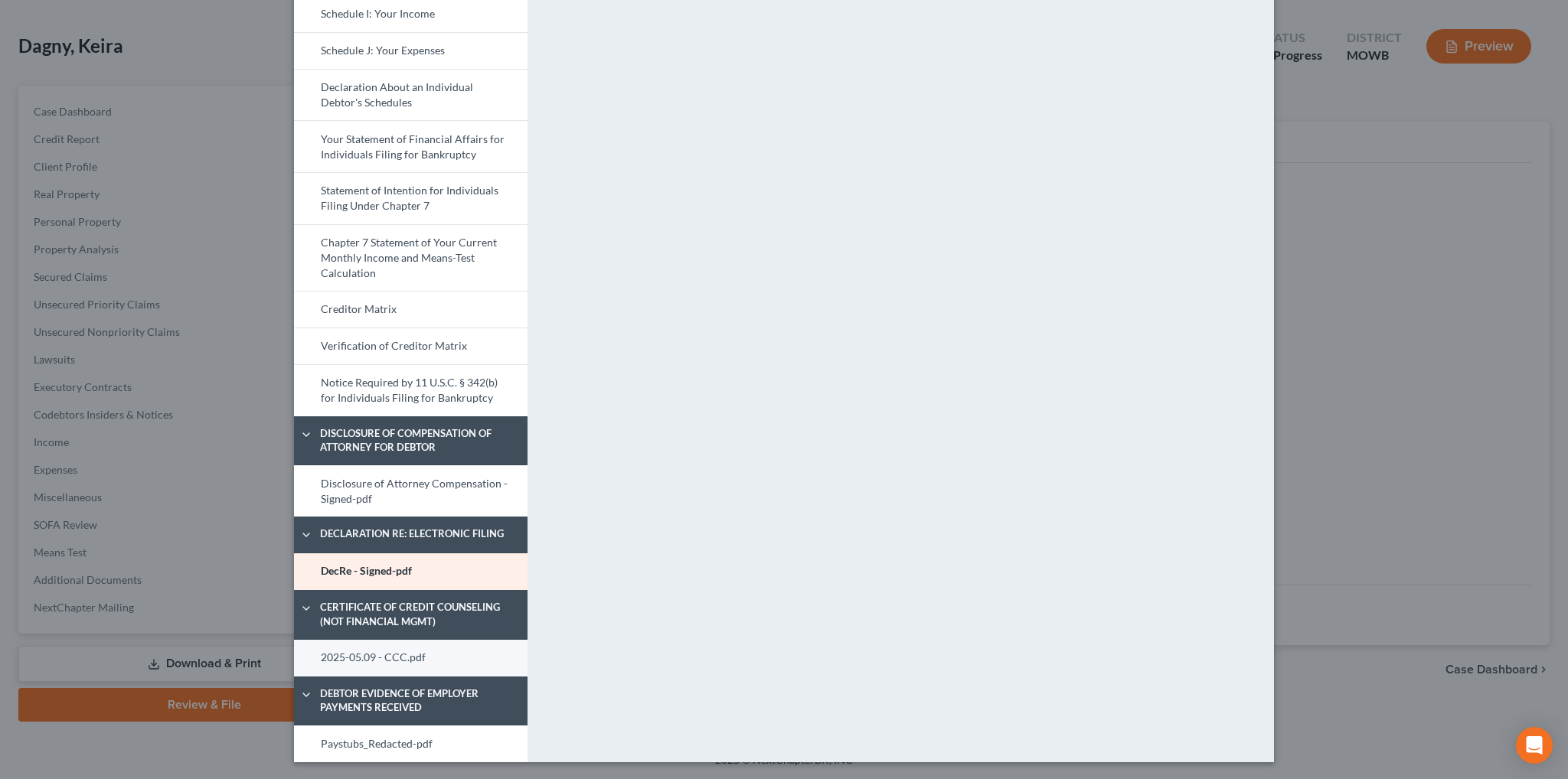
click at [384, 659] on link "2025-05.09 - CCC.pdf" at bounding box center [411, 659] width 234 height 37
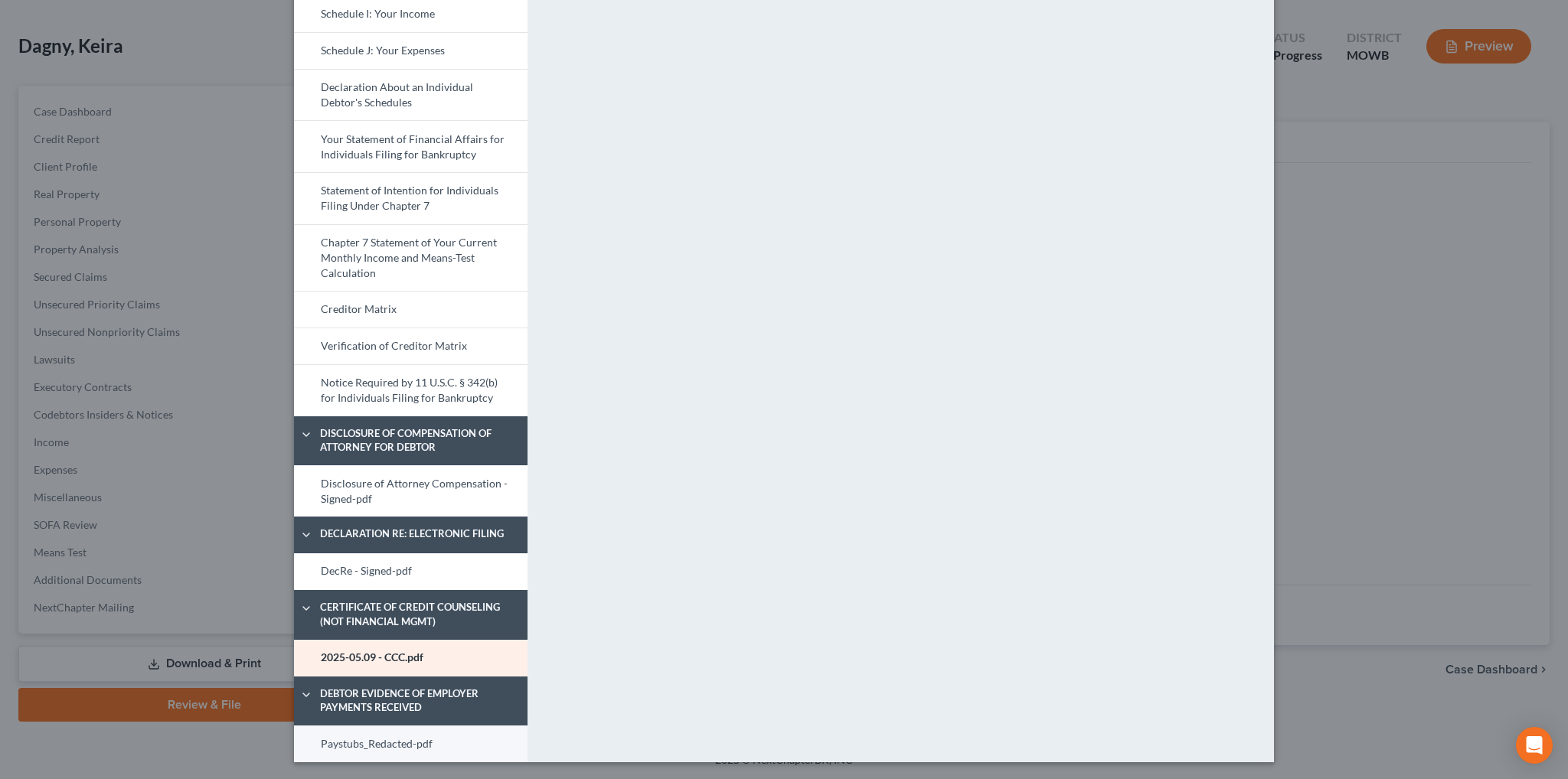
click at [365, 738] on link "Paystubs_Redacted-pdf" at bounding box center [411, 744] width 234 height 37
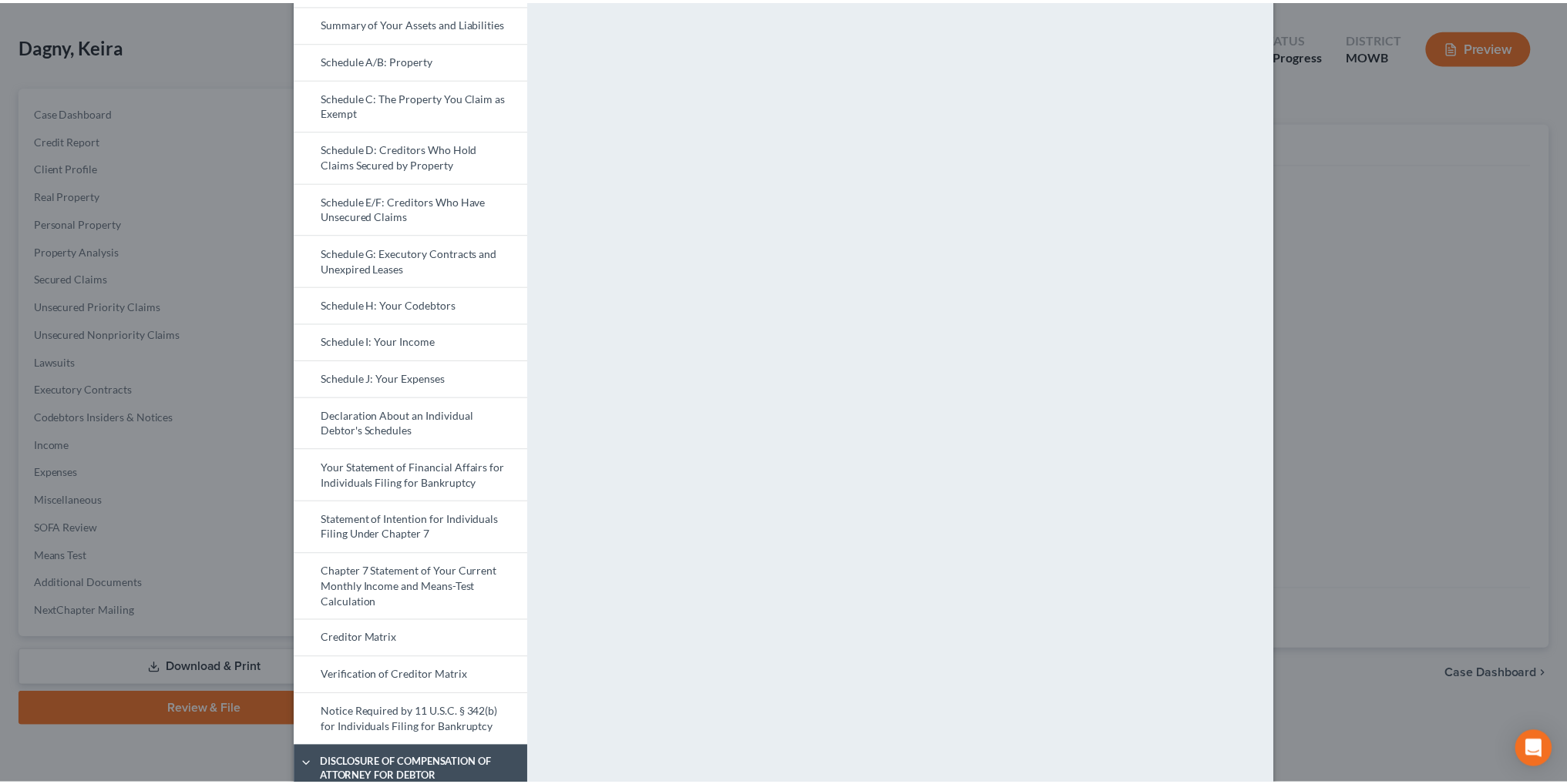
scroll to position [0, 0]
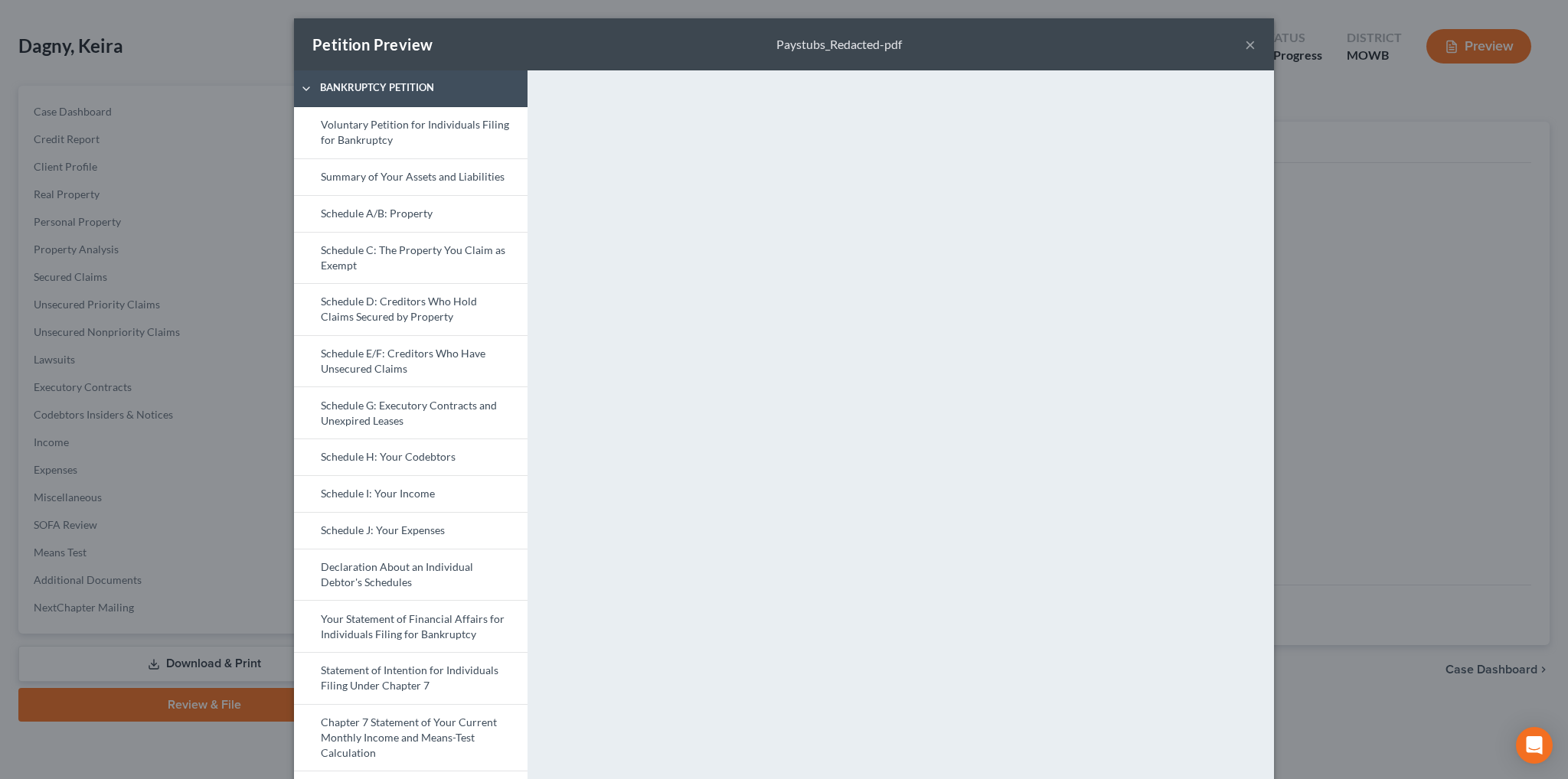
click at [1246, 45] on button "×" at bounding box center [1251, 44] width 11 height 19
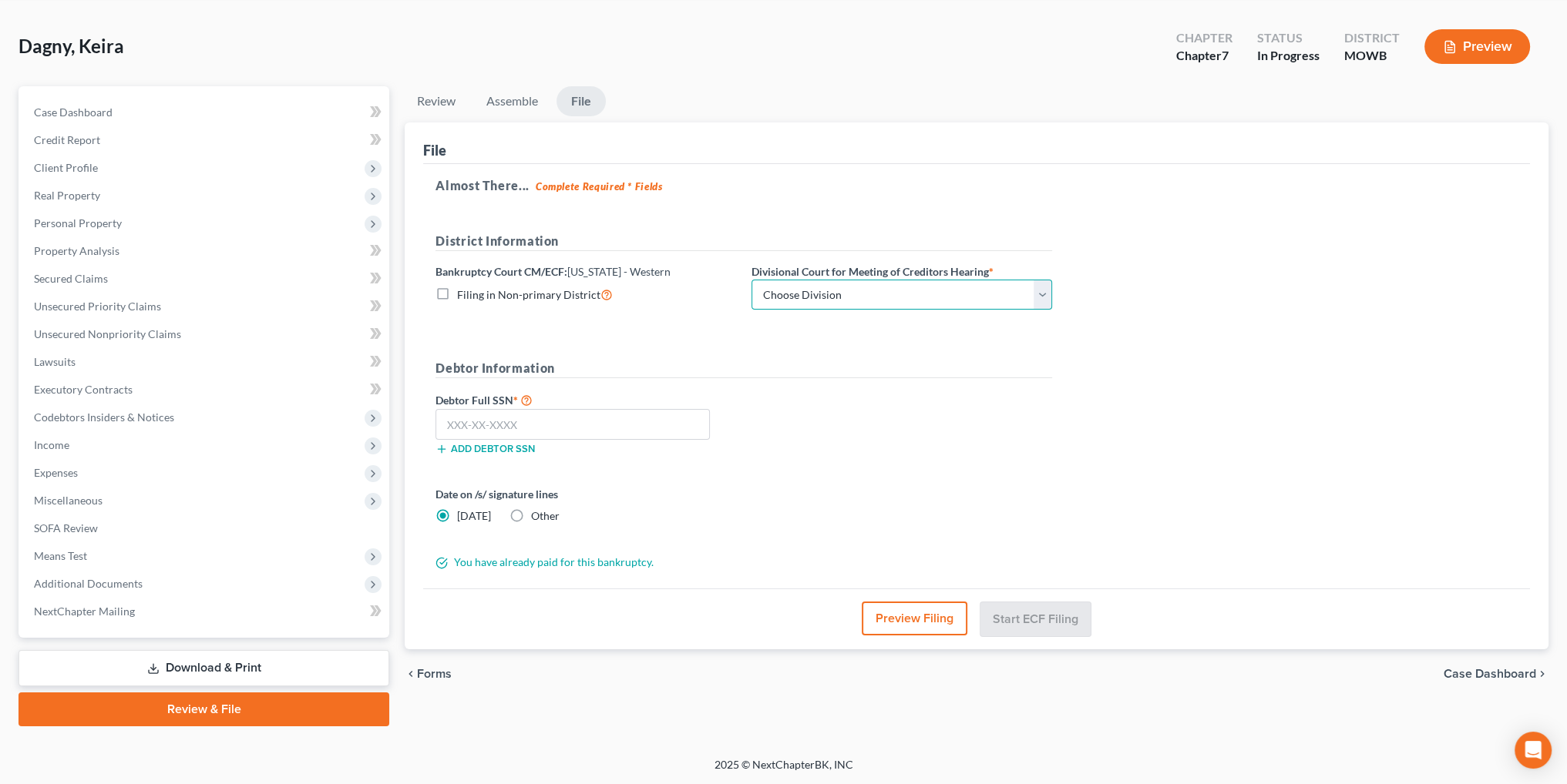
click at [859, 291] on select "Choose Division Central Southern Southwestern St. [PERSON_NAME]" at bounding box center [902, 295] width 300 height 31
select select "4"
click at [752, 280] on select "Choose Division Central Southern Southwestern St. [PERSON_NAME]" at bounding box center [902, 295] width 300 height 31
click at [597, 421] on input "text" at bounding box center [573, 424] width 274 height 31
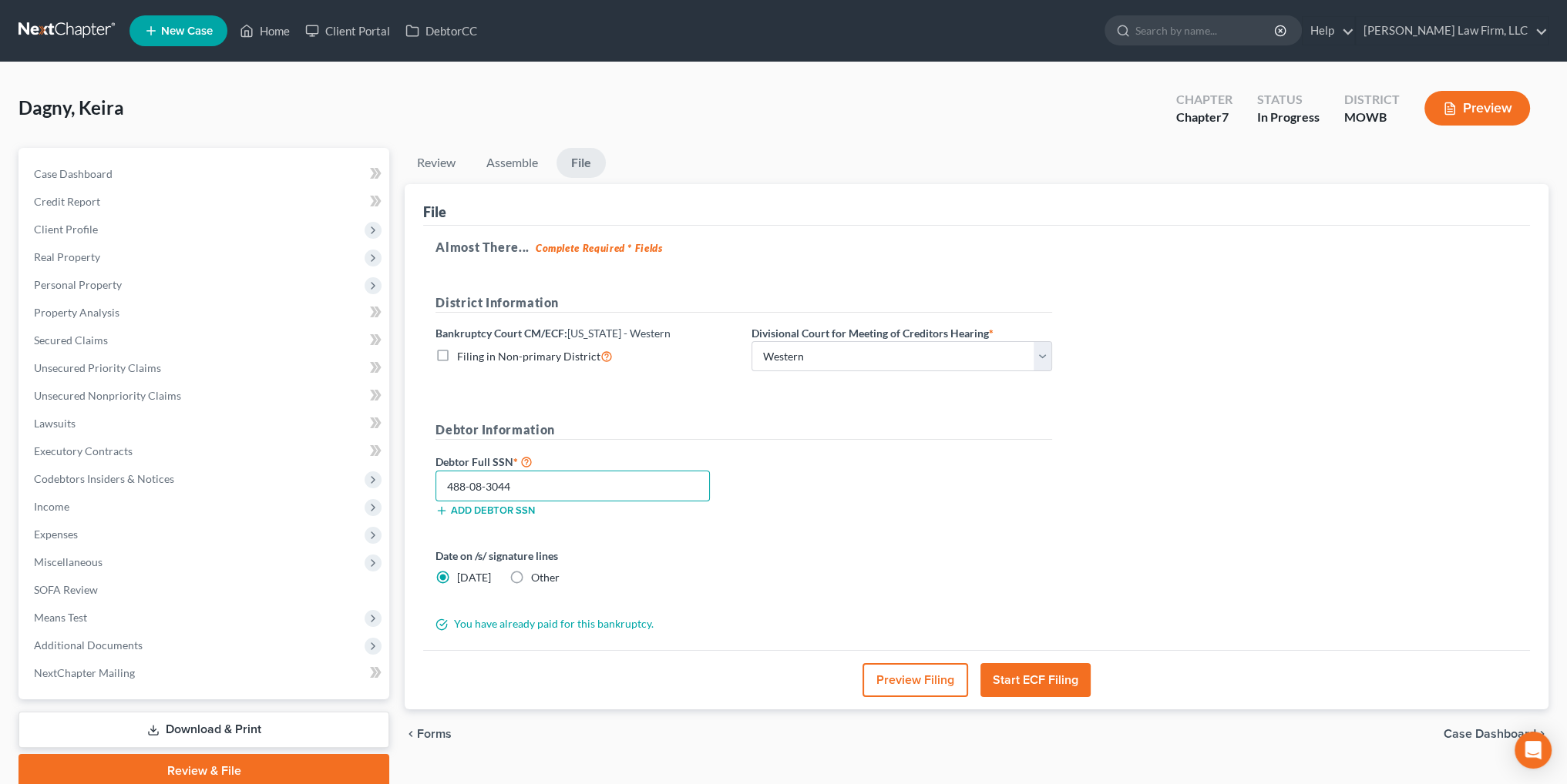
type input "488-08-3044"
click at [1050, 676] on button "Start ECF Filing" at bounding box center [1035, 680] width 110 height 34
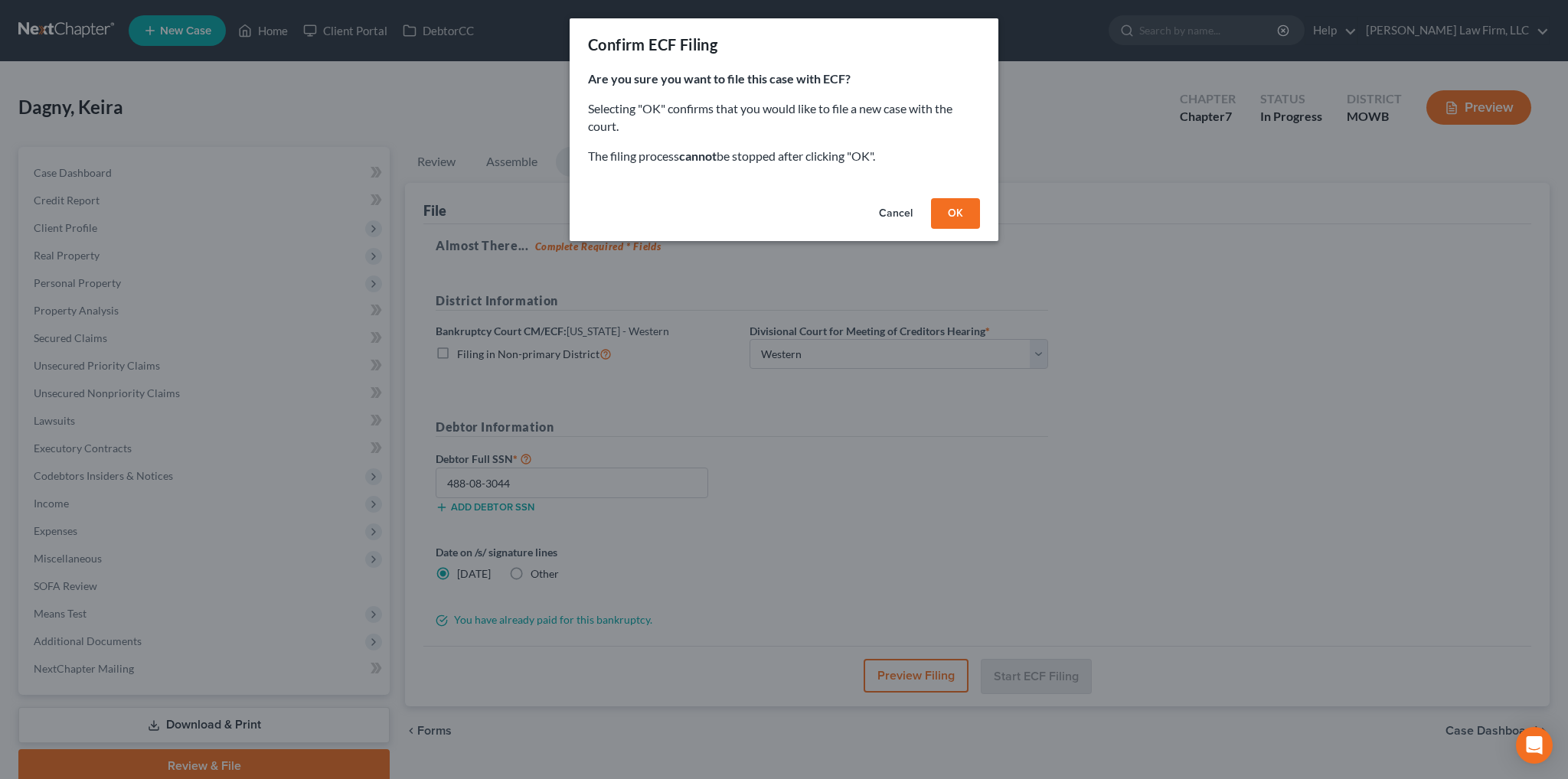
click at [942, 204] on button "OK" at bounding box center [955, 213] width 49 height 31
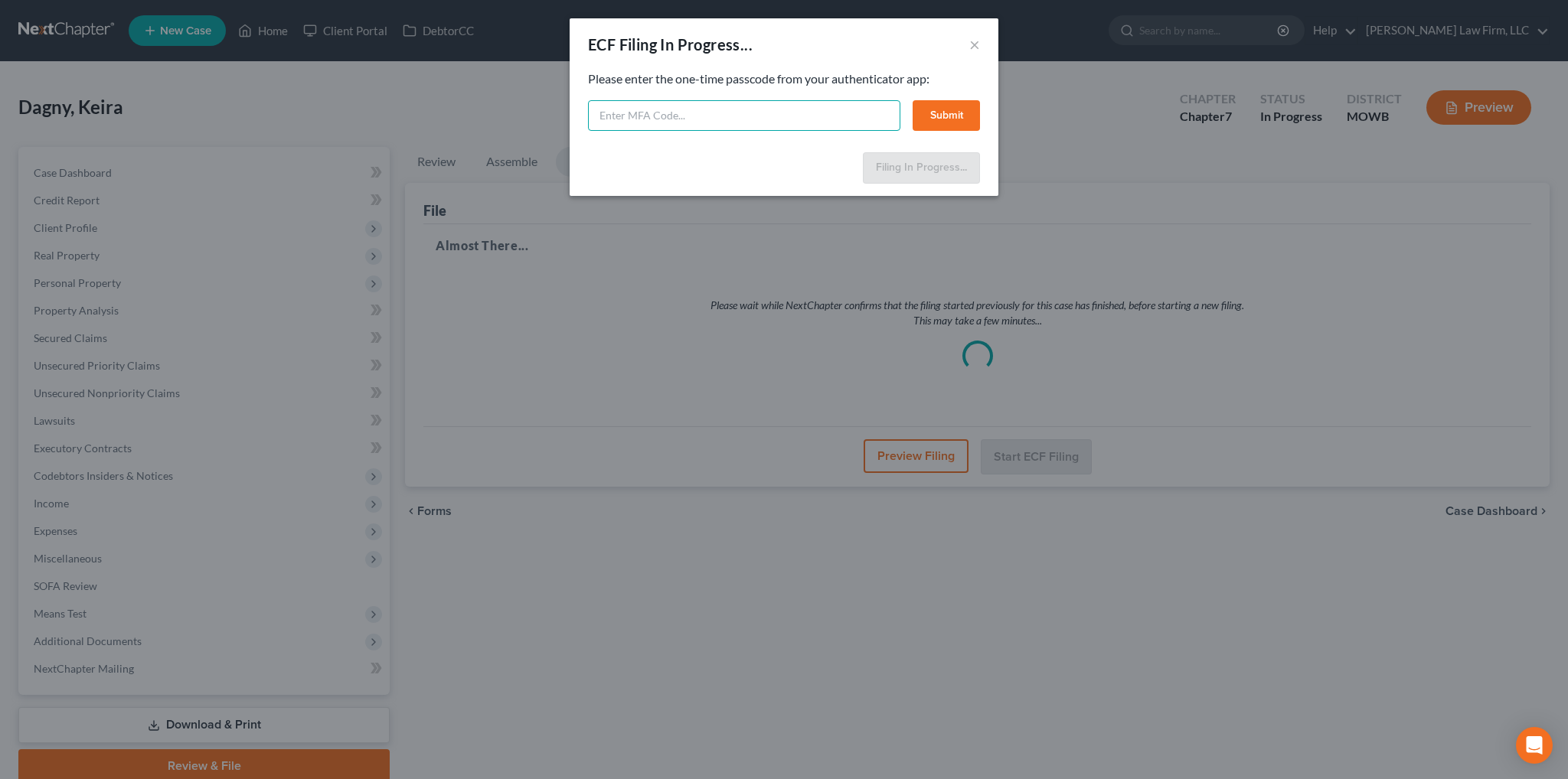
click at [735, 111] on input "text" at bounding box center [744, 115] width 312 height 31
type input "376380"
click at [959, 121] on button "Submit" at bounding box center [946, 115] width 68 height 31
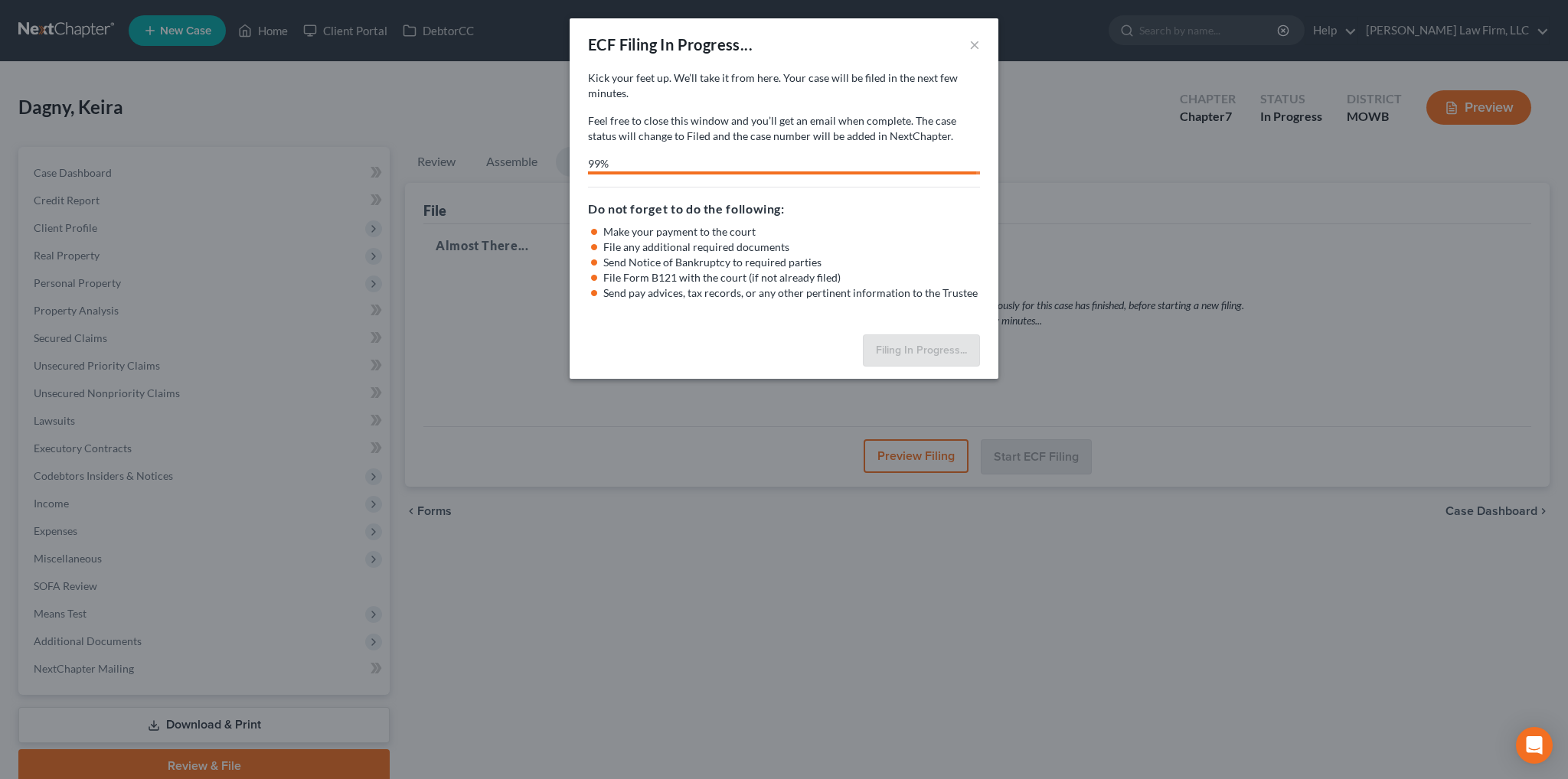
select select "4"
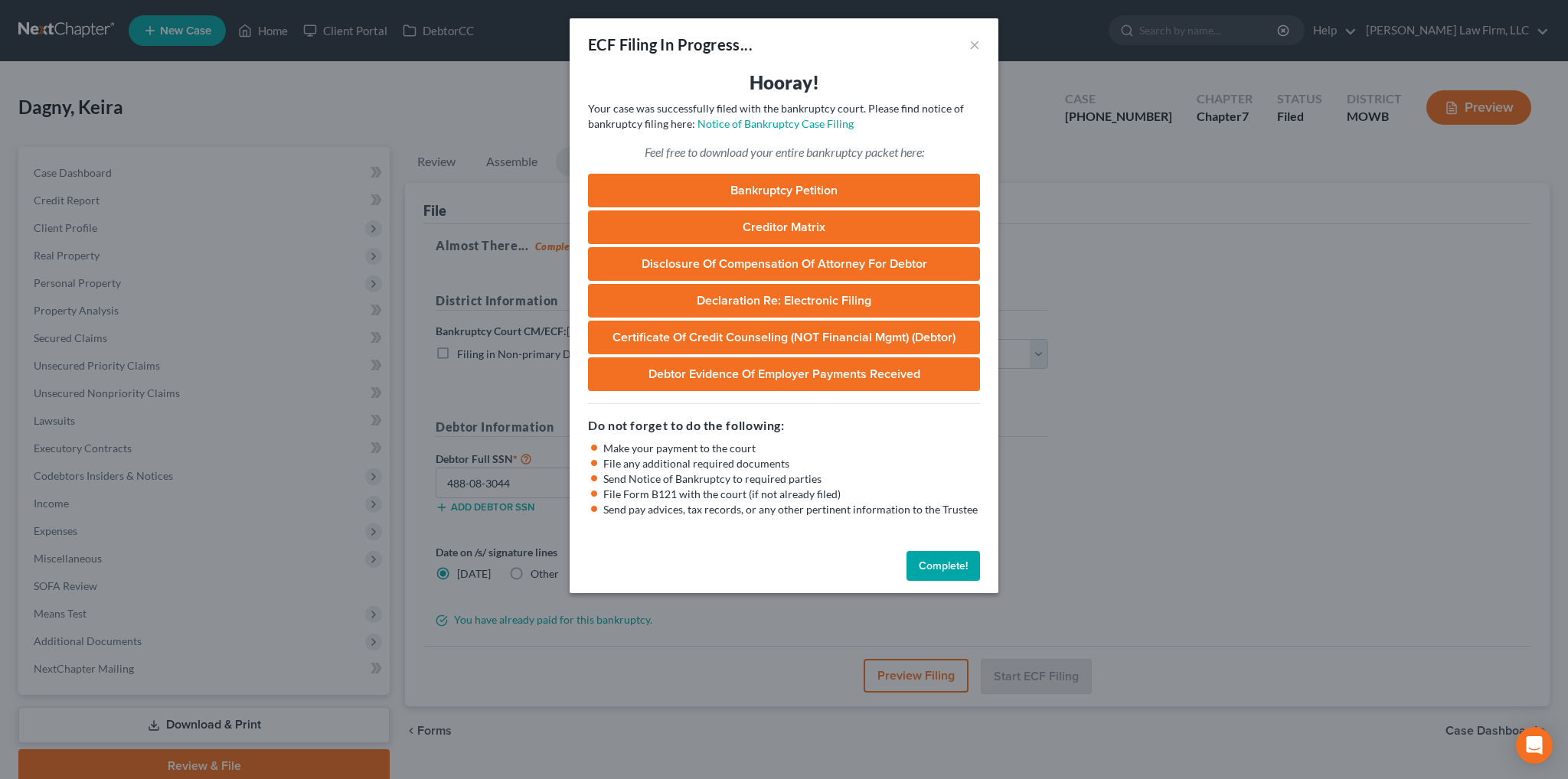
click at [790, 192] on link "Bankruptcy Petition" at bounding box center [784, 191] width 392 height 33
click at [952, 567] on button "Complete!" at bounding box center [942, 566] width 73 height 31
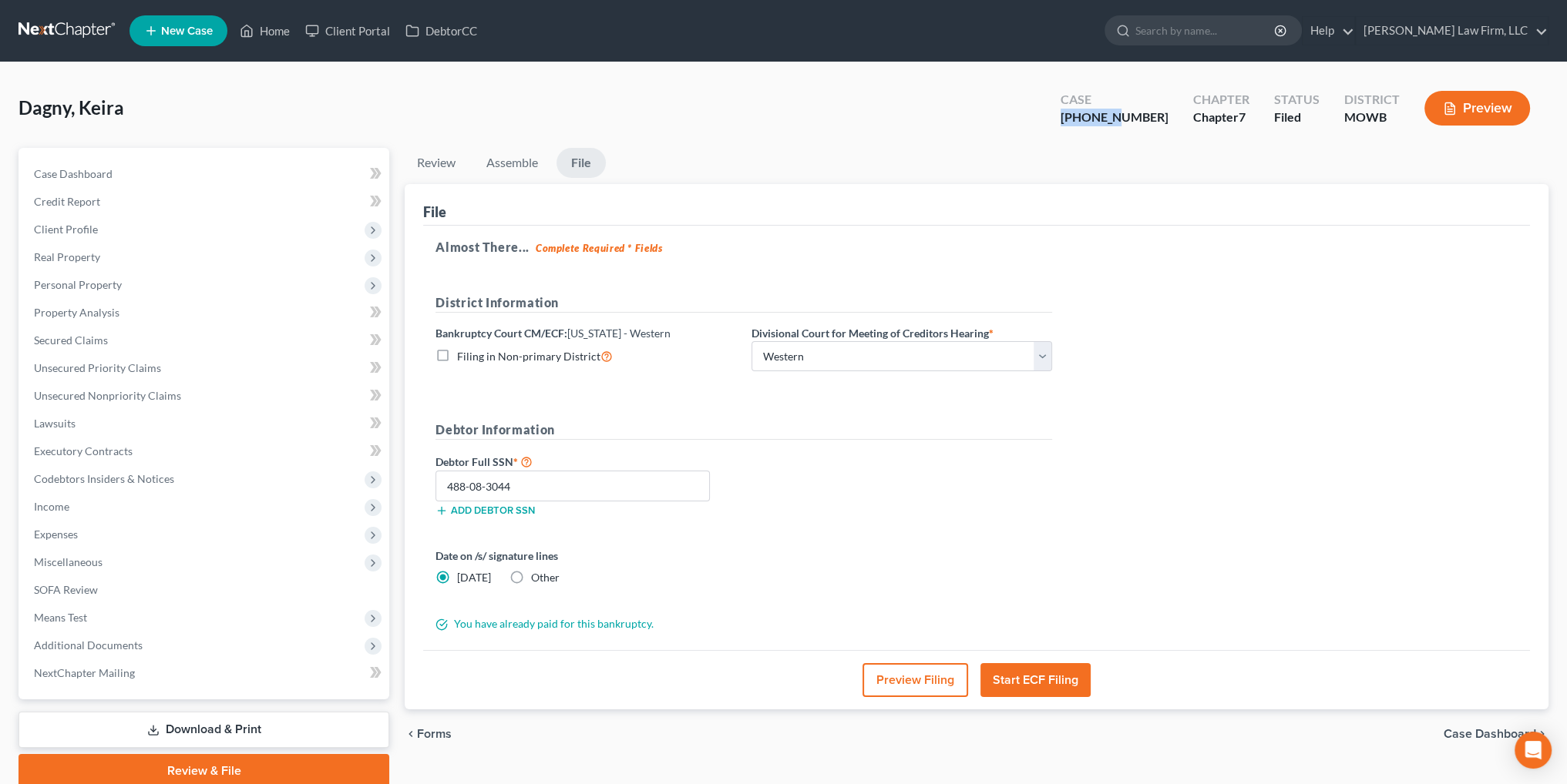
drag, startPoint x: 1159, startPoint y: 117, endPoint x: 1103, endPoint y: 122, distance: 56.2
click at [1103, 122] on div "[PHONE_NUMBER]" at bounding box center [1115, 117] width 108 height 18
copy div "25-41301"
